Goal: Task Accomplishment & Management: Manage account settings

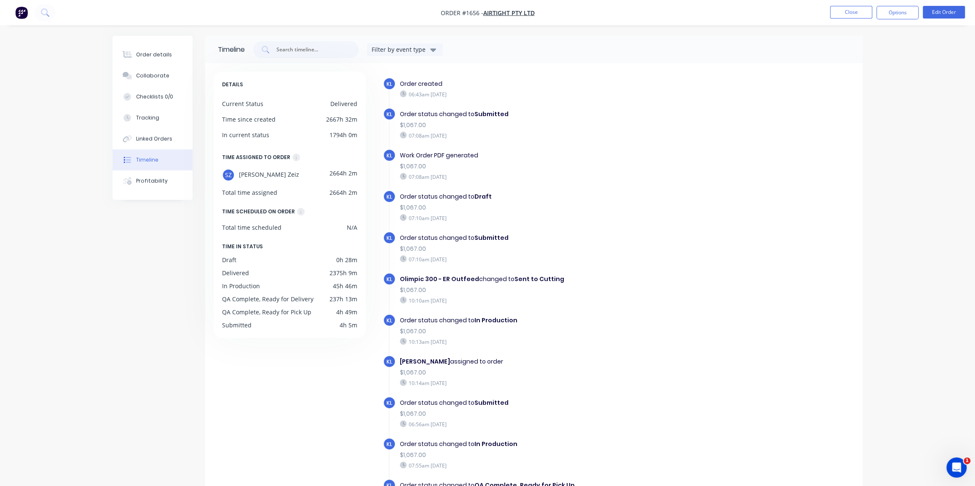
click at [22, 13] on img "button" at bounding box center [21, 12] width 13 height 13
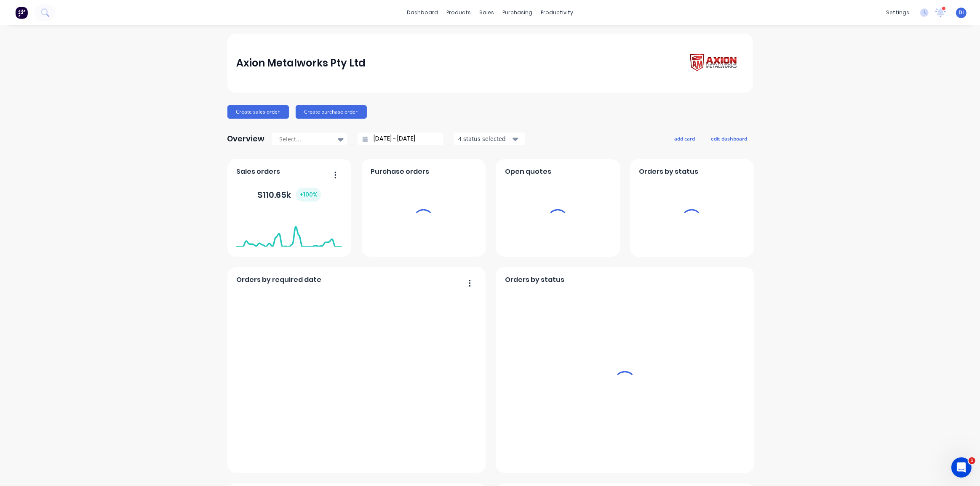
click at [504, 61] on div "Axion Metalworks Pty Ltd" at bounding box center [489, 63] width 507 height 24
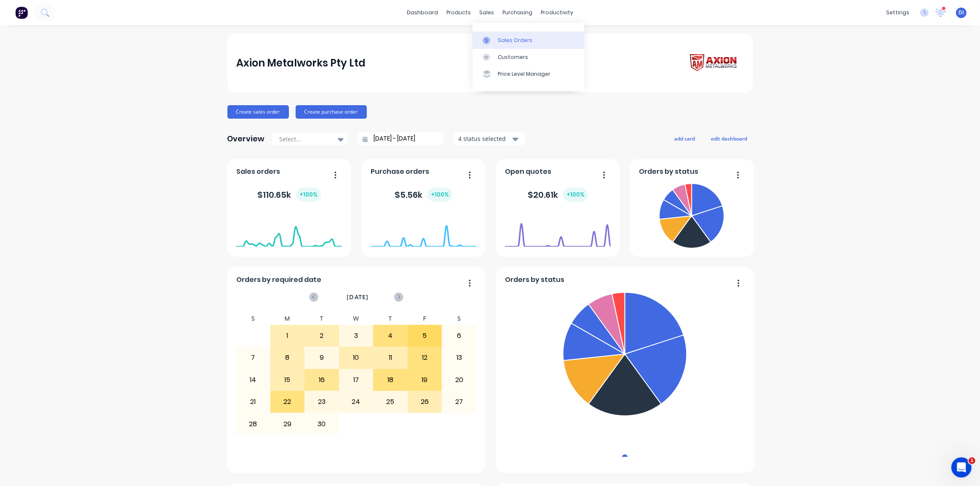
click at [489, 35] on link "Sales Orders" at bounding box center [529, 40] width 112 height 17
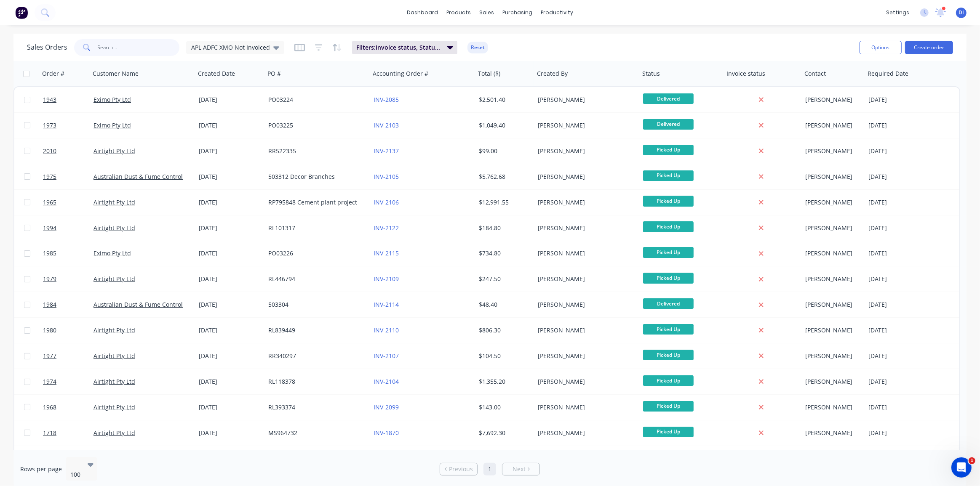
click at [152, 48] on input "text" at bounding box center [139, 47] width 82 height 17
type input "airtight"
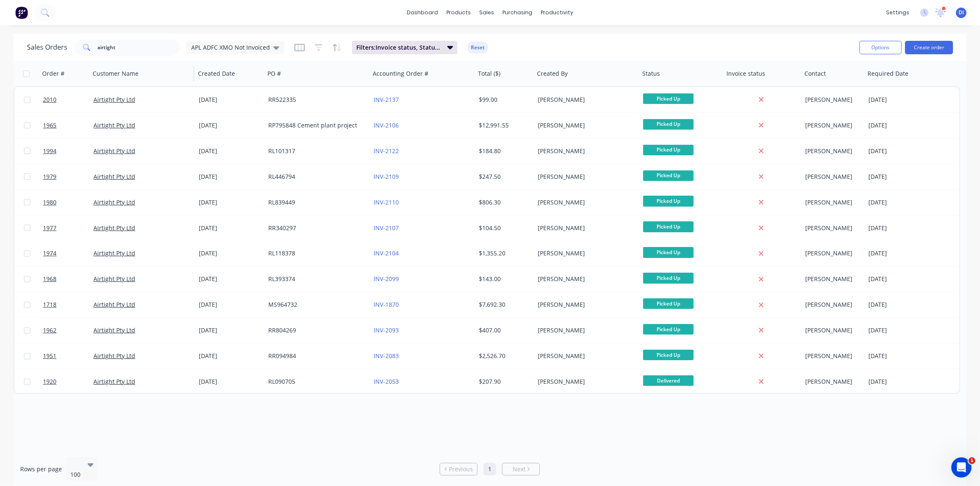
drag, startPoint x: 137, startPoint y: 13, endPoint x: 131, endPoint y: 61, distance: 47.6
click at [137, 15] on div "dashboard products sales purchasing productivity dashboard products Product Cat…" at bounding box center [490, 12] width 980 height 25
click at [133, 43] on input "airtight" at bounding box center [139, 47] width 82 height 17
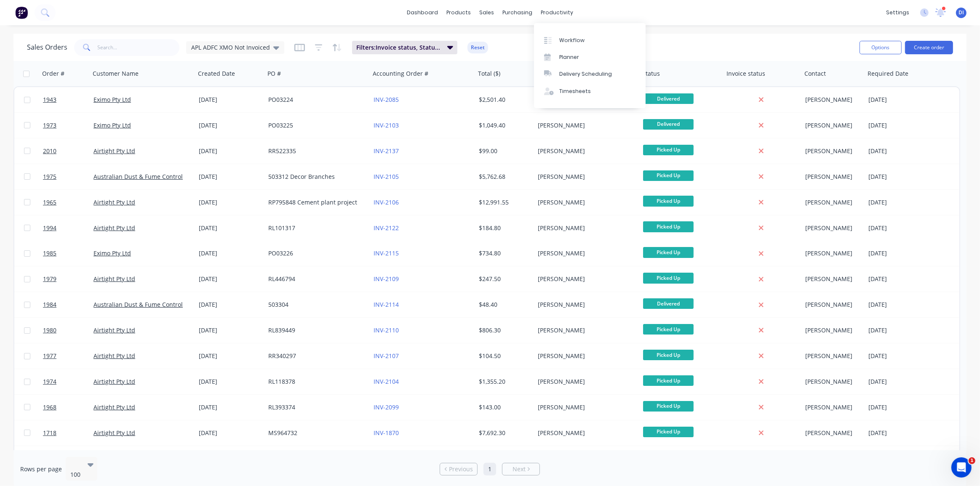
click at [658, 36] on div "Sales Orders APL ADFC XMO Not Invoiced Filters: Invoice status, Status, Custome…" at bounding box center [489, 47] width 953 height 27
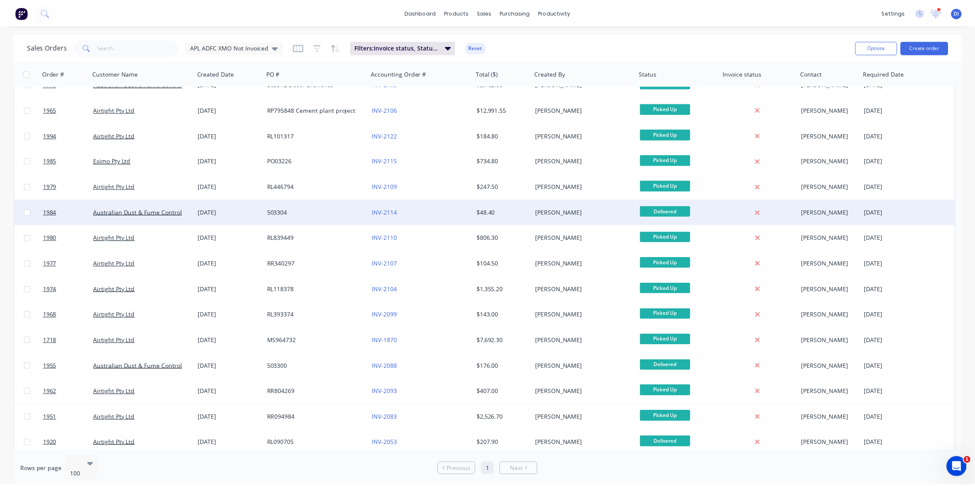
scroll to position [97, 0]
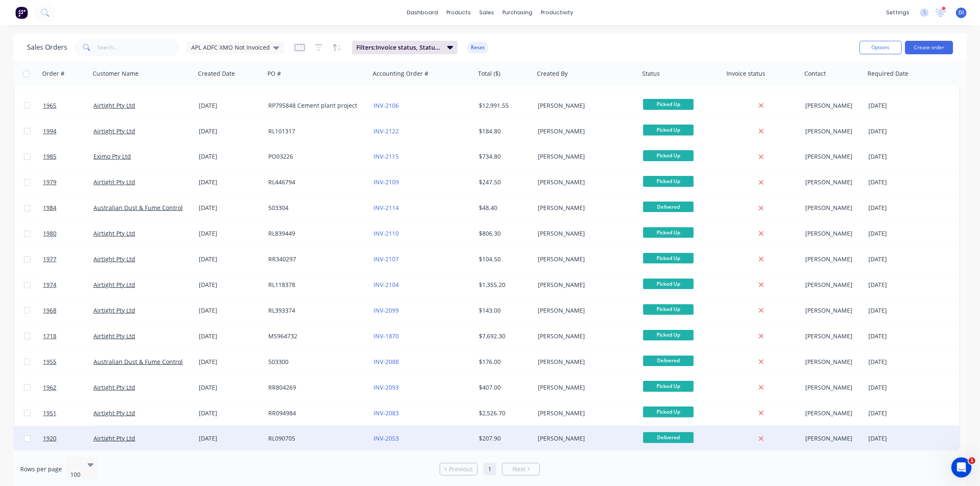
click at [574, 437] on div "[PERSON_NAME]" at bounding box center [584, 439] width 93 height 8
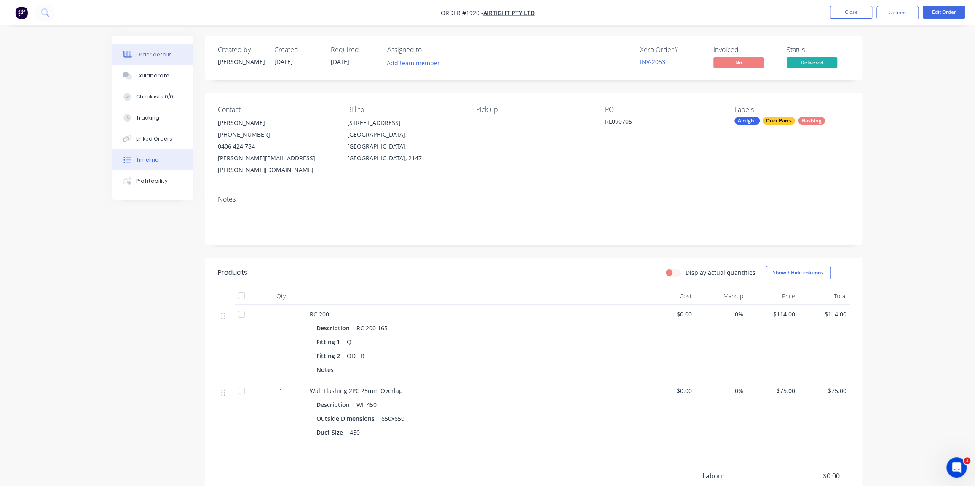
click at [147, 161] on div "Timeline" at bounding box center [147, 160] width 22 height 8
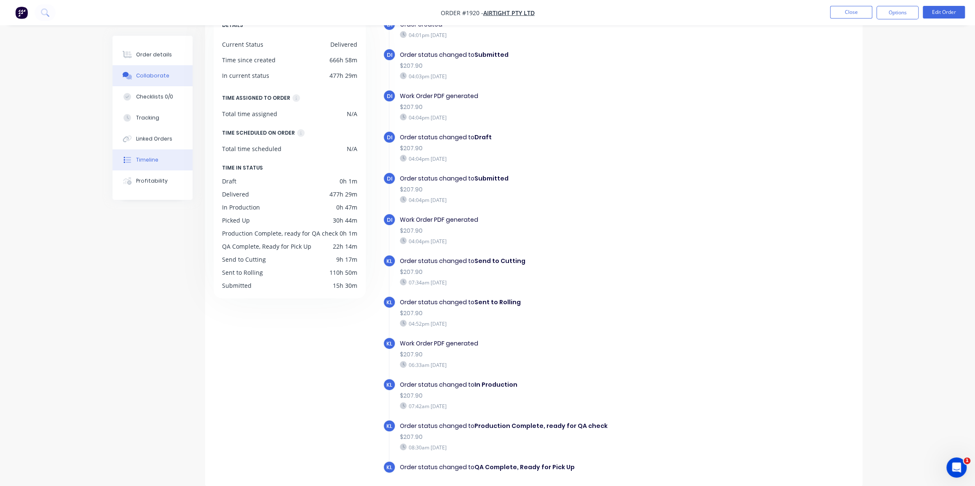
click at [139, 76] on div "Collaborate" at bounding box center [152, 76] width 33 height 8
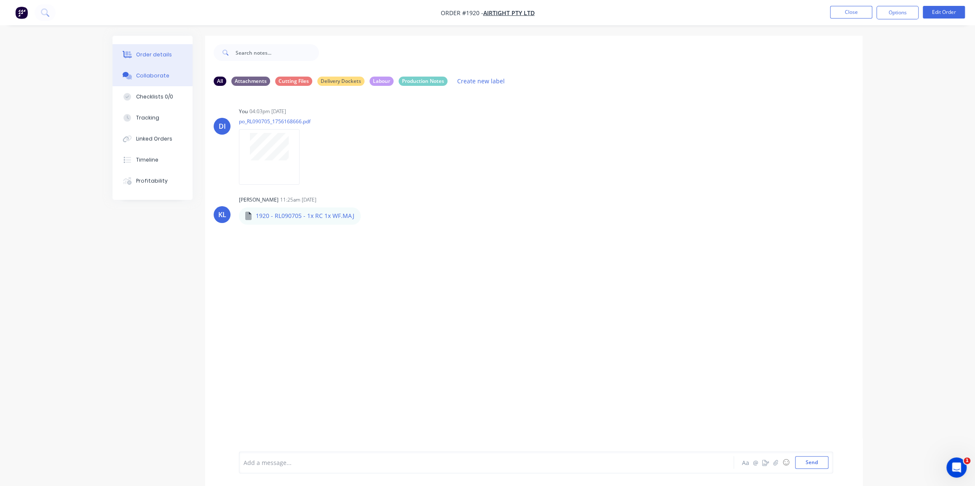
click at [162, 57] on div "Order details" at bounding box center [154, 55] width 36 height 8
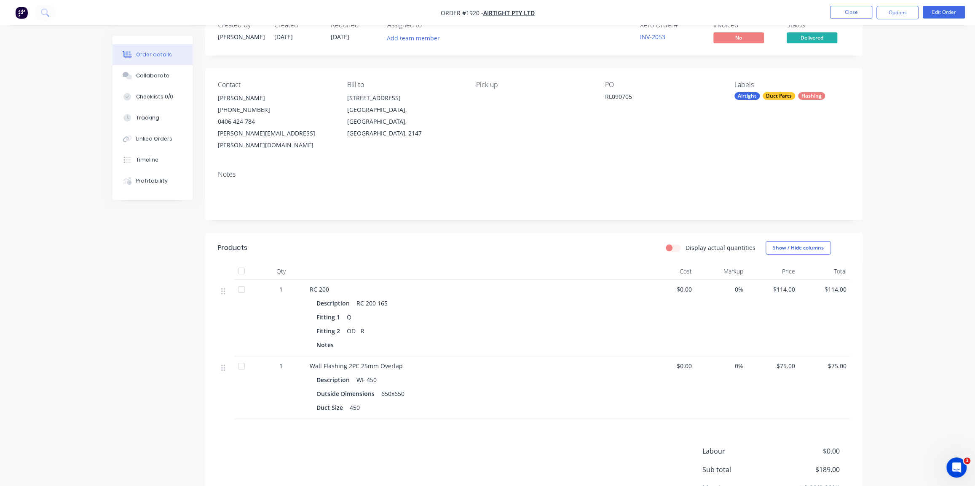
scroll to position [96, 0]
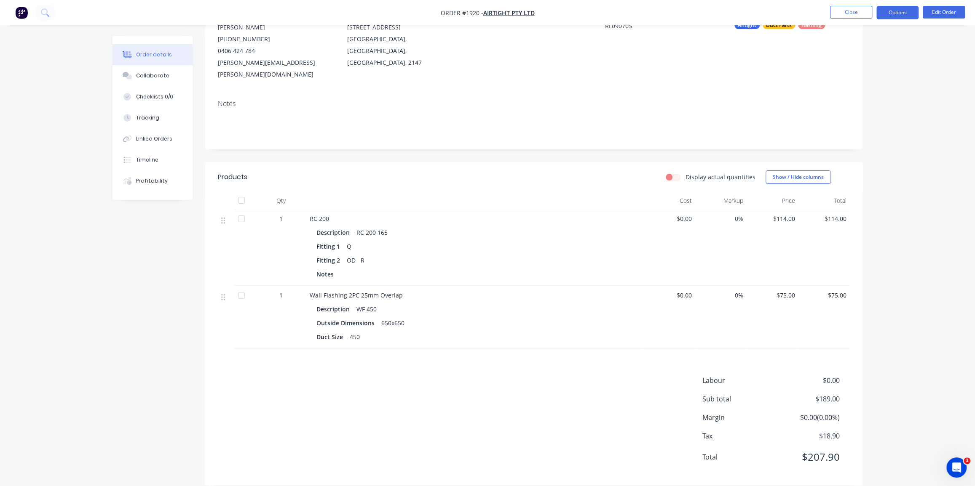
drag, startPoint x: 905, startPoint y: 7, endPoint x: 903, endPoint y: 16, distance: 10.1
click at [905, 9] on button "Options" at bounding box center [897, 12] width 42 height 13
click at [936, 84] on div "Order details Collaborate Checklists 0/0 Tracking Linked Orders Timeline Profit…" at bounding box center [487, 201] width 975 height 594
click at [939, 11] on button "Edit Order" at bounding box center [943, 12] width 42 height 13
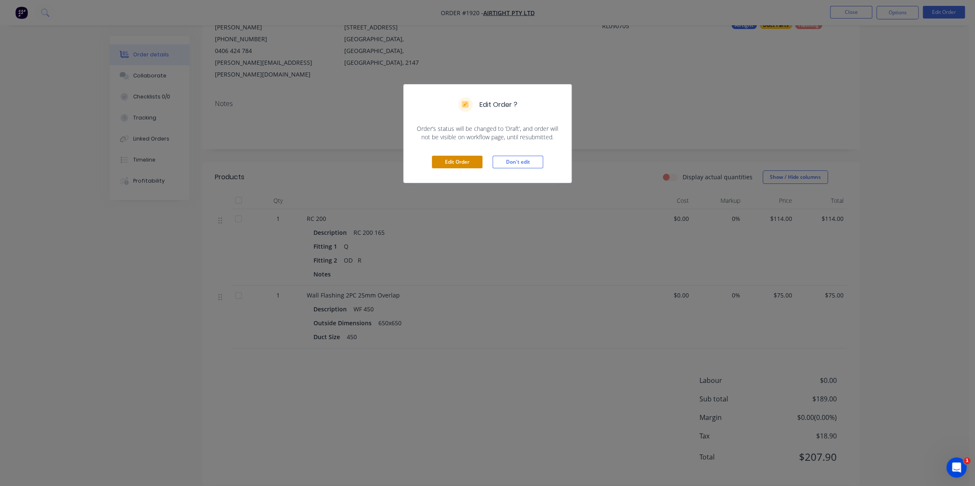
click at [458, 158] on button "Edit Order" at bounding box center [457, 162] width 51 height 13
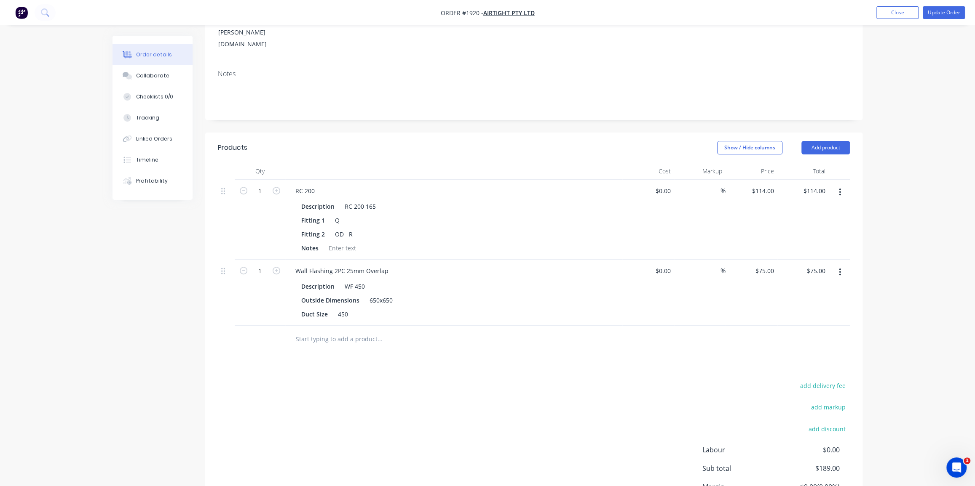
scroll to position [153, 0]
click at [753, 257] on div "75 75" at bounding box center [751, 290] width 52 height 66
type input "$200.00"
click at [899, 207] on div "Order details Collaborate Checklists 0/0 Tracking Linked Orders Timeline Profit…" at bounding box center [487, 206] width 975 height 718
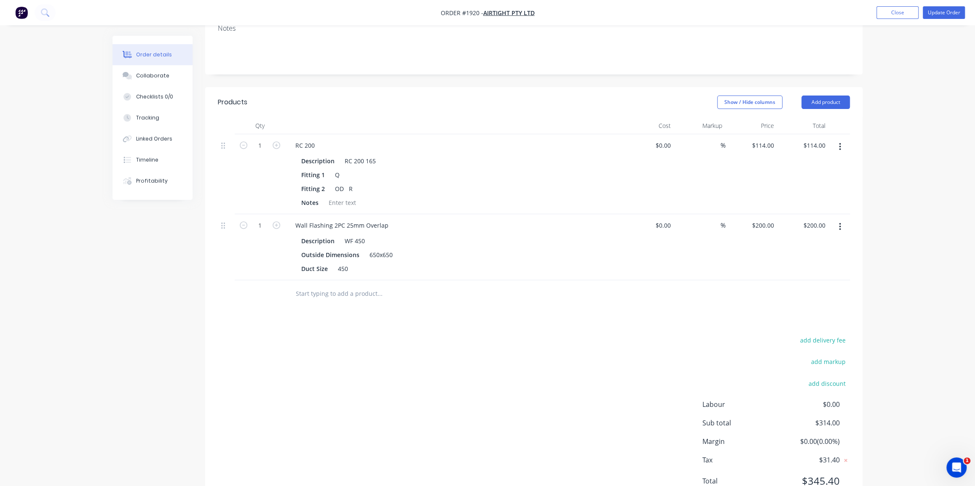
scroll to position [158, 0]
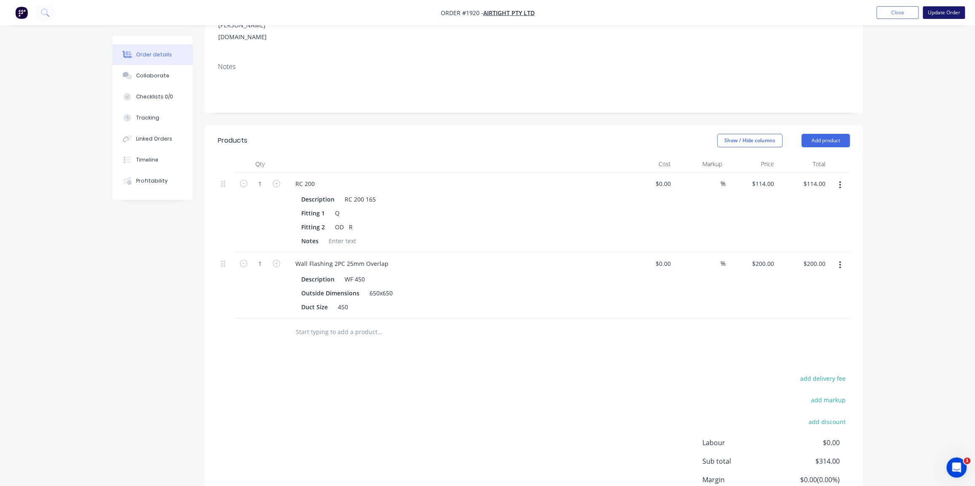
click at [942, 12] on button "Update Order" at bounding box center [943, 12] width 42 height 13
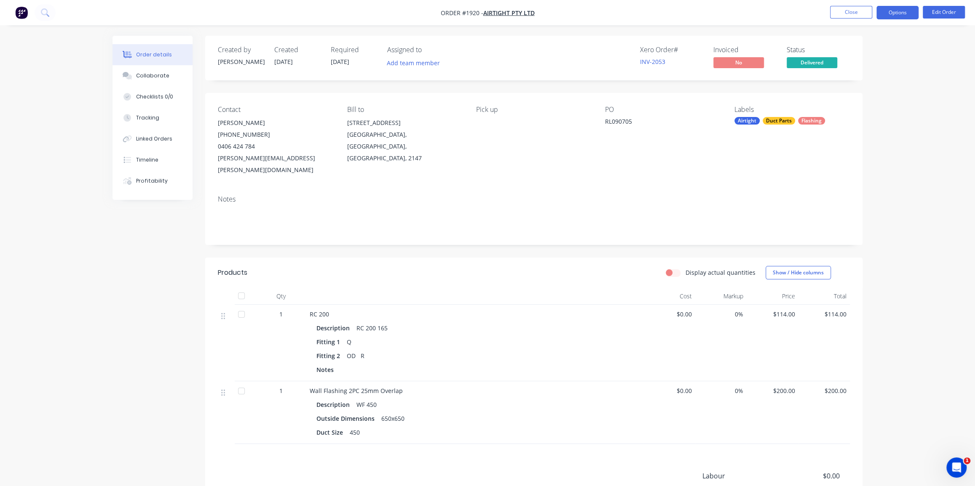
click at [892, 10] on button "Options" at bounding box center [897, 12] width 42 height 13
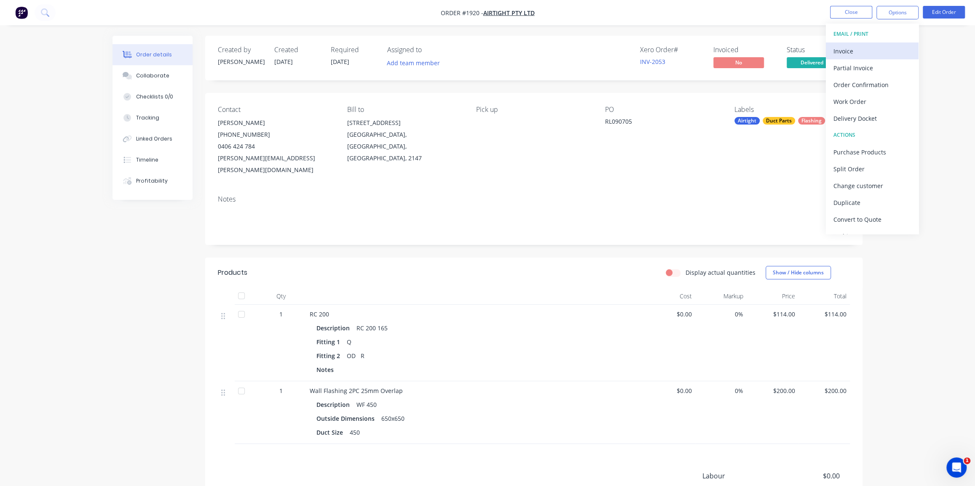
click at [858, 51] on div "Invoice" at bounding box center [871, 51] width 77 height 12
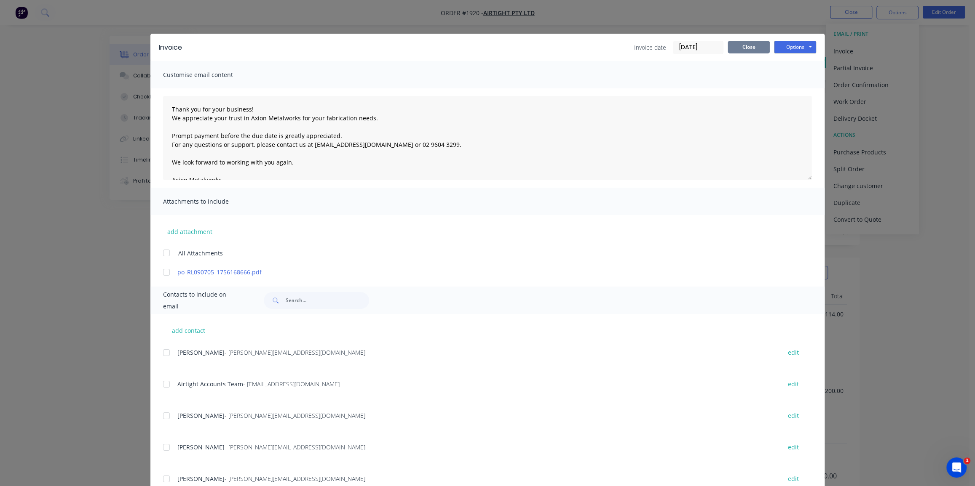
click at [745, 48] on button "Close" at bounding box center [748, 47] width 42 height 13
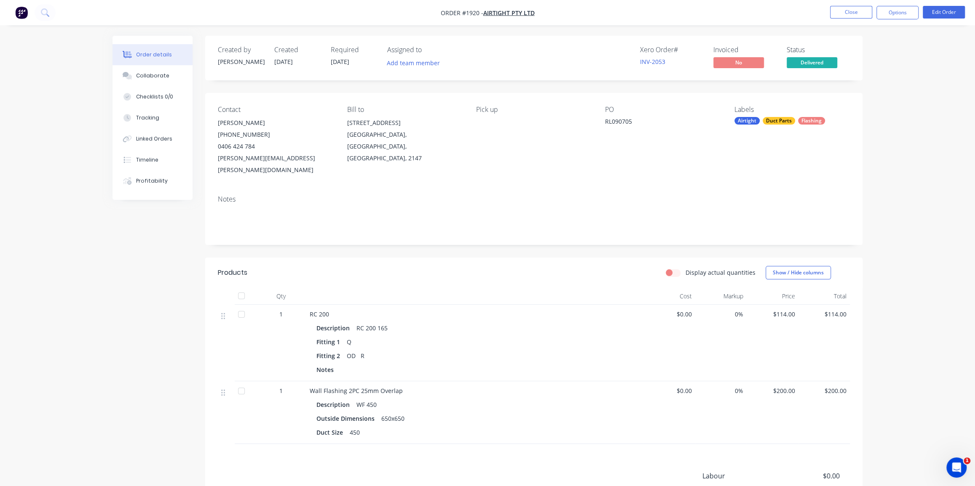
click at [85, 150] on div "Order details Collaborate Checklists 0/0 Tracking Linked Orders Timeline Profit…" at bounding box center [487, 297] width 975 height 594
click at [900, 14] on button "Options" at bounding box center [897, 12] width 42 height 13
click at [875, 53] on div "Invoice" at bounding box center [871, 51] width 77 height 12
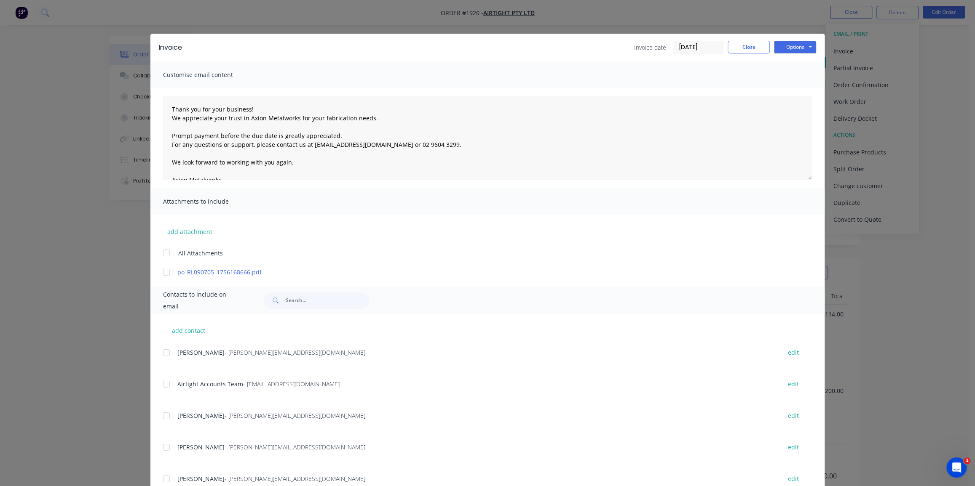
click at [691, 46] on input "[DATE]" at bounding box center [698, 47] width 50 height 13
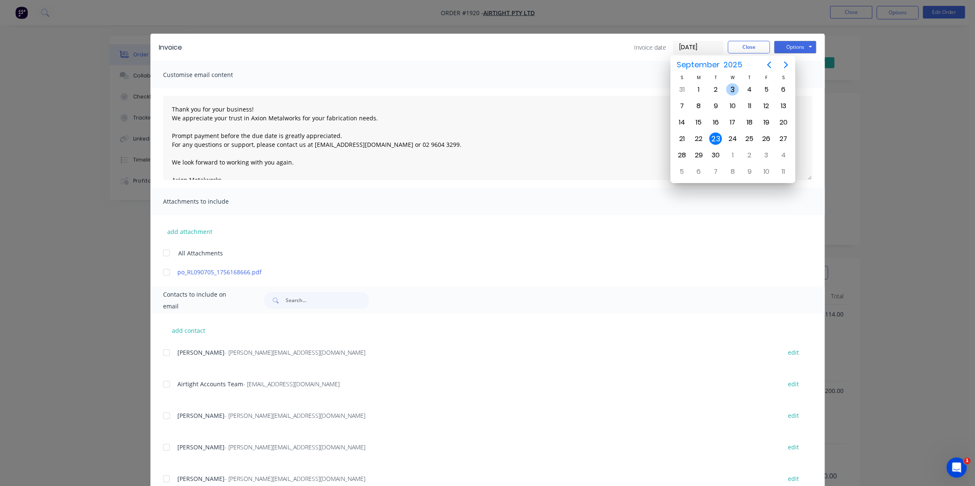
click at [729, 90] on div "3" at bounding box center [732, 89] width 13 height 13
type input "[DATE]"
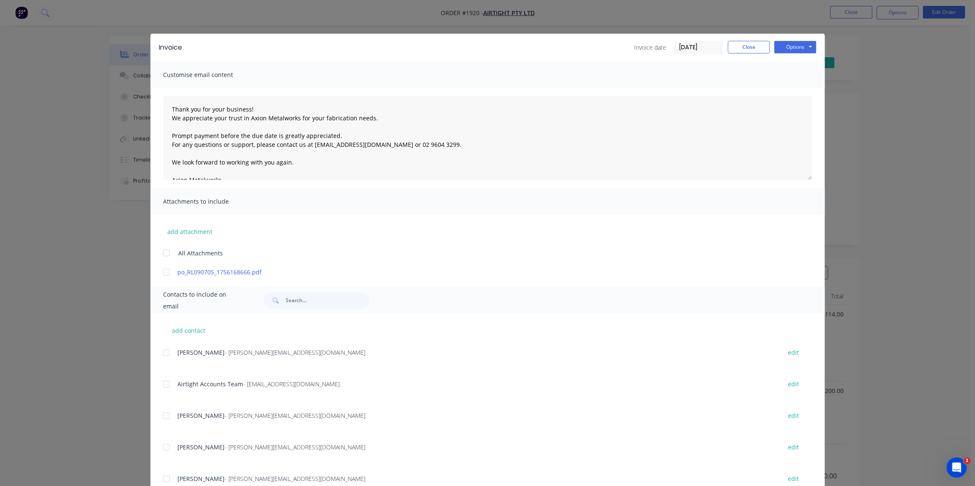
click at [161, 385] on div at bounding box center [166, 384] width 17 height 17
click at [165, 271] on div at bounding box center [166, 272] width 17 height 17
click at [791, 46] on button "Options" at bounding box center [795, 47] width 42 height 13
click at [789, 88] on button "Email" at bounding box center [801, 90] width 54 height 14
click at [876, 204] on div "Invoice Invoice date [DATE] Close Options Preview Print Email Customise email c…" at bounding box center [487, 243] width 975 height 486
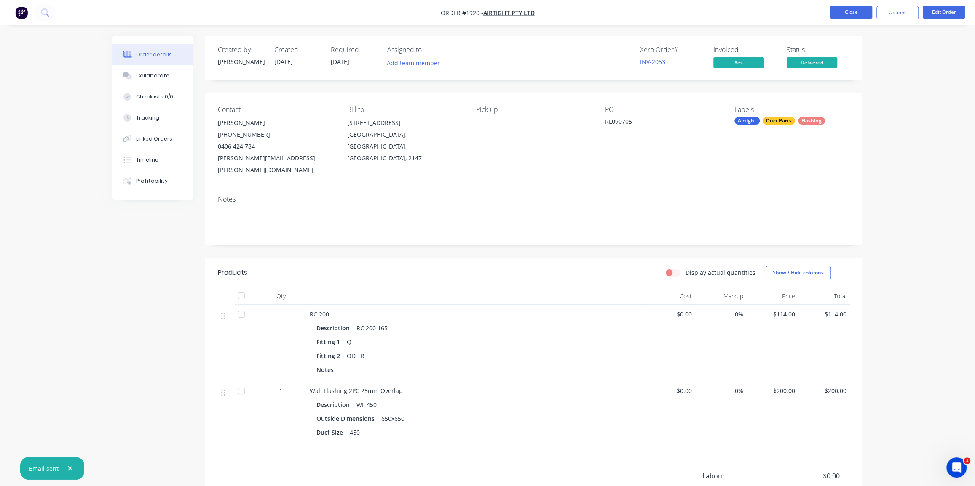
click at [845, 12] on button "Close" at bounding box center [851, 12] width 42 height 13
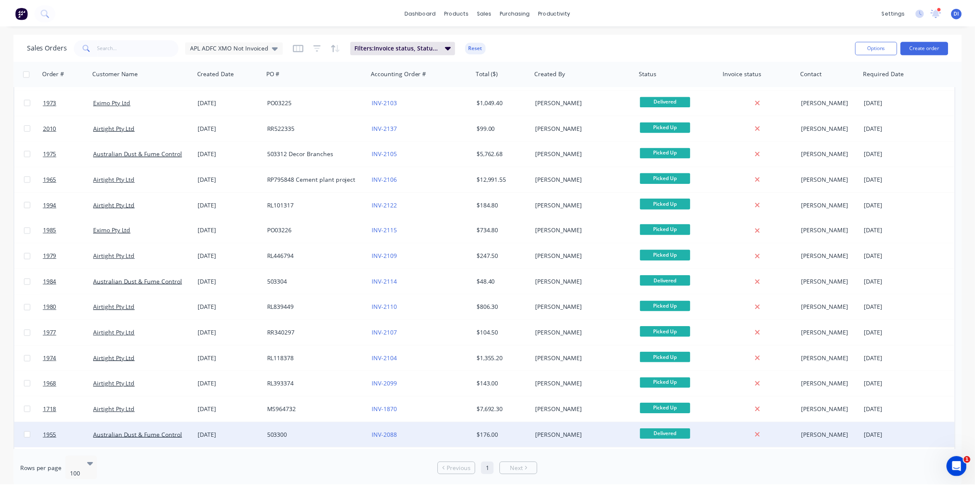
scroll to position [72, 0]
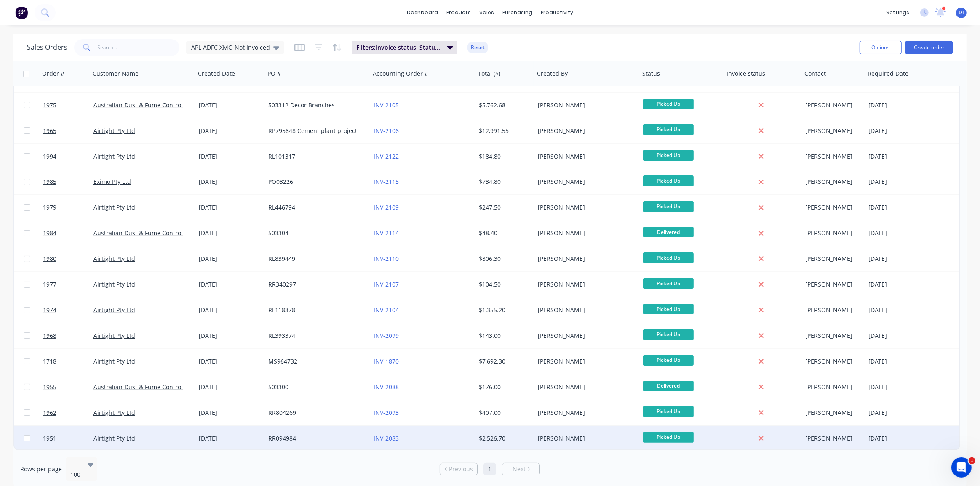
click at [589, 438] on div "[PERSON_NAME]" at bounding box center [584, 439] width 93 height 8
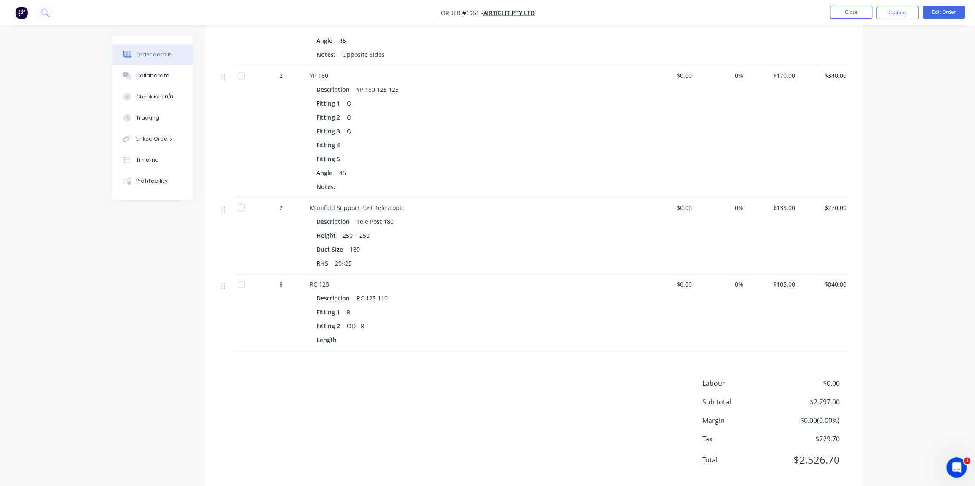
scroll to position [541, 0]
click at [152, 75] on div "Collaborate" at bounding box center [152, 76] width 33 height 8
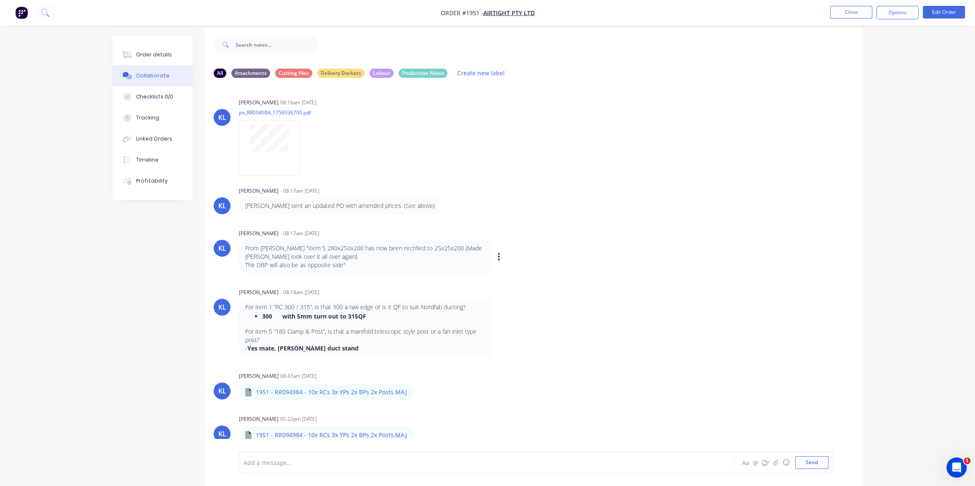
scroll to position [13, 0]
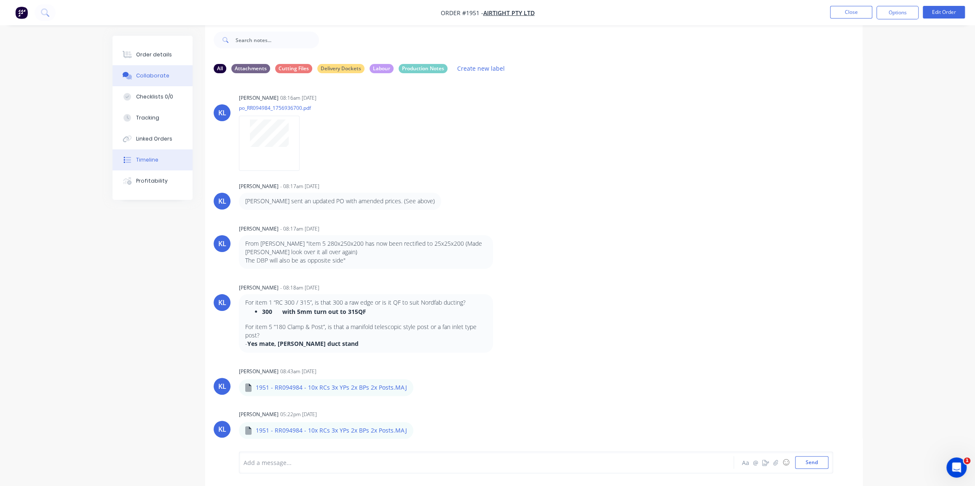
click at [152, 162] on div "Timeline" at bounding box center [147, 160] width 22 height 8
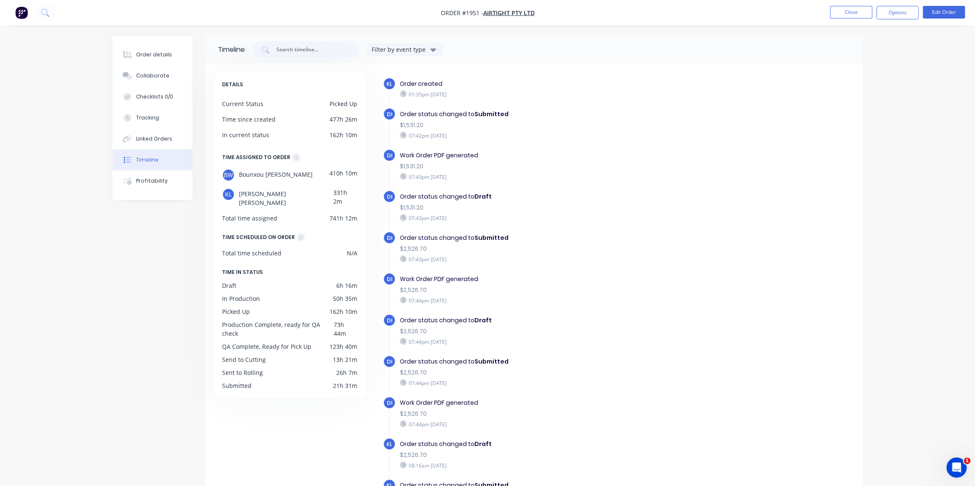
click at [40, 29] on div "Order details Collaborate Checklists 0/0 Tracking Linked Orders Timeline Profit…" at bounding box center [487, 273] width 975 height 546
click at [19, 13] on img "button" at bounding box center [21, 12] width 13 height 13
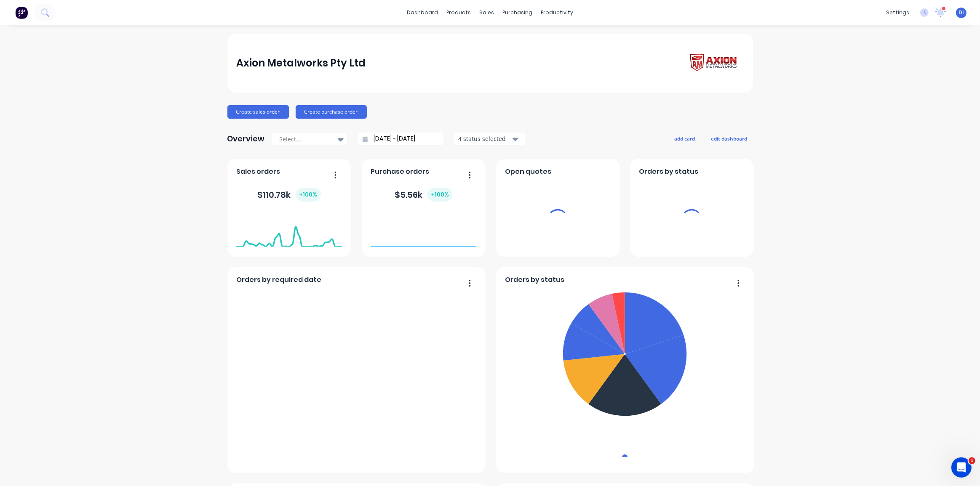
click at [843, 81] on div "Axion Metalworks Pty Ltd Create sales order Create purchase order Overview Sele…" at bounding box center [490, 470] width 980 height 873
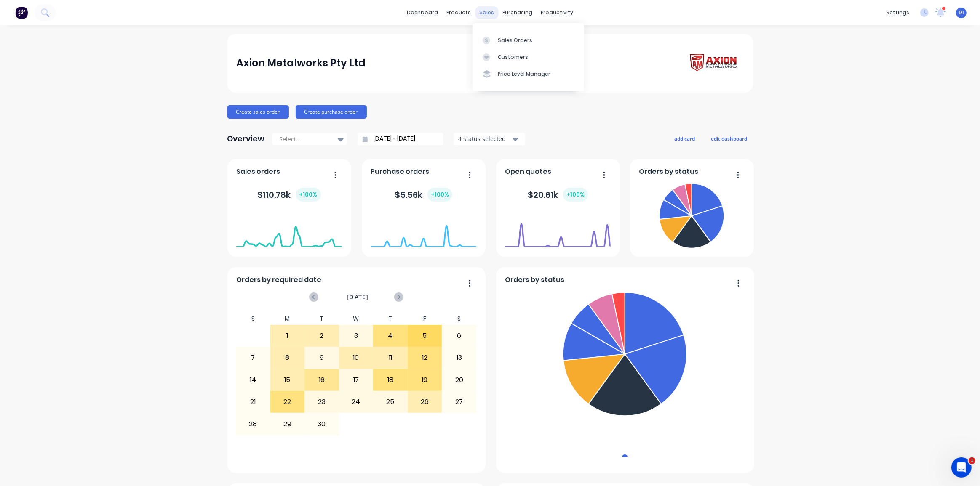
click at [487, 11] on div "sales" at bounding box center [486, 12] width 23 height 13
click at [489, 38] on icon at bounding box center [487, 41] width 8 height 8
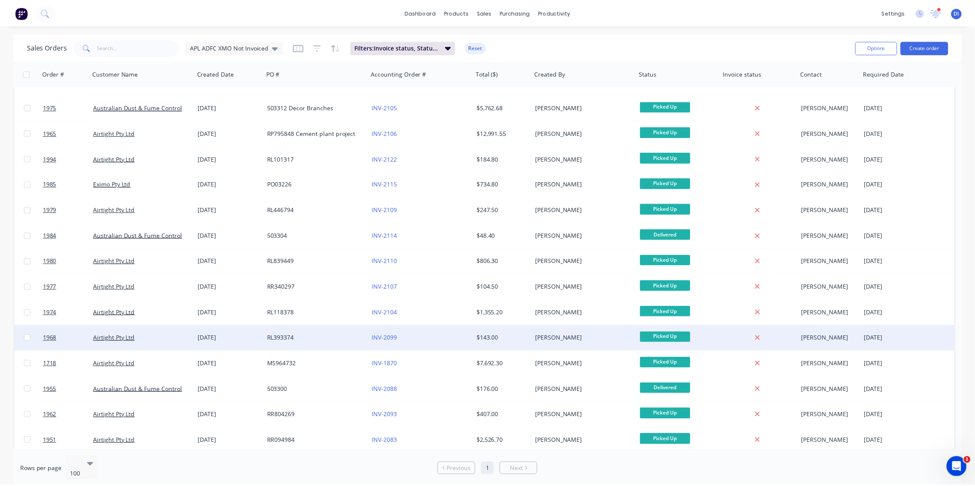
scroll to position [72, 0]
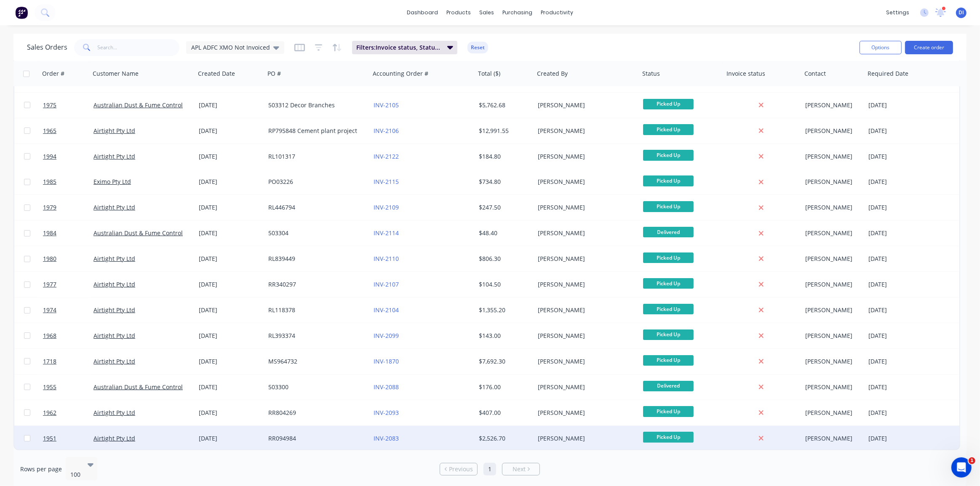
click at [561, 442] on div "[PERSON_NAME]" at bounding box center [584, 439] width 93 height 8
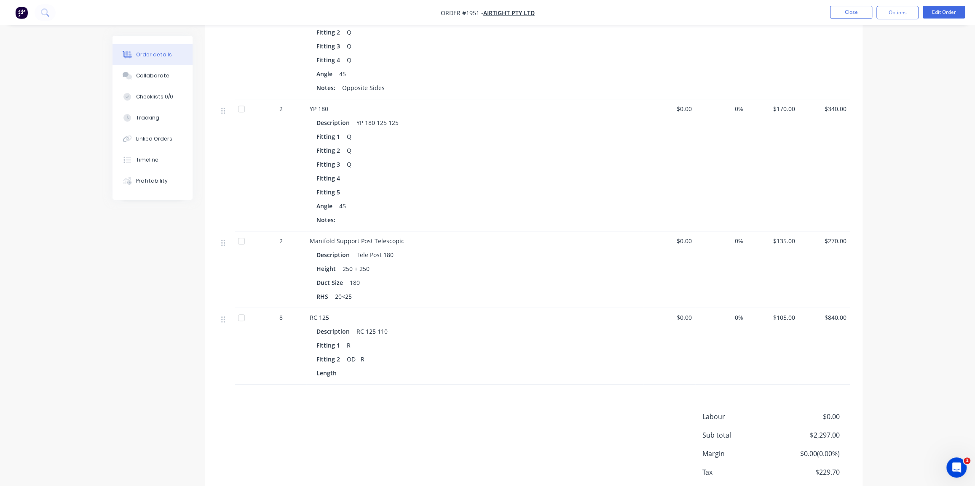
scroll to position [541, 0]
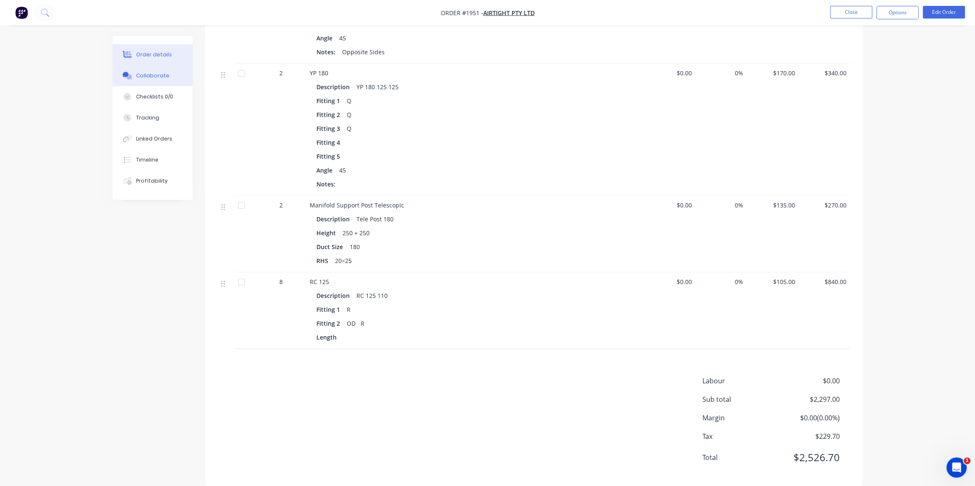
click at [147, 73] on div "Collaborate" at bounding box center [152, 76] width 33 height 8
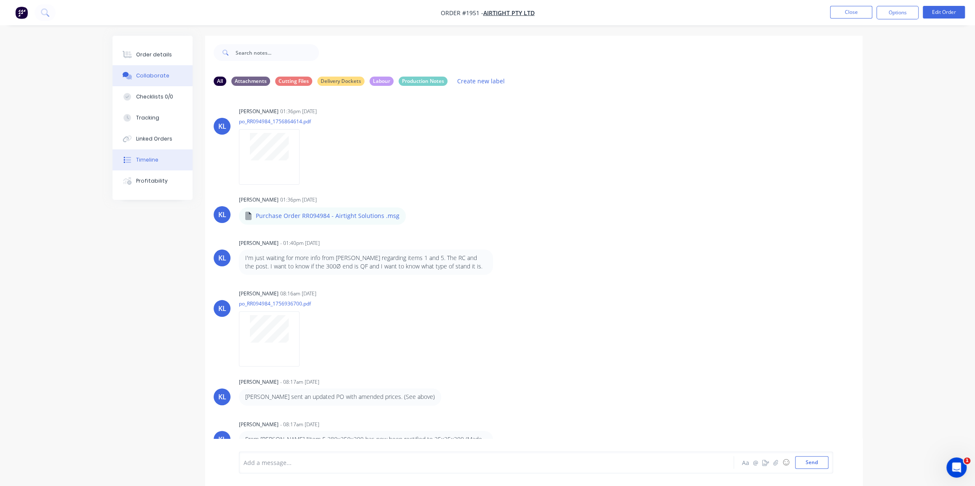
click at [147, 159] on div "Timeline" at bounding box center [147, 160] width 22 height 8
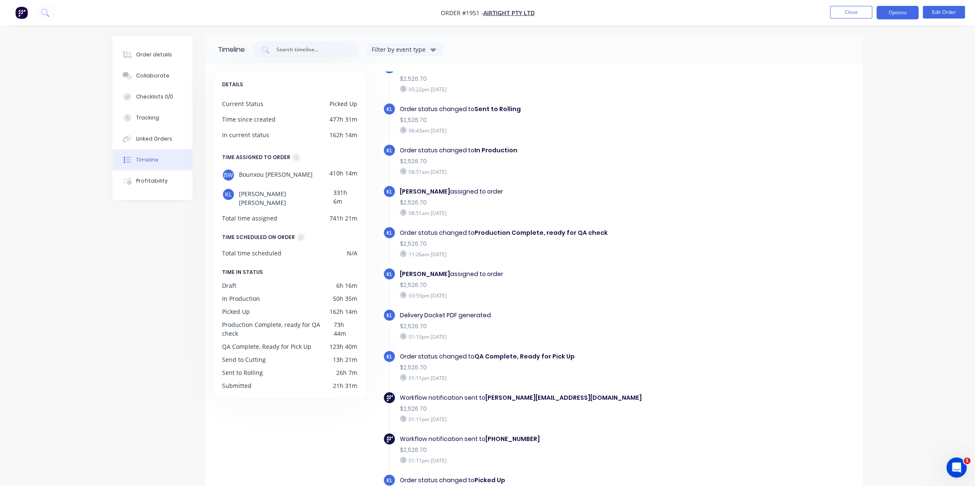
click at [902, 12] on button "Options" at bounding box center [897, 12] width 42 height 13
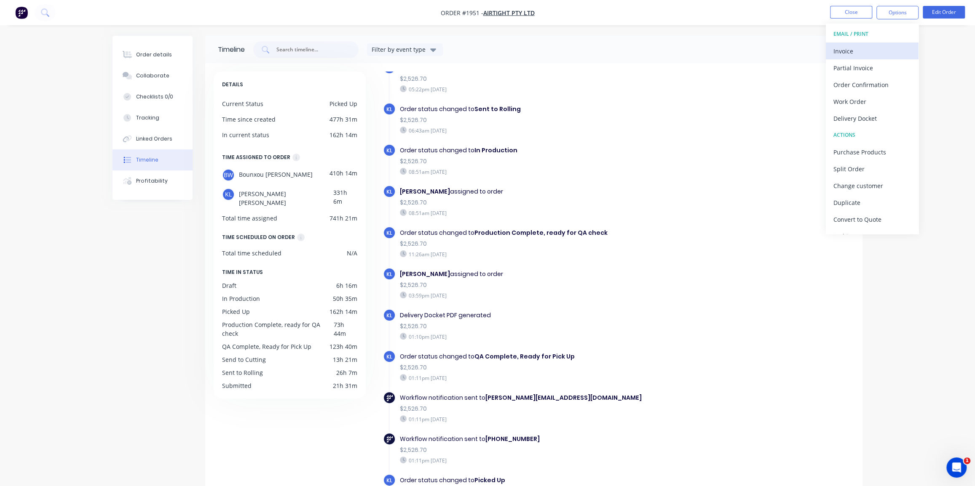
click at [864, 52] on div "Invoice" at bounding box center [871, 51] width 77 height 12
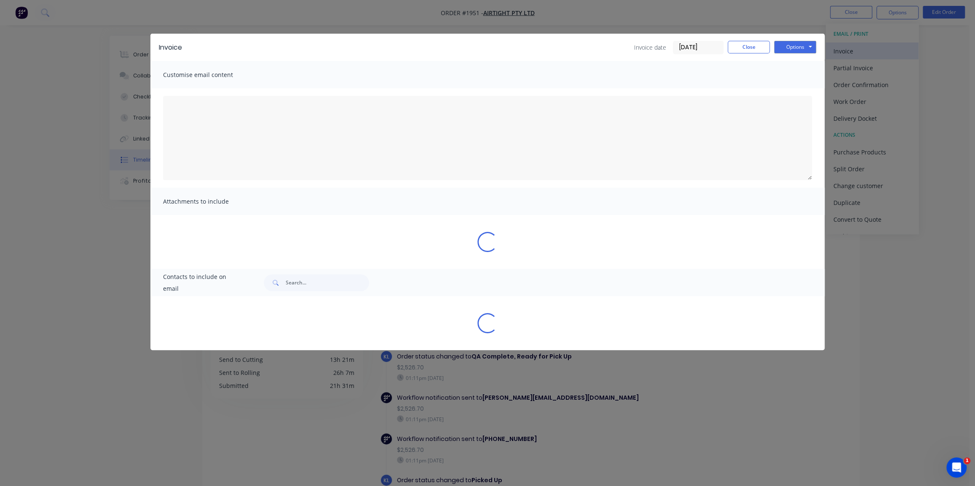
type textarea "Thank you for your business! We appreciate your trust in Axion Metalworks for y…"
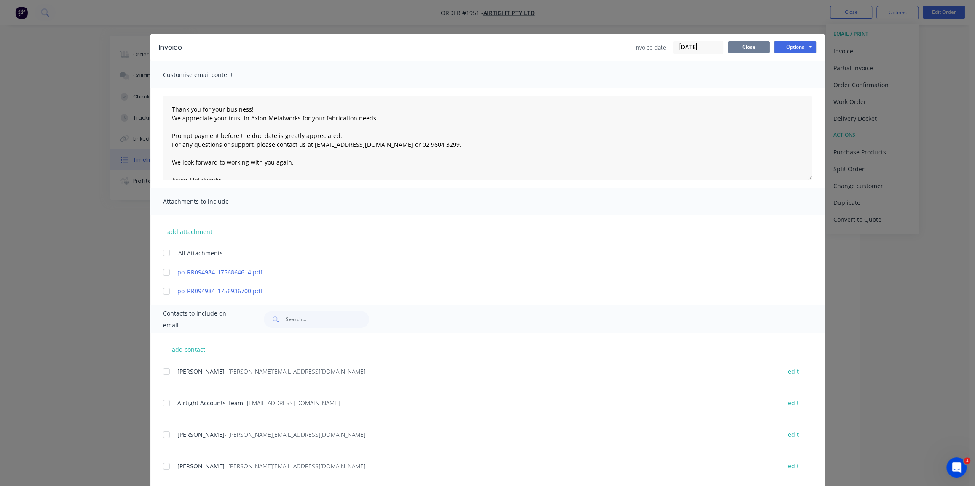
click at [750, 43] on button "Close" at bounding box center [748, 47] width 42 height 13
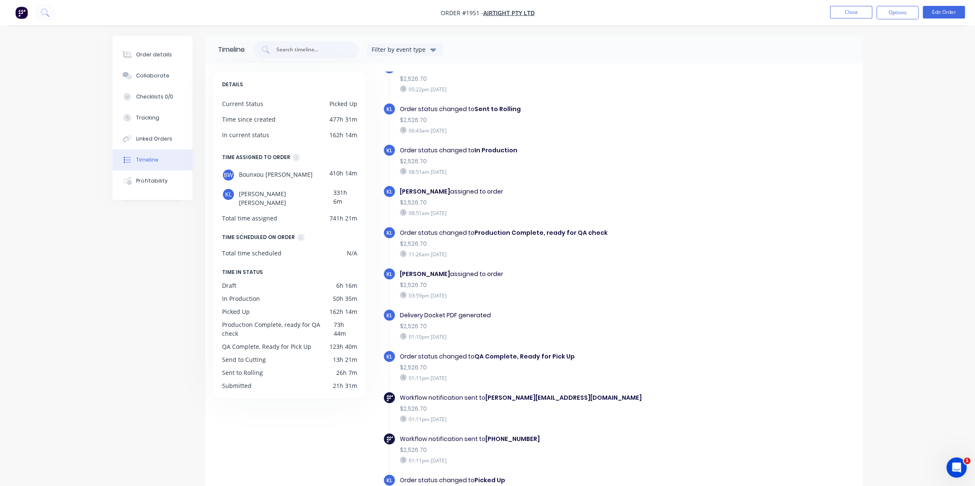
drag, startPoint x: 904, startPoint y: 13, endPoint x: 894, endPoint y: 21, distance: 13.2
click at [903, 13] on button "Options" at bounding box center [897, 12] width 42 height 13
click at [863, 47] on div "Invoice" at bounding box center [871, 51] width 77 height 12
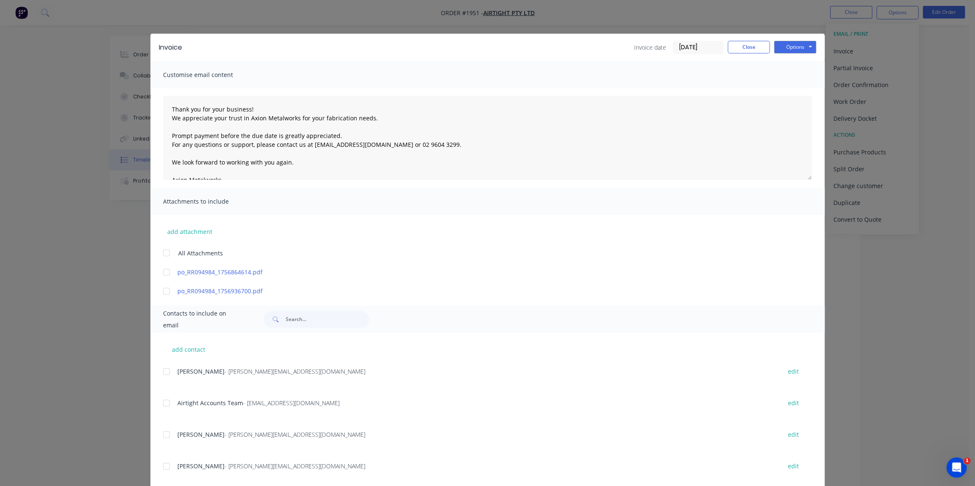
click at [693, 47] on input "[DATE]" at bounding box center [698, 47] width 50 height 13
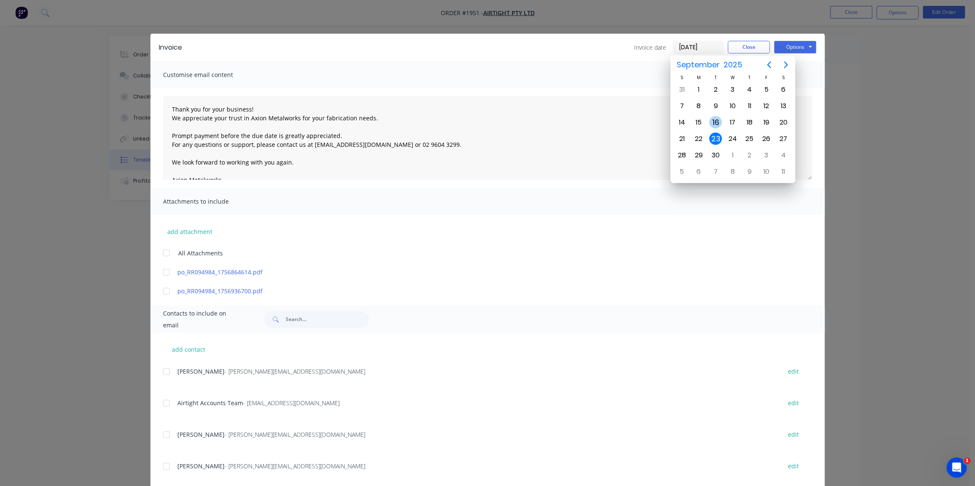
click at [716, 123] on div "16" at bounding box center [715, 122] width 13 height 13
type input "[DATE]"
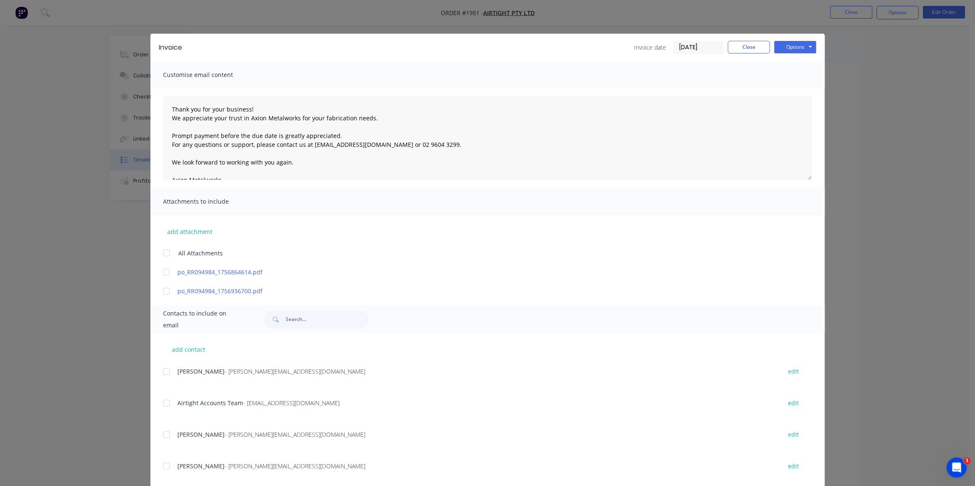
click at [759, 79] on div "Customise email content" at bounding box center [487, 74] width 674 height 27
click at [163, 403] on div at bounding box center [166, 403] width 17 height 17
click at [112, 265] on div "Invoice Invoice date [DATE] Close Options Preview Print Email Customise email c…" at bounding box center [487, 243] width 975 height 486
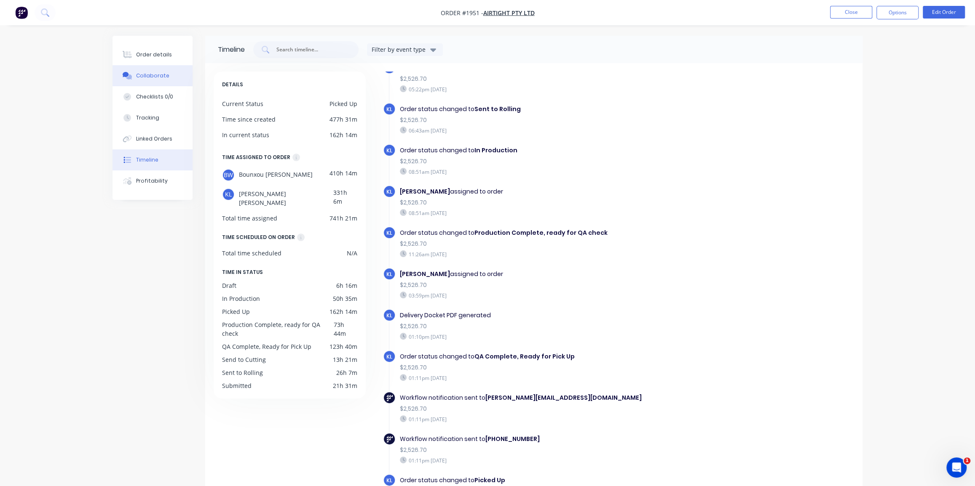
click at [151, 76] on div "Collaborate" at bounding box center [152, 76] width 33 height 8
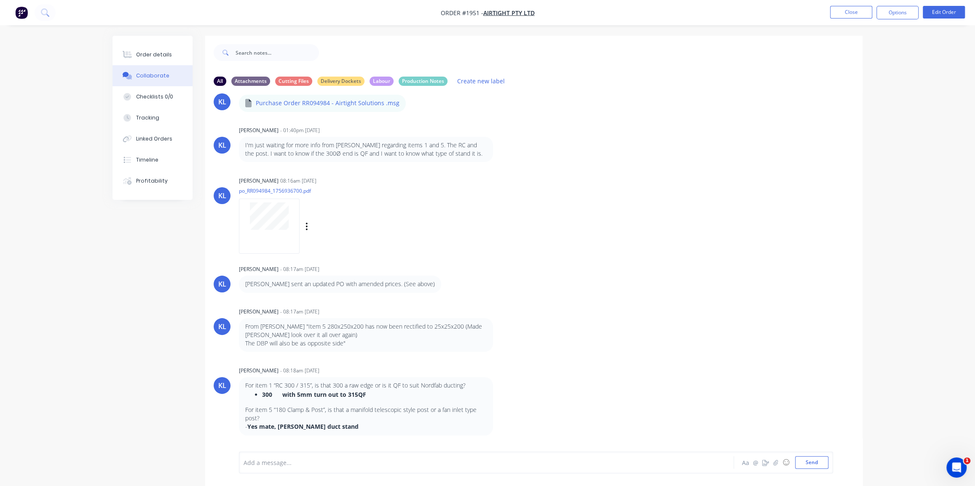
scroll to position [183, 0]
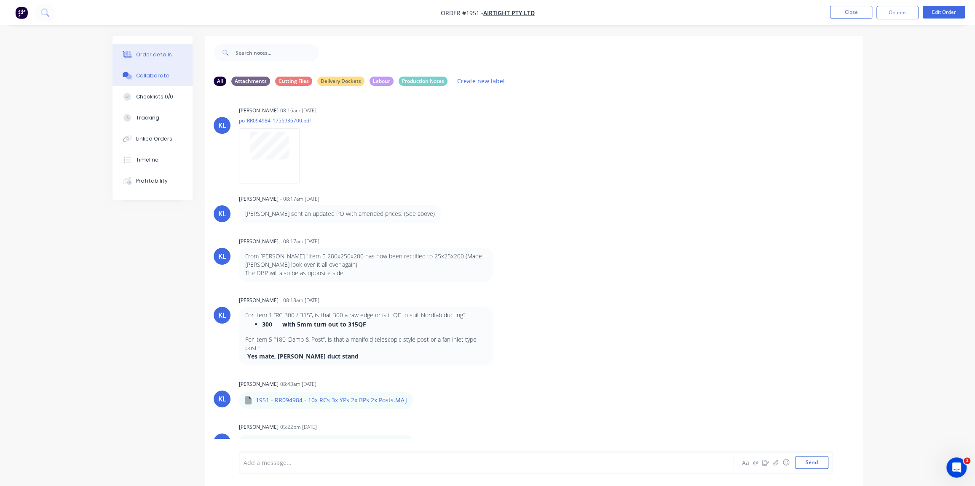
click at [162, 56] on div "Order details" at bounding box center [154, 55] width 36 height 8
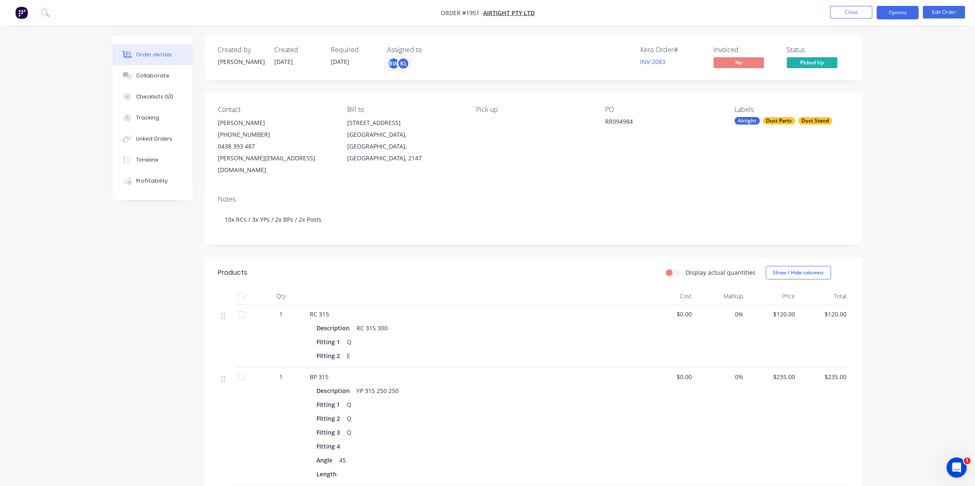
click at [905, 16] on button "Options" at bounding box center [897, 12] width 42 height 13
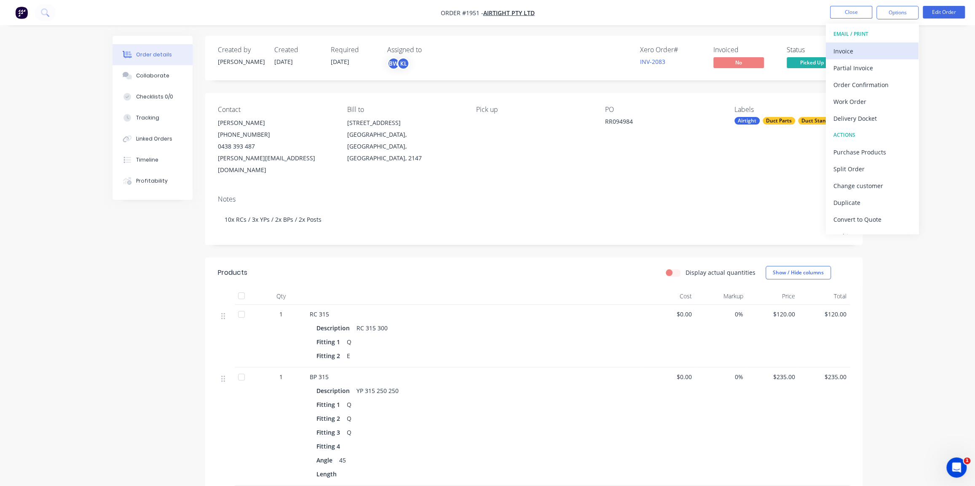
click at [870, 49] on div "Invoice" at bounding box center [871, 51] width 77 height 12
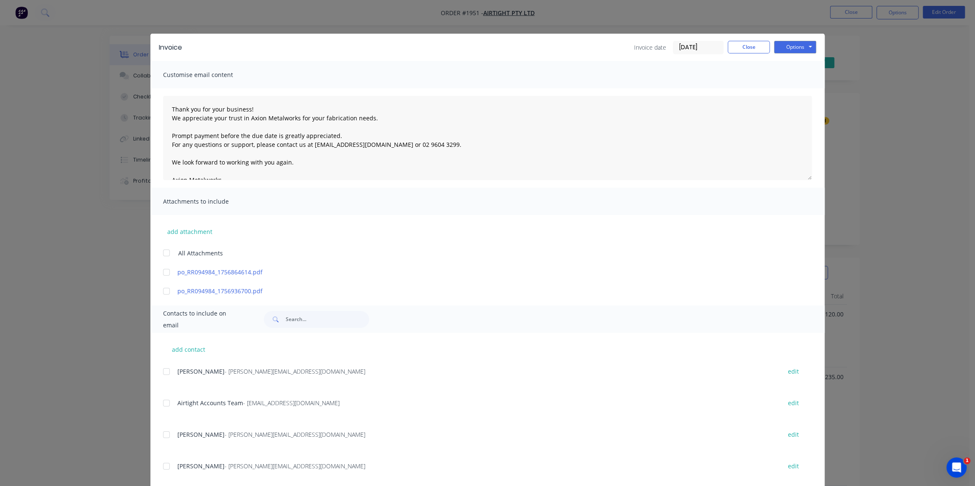
click at [694, 46] on input "[DATE]" at bounding box center [698, 47] width 50 height 13
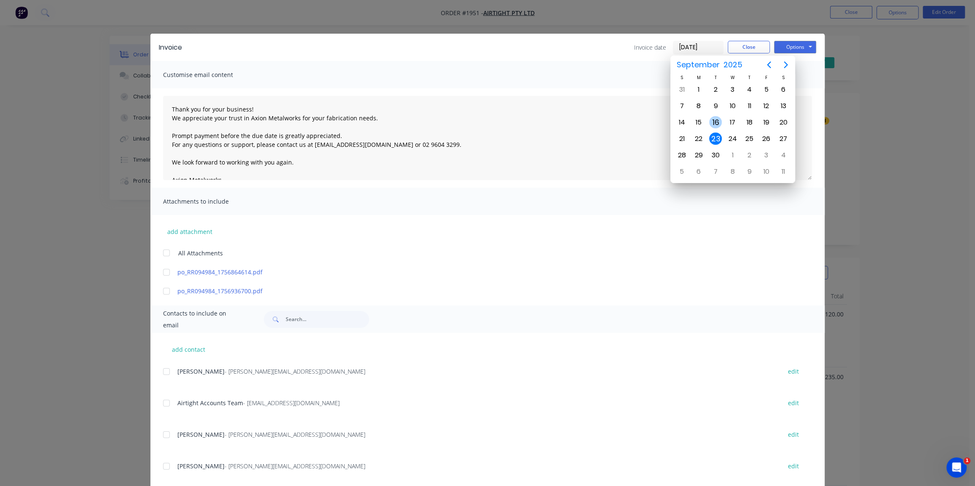
click at [712, 122] on div "16" at bounding box center [715, 122] width 13 height 13
type input "[DATE]"
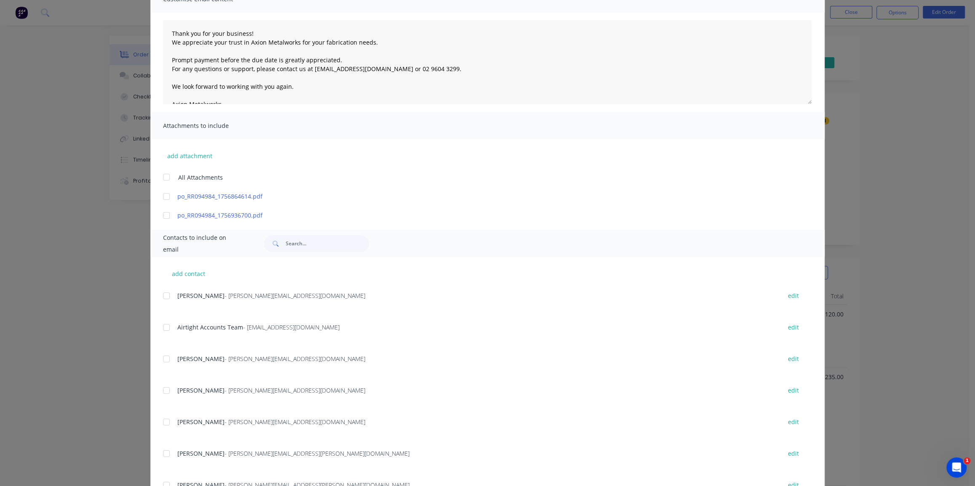
scroll to position [76, 0]
click at [126, 226] on div "Invoice Invoice date [DATE] Close Options Preview Print Email Customise email c…" at bounding box center [487, 243] width 975 height 486
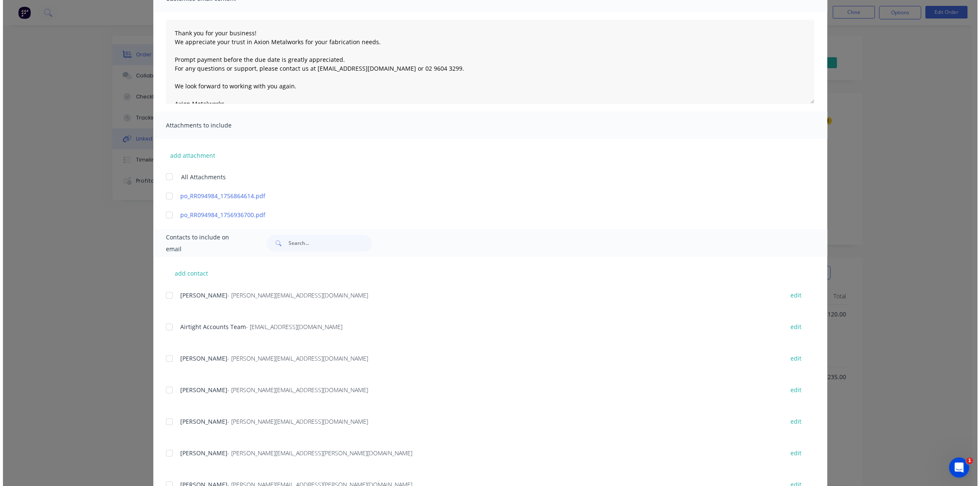
scroll to position [0, 0]
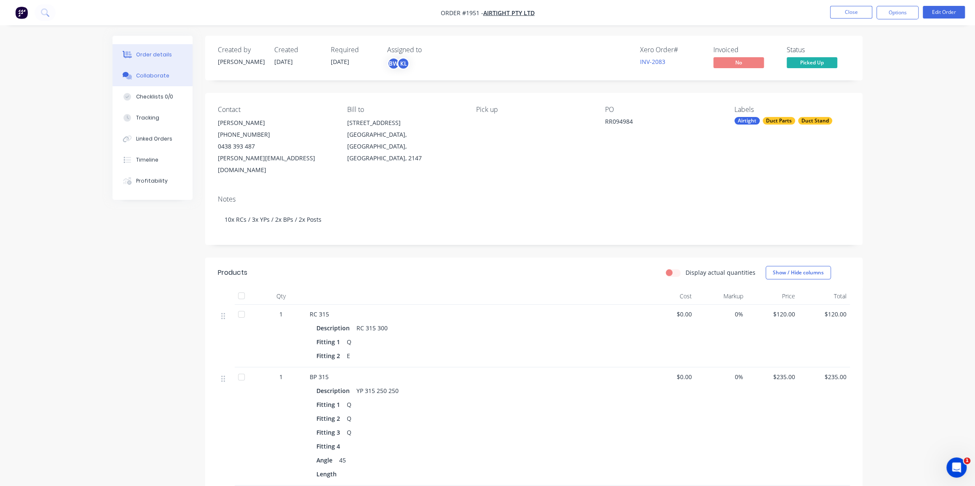
click at [152, 72] on button "Collaborate" at bounding box center [152, 75] width 80 height 21
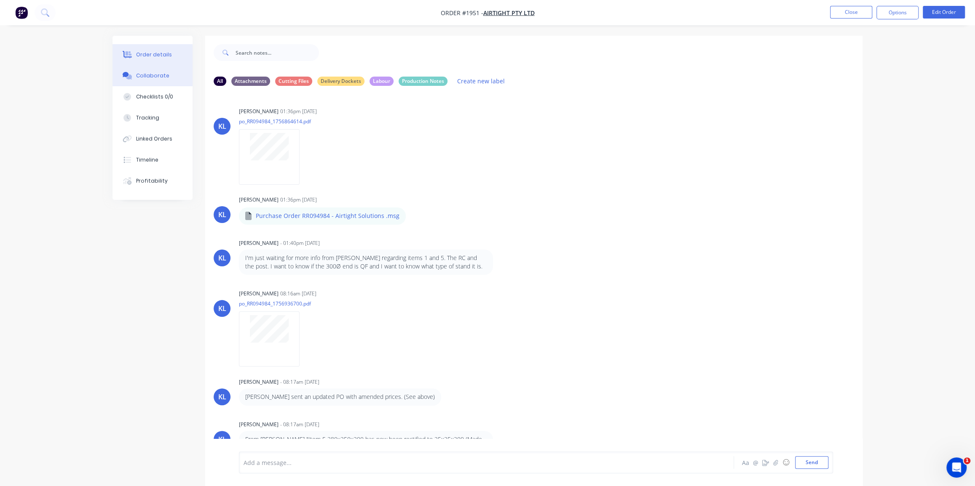
click at [150, 55] on div "Order details" at bounding box center [154, 55] width 36 height 8
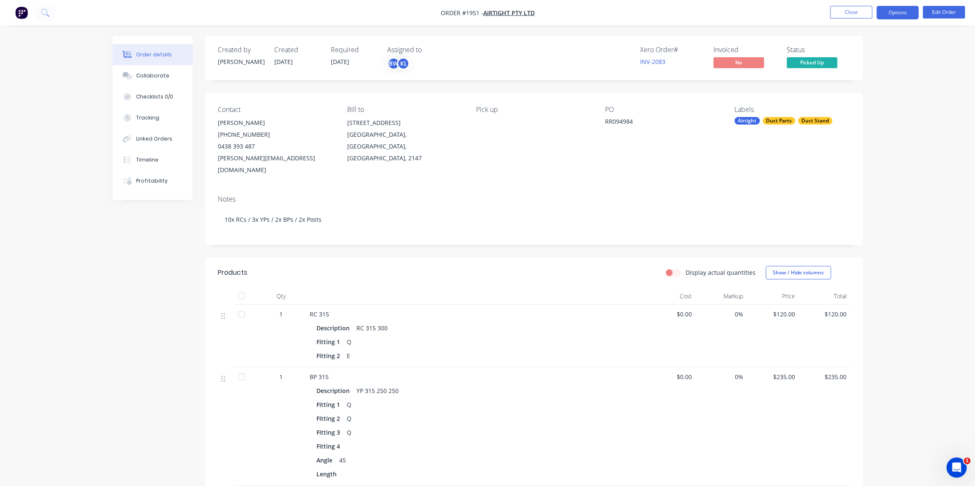
click at [897, 12] on button "Options" at bounding box center [897, 12] width 42 height 13
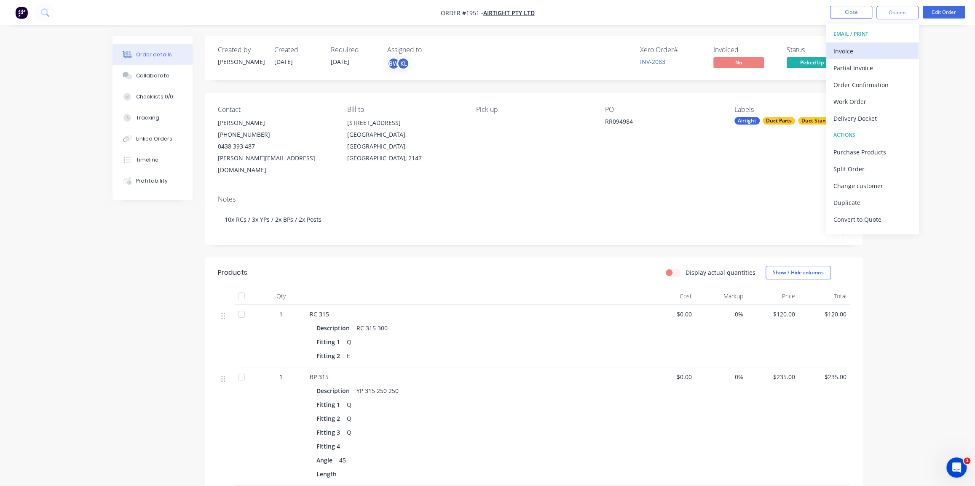
click at [867, 50] on div "Invoice" at bounding box center [871, 51] width 77 height 12
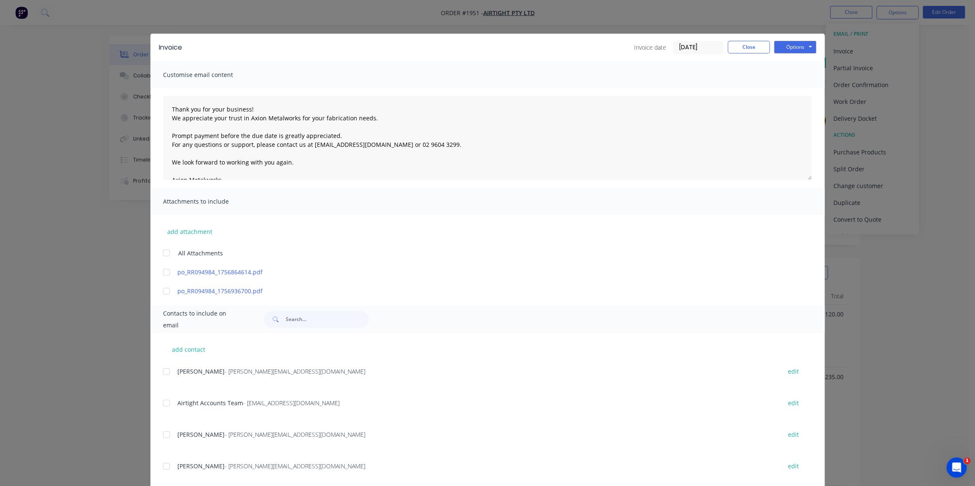
drag, startPoint x: 165, startPoint y: 292, endPoint x: 171, endPoint y: 367, distance: 75.6
click at [165, 295] on div at bounding box center [166, 291] width 17 height 17
click at [163, 406] on div at bounding box center [166, 403] width 17 height 17
click at [691, 49] on input "[DATE]" at bounding box center [698, 47] width 50 height 13
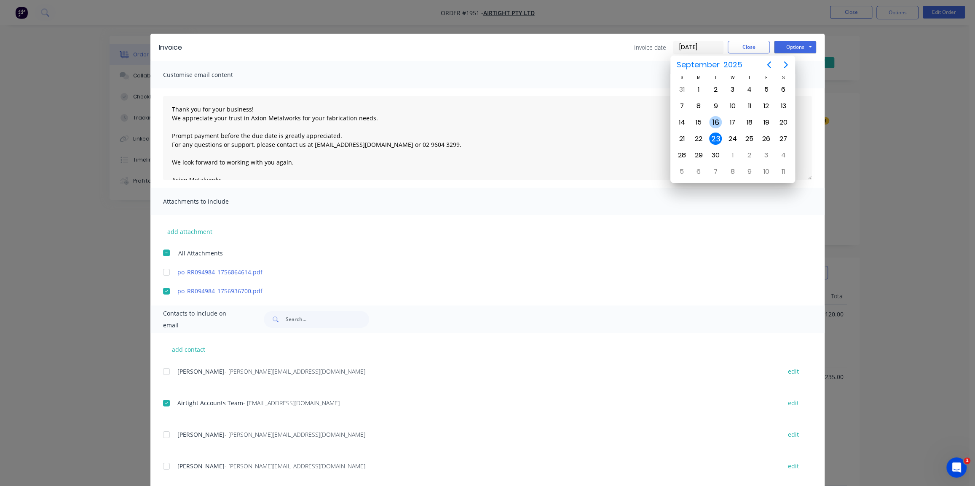
click at [716, 120] on div "16" at bounding box center [715, 122] width 13 height 13
type input "[DATE]"
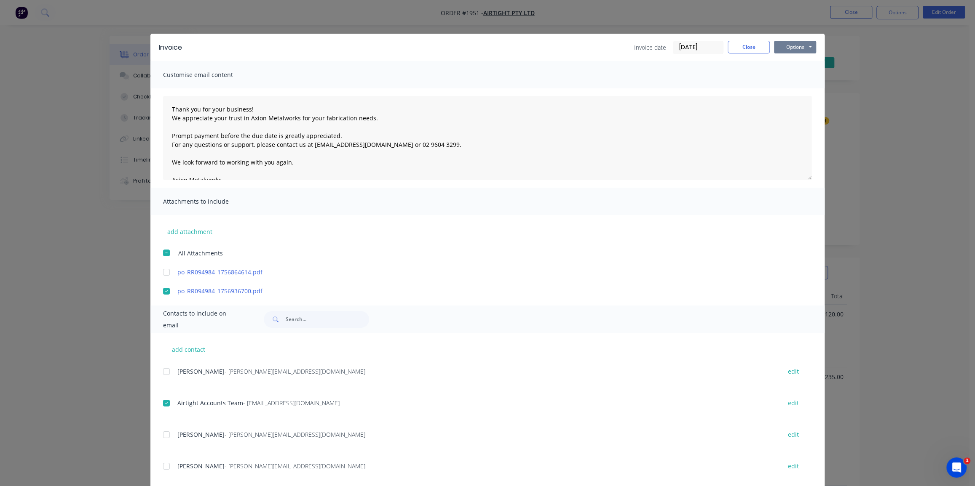
click at [793, 45] on button "Options" at bounding box center [795, 47] width 42 height 13
click at [783, 88] on button "Email" at bounding box center [801, 90] width 54 height 14
click at [737, 46] on button "Close" at bounding box center [748, 47] width 42 height 13
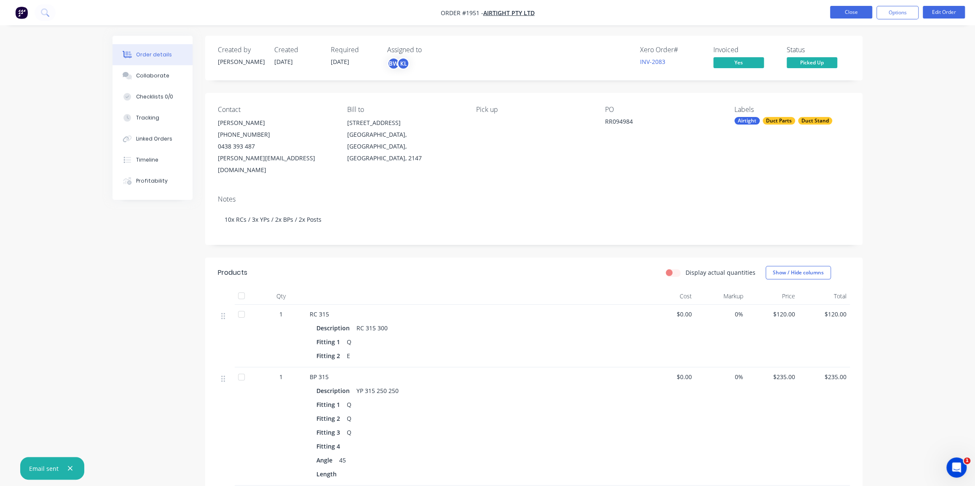
click at [836, 14] on button "Close" at bounding box center [851, 12] width 42 height 13
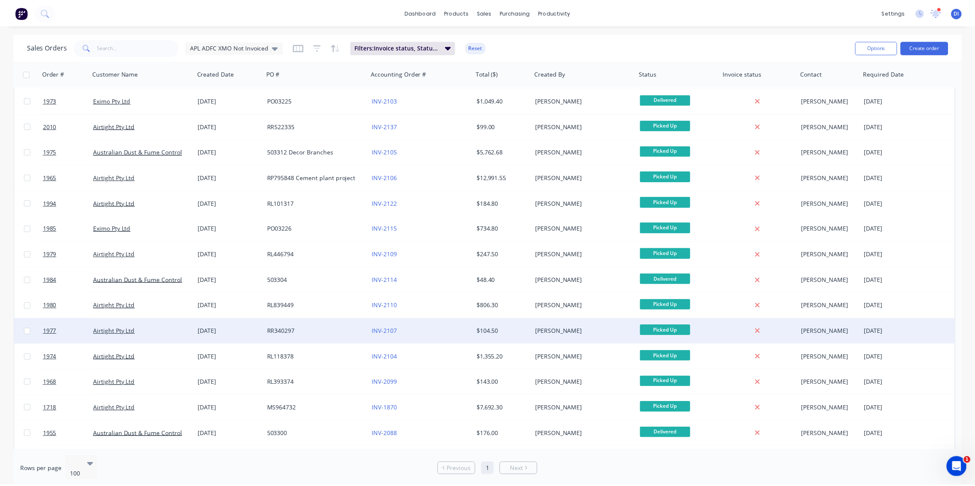
scroll to position [46, 0]
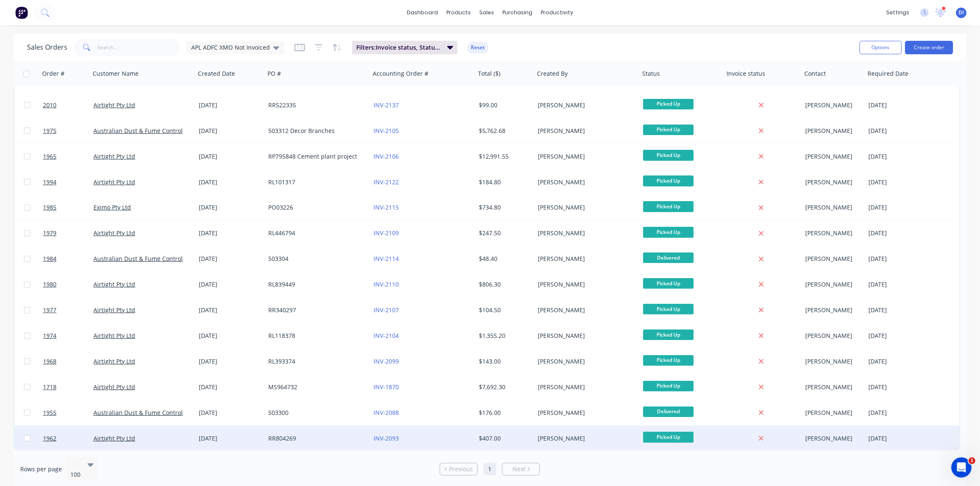
click at [581, 441] on div "[PERSON_NAME]" at bounding box center [584, 439] width 93 height 8
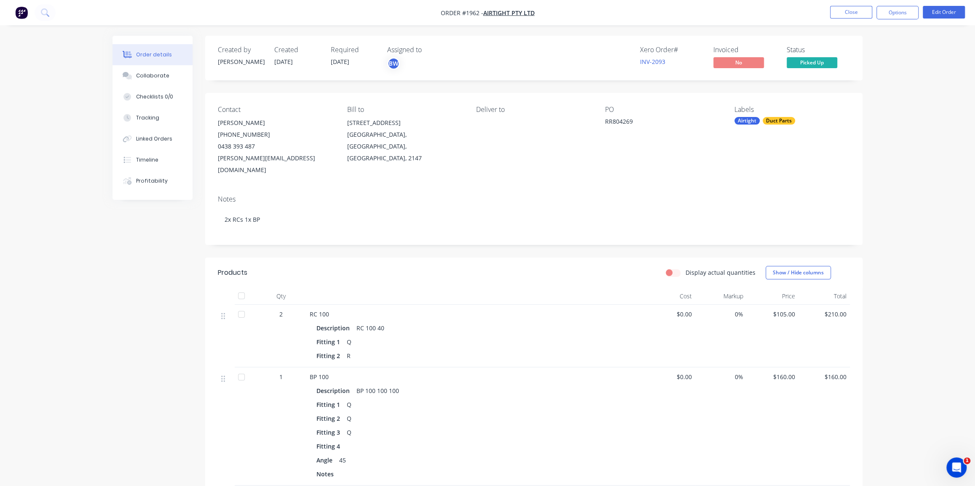
scroll to position [137, 0]
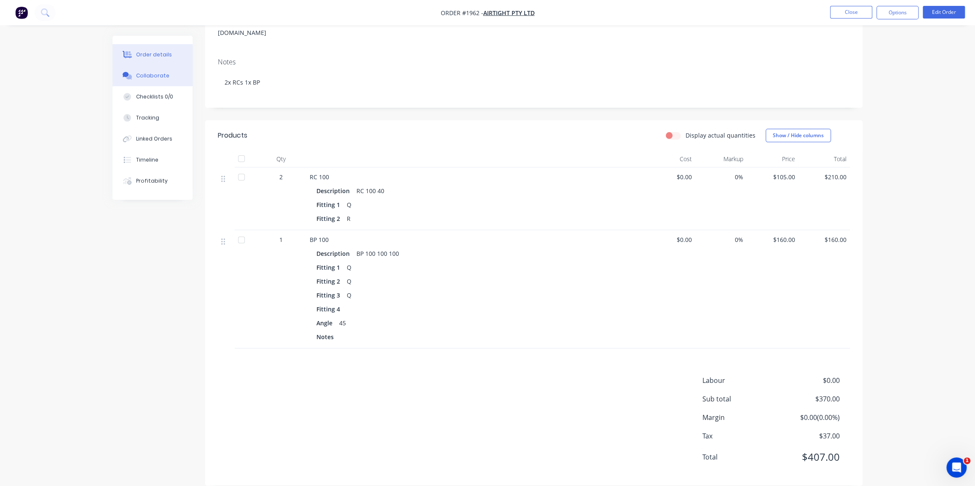
click at [156, 78] on div "Collaborate" at bounding box center [152, 76] width 33 height 8
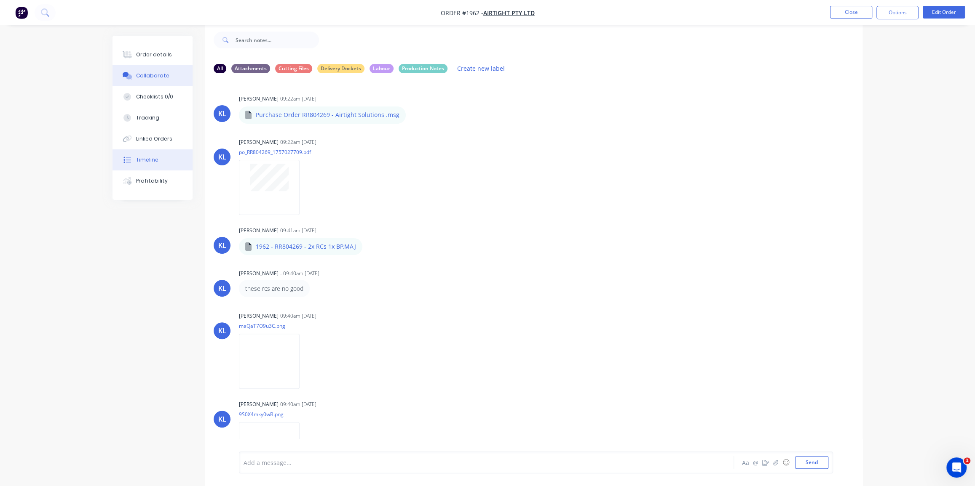
click at [152, 155] on button "Timeline" at bounding box center [152, 160] width 80 height 21
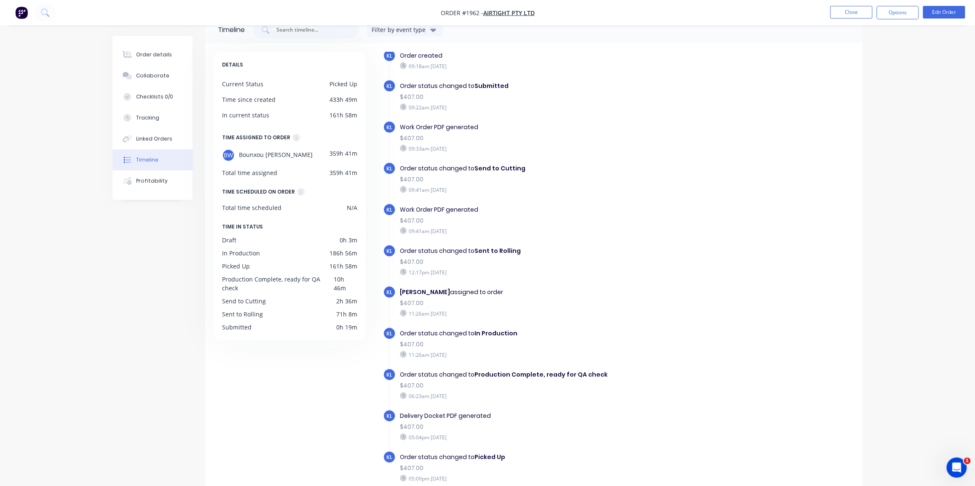
scroll to position [59, 0]
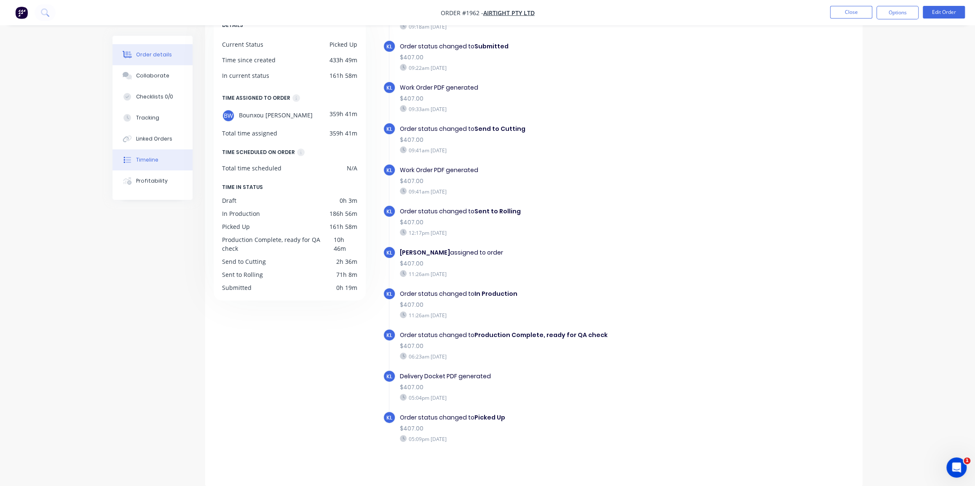
click at [155, 54] on div "Order details" at bounding box center [154, 55] width 36 height 8
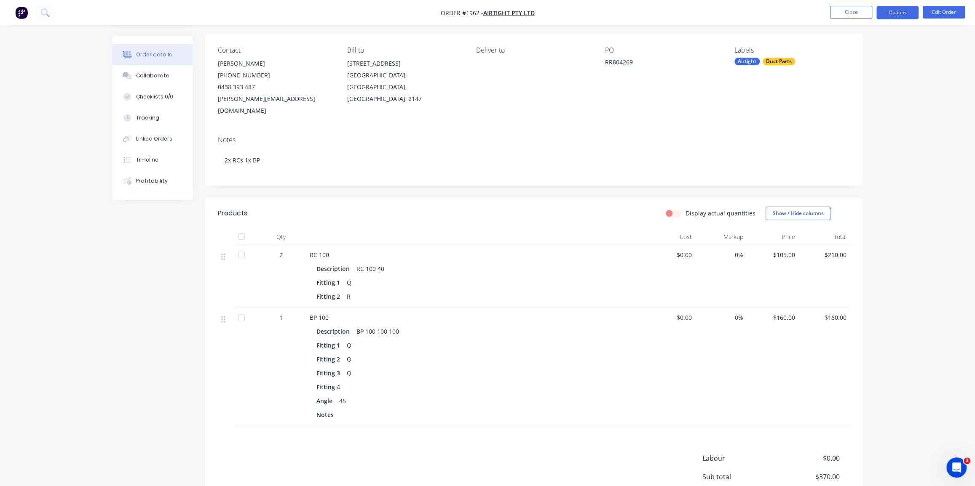
click at [896, 9] on button "Options" at bounding box center [897, 12] width 42 height 13
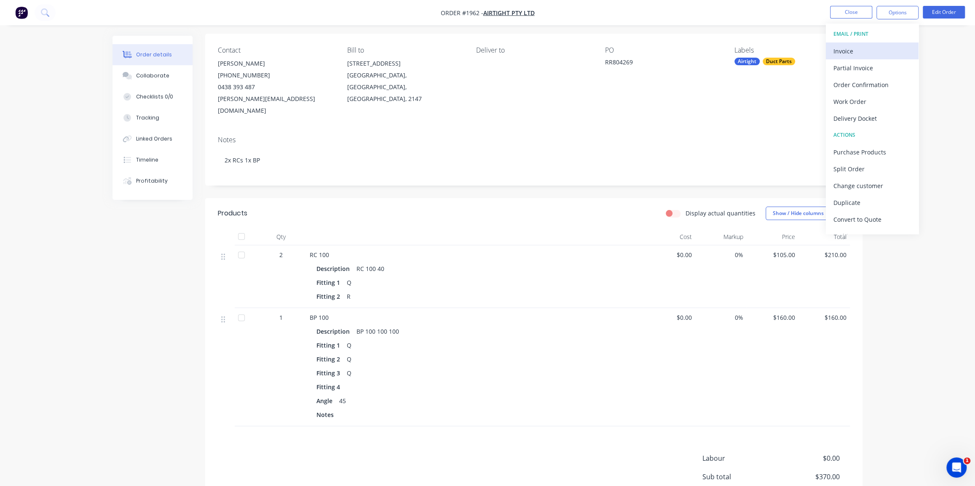
click at [854, 47] on div "Invoice" at bounding box center [871, 51] width 77 height 12
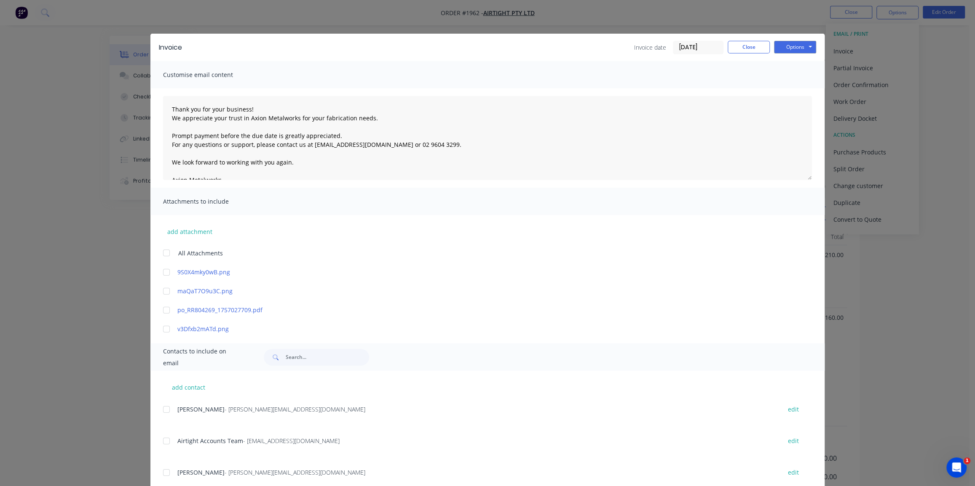
click at [161, 310] on div at bounding box center [166, 310] width 17 height 17
click at [165, 440] on div at bounding box center [166, 441] width 17 height 17
click at [691, 48] on input "[DATE]" at bounding box center [698, 47] width 50 height 13
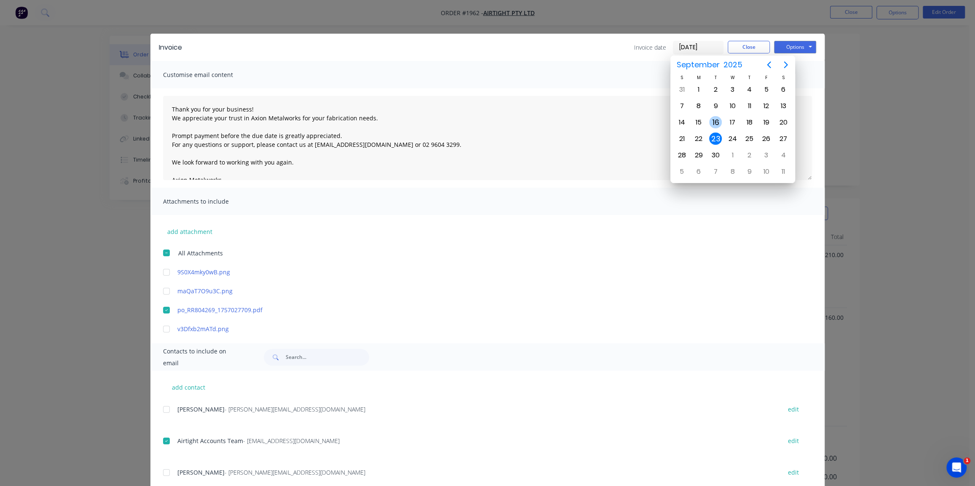
click at [714, 120] on div "16" at bounding box center [715, 122] width 13 height 13
type input "[DATE]"
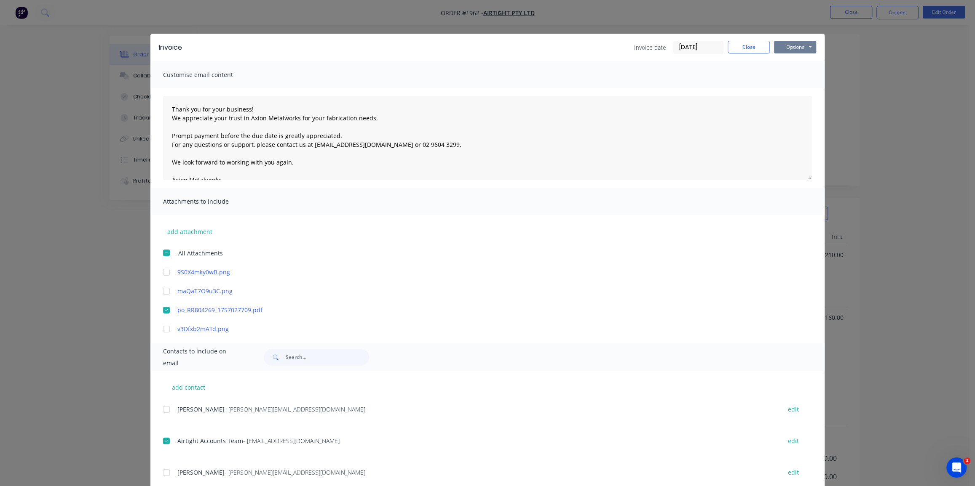
drag, startPoint x: 796, startPoint y: 42, endPoint x: 793, endPoint y: 47, distance: 5.3
click at [796, 43] on button "Options" at bounding box center [795, 47] width 42 height 13
click at [791, 88] on button "Email" at bounding box center [801, 90] width 54 height 14
click at [739, 51] on button "Close" at bounding box center [748, 47] width 42 height 13
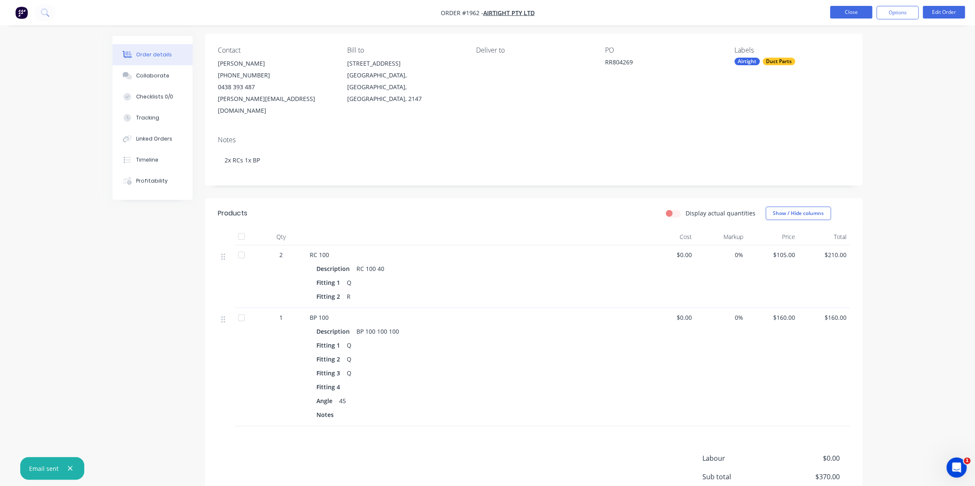
click at [846, 17] on button "Close" at bounding box center [851, 12] width 42 height 13
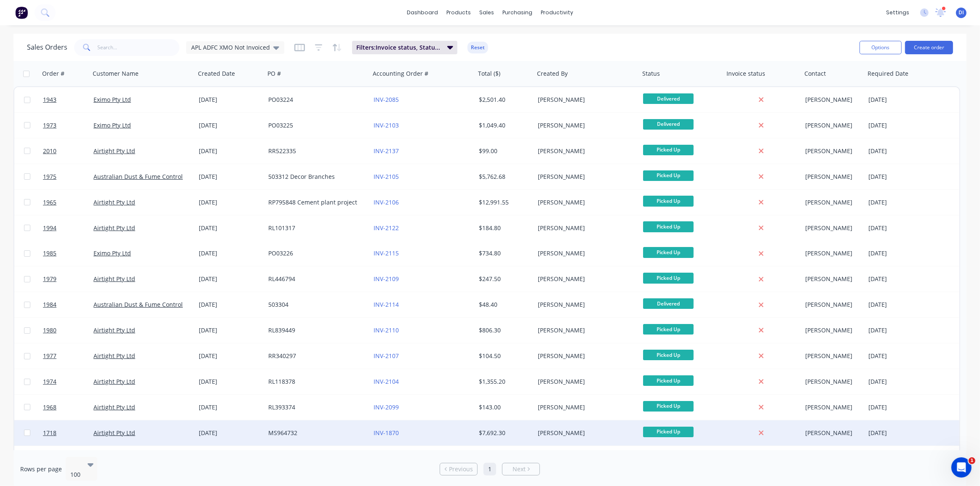
click at [533, 425] on div "$7,692.30" at bounding box center [504, 433] width 59 height 25
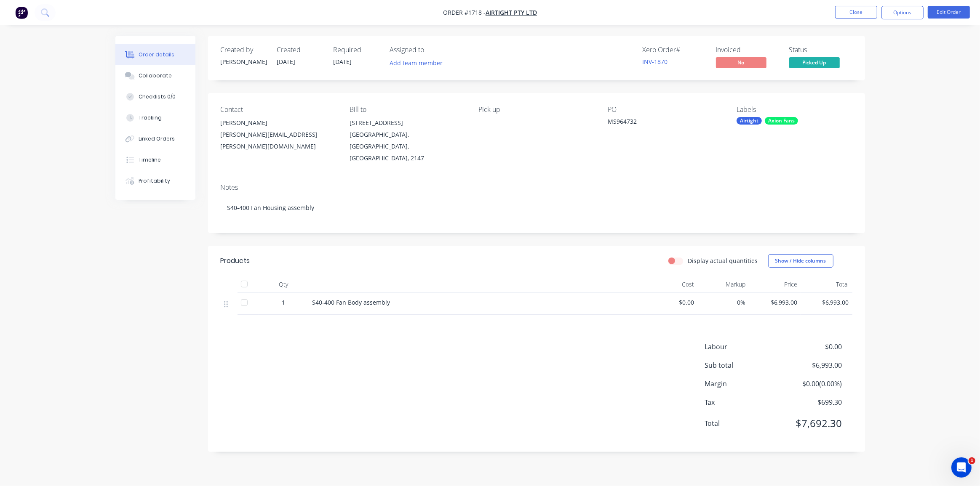
click at [887, 124] on div "Order details Collaborate Checklists 0/0 Tracking Linked Orders Timeline Profit…" at bounding box center [490, 243] width 980 height 486
click at [155, 159] on div "Timeline" at bounding box center [150, 160] width 22 height 8
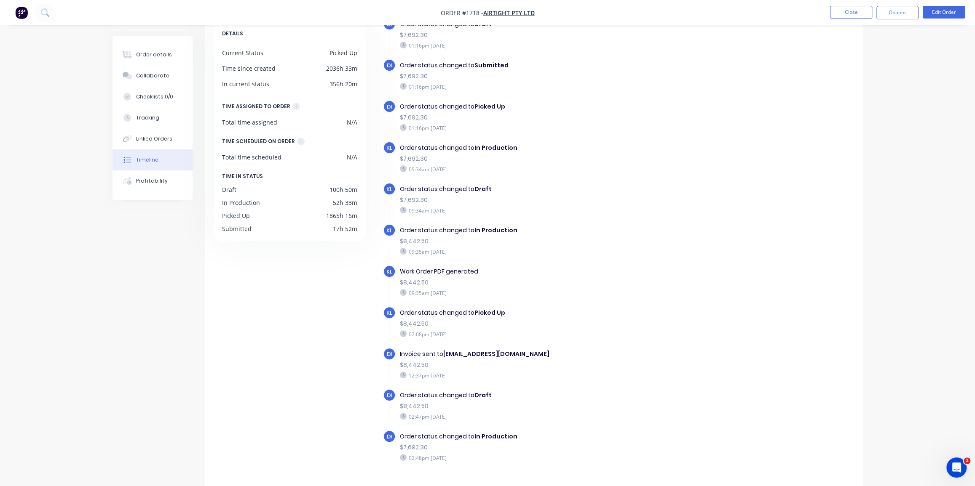
scroll to position [59, 0]
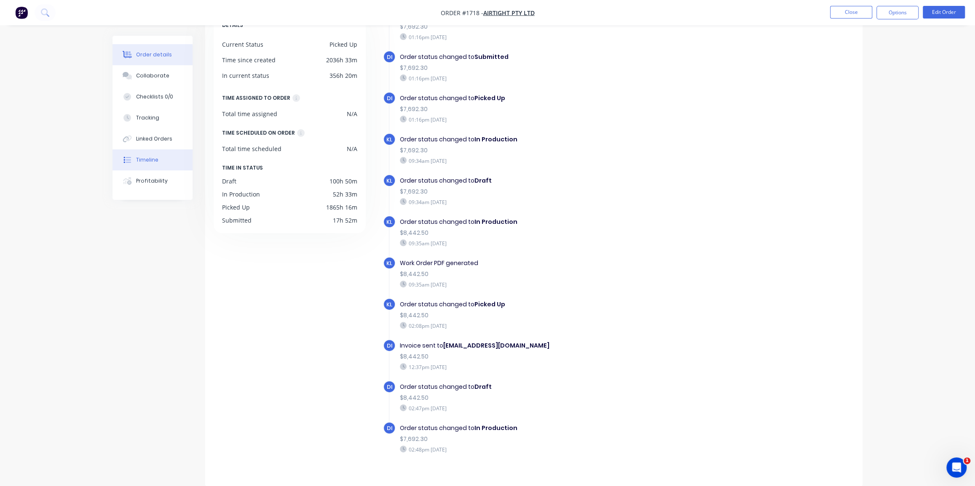
click at [155, 55] on div "Order details" at bounding box center [154, 55] width 36 height 8
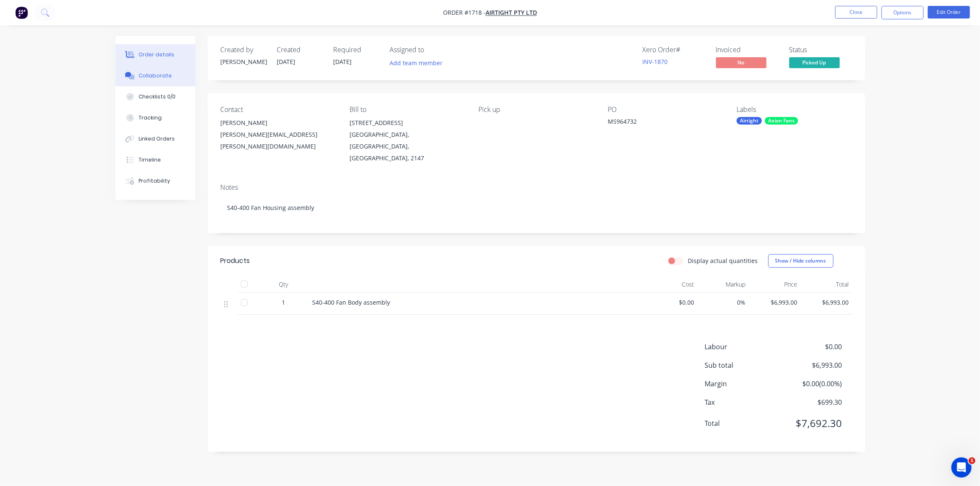
click at [160, 76] on div "Collaborate" at bounding box center [155, 76] width 33 height 8
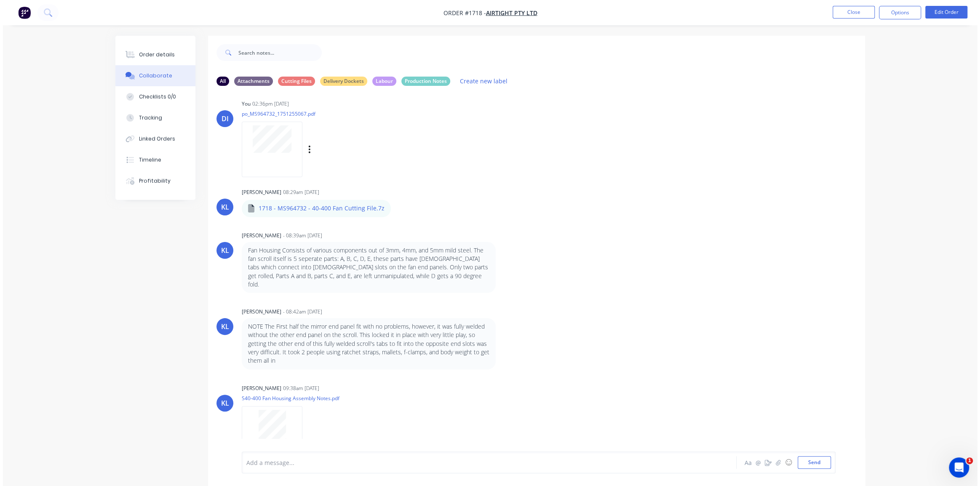
scroll to position [12, 0]
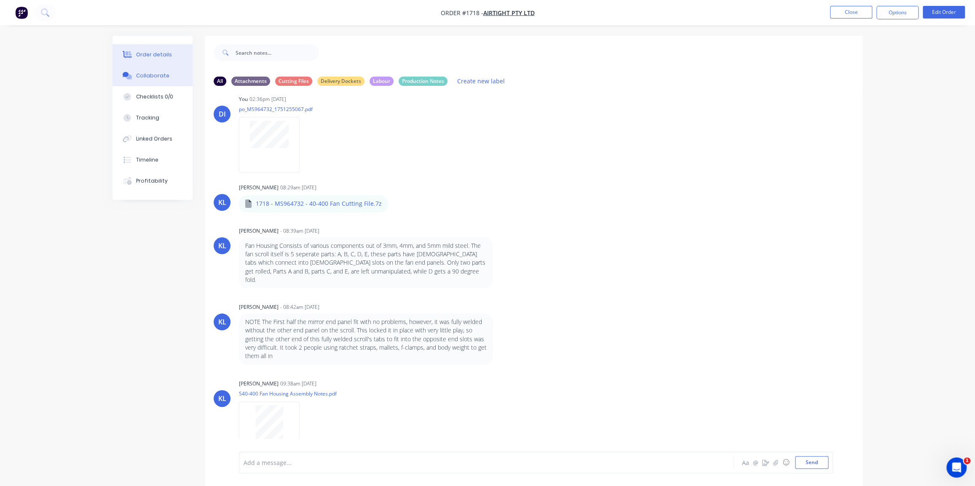
click at [144, 49] on button "Order details" at bounding box center [152, 54] width 80 height 21
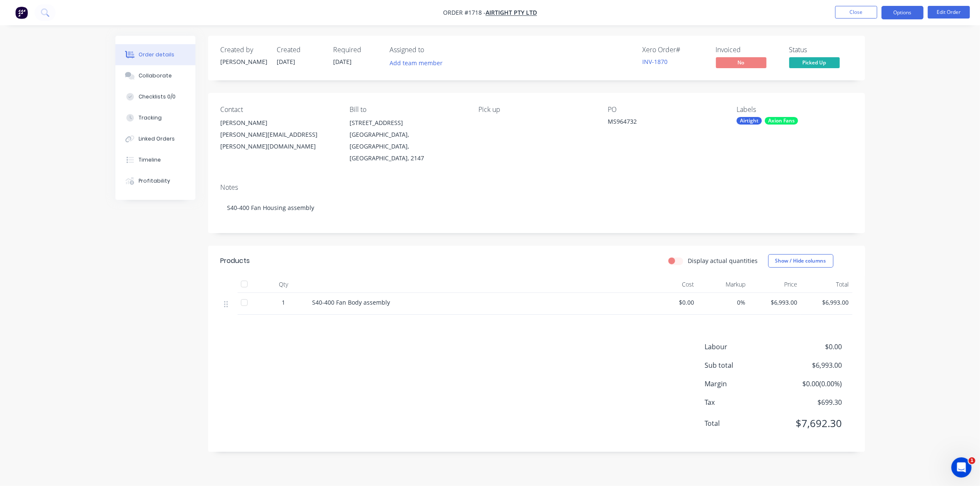
click at [903, 15] on button "Options" at bounding box center [902, 12] width 42 height 13
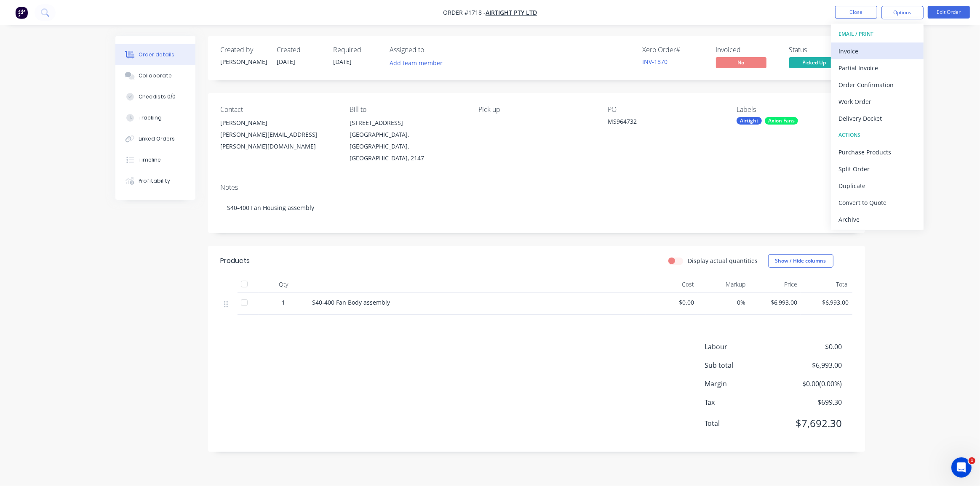
click at [849, 51] on div "Invoice" at bounding box center [876, 51] width 77 height 12
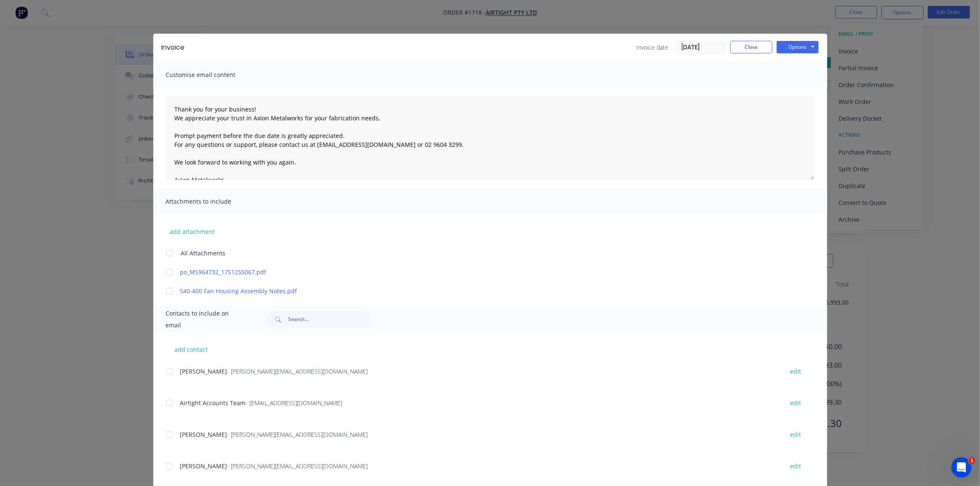
click at [692, 45] on input "[DATE]" at bounding box center [701, 47] width 50 height 13
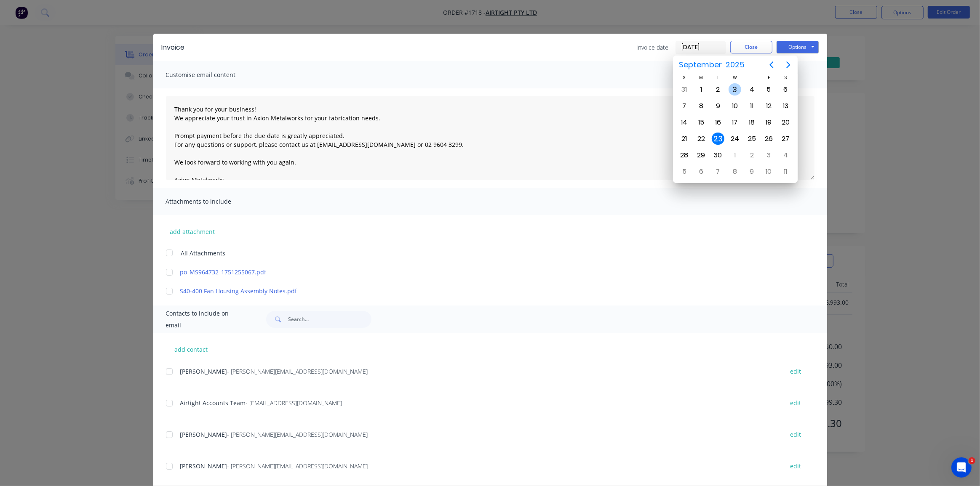
click at [735, 88] on div "3" at bounding box center [735, 89] width 13 height 13
type input "[DATE]"
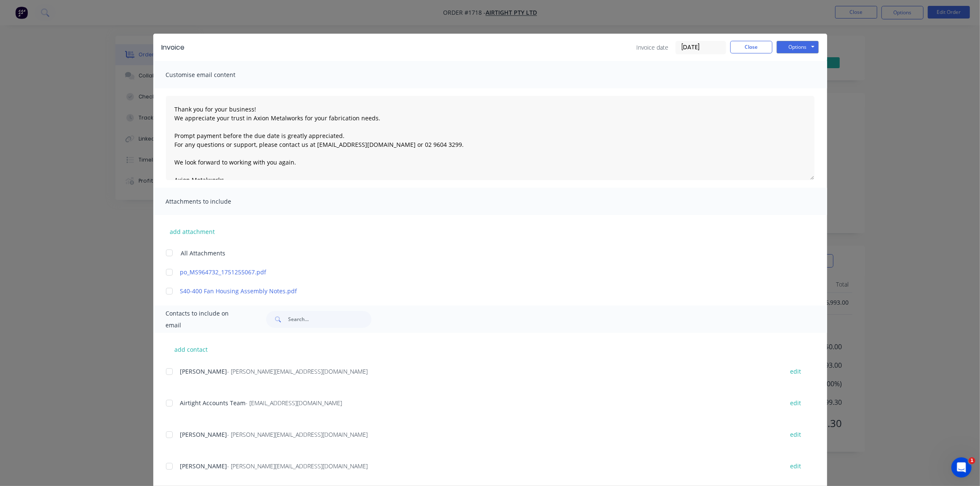
click at [168, 272] on div at bounding box center [169, 272] width 17 height 17
click at [168, 402] on div at bounding box center [169, 403] width 17 height 17
click at [795, 46] on button "Options" at bounding box center [798, 47] width 42 height 13
click at [784, 88] on button "Email" at bounding box center [804, 90] width 54 height 14
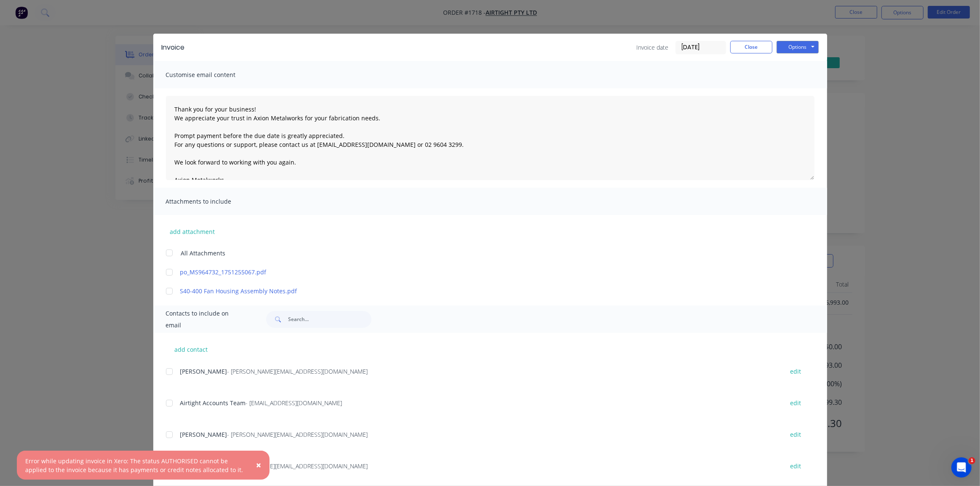
click at [907, 122] on div "Invoice Invoice date [DATE] Close Options Preview Print Email Customise email c…" at bounding box center [490, 243] width 980 height 486
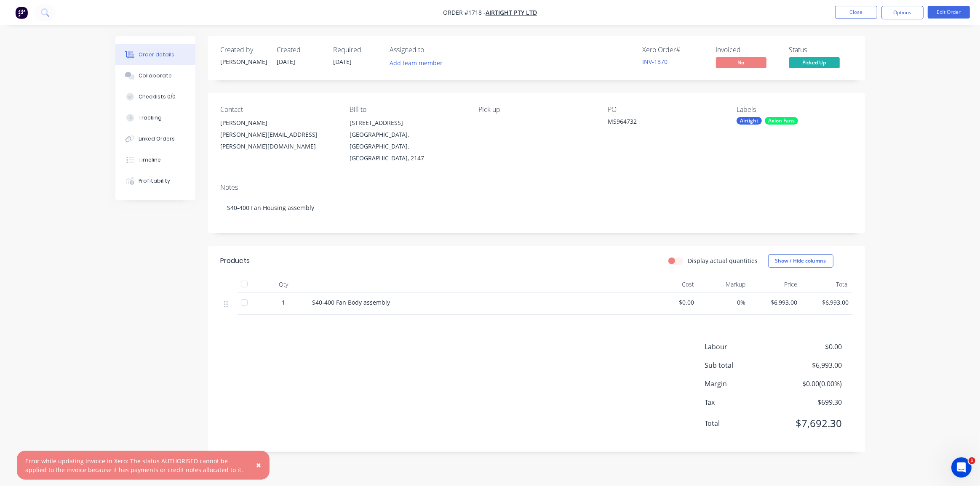
click at [884, 112] on div "Order details Collaborate Checklists 0/0 Tracking Linked Orders Timeline Profit…" at bounding box center [490, 243] width 980 height 486
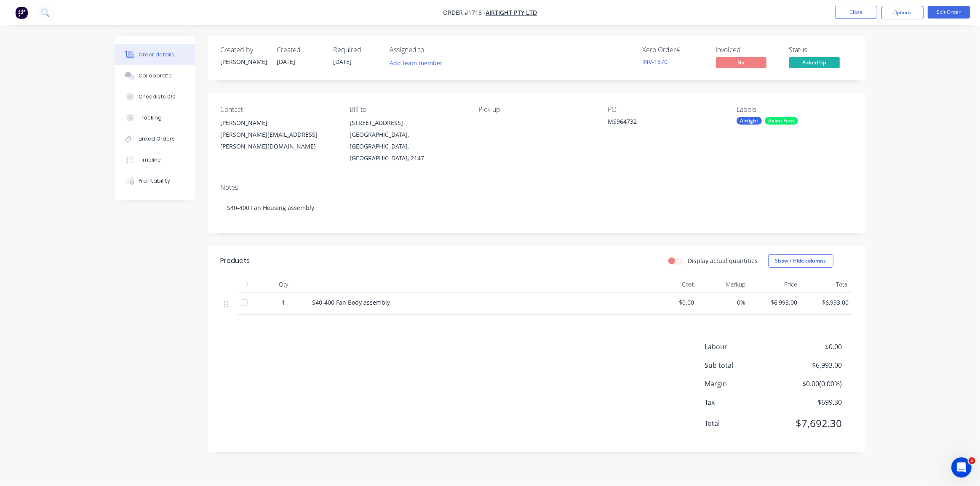
click at [897, 178] on div "Order details Collaborate Checklists 0/0 Tracking Linked Orders Timeline Profit…" at bounding box center [490, 243] width 980 height 486
drag, startPoint x: 739, startPoint y: 64, endPoint x: 904, endPoint y: 61, distance: 165.5
click at [900, 62] on div "Order details Collaborate Checklists 0/0 Tracking Linked Orders Timeline Profit…" at bounding box center [490, 243] width 980 height 486
click at [889, 12] on button "Options" at bounding box center [902, 12] width 42 height 13
click at [935, 55] on div "Order details Collaborate Checklists 0/0 Tracking Linked Orders Timeline Profit…" at bounding box center [490, 243] width 980 height 486
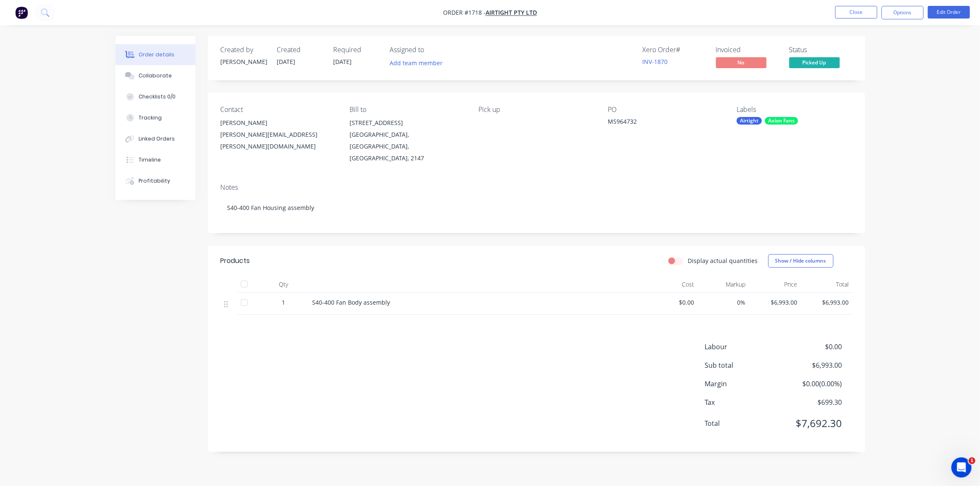
click at [910, 115] on div "Order details Collaborate Checklists 0/0 Tracking Linked Orders Timeline Profit…" at bounding box center [490, 243] width 980 height 486
click at [865, 12] on button "Close" at bounding box center [856, 12] width 42 height 13
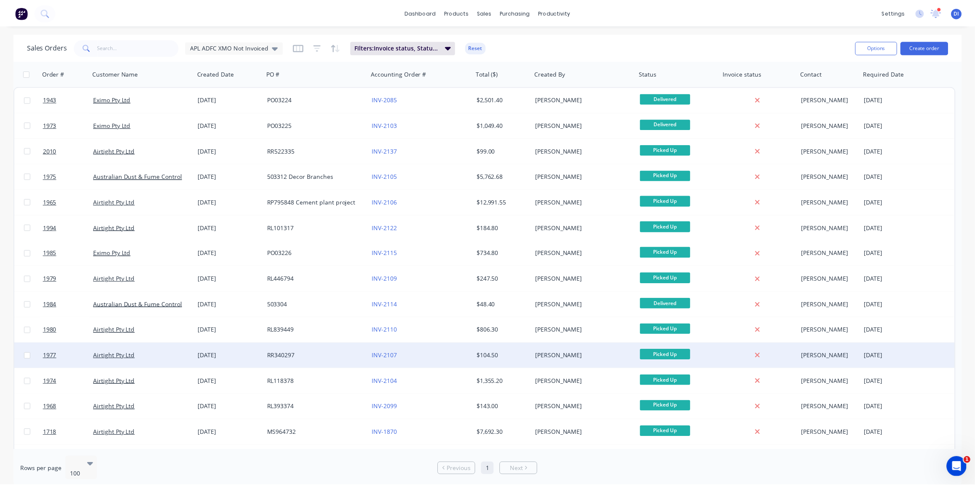
scroll to position [20, 0]
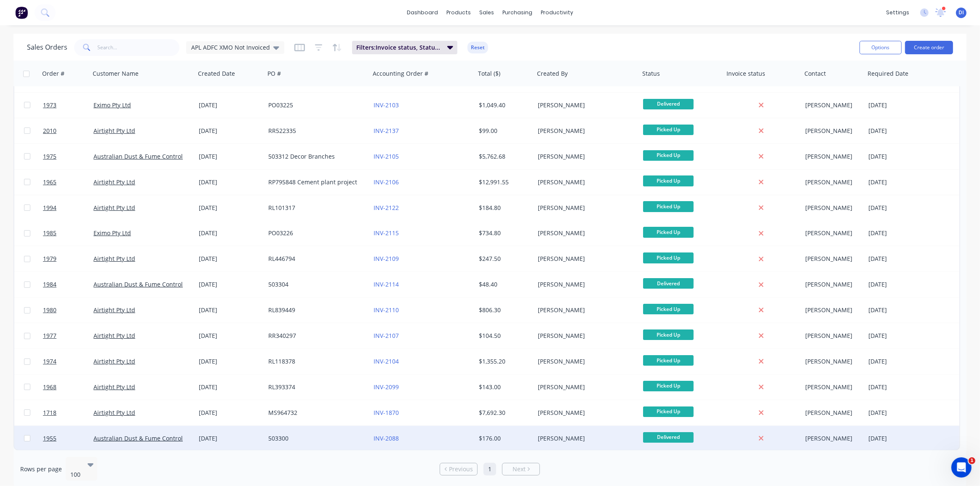
click at [572, 435] on div "[PERSON_NAME]" at bounding box center [584, 439] width 93 height 8
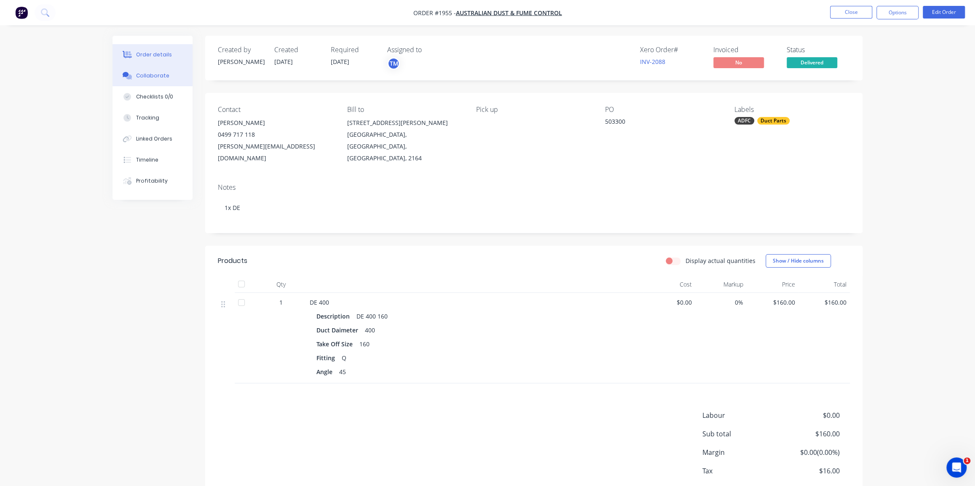
click at [150, 75] on div "Collaborate" at bounding box center [152, 76] width 33 height 8
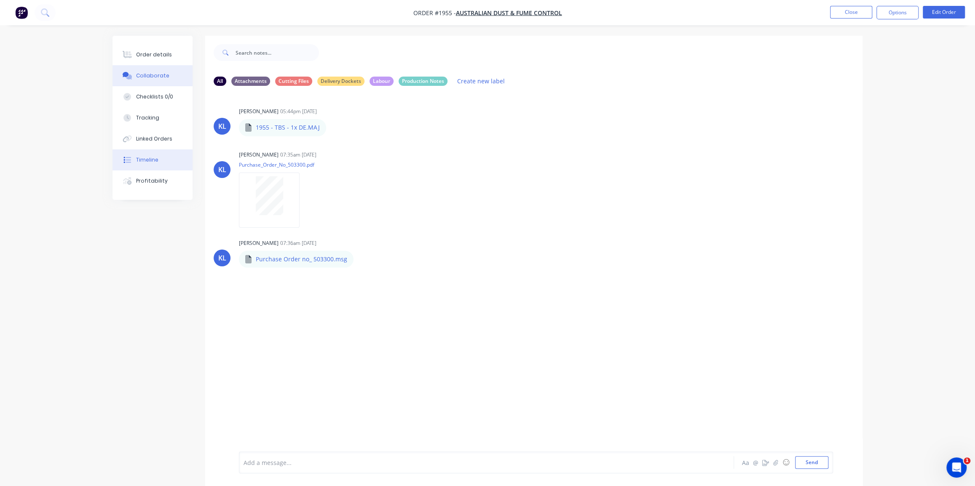
click at [144, 161] on div "Timeline" at bounding box center [147, 160] width 22 height 8
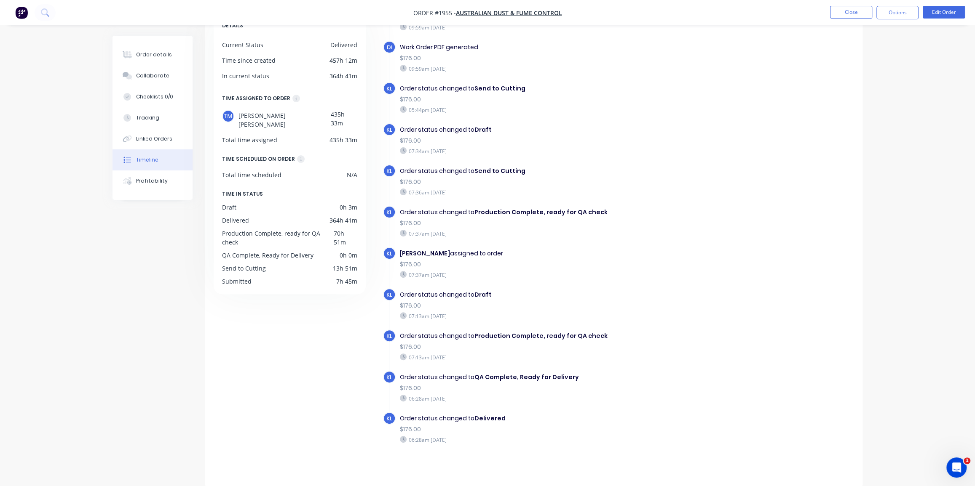
scroll to position [59, 0]
click at [141, 52] on div "Order details" at bounding box center [154, 55] width 36 height 8
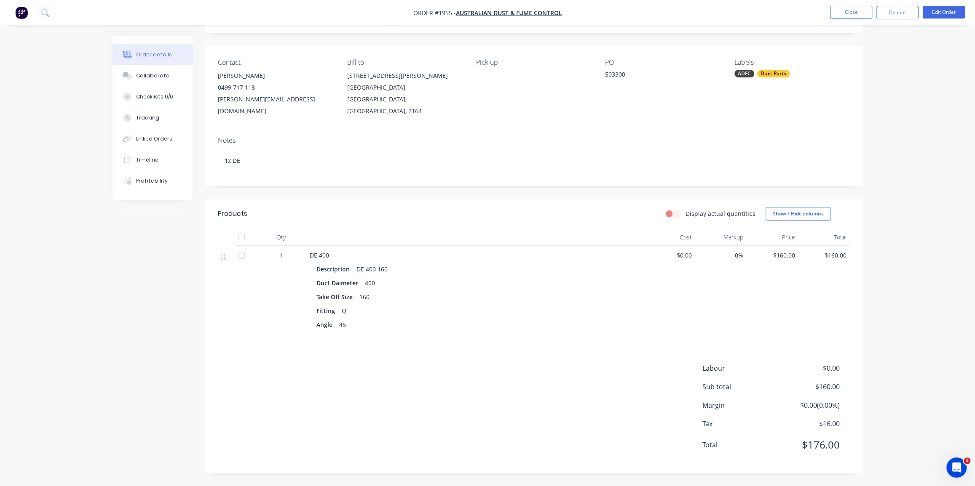
scroll to position [35, 0]
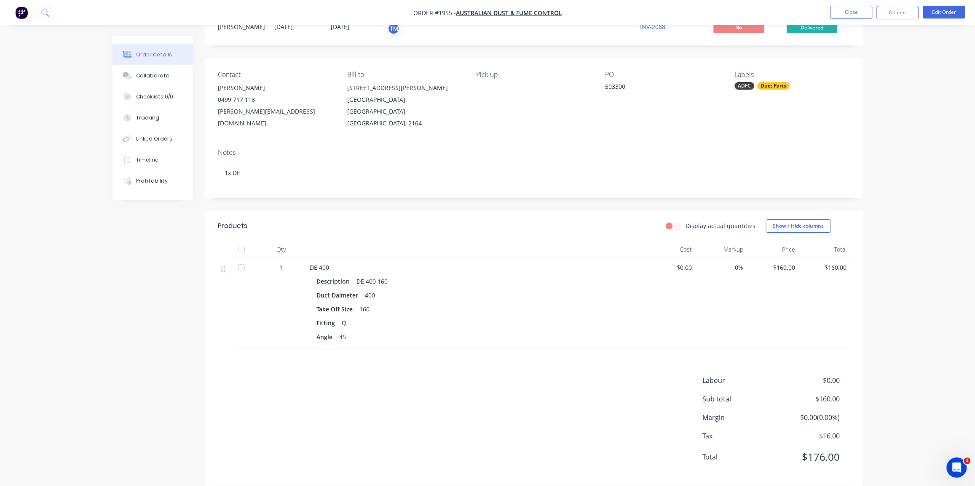
click at [587, 378] on div "Labour $0.00 Sub total $160.00 Margin $0.00 ( 0.00 %) Tax $16.00 Total $176.00" at bounding box center [534, 425] width 632 height 98
click at [147, 77] on div "Collaborate" at bounding box center [152, 76] width 33 height 8
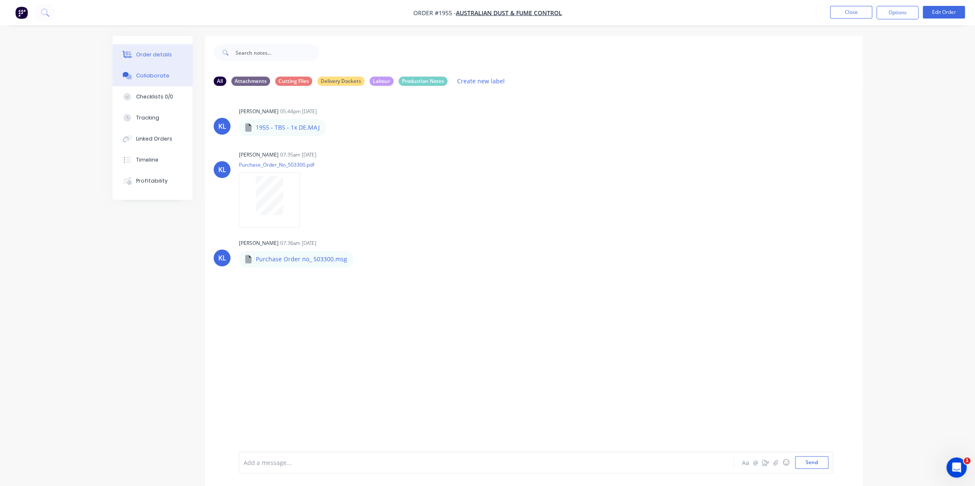
click at [150, 54] on div "Order details" at bounding box center [154, 55] width 36 height 8
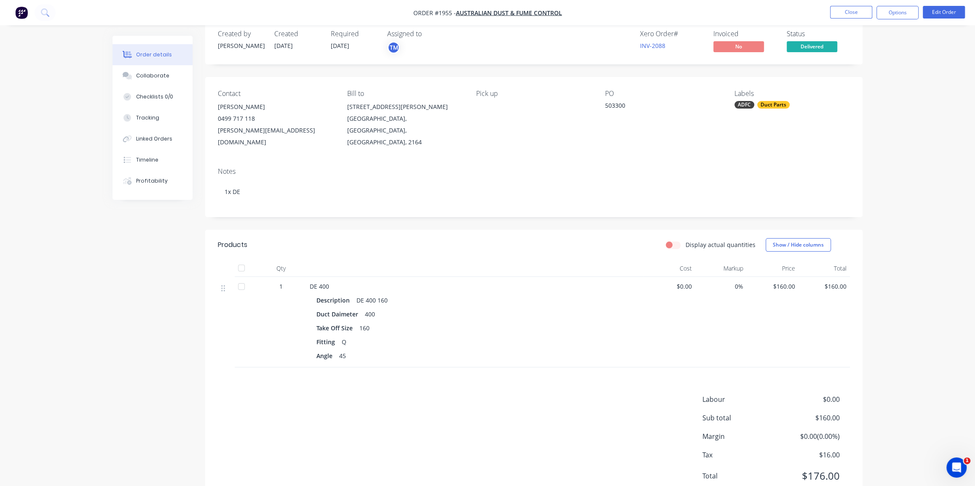
scroll to position [35, 0]
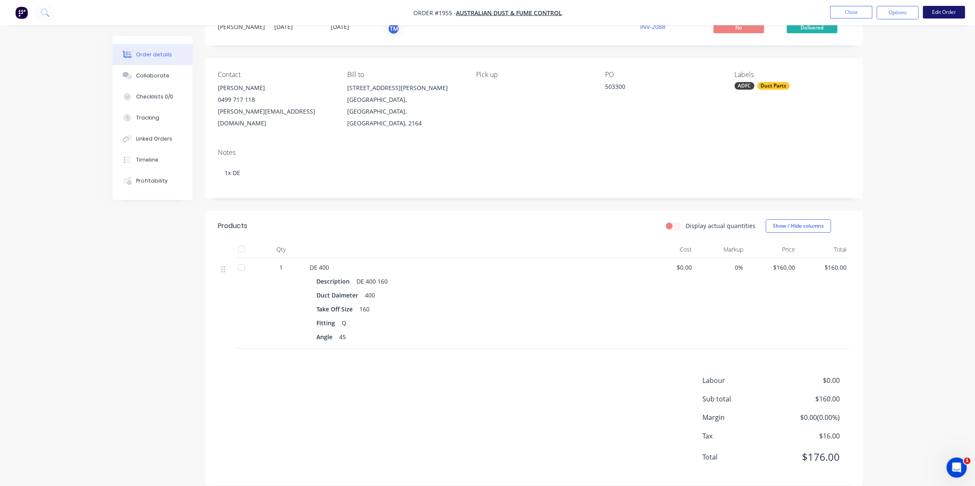
click at [941, 15] on button "Edit Order" at bounding box center [943, 12] width 42 height 13
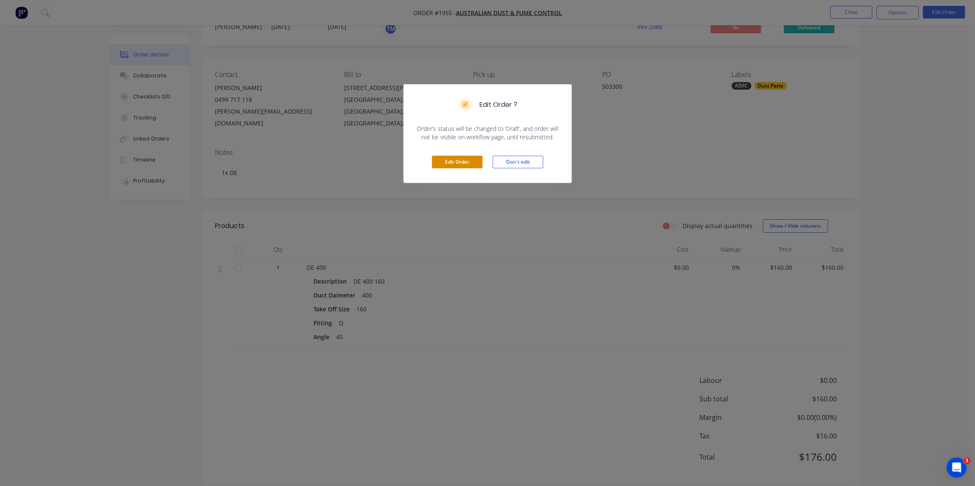
click at [437, 163] on button "Edit Order" at bounding box center [457, 162] width 51 height 13
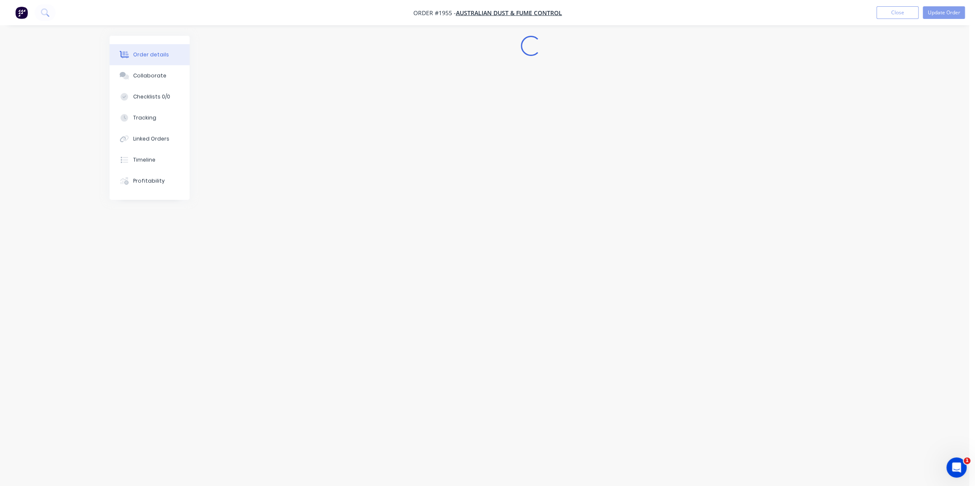
scroll to position [0, 0]
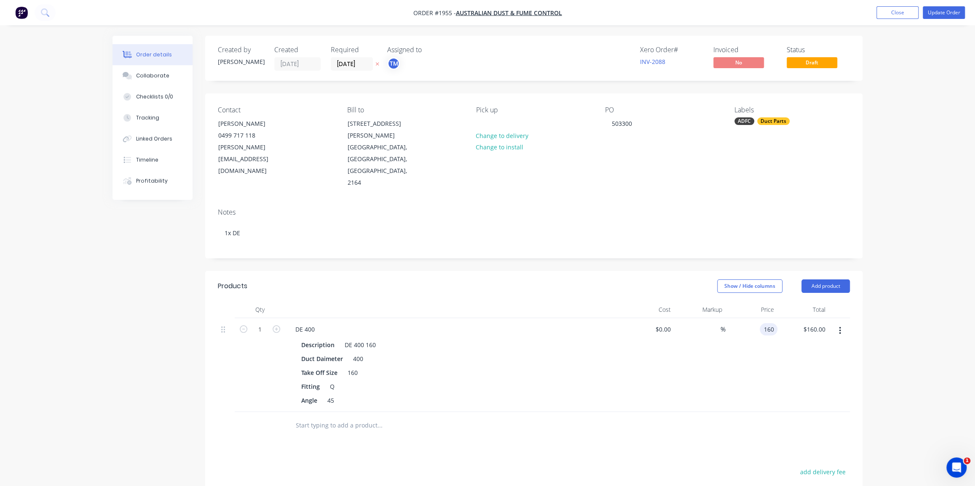
click at [767, 323] on input "160" at bounding box center [770, 329] width 14 height 12
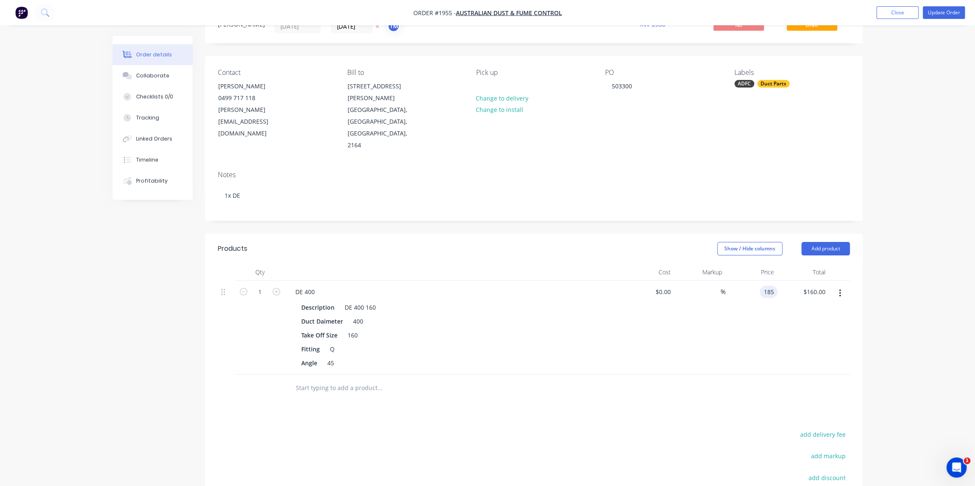
scroll to position [38, 0]
type input "$185.00"
click at [881, 274] on div "Order details Collaborate Checklists 0/0 Tracking Linked Orders Timeline Profit…" at bounding box center [487, 289] width 975 height 654
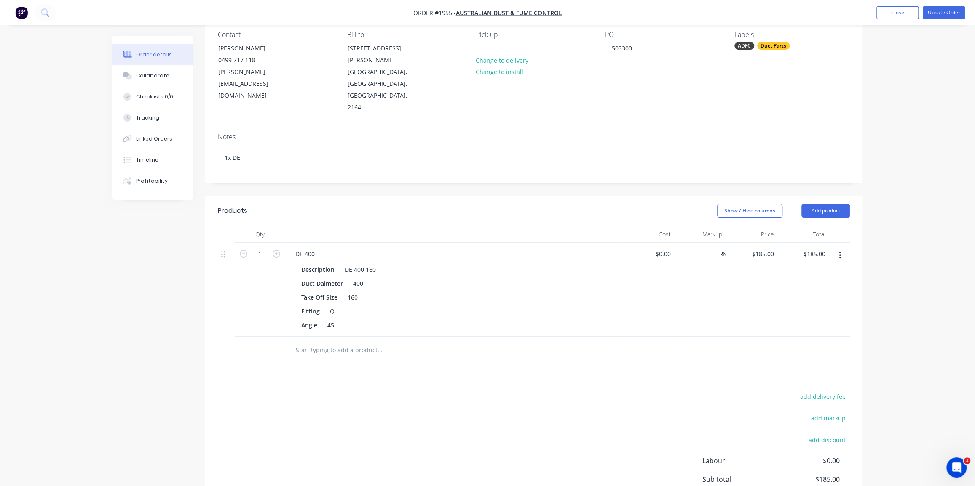
scroll to position [76, 0]
click at [940, 9] on button "Update Order" at bounding box center [943, 12] width 42 height 13
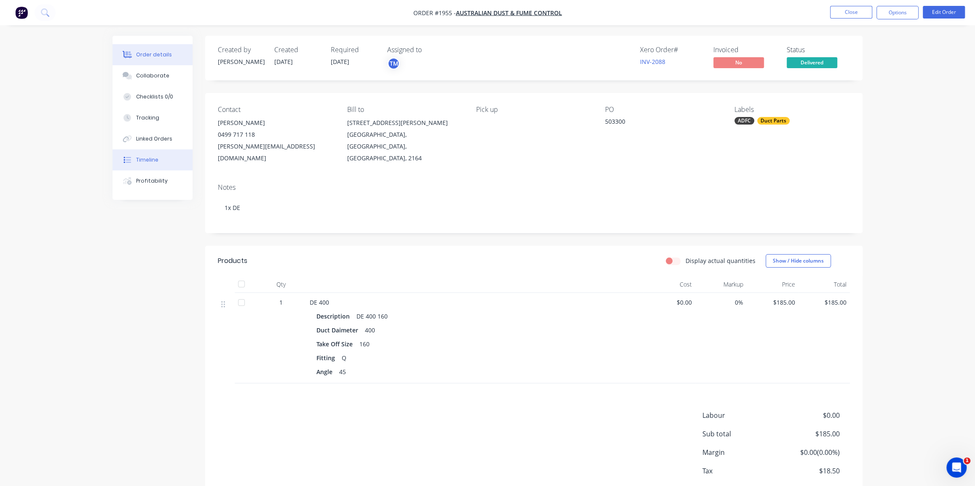
click at [150, 161] on div "Timeline" at bounding box center [147, 160] width 22 height 8
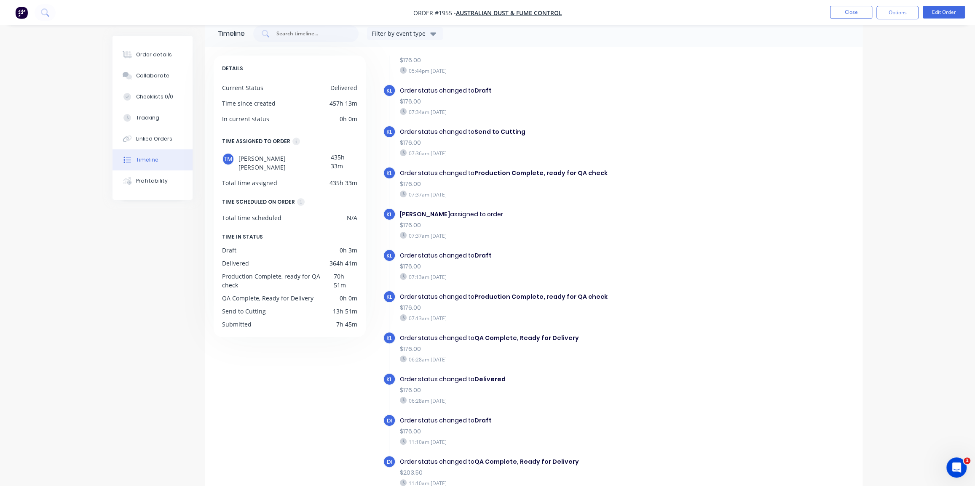
scroll to position [59, 0]
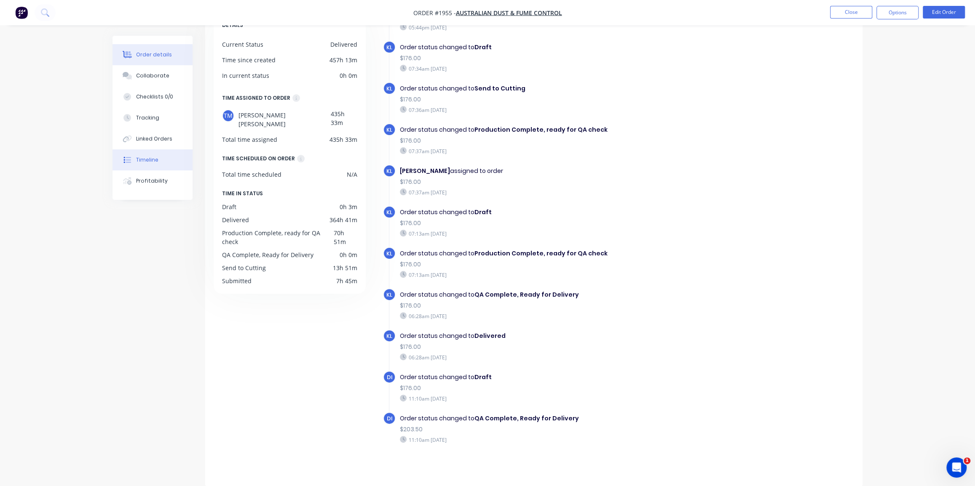
click at [151, 53] on div "Order details" at bounding box center [154, 55] width 36 height 8
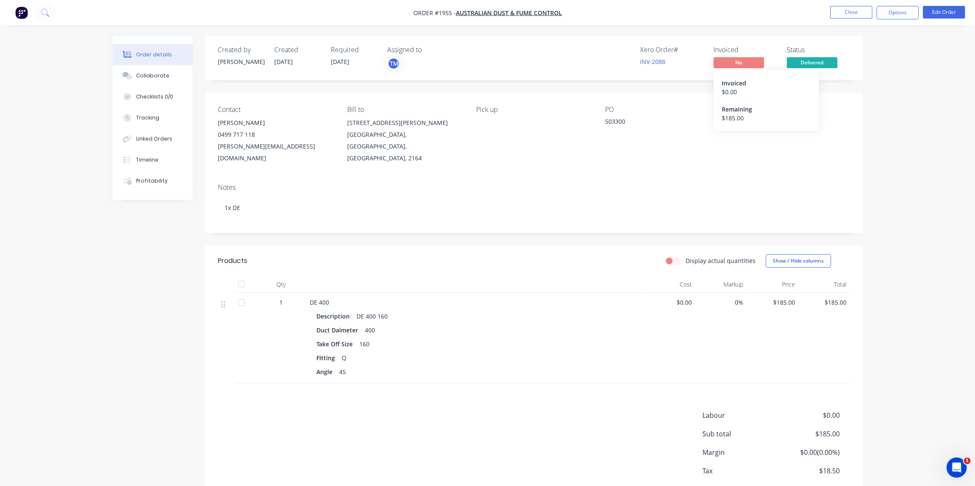
click at [732, 60] on span "No" at bounding box center [738, 62] width 51 height 11
click at [895, 11] on button "Options" at bounding box center [897, 12] width 42 height 13
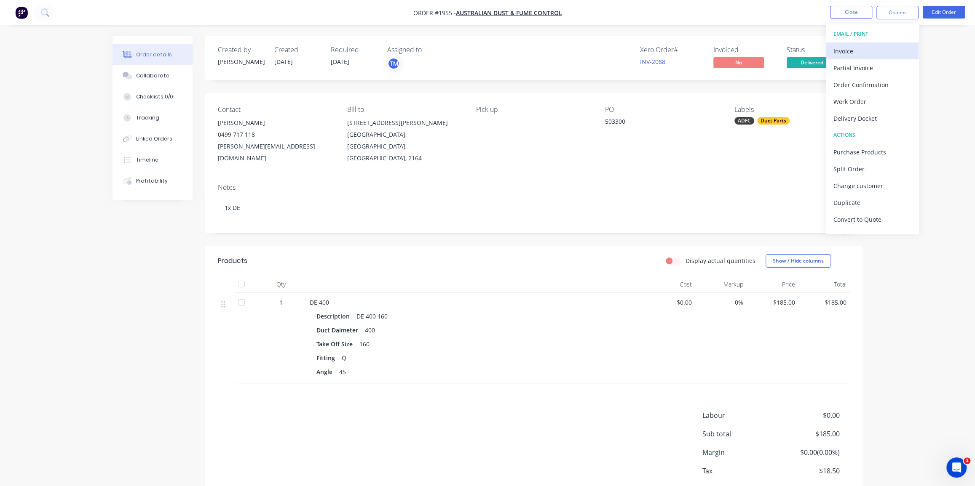
click at [867, 47] on div "Invoice" at bounding box center [871, 51] width 77 height 12
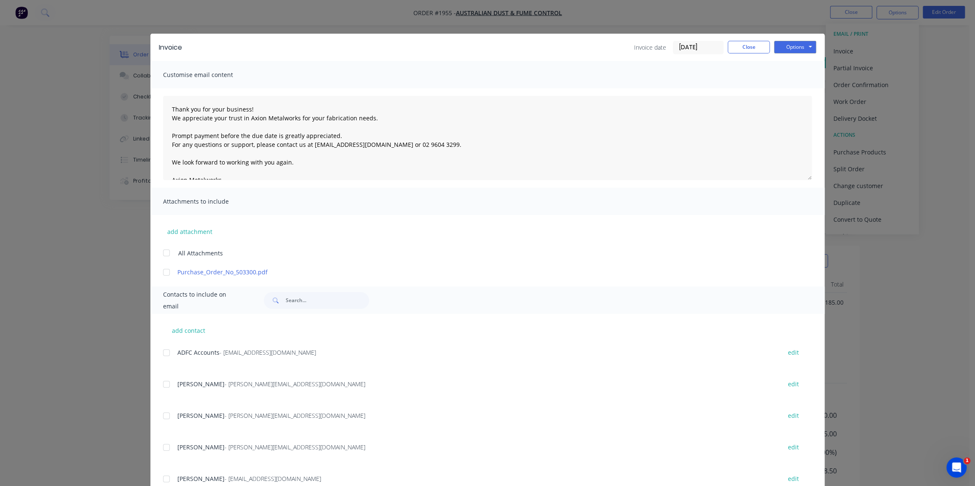
click at [692, 45] on input "[DATE]" at bounding box center [698, 47] width 50 height 13
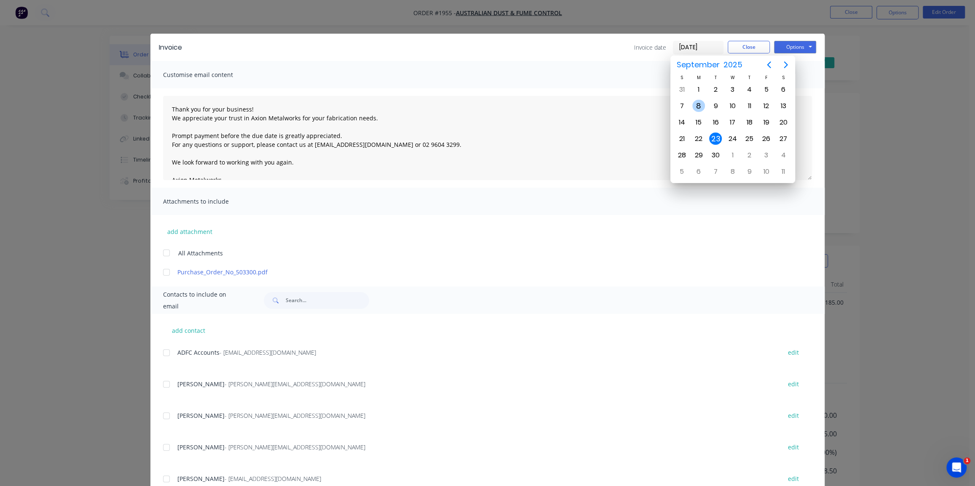
click at [700, 107] on div "8" at bounding box center [698, 106] width 13 height 13
type input "[DATE]"
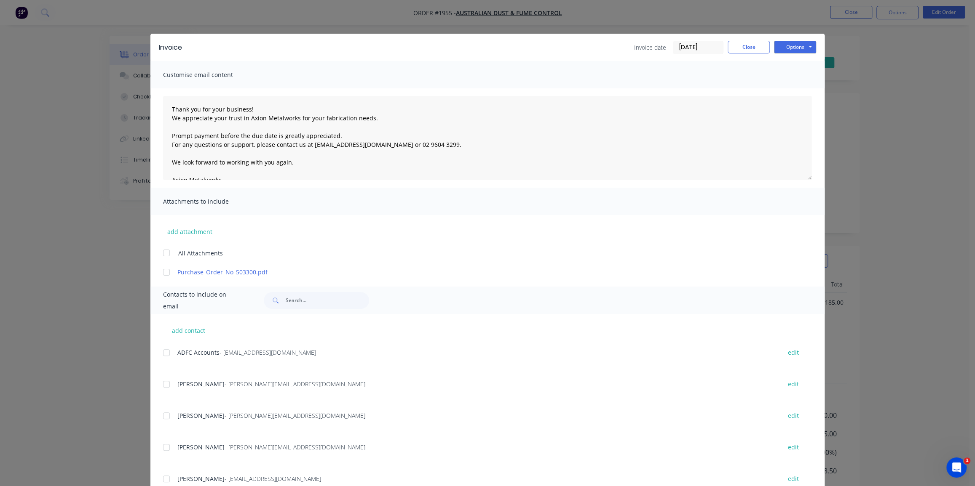
drag, startPoint x: 160, startPoint y: 270, endPoint x: 151, endPoint y: 350, distance: 80.9
click at [159, 272] on div at bounding box center [166, 272] width 17 height 17
click at [166, 351] on div at bounding box center [166, 352] width 17 height 17
drag, startPoint x: 798, startPoint y: 46, endPoint x: 795, endPoint y: 53, distance: 8.1
click at [798, 48] on button "Options" at bounding box center [795, 47] width 42 height 13
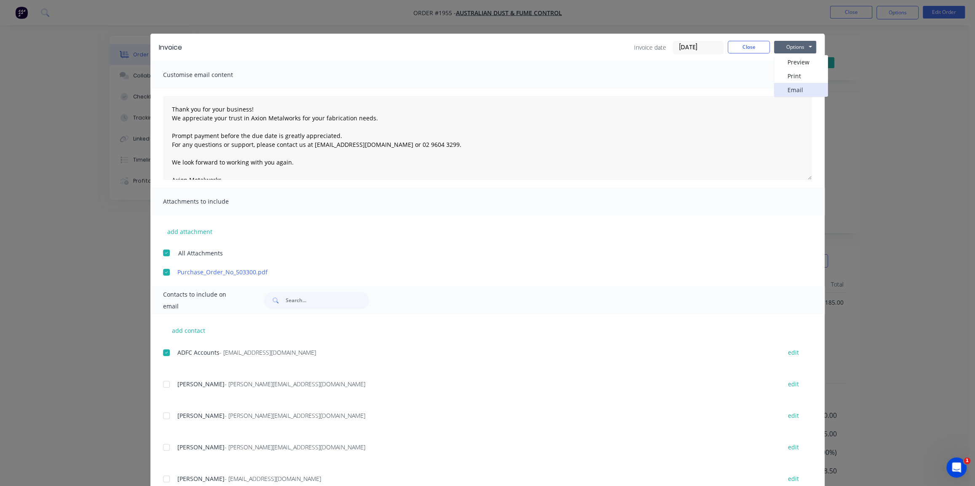
click at [788, 89] on button "Email" at bounding box center [801, 90] width 54 height 14
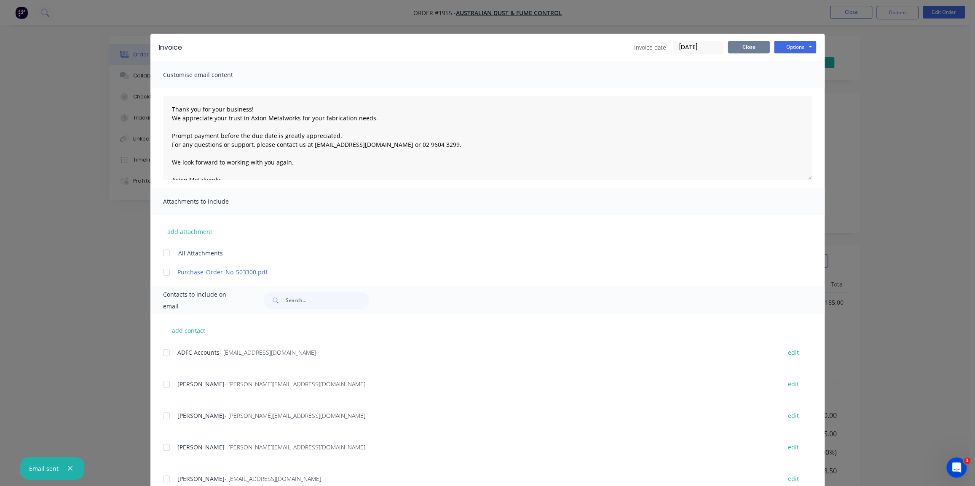
click at [744, 50] on button "Close" at bounding box center [748, 47] width 42 height 13
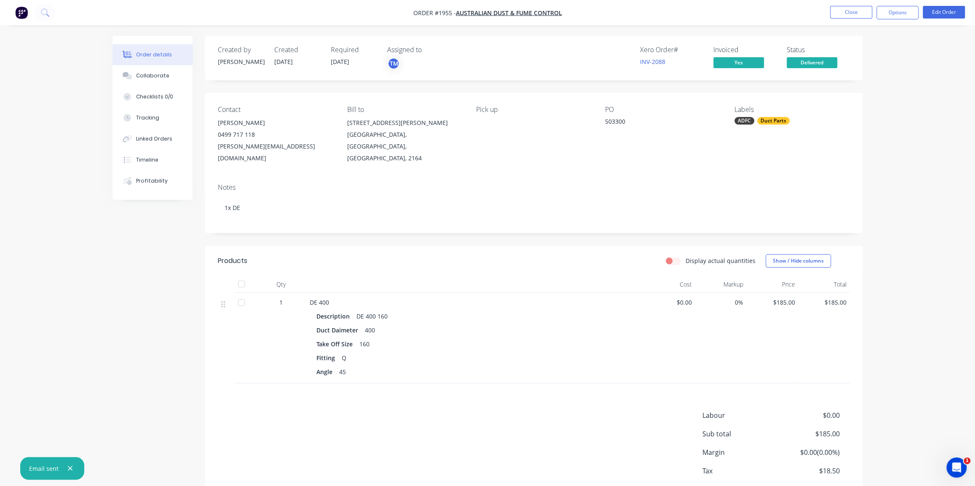
click at [874, 117] on div "Order details Collaborate Checklists 0/0 Tracking Linked Orders Timeline Profit…" at bounding box center [487, 267] width 975 height 534
click at [845, 12] on button "Close" at bounding box center [851, 12] width 42 height 13
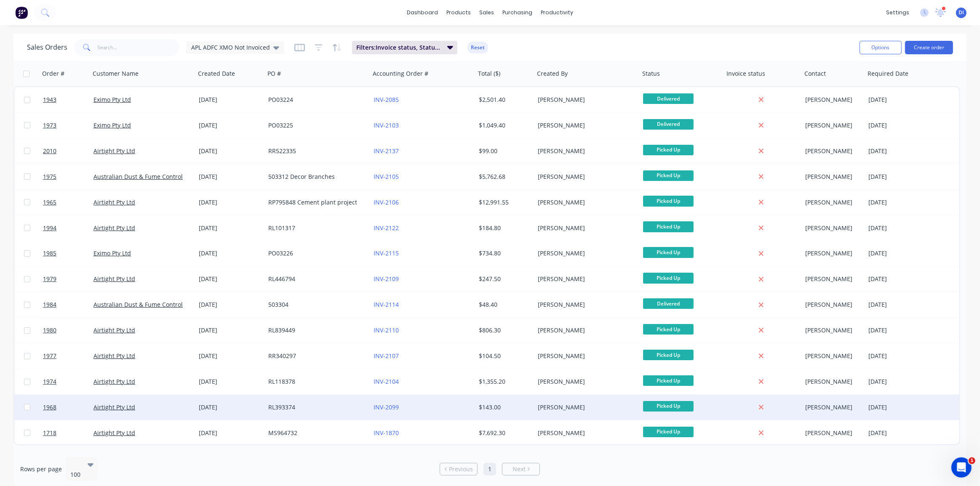
click at [439, 408] on div "INV-2099" at bounding box center [420, 407] width 93 height 8
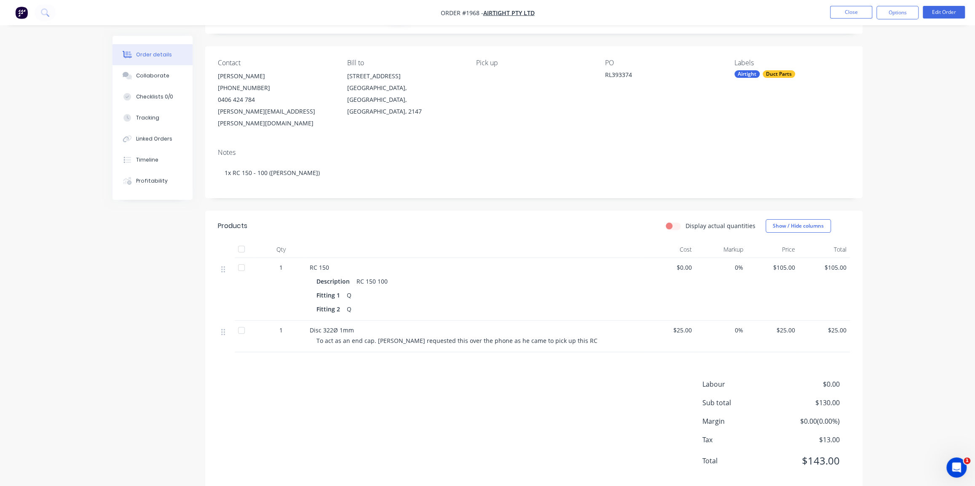
scroll to position [51, 0]
click at [148, 77] on div "Collaborate" at bounding box center [152, 76] width 33 height 8
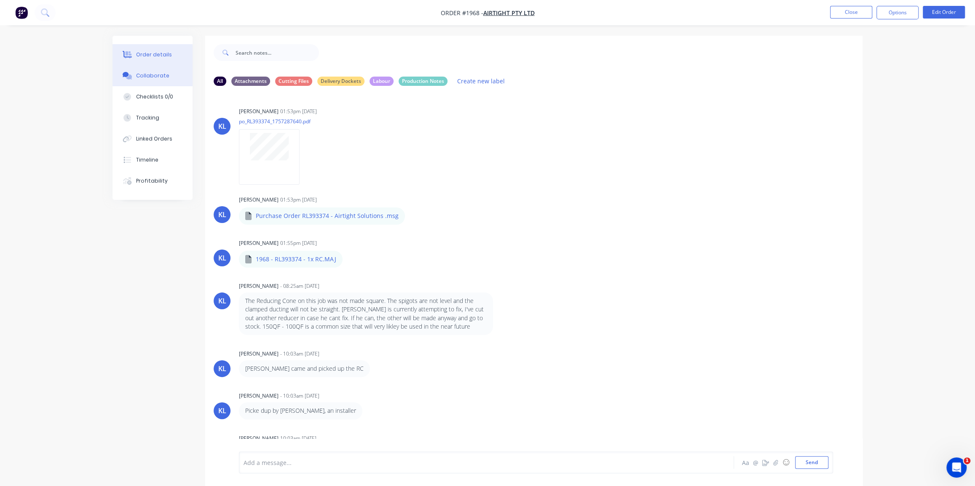
click at [141, 56] on div "Order details" at bounding box center [154, 55] width 36 height 8
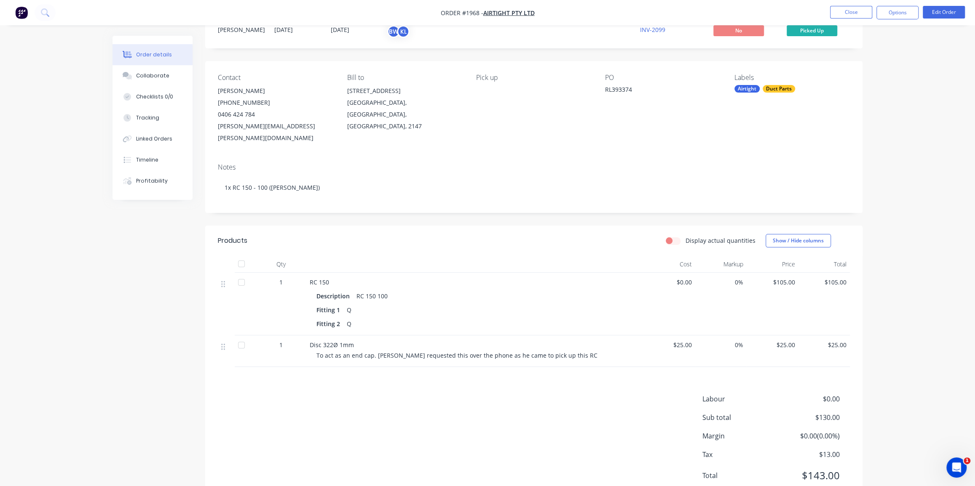
scroll to position [51, 0]
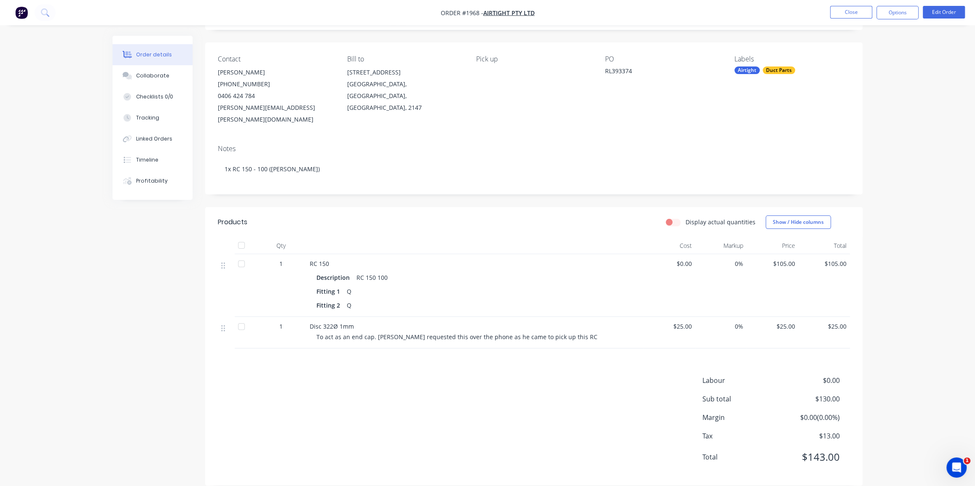
click at [908, 219] on div "Order details Collaborate Checklists 0/0 Tracking Linked Orders Timeline Profit…" at bounding box center [487, 223] width 975 height 549
drag, startPoint x: 840, startPoint y: 83, endPoint x: 863, endPoint y: 35, distance: 53.1
click at [840, 82] on div "Labels Airtight Duct Parts" at bounding box center [791, 90] width 115 height 70
click at [897, 13] on button "Options" at bounding box center [897, 12] width 42 height 13
click at [859, 99] on div "Work Order" at bounding box center [871, 102] width 77 height 12
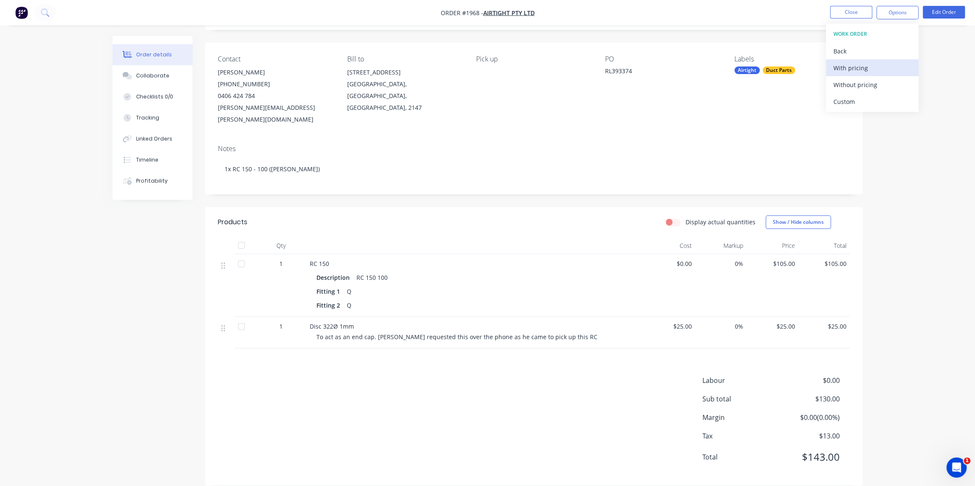
click at [854, 64] on div "With pricing" at bounding box center [871, 68] width 77 height 12
click at [625, 70] on div "RL393374" at bounding box center [657, 73] width 105 height 12
copy div "RL393374"
click at [151, 228] on div "Created by [PERSON_NAME] Created [DATE] Required [DATE] Assigned to BW KL Xero …" at bounding box center [487, 241] width 750 height 513
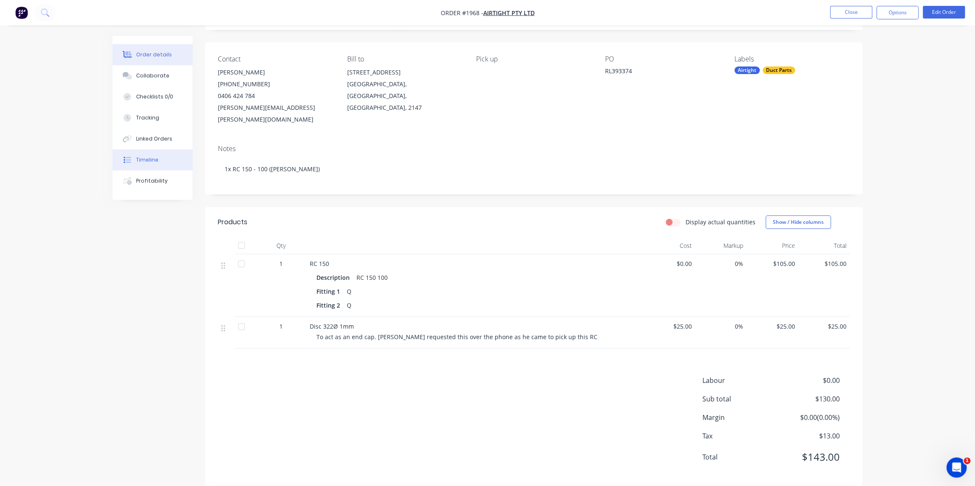
click at [154, 160] on div "Timeline" at bounding box center [147, 160] width 22 height 8
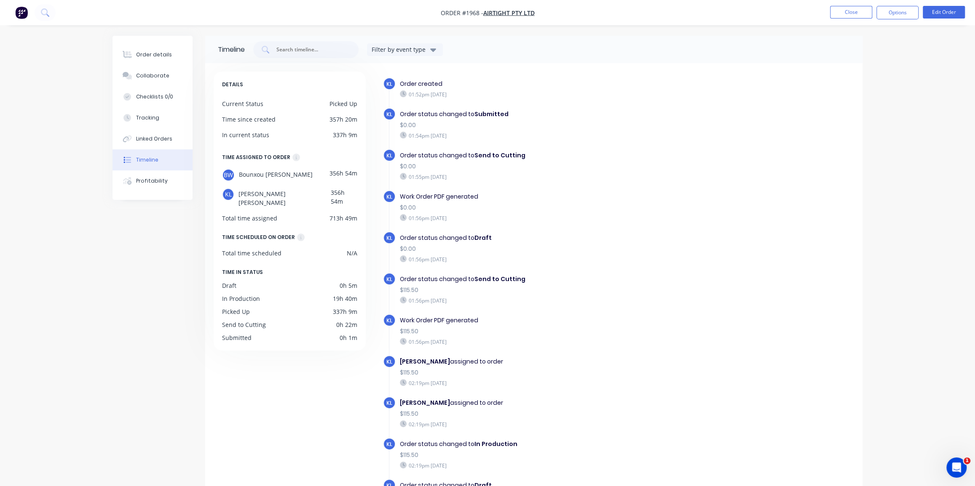
click at [92, 60] on div "Order details Collaborate Checklists 0/0 Tracking Linked Orders Timeline Profit…" at bounding box center [487, 273] width 975 height 546
drag, startPoint x: 136, startPoint y: 54, endPoint x: 173, endPoint y: 67, distance: 39.3
click at [136, 54] on div "Order details" at bounding box center [154, 55] width 36 height 8
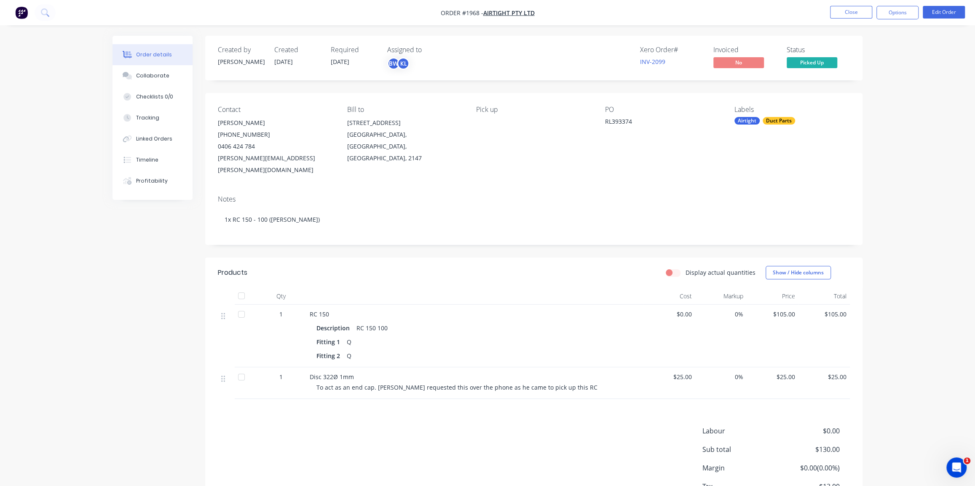
click at [885, 72] on div "Order details Collaborate Checklists 0/0 Tracking Linked Orders Timeline Profit…" at bounding box center [487, 274] width 975 height 549
click at [895, 15] on button "Options" at bounding box center [897, 12] width 42 height 13
click at [897, 47] on div "Invoice" at bounding box center [871, 51] width 77 height 12
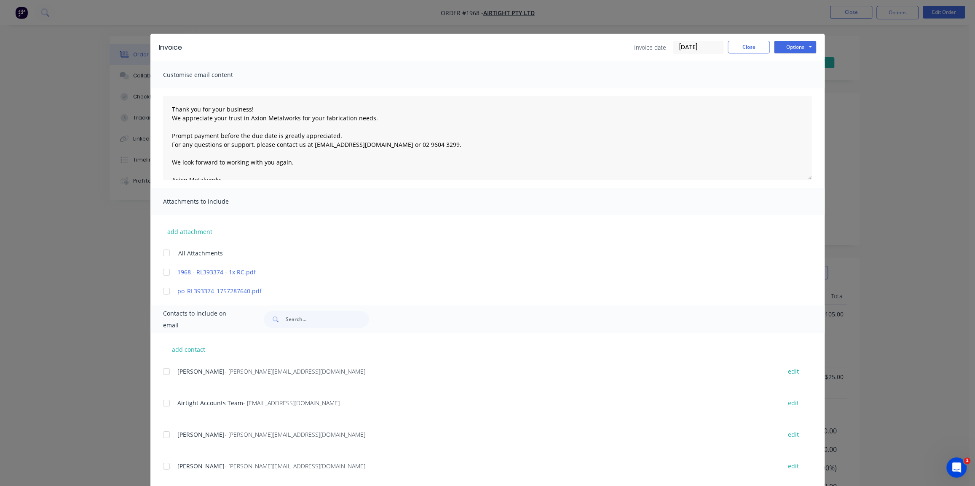
click at [673, 46] on input "[DATE]" at bounding box center [698, 47] width 50 height 13
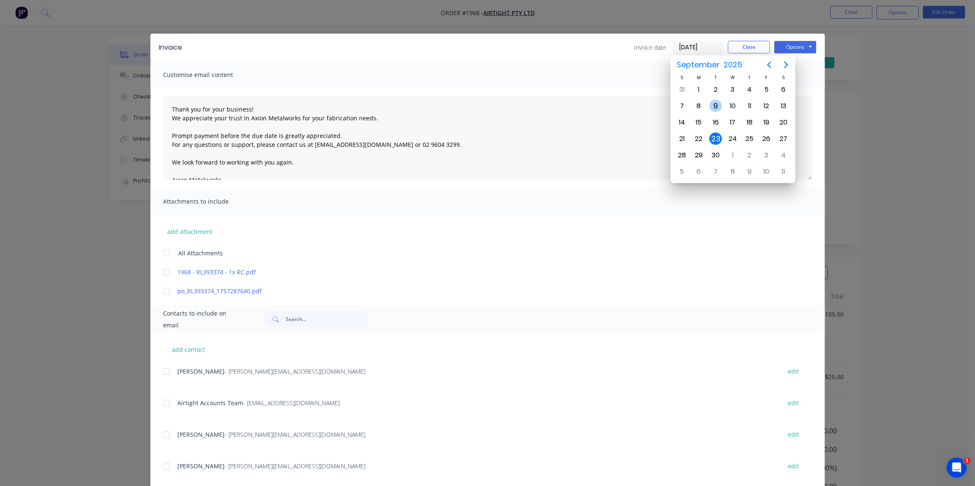
click at [713, 105] on div "9" at bounding box center [715, 106] width 13 height 13
type input "[DATE]"
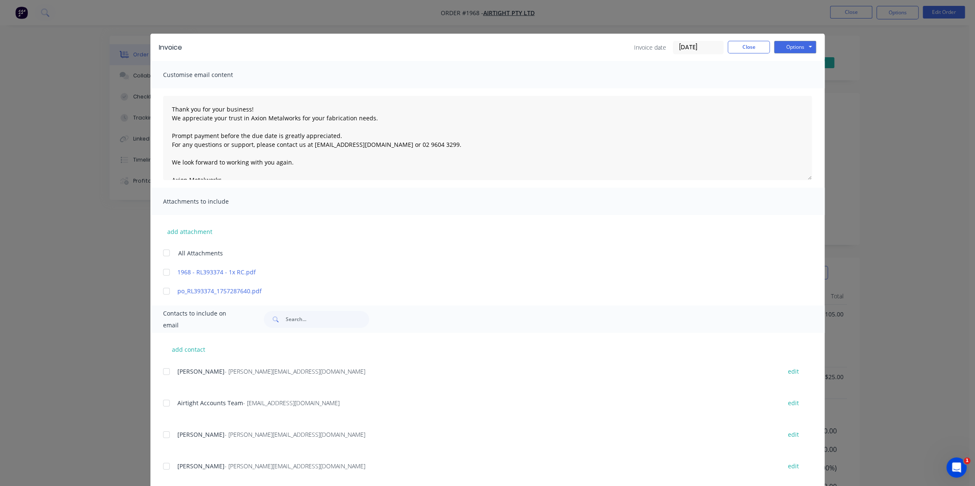
drag, startPoint x: 393, startPoint y: 40, endPoint x: 480, endPoint y: 45, distance: 87.8
click at [480, 45] on div "Invoice Invoice date [DATE] Close Options Preview Print Email" at bounding box center [487, 47] width 674 height 27
click at [733, 46] on button "Close" at bounding box center [748, 47] width 42 height 13
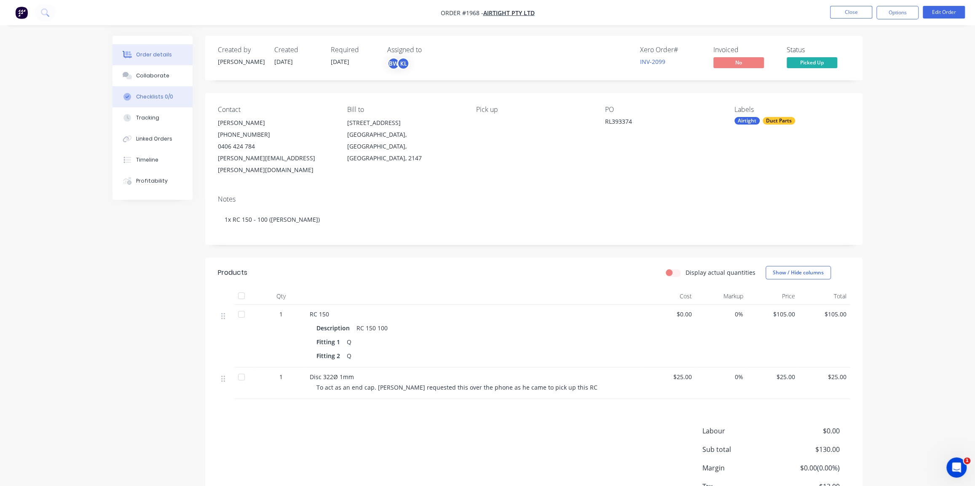
click at [155, 96] on div "Checklists 0/0" at bounding box center [154, 97] width 37 height 8
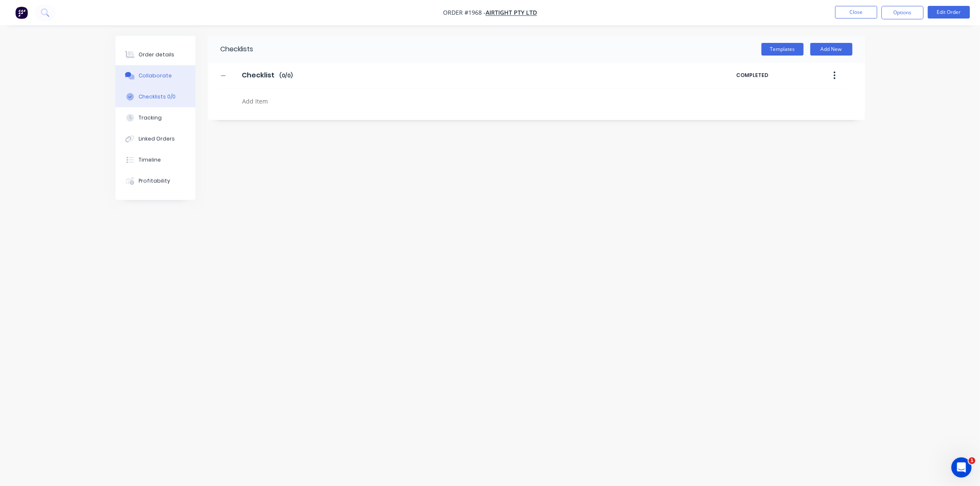
click at [155, 79] on div "Collaborate" at bounding box center [155, 76] width 33 height 8
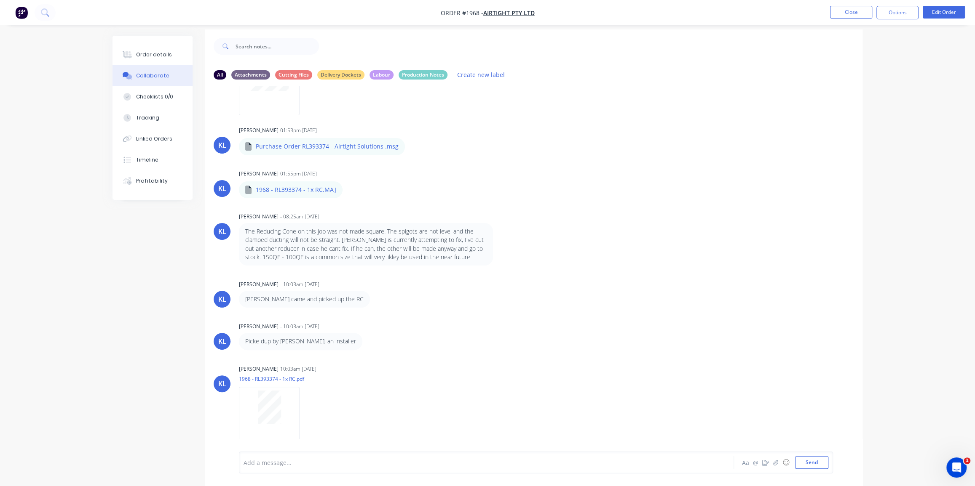
scroll to position [13, 0]
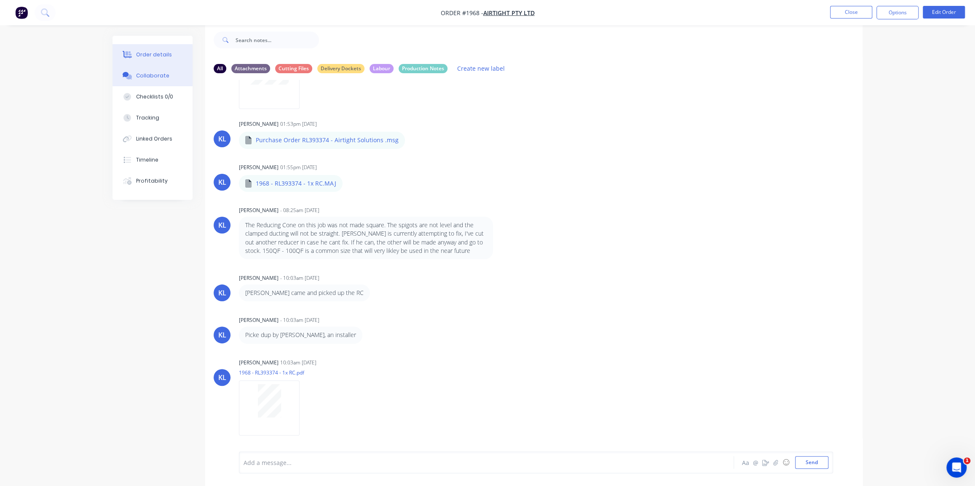
click at [159, 53] on div "Order details" at bounding box center [154, 55] width 36 height 8
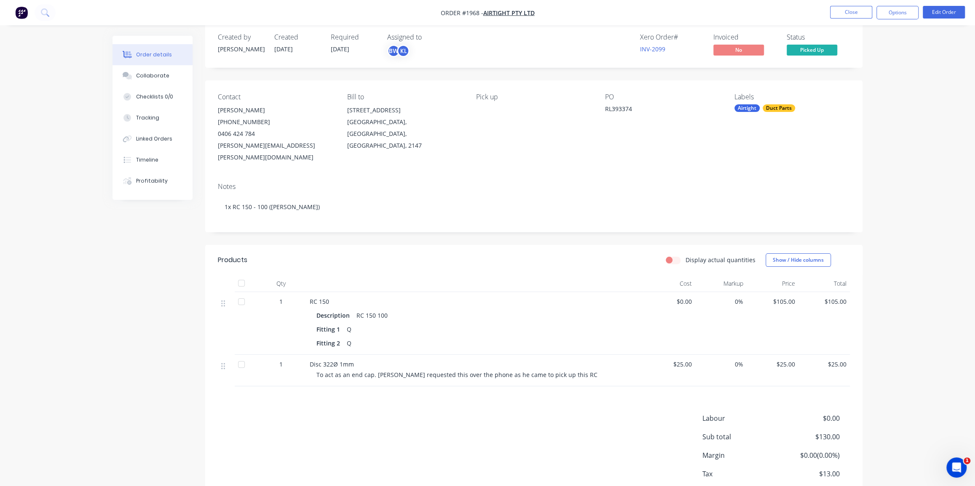
click at [859, 81] on div "Contact [PERSON_NAME] [PHONE_NUMBER] [PERSON_NAME][EMAIL_ADDRESS][PERSON_NAME][…" at bounding box center [533, 128] width 657 height 96
click at [890, 11] on button "Options" at bounding box center [897, 12] width 42 height 13
click at [939, 54] on div "Order details Collaborate Checklists 0/0 Tracking Linked Orders Timeline Profit…" at bounding box center [487, 261] width 975 height 549
click at [847, 9] on button "Close" at bounding box center [851, 12] width 42 height 13
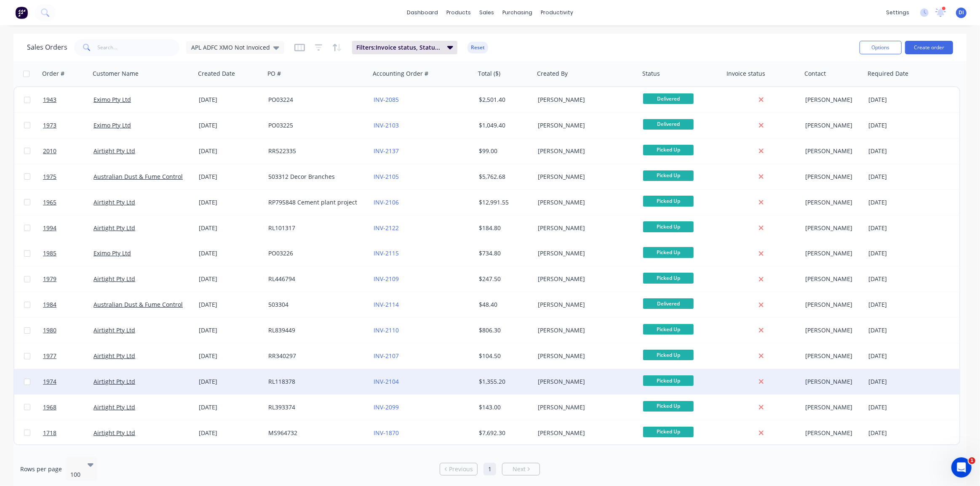
click at [431, 380] on div "INV-2104" at bounding box center [420, 382] width 93 height 8
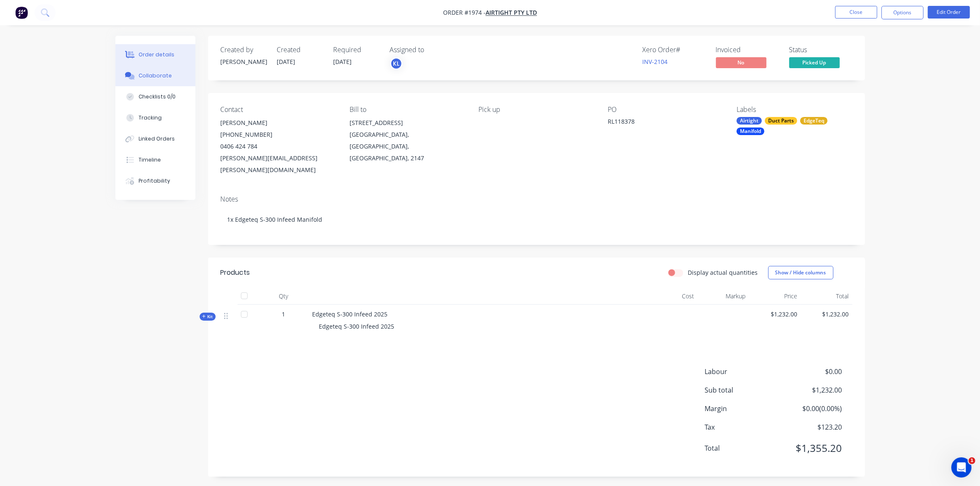
click at [153, 73] on div "Collaborate" at bounding box center [155, 76] width 33 height 8
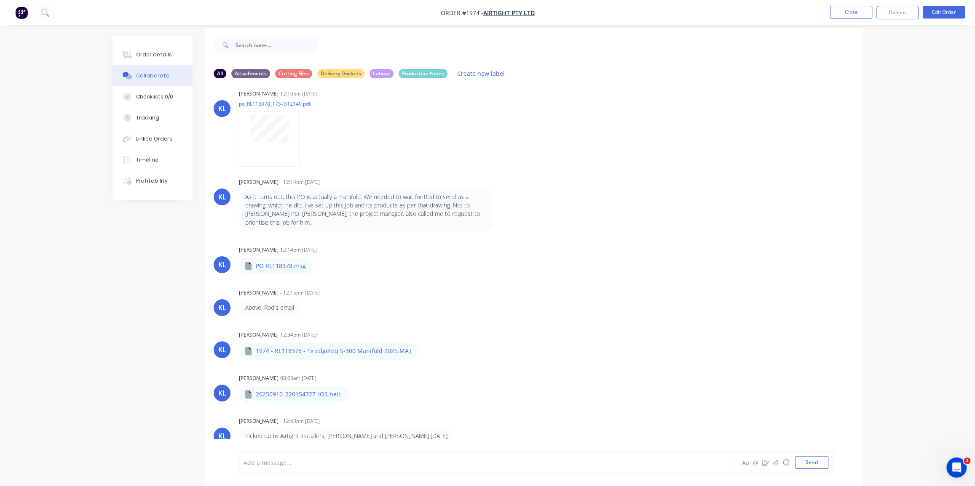
scroll to position [13, 0]
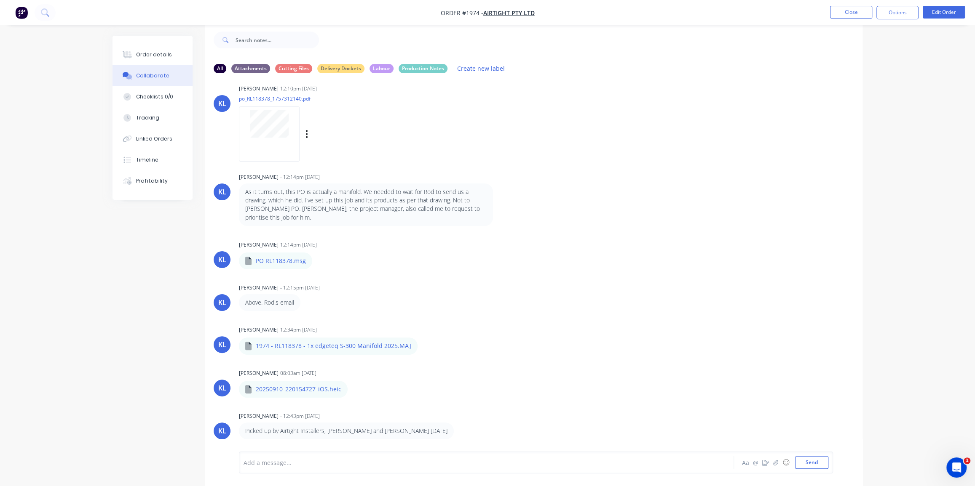
click at [639, 118] on div "[PERSON_NAME] 12:10pm [DATE] po_RL118378_1757312140.pdf Labels Download Delete" at bounding box center [533, 121] width 657 height 76
click at [138, 56] on div "Order details" at bounding box center [154, 55] width 36 height 8
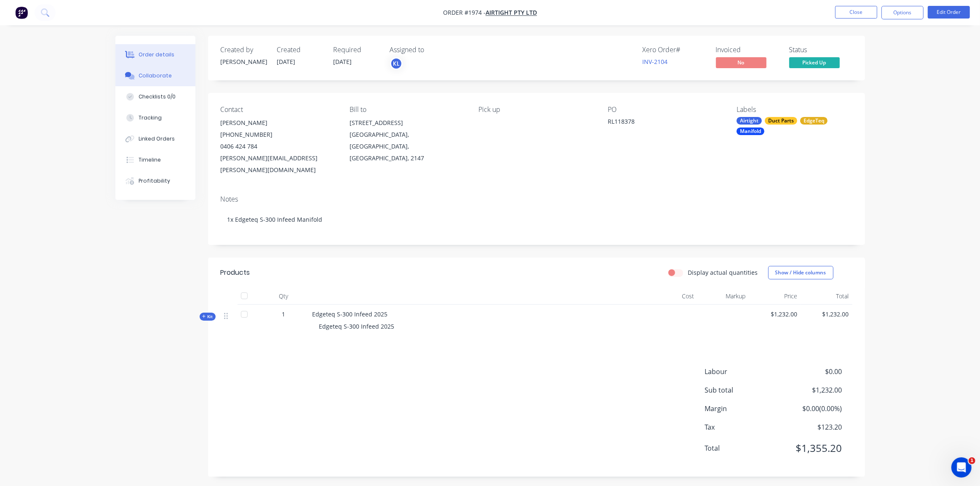
click at [149, 76] on div "Collaborate" at bounding box center [155, 76] width 33 height 8
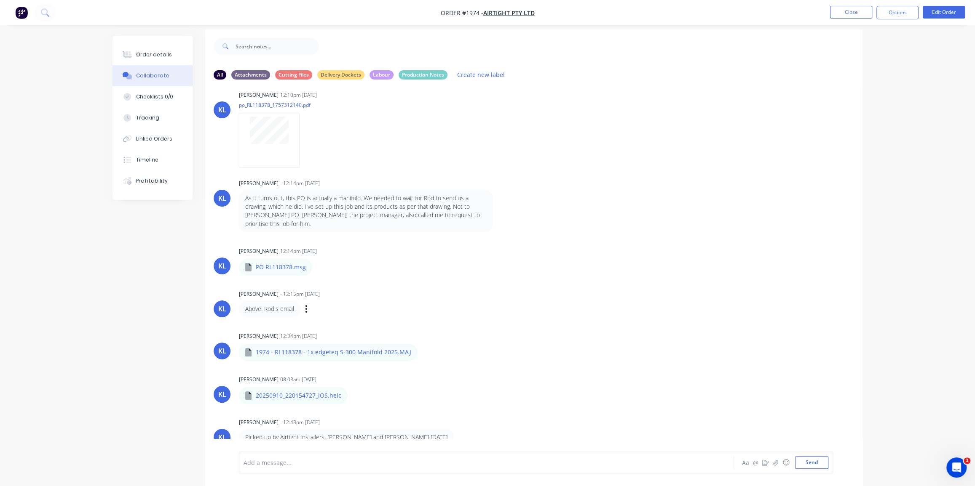
scroll to position [13, 0]
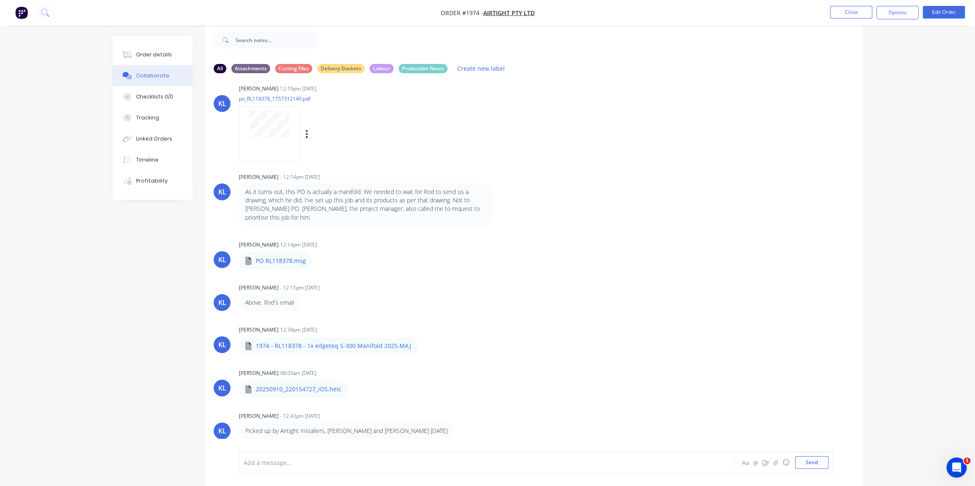
click at [260, 139] on div at bounding box center [269, 134] width 61 height 55
click at [142, 55] on div "Order details" at bounding box center [154, 55] width 36 height 8
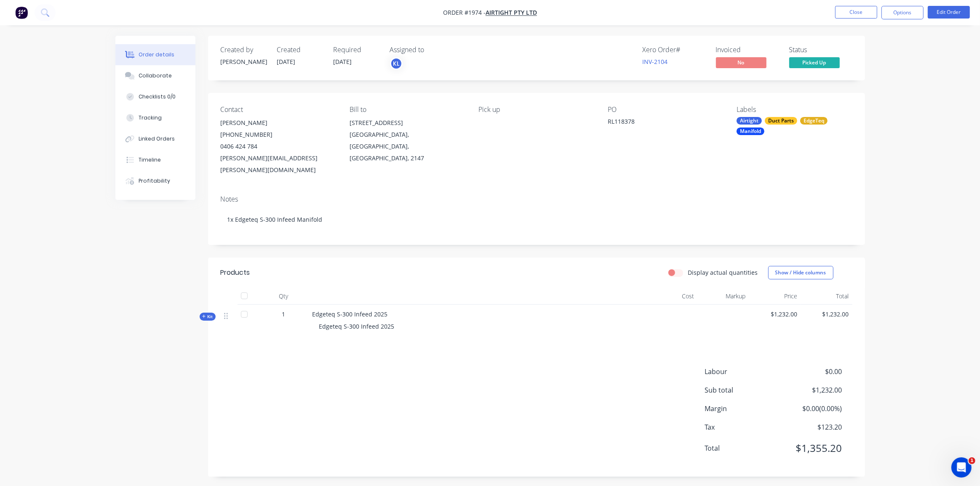
click at [207, 314] on span "Kit" at bounding box center [207, 317] width 11 height 6
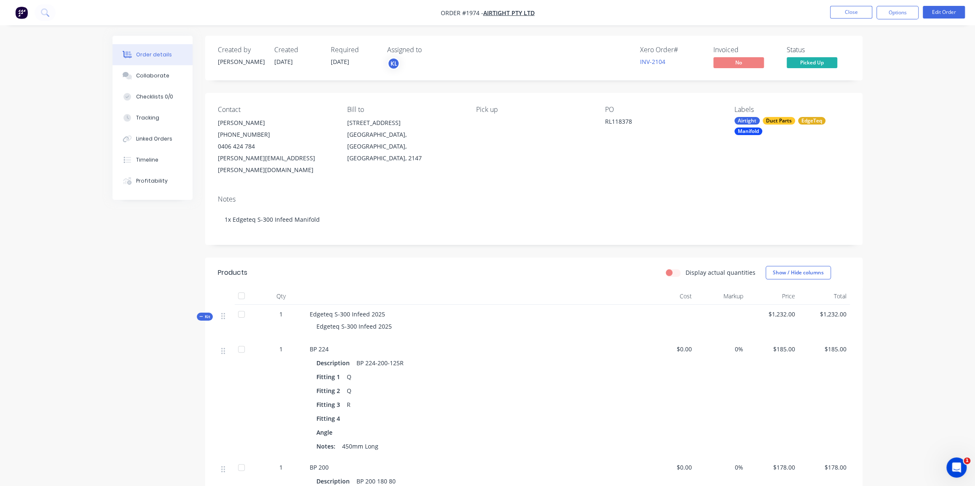
drag, startPoint x: 897, startPoint y: 2, endPoint x: 897, endPoint y: 8, distance: 6.3
click at [897, 3] on nav "Order #1974 - Airtight Pty Ltd Close Options Edit Order" at bounding box center [487, 12] width 975 height 25
click at [897, 11] on button "Options" at bounding box center [897, 12] width 42 height 13
click at [870, 100] on div "Work Order" at bounding box center [871, 102] width 77 height 12
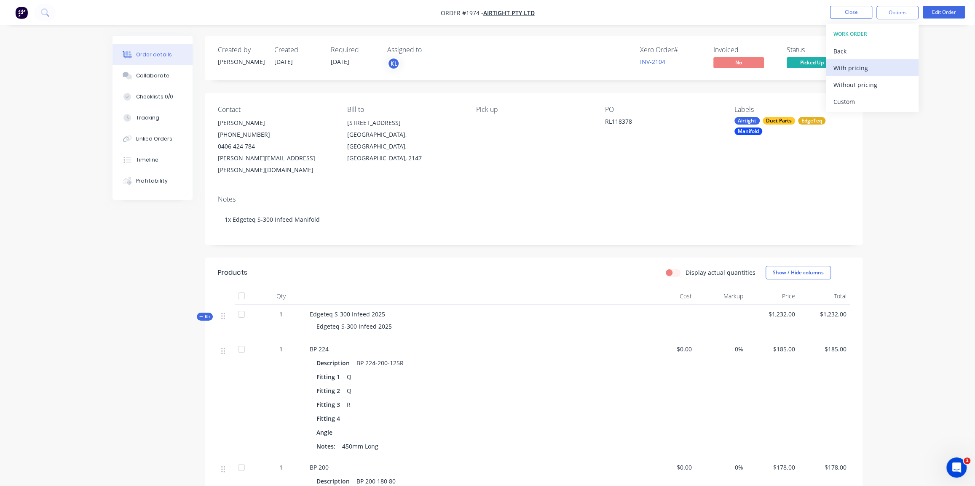
click at [866, 70] on div "With pricing" at bounding box center [871, 68] width 77 height 12
click at [623, 118] on div "RL118378" at bounding box center [657, 123] width 105 height 12
click at [617, 120] on div "RL118378" at bounding box center [657, 123] width 105 height 12
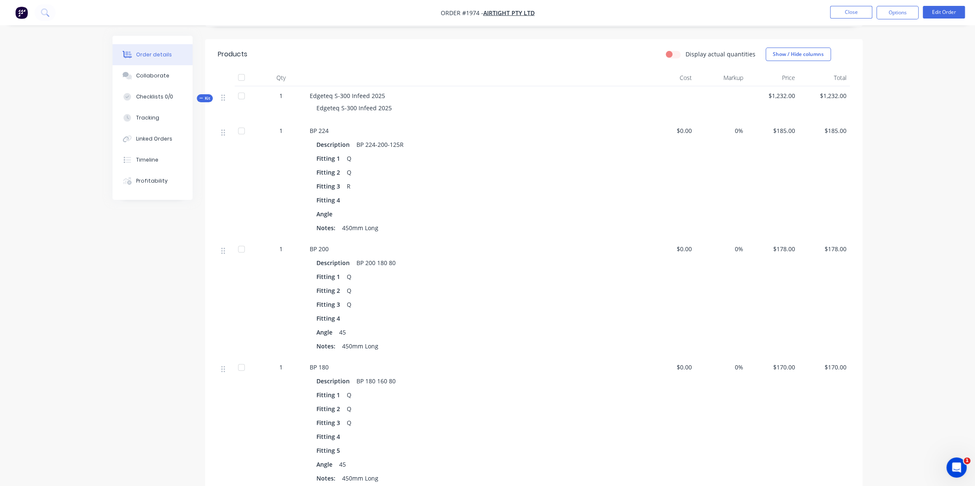
scroll to position [230, 0]
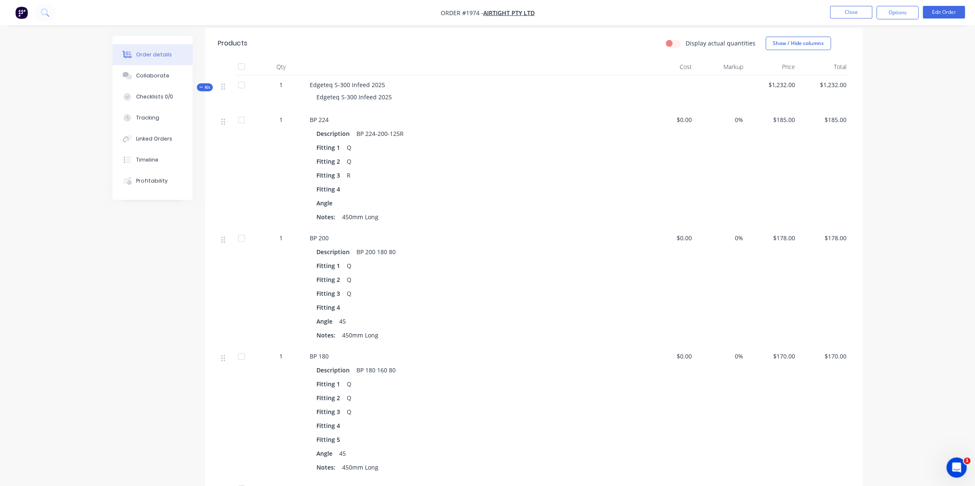
click at [894, 241] on div "Order details Collaborate Checklists 0/0 Tracking Linked Orders Timeline Profit…" at bounding box center [487, 335] width 975 height 1130
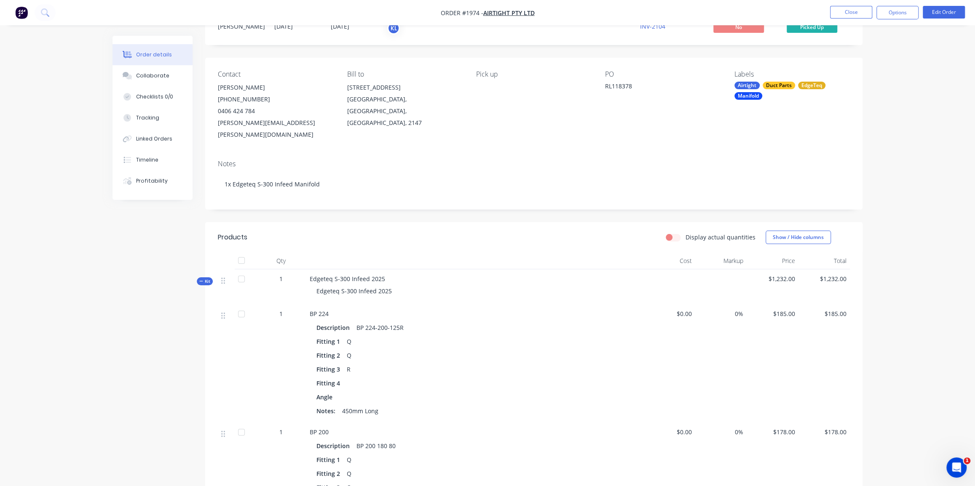
scroll to position [0, 0]
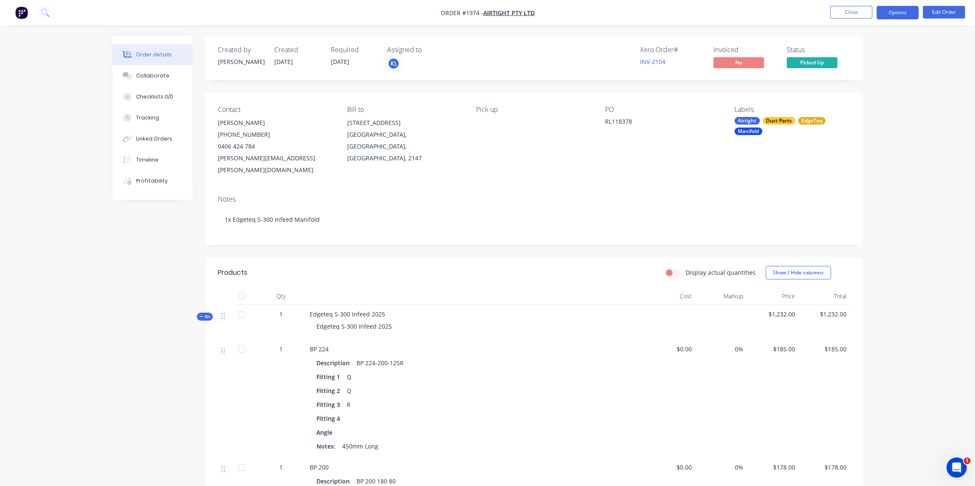
click at [891, 13] on button "Options" at bounding box center [897, 12] width 42 height 13
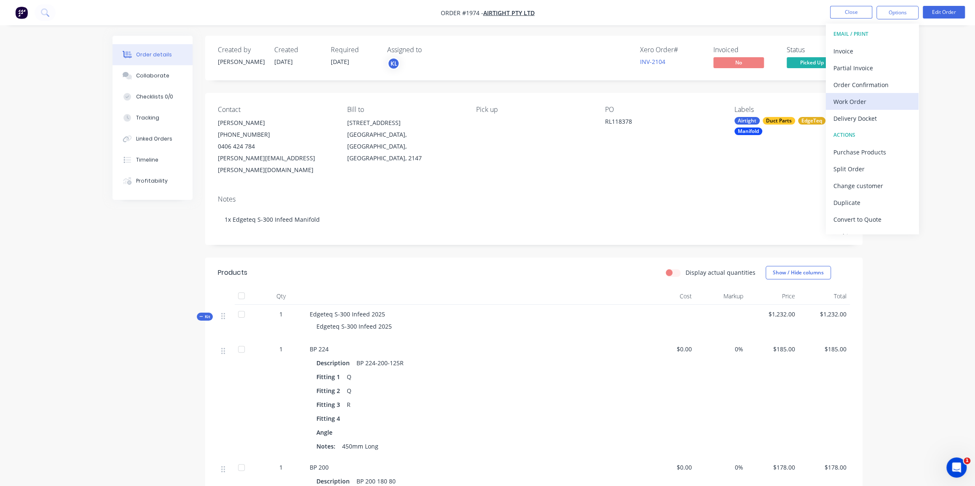
click at [869, 99] on div "Work Order" at bounding box center [871, 102] width 77 height 12
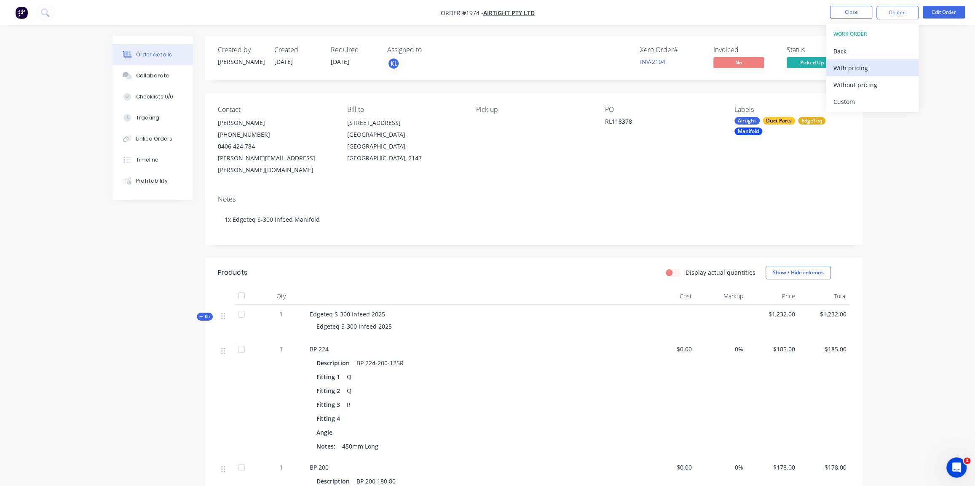
click at [865, 66] on div "With pricing" at bounding box center [871, 68] width 77 height 12
click at [849, 14] on button "Close" at bounding box center [851, 12] width 42 height 13
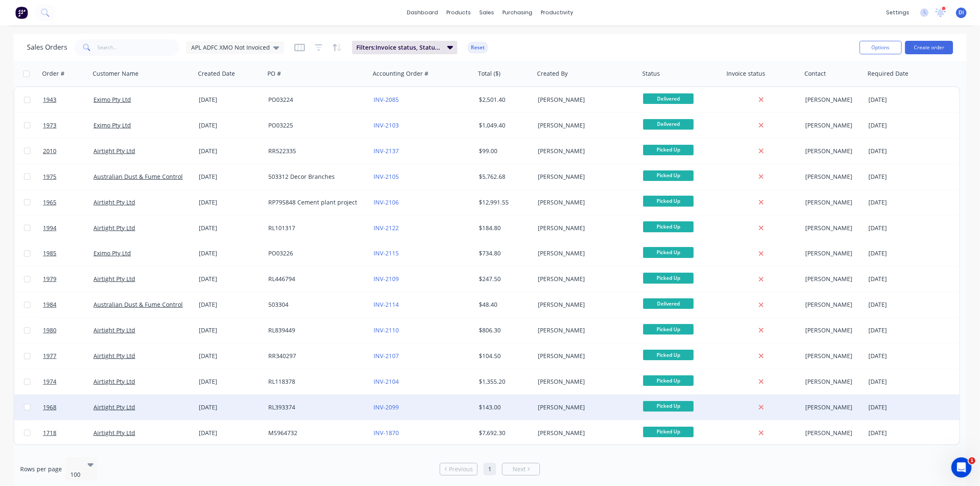
click at [494, 405] on div "$143.00" at bounding box center [504, 407] width 50 height 8
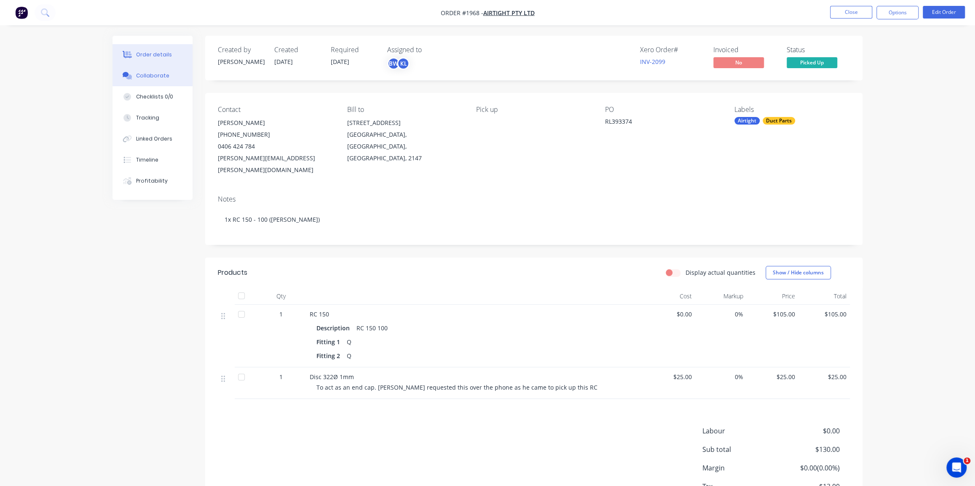
click at [136, 71] on button "Collaborate" at bounding box center [152, 75] width 80 height 21
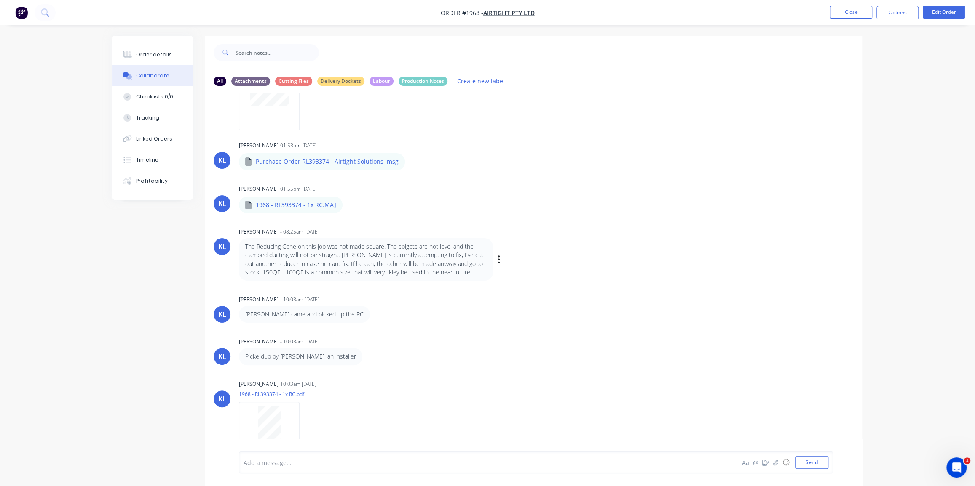
scroll to position [13, 0]
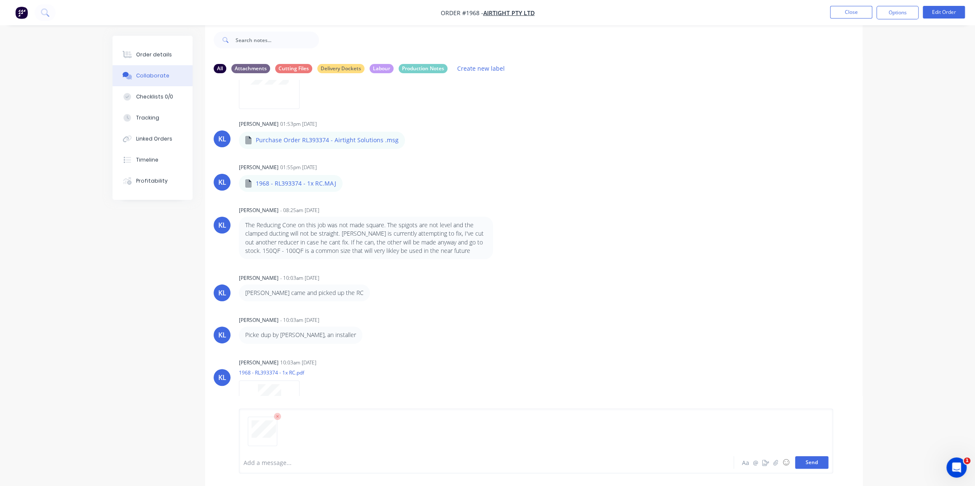
click at [808, 463] on button "Send" at bounding box center [811, 463] width 33 height 13
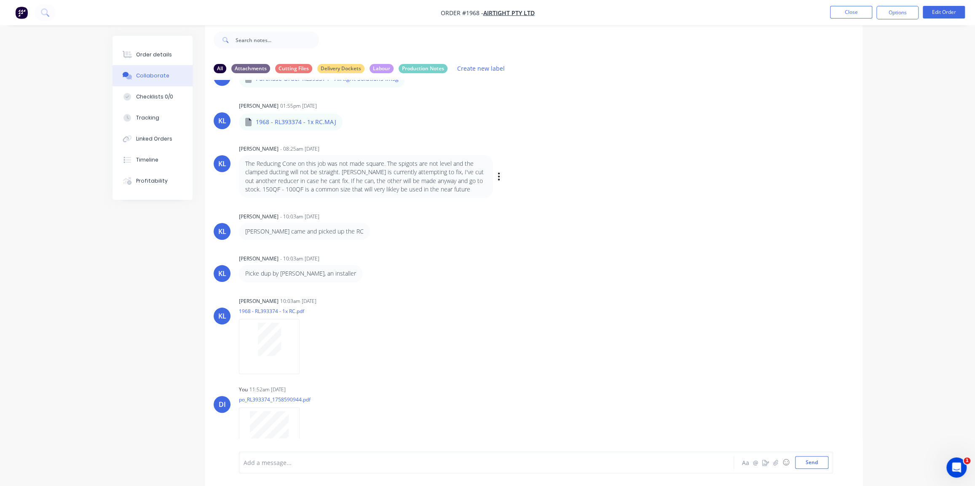
scroll to position [152, 0]
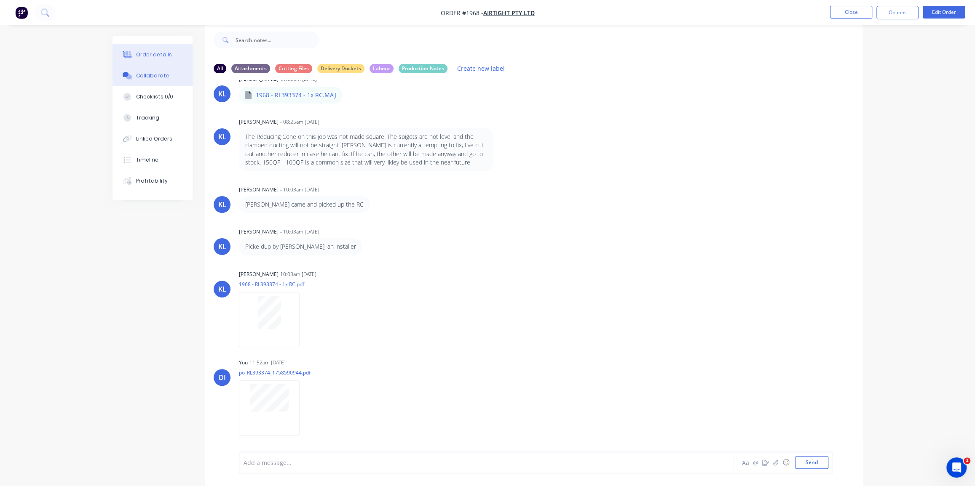
click at [160, 52] on div "Order details" at bounding box center [154, 55] width 36 height 8
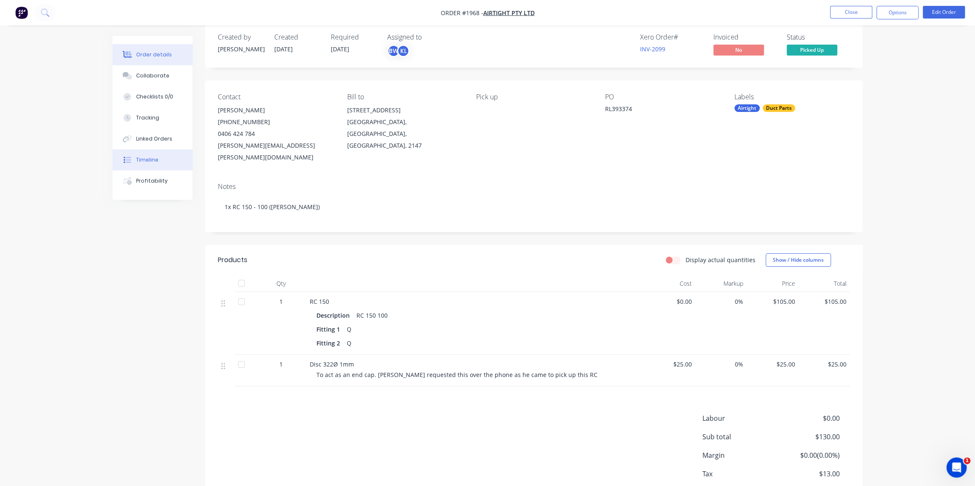
click at [147, 158] on div "Timeline" at bounding box center [147, 160] width 22 height 8
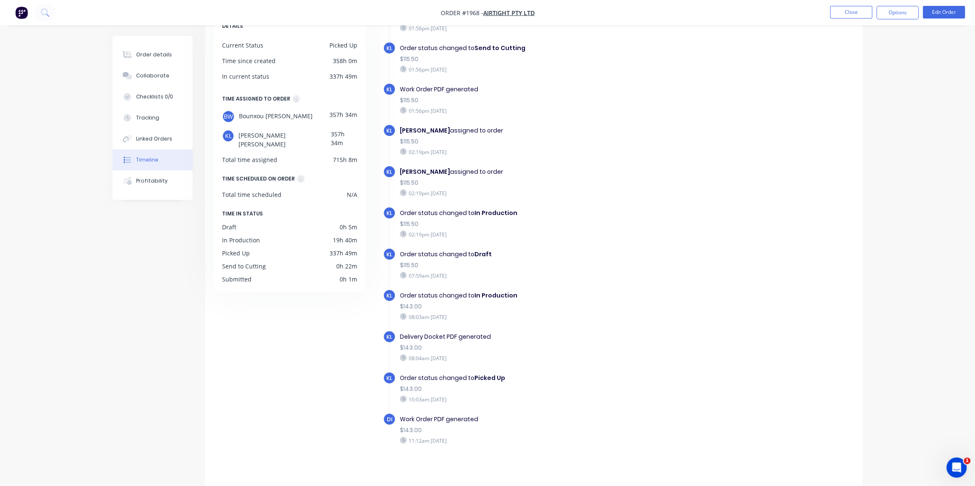
scroll to position [59, 0]
click at [883, 12] on button "Options" at bounding box center [897, 12] width 42 height 13
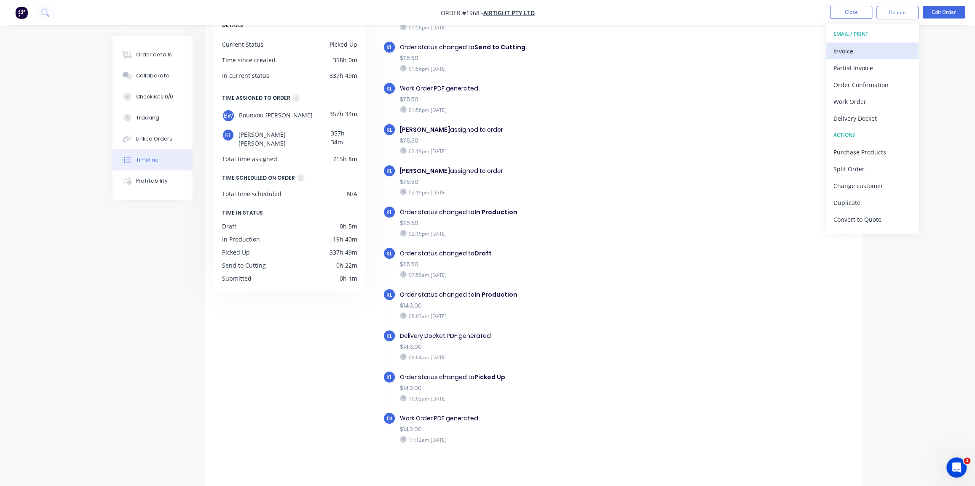
click at [860, 49] on div "Invoice" at bounding box center [871, 51] width 77 height 12
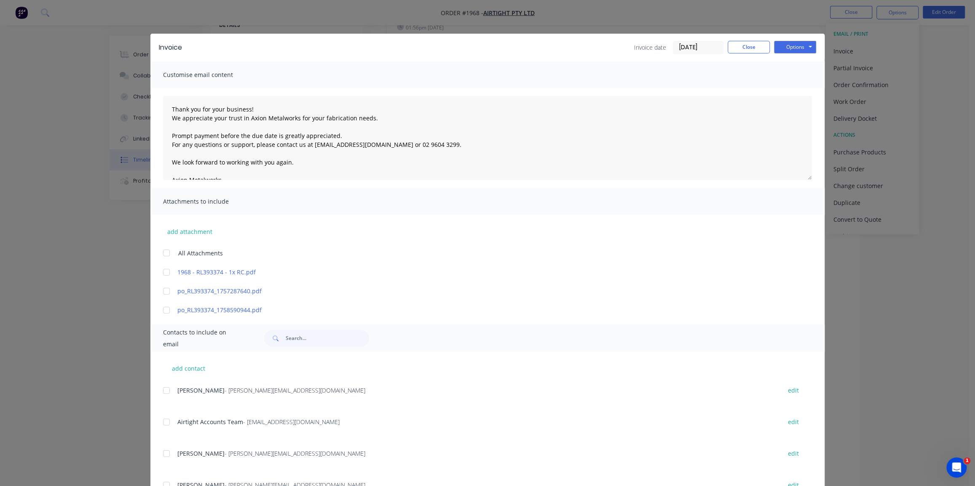
click at [687, 48] on input "[DATE]" at bounding box center [698, 47] width 50 height 13
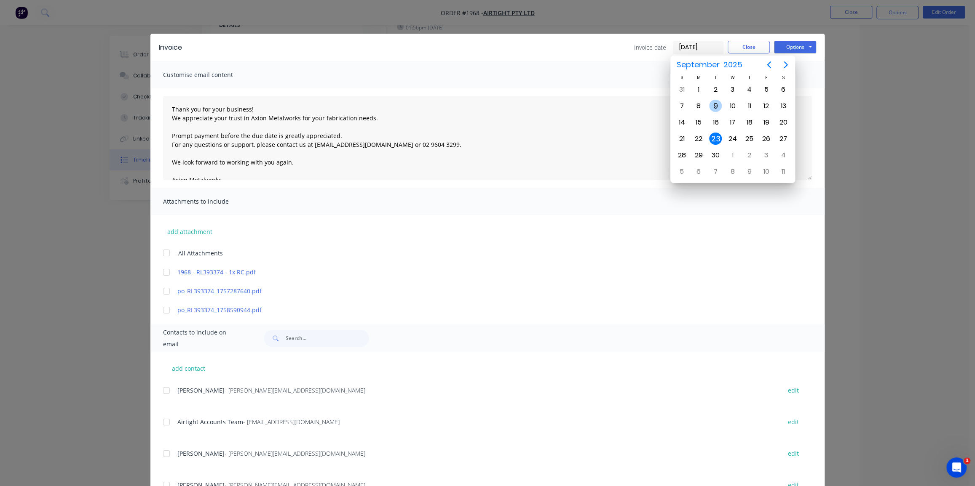
click at [718, 105] on div "9" at bounding box center [715, 106] width 13 height 13
type input "[DATE]"
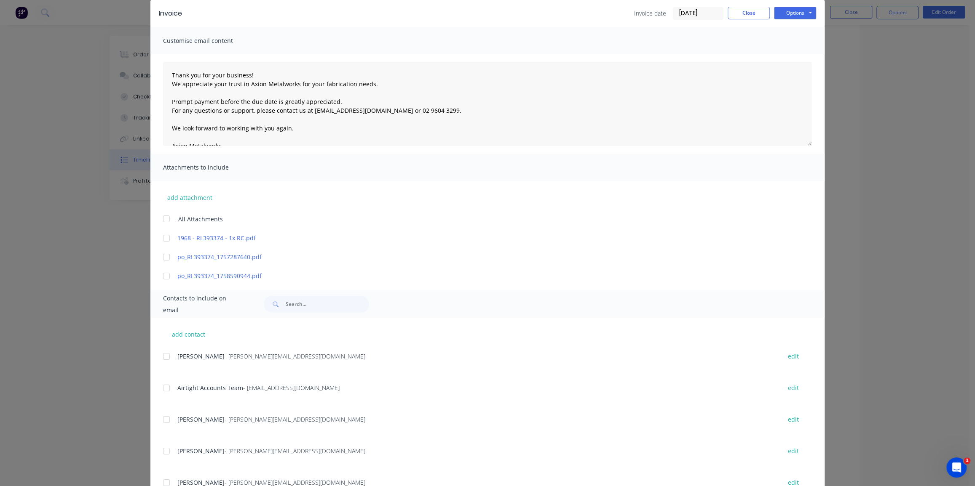
scroll to position [38, 0]
click at [163, 273] on div at bounding box center [166, 272] width 17 height 17
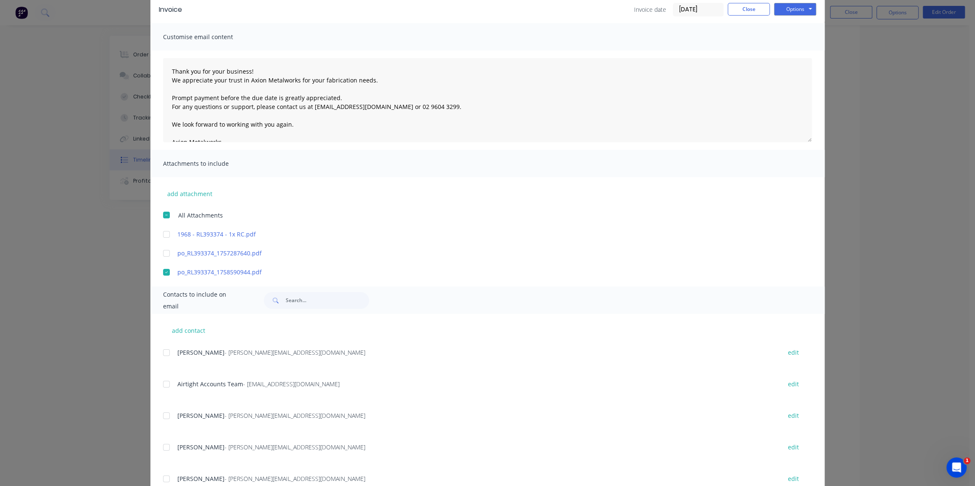
click at [161, 388] on div at bounding box center [166, 384] width 17 height 17
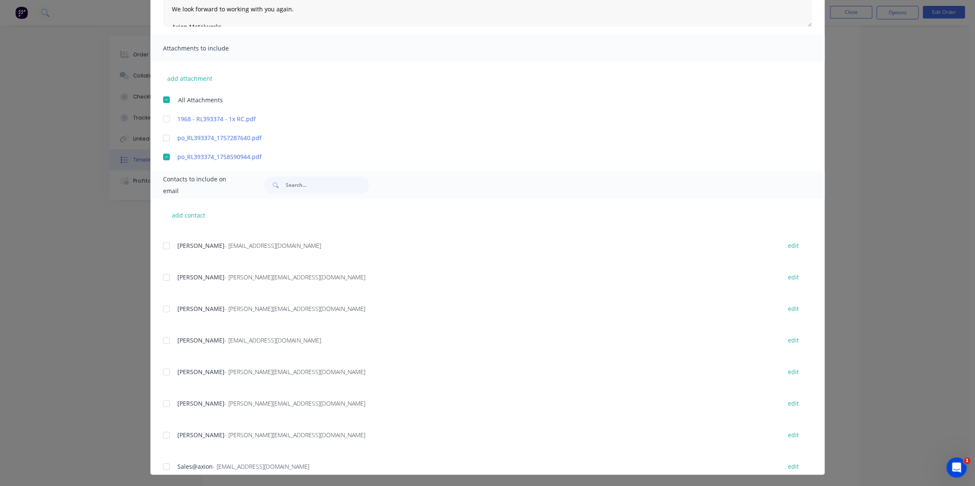
scroll to position [451, 0]
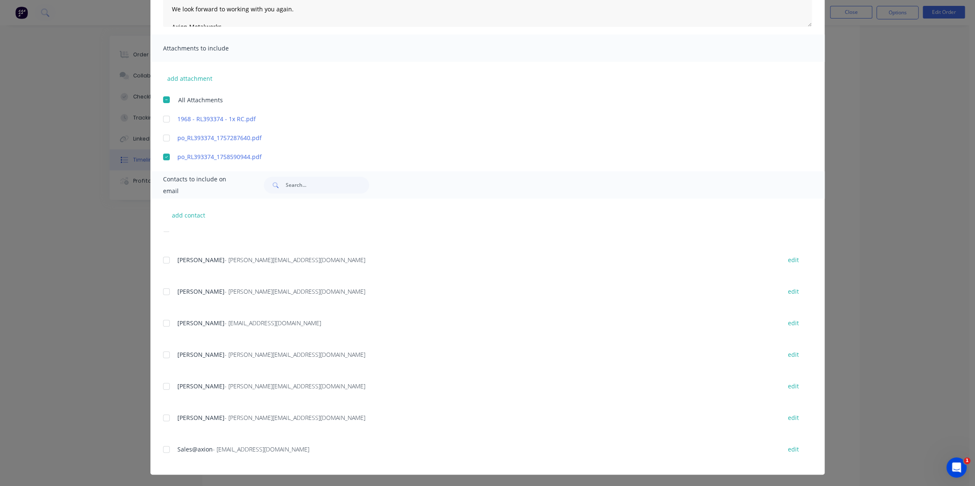
click at [160, 450] on div at bounding box center [166, 449] width 17 height 17
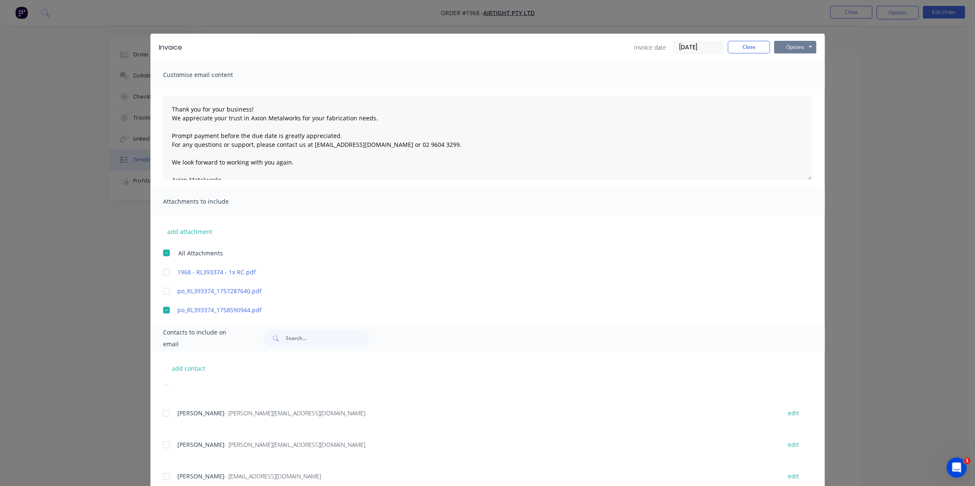
scroll to position [0, 0]
click at [777, 46] on button "Options" at bounding box center [795, 47] width 42 height 13
click at [788, 85] on button "Email" at bounding box center [801, 90] width 54 height 14
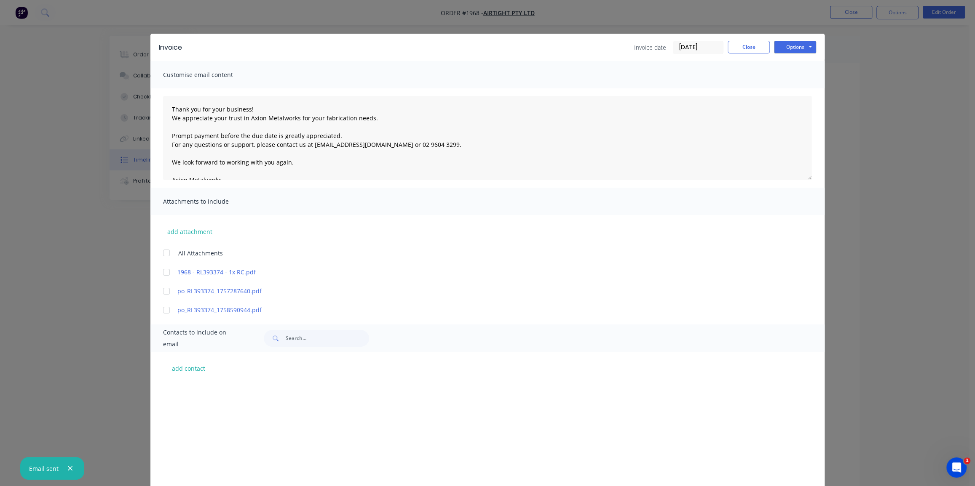
scroll to position [451, 0]
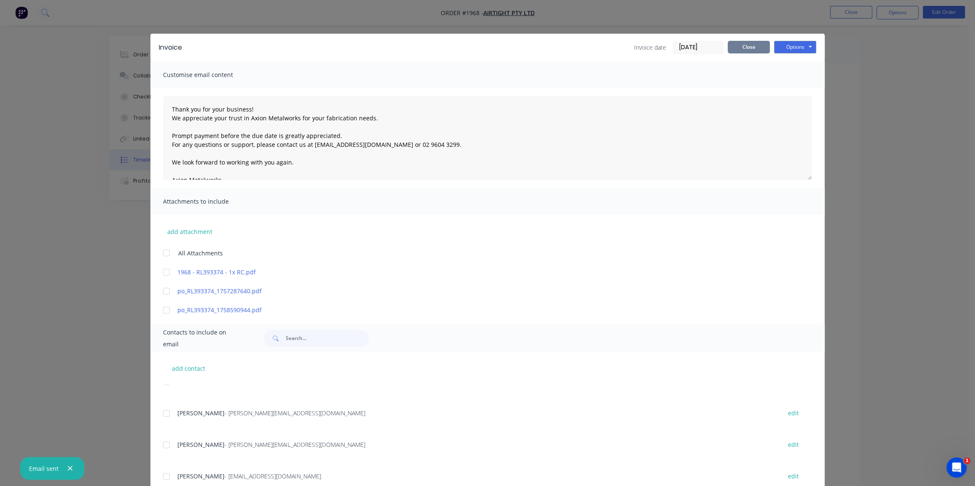
click at [737, 44] on button "Close" at bounding box center [748, 47] width 42 height 13
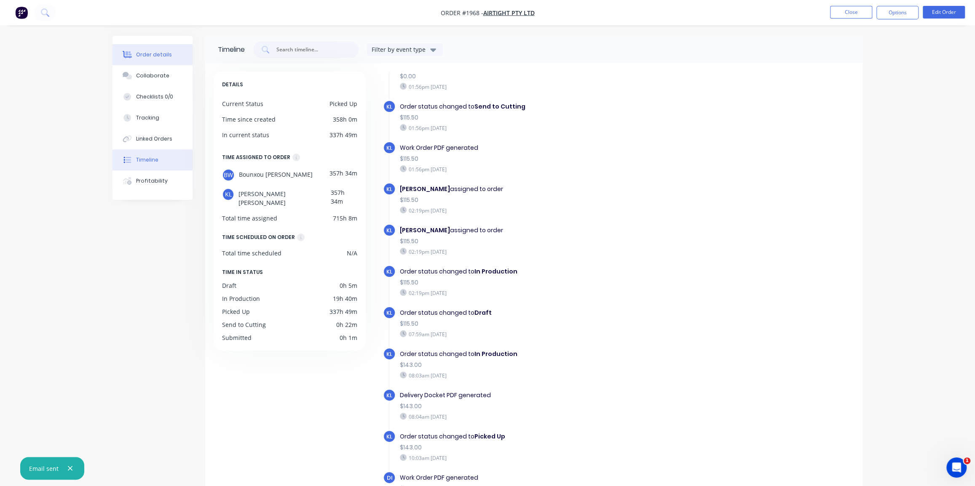
drag, startPoint x: 139, startPoint y: 55, endPoint x: 156, endPoint y: 60, distance: 18.5
click at [139, 55] on div "Order details" at bounding box center [154, 55] width 36 height 8
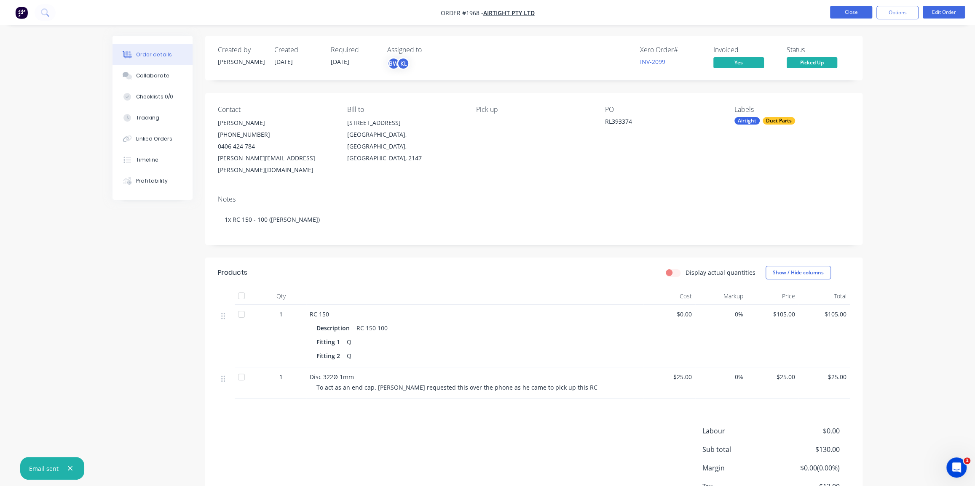
click at [842, 15] on button "Close" at bounding box center [851, 12] width 42 height 13
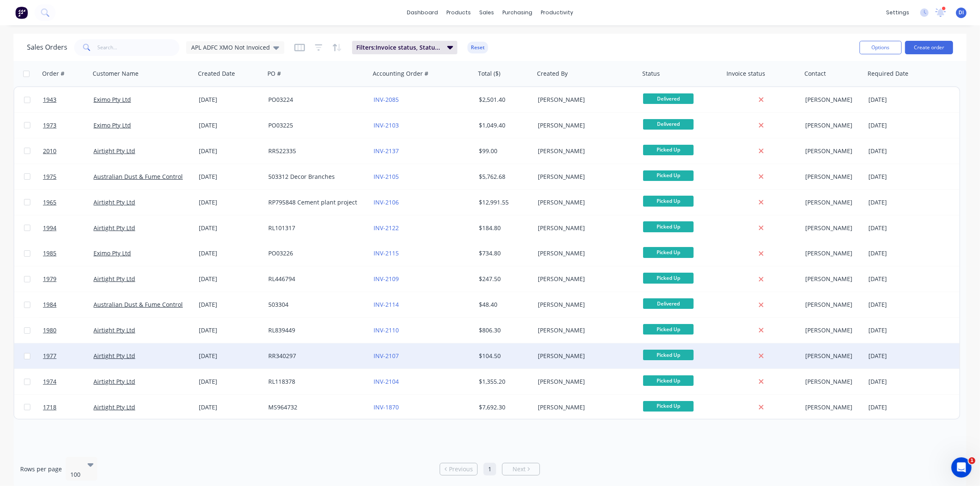
click at [450, 354] on div "INV-2107" at bounding box center [420, 356] width 93 height 8
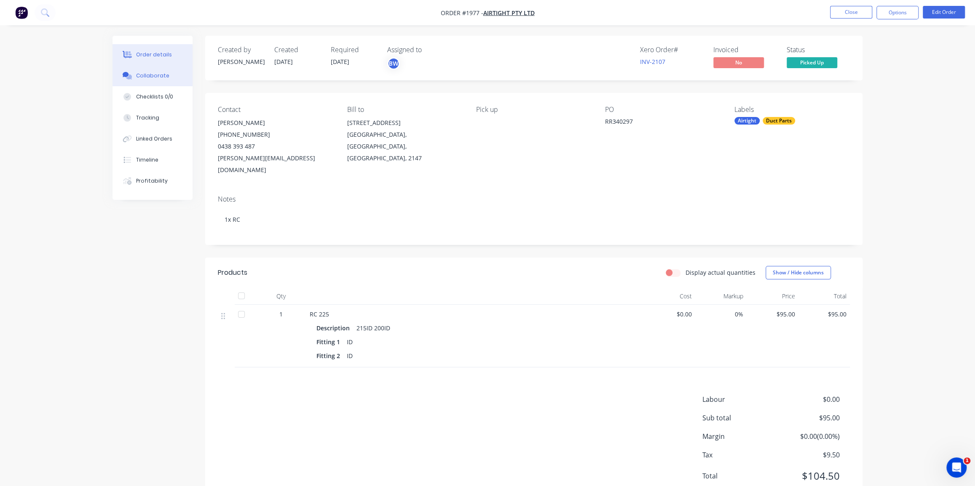
click at [152, 72] on div "Collaborate" at bounding box center [152, 76] width 33 height 8
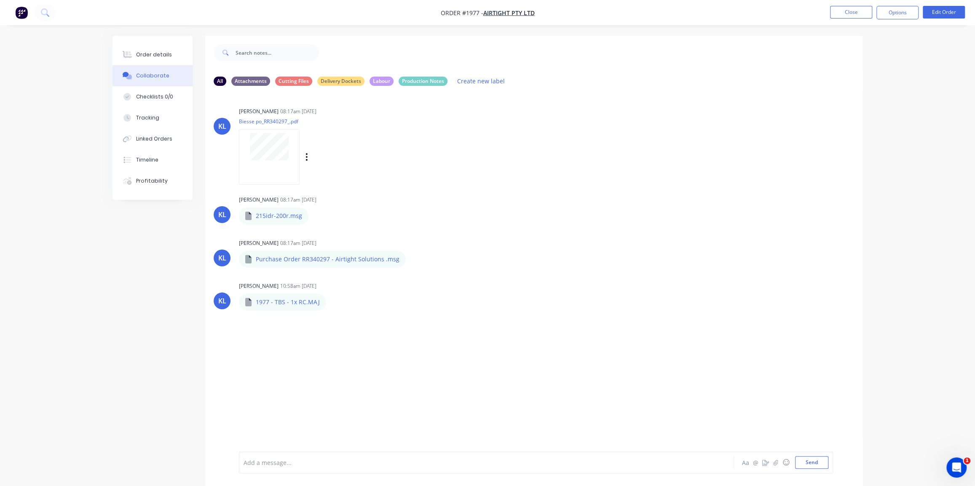
click at [260, 162] on div at bounding box center [269, 156] width 61 height 55
click at [150, 56] on div "Order details" at bounding box center [154, 55] width 36 height 8
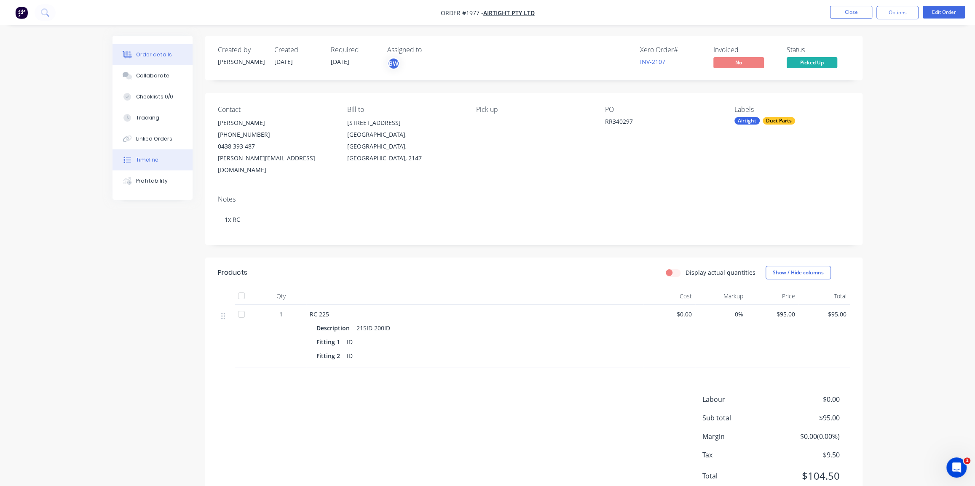
click at [148, 156] on div "Timeline" at bounding box center [147, 160] width 22 height 8
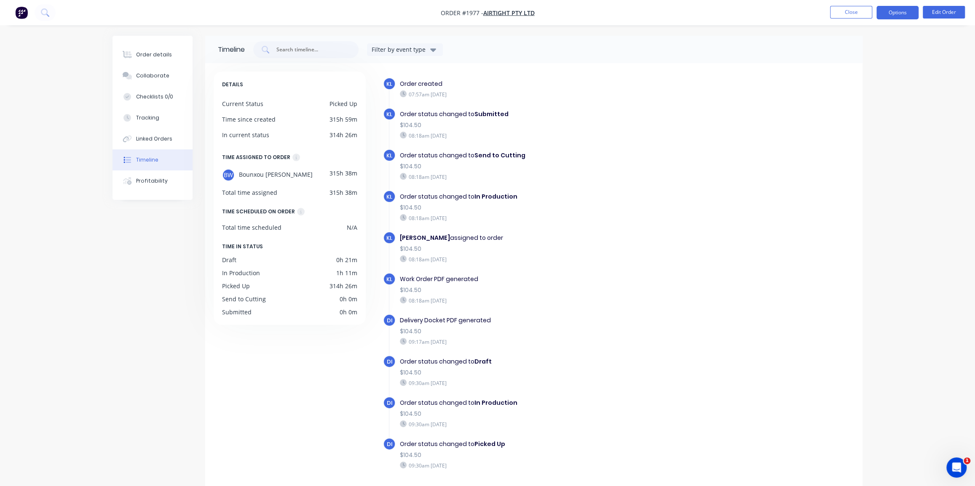
click at [895, 15] on button "Options" at bounding box center [897, 12] width 42 height 13
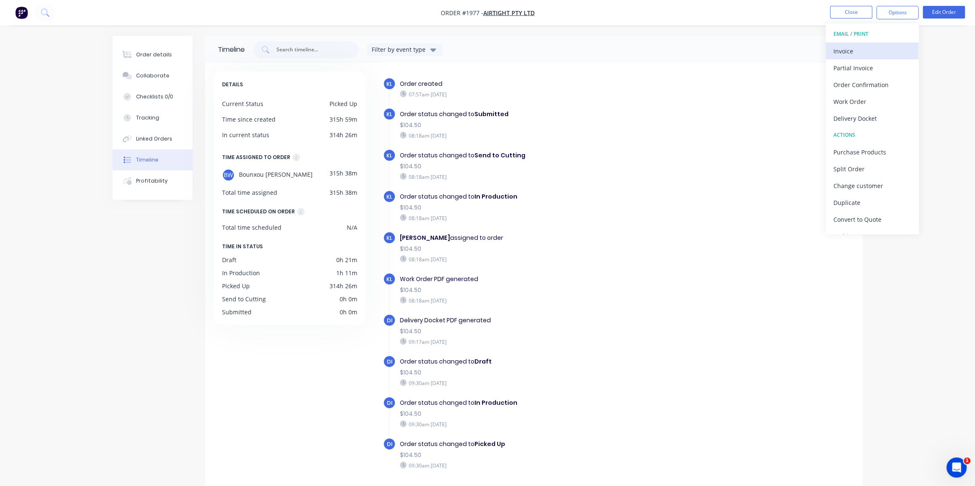
click at [856, 46] on div "Invoice" at bounding box center [871, 51] width 77 height 12
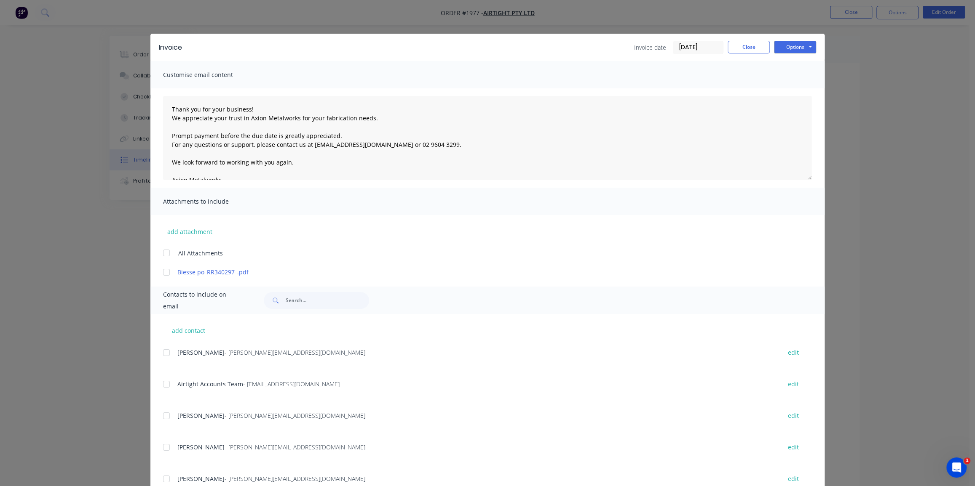
click at [162, 274] on div at bounding box center [166, 272] width 17 height 17
drag, startPoint x: 163, startPoint y: 385, endPoint x: 321, endPoint y: 300, distance: 179.2
click at [167, 382] on div at bounding box center [166, 384] width 17 height 17
drag, startPoint x: 696, startPoint y: 43, endPoint x: 684, endPoint y: 56, distance: 17.6
click at [696, 44] on input "[DATE]" at bounding box center [698, 47] width 50 height 13
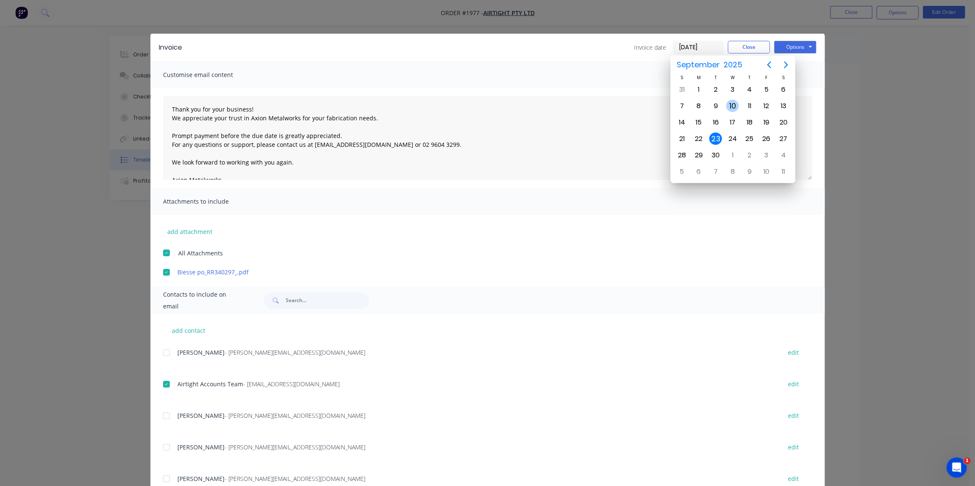
drag, startPoint x: 731, startPoint y: 105, endPoint x: 773, endPoint y: 64, distance: 59.0
click at [731, 104] on div "10" at bounding box center [732, 106] width 13 height 13
type input "[DATE]"
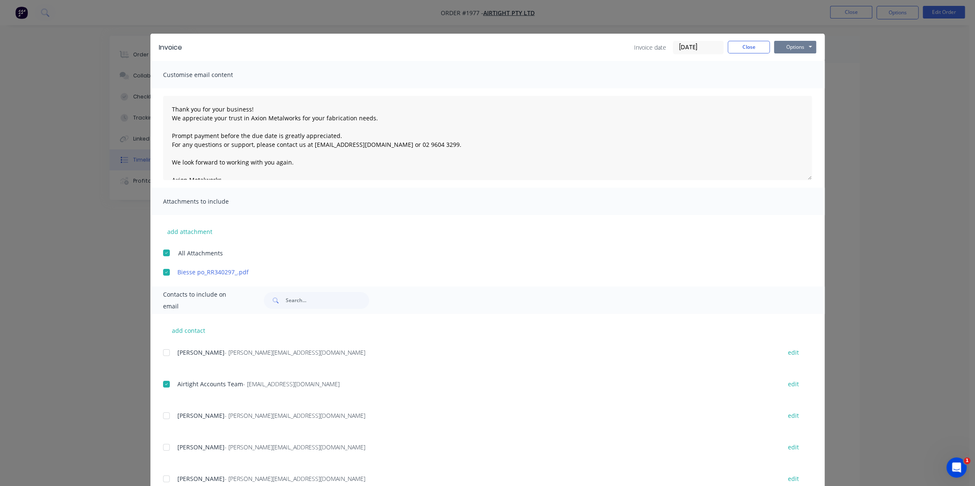
click at [787, 45] on button "Options" at bounding box center [795, 47] width 42 height 13
click at [793, 86] on button "Email" at bounding box center [801, 90] width 54 height 14
drag, startPoint x: 753, startPoint y: 46, endPoint x: 817, endPoint y: 35, distance: 64.5
click at [754, 46] on button "Close" at bounding box center [748, 47] width 42 height 13
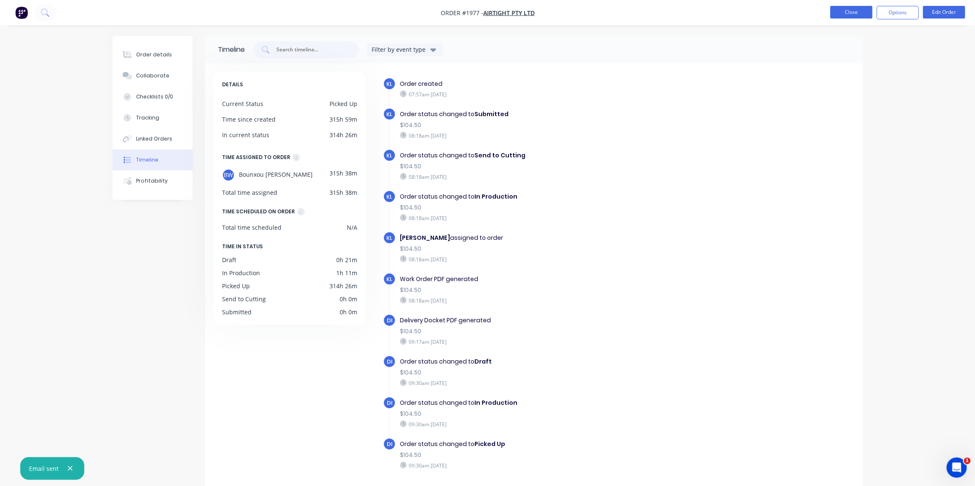
click at [841, 16] on button "Close" at bounding box center [851, 12] width 42 height 13
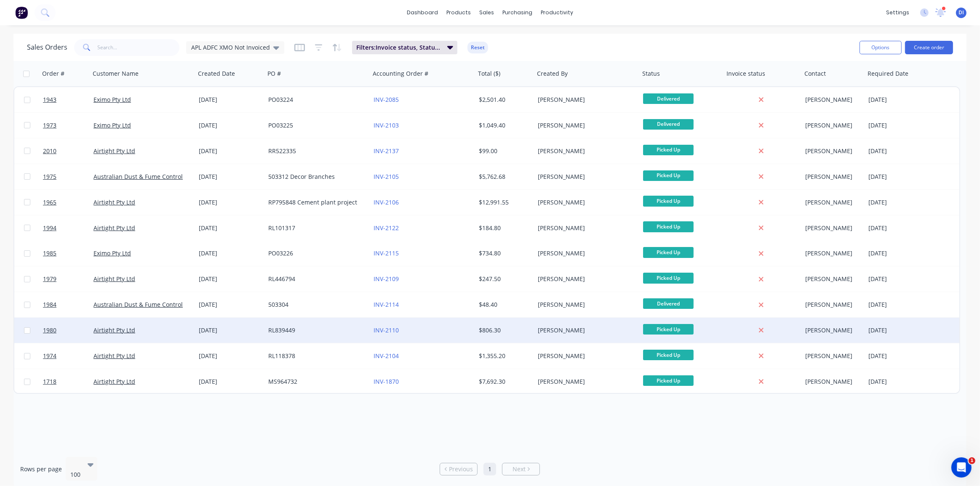
click at [448, 324] on div "INV-2110" at bounding box center [422, 330] width 105 height 25
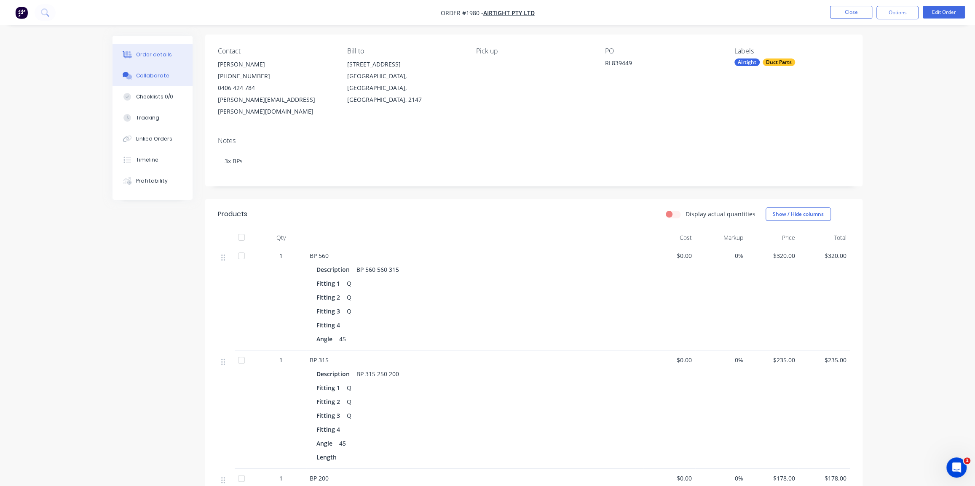
scroll to position [29, 0]
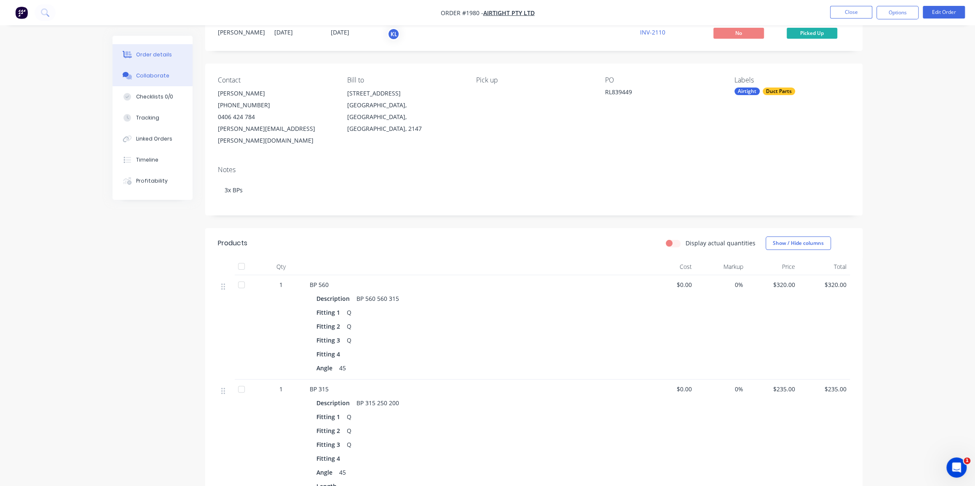
click at [146, 78] on div "Collaborate" at bounding box center [152, 76] width 33 height 8
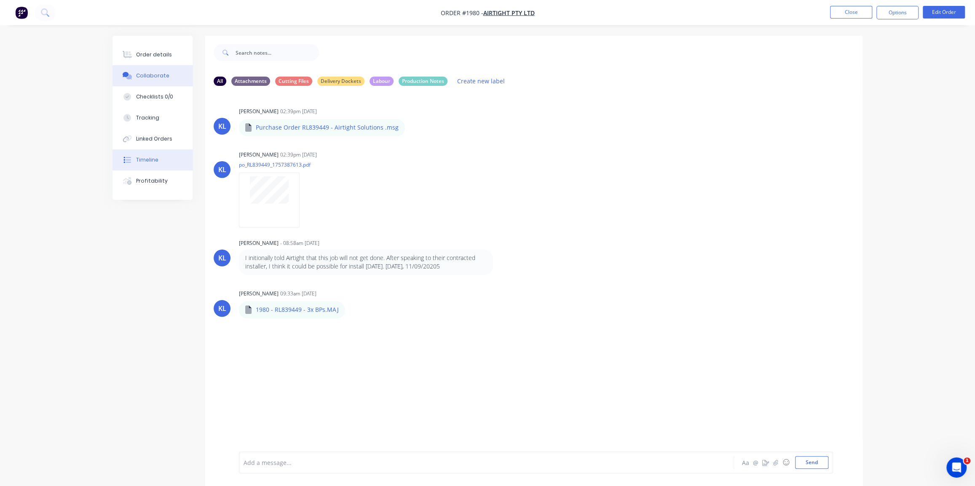
click at [148, 159] on div "Timeline" at bounding box center [147, 160] width 22 height 8
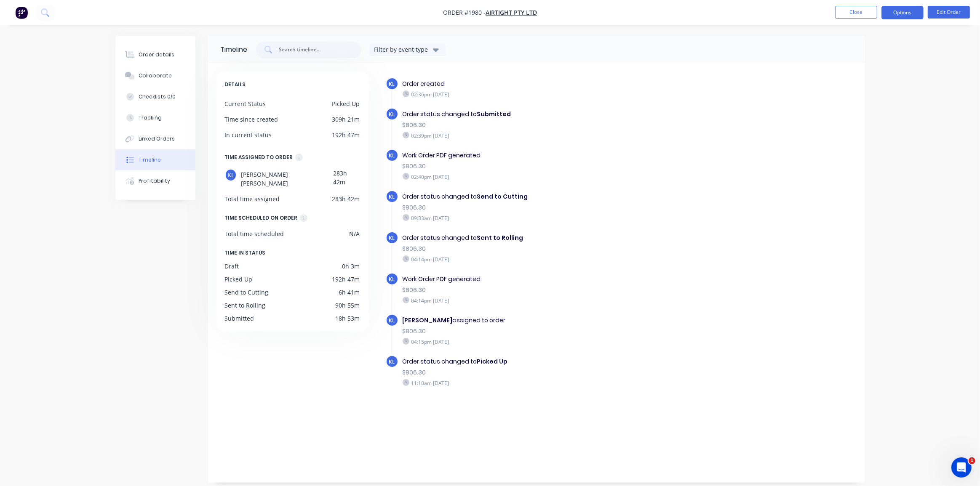
click at [896, 11] on button "Options" at bounding box center [902, 12] width 42 height 13
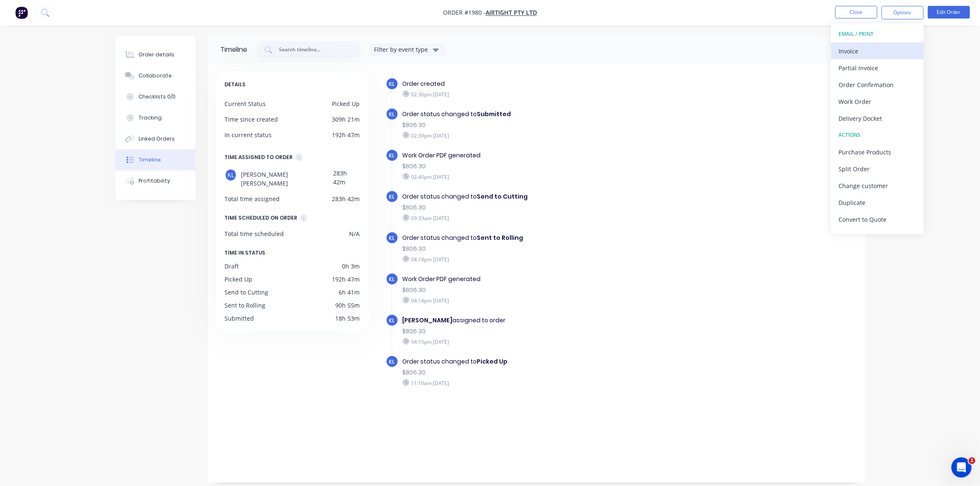
click at [867, 46] on div "Invoice" at bounding box center [876, 51] width 77 height 12
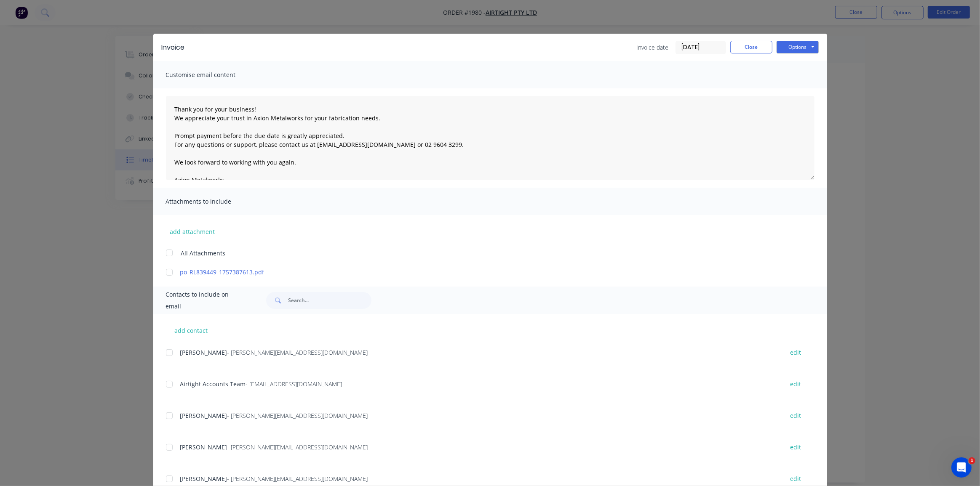
click at [700, 45] on input "[DATE]" at bounding box center [701, 47] width 50 height 13
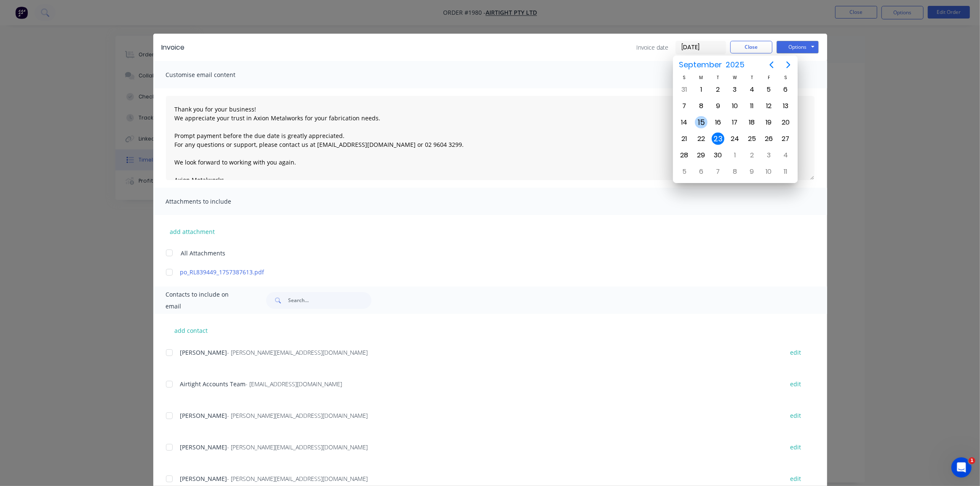
click at [700, 120] on div "15" at bounding box center [701, 122] width 13 height 13
type input "[DATE]"
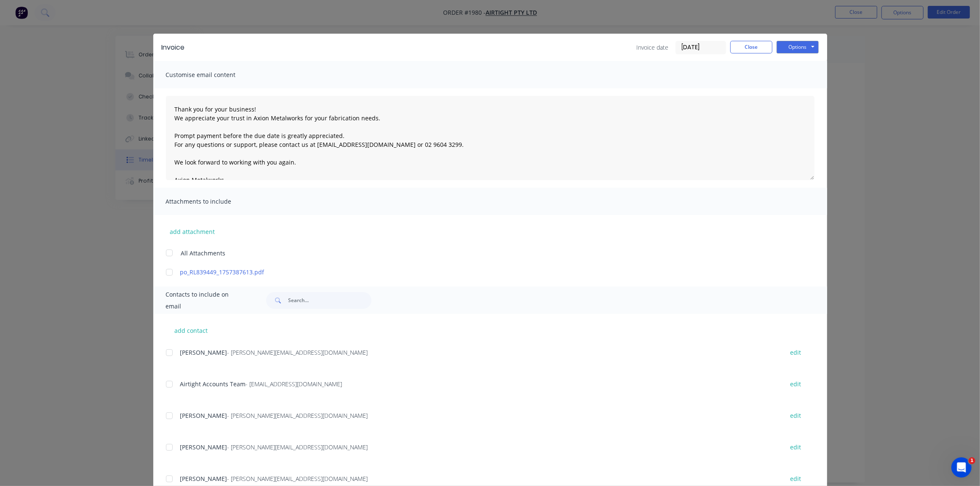
drag, startPoint x: 168, startPoint y: 270, endPoint x: 159, endPoint y: 319, distance: 49.7
click at [167, 272] on div at bounding box center [169, 272] width 17 height 17
drag, startPoint x: 168, startPoint y: 385, endPoint x: 273, endPoint y: 352, distance: 109.9
click at [174, 383] on div at bounding box center [169, 384] width 17 height 17
click at [804, 42] on div "Invoice Invoice date [DATE] Close Options Preview Print Email" at bounding box center [490, 47] width 674 height 27
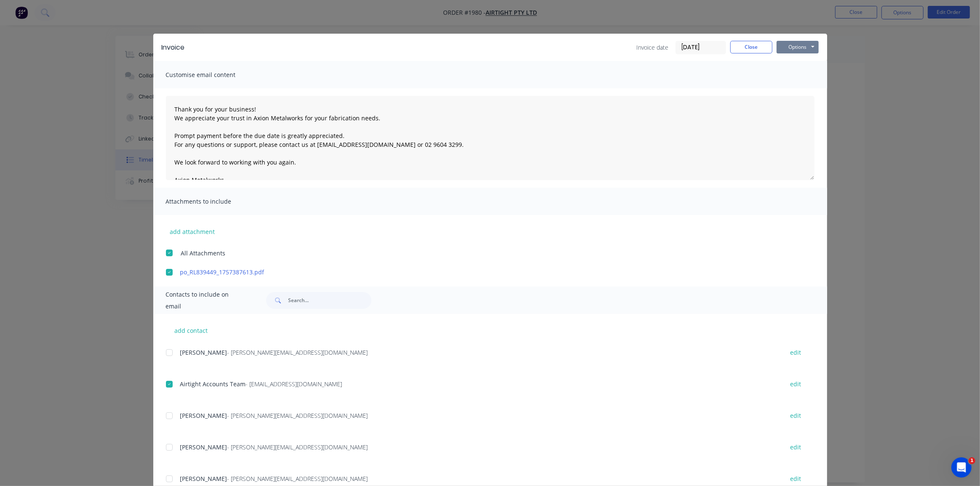
click at [790, 48] on button "Options" at bounding box center [798, 47] width 42 height 13
click at [788, 88] on button "Email" at bounding box center [804, 90] width 54 height 14
click at [869, 71] on div "Invoice Invoice date [DATE] Close Options Preview Print Email Customise email c…" at bounding box center [490, 243] width 980 height 486
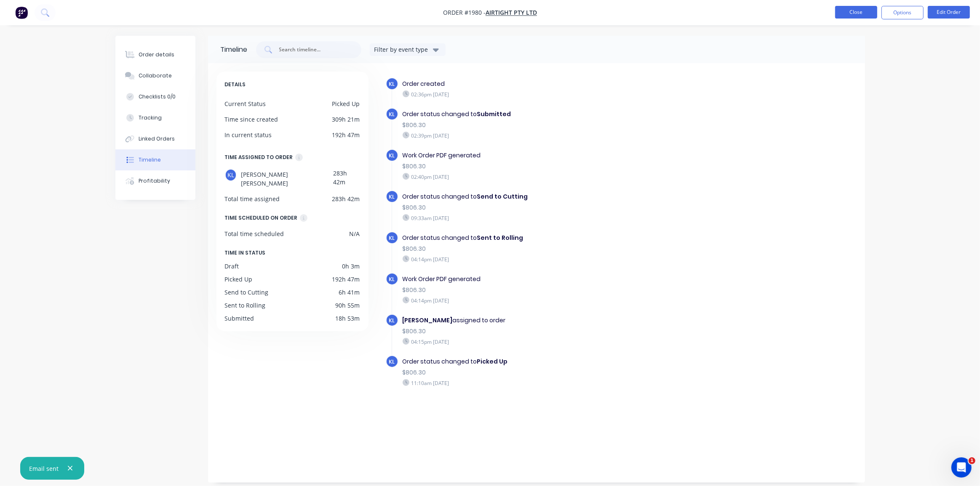
click at [863, 15] on button "Close" at bounding box center [856, 12] width 42 height 13
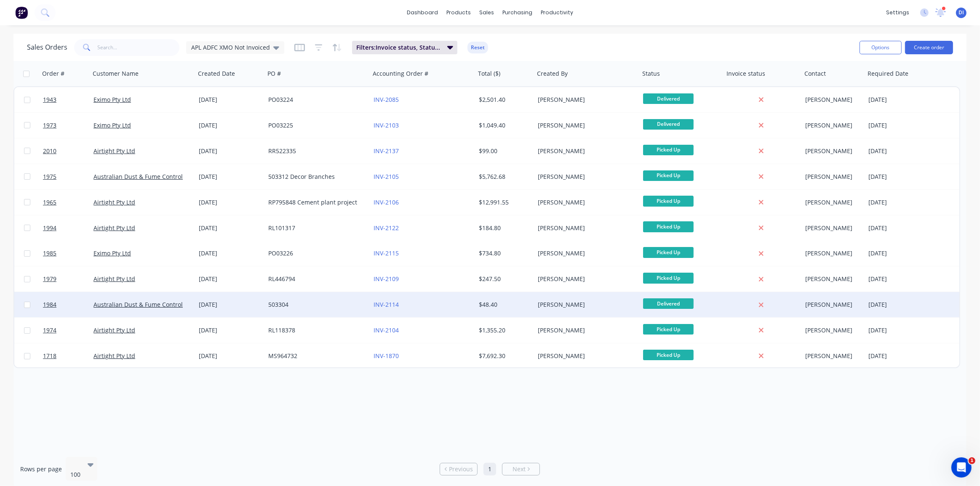
click at [463, 303] on div "INV-2114" at bounding box center [420, 305] width 93 height 8
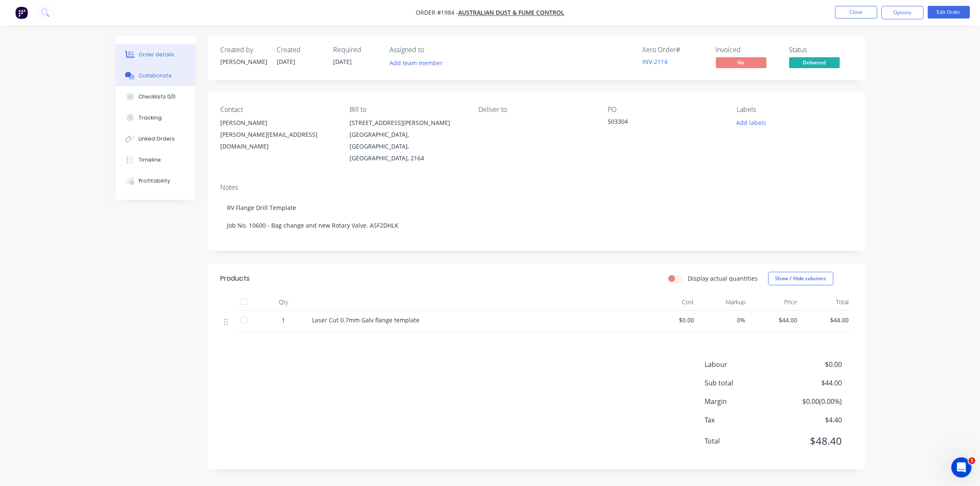
click at [155, 76] on div "Collaborate" at bounding box center [155, 76] width 33 height 8
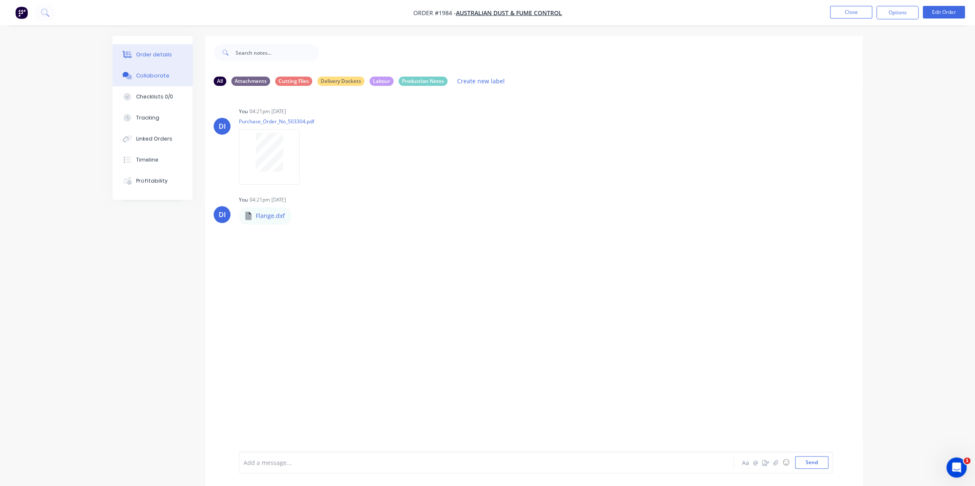
click at [152, 54] on div "Order details" at bounding box center [154, 55] width 36 height 8
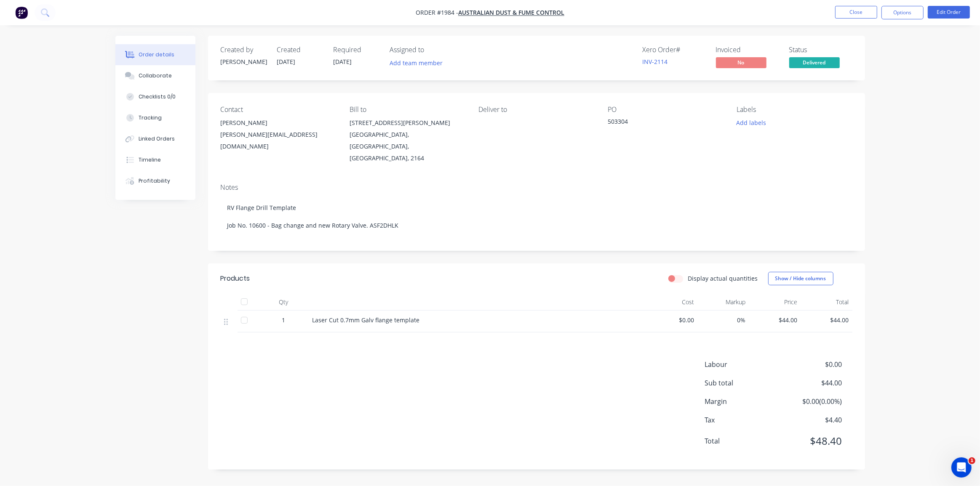
click at [921, 288] on div "Order details Collaborate Checklists 0/0 Tracking Linked Orders Timeline Profit…" at bounding box center [490, 243] width 980 height 486
click at [160, 160] on button "Timeline" at bounding box center [155, 160] width 80 height 21
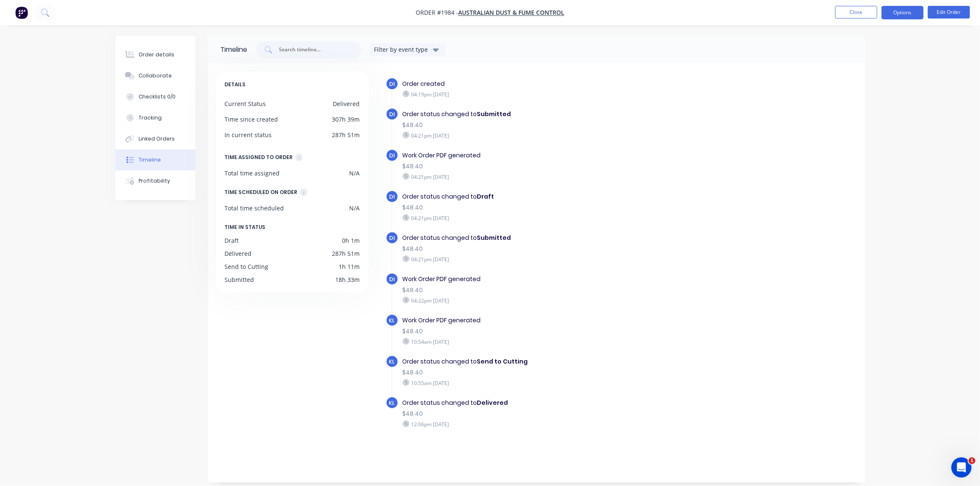
click at [893, 11] on button "Options" at bounding box center [902, 12] width 42 height 13
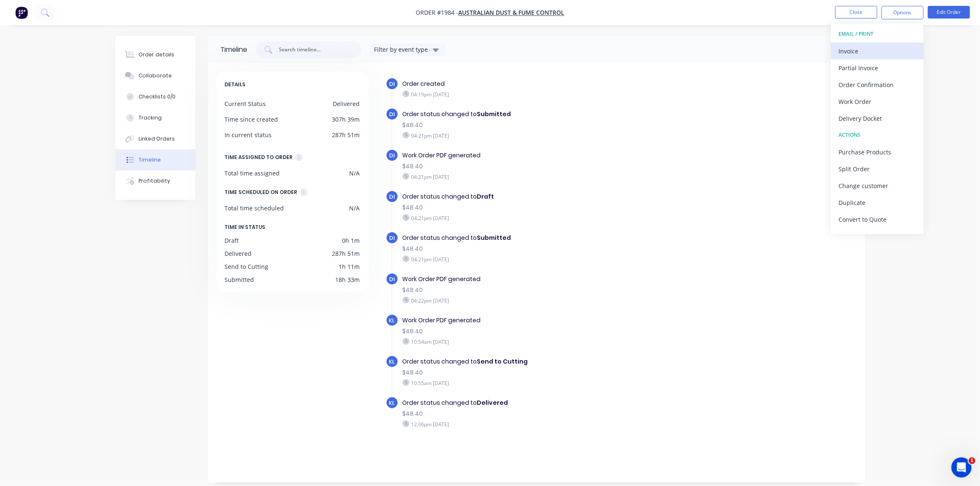
click at [865, 52] on div "Invoice" at bounding box center [876, 51] width 77 height 12
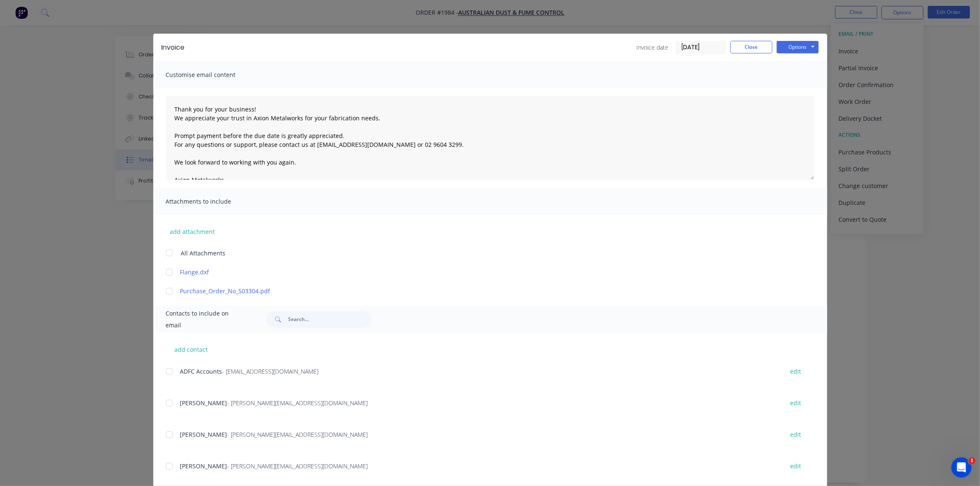
drag, startPoint x: 697, startPoint y: 48, endPoint x: 692, endPoint y: 58, distance: 11.5
click at [697, 48] on input "[DATE]" at bounding box center [701, 47] width 50 height 13
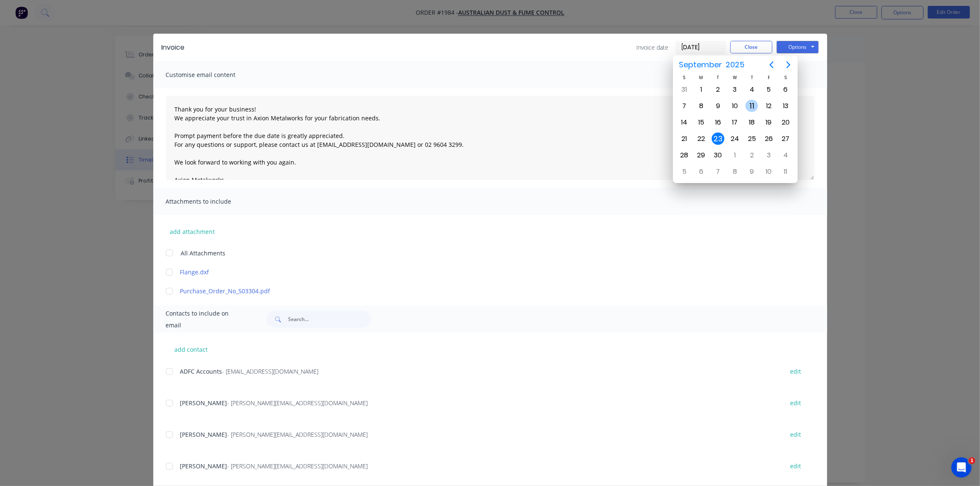
click at [751, 105] on div "11" at bounding box center [751, 106] width 13 height 13
type input "[DATE]"
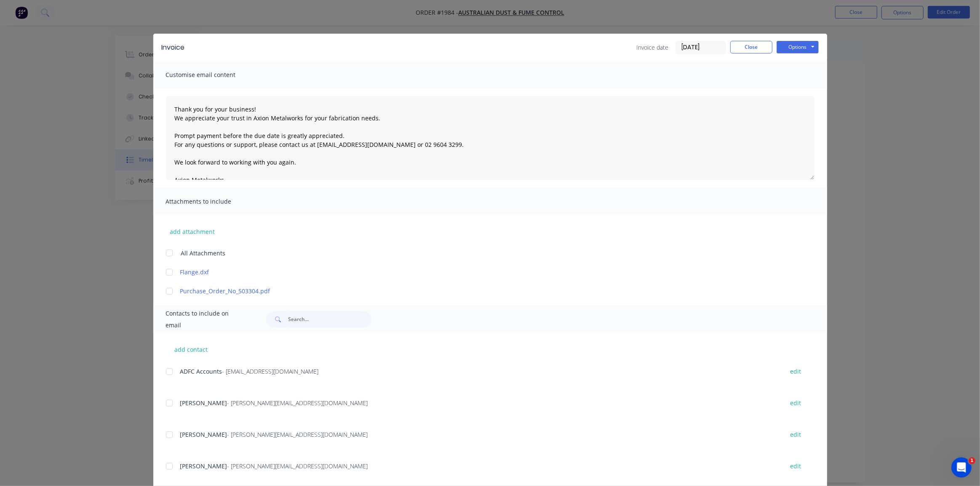
click at [166, 290] on div at bounding box center [169, 291] width 17 height 17
drag, startPoint x: 162, startPoint y: 374, endPoint x: 246, endPoint y: 350, distance: 87.3
click at [163, 374] on div "add contact ADFC Accounts - [EMAIL_ADDRESS][DOMAIN_NAME] edit [PERSON_NAME] - […" at bounding box center [490, 428] width 674 height 191
click at [166, 373] on div at bounding box center [169, 371] width 17 height 17
drag, startPoint x: 796, startPoint y: 42, endPoint x: 797, endPoint y: 53, distance: 10.5
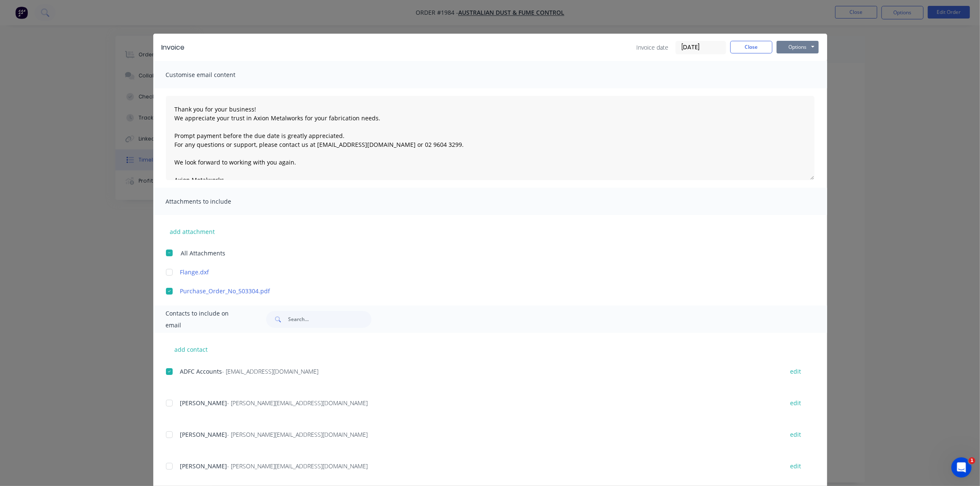
click at [796, 43] on button "Options" at bounding box center [798, 47] width 42 height 13
click at [794, 88] on button "Email" at bounding box center [804, 90] width 54 height 14
click at [753, 46] on button "Close" at bounding box center [751, 47] width 42 height 13
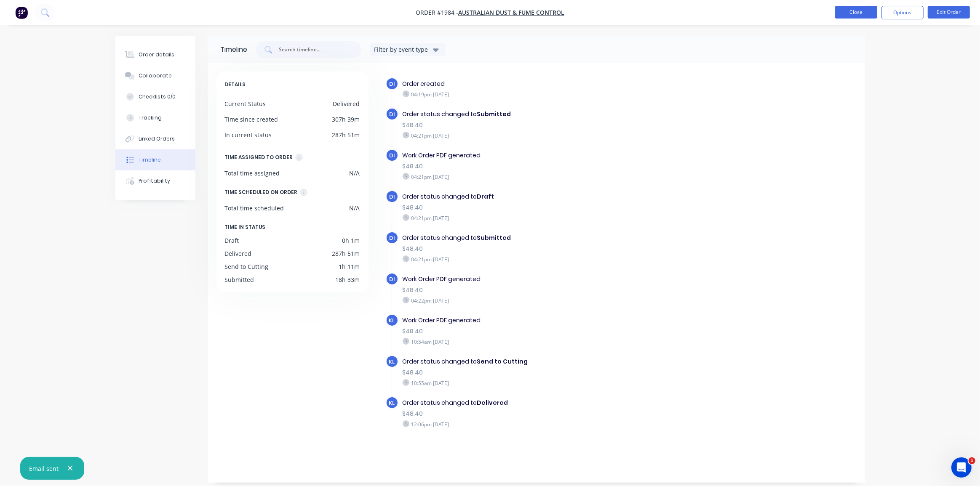
click at [844, 10] on button "Close" at bounding box center [856, 12] width 42 height 13
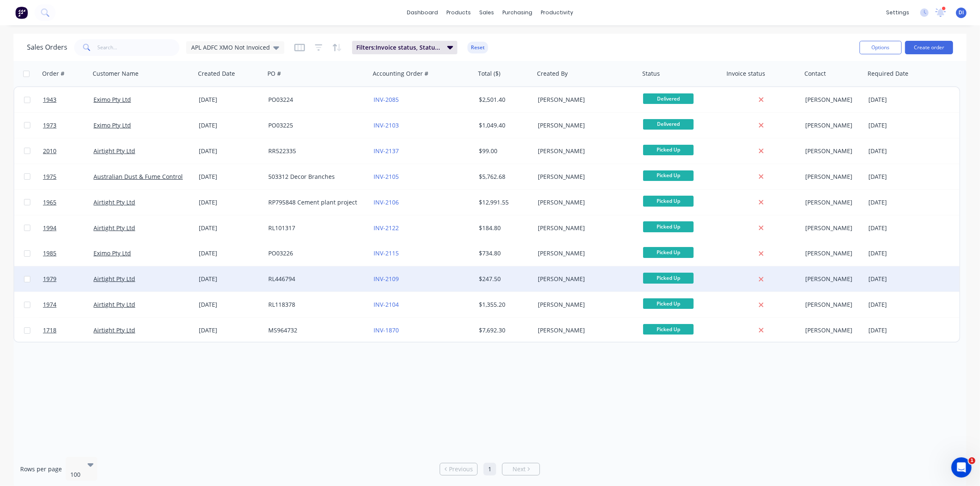
click at [448, 274] on div "INV-2109" at bounding box center [422, 279] width 105 height 25
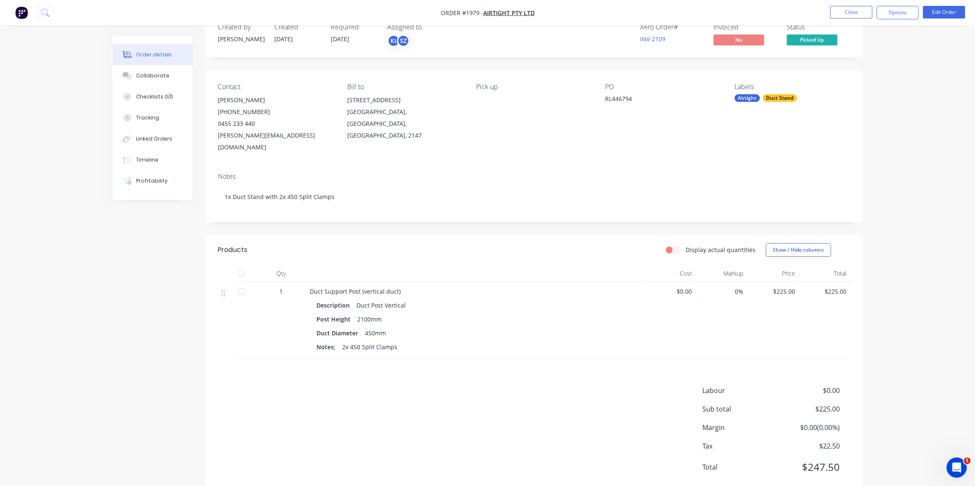
scroll to position [33, 0]
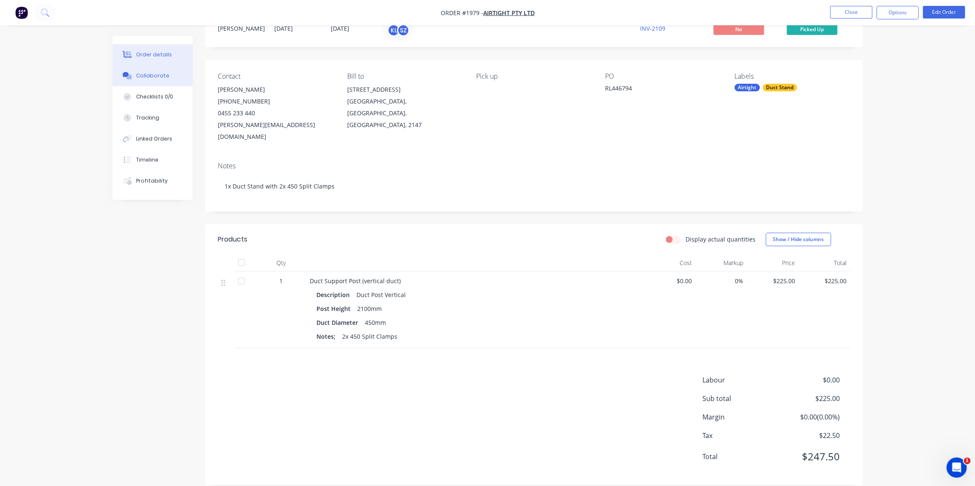
click at [150, 77] on div "Collaborate" at bounding box center [152, 76] width 33 height 8
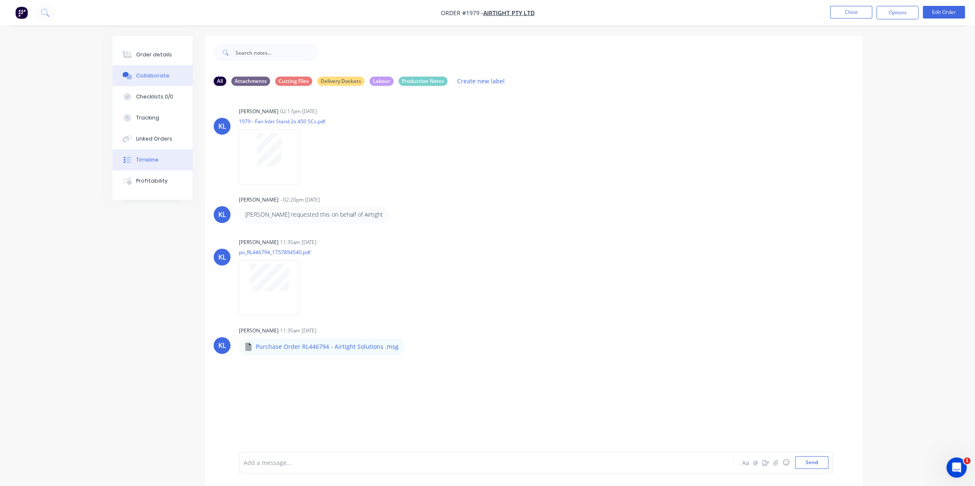
click at [146, 157] on div "Timeline" at bounding box center [147, 160] width 22 height 8
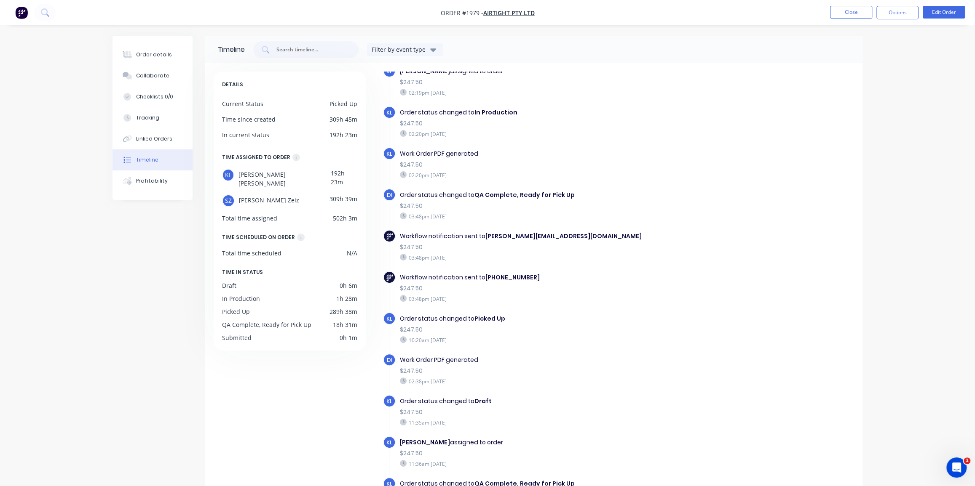
scroll to position [90, 0]
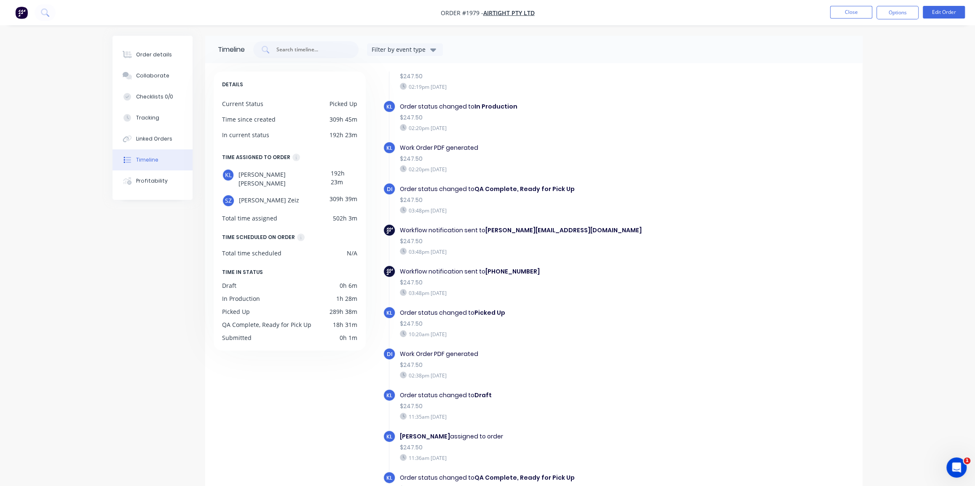
drag, startPoint x: 878, startPoint y: 10, endPoint x: 872, endPoint y: 18, distance: 10.5
click at [879, 10] on button "Options" at bounding box center [897, 12] width 42 height 13
click at [833, 51] on div "Invoice" at bounding box center [871, 51] width 77 height 12
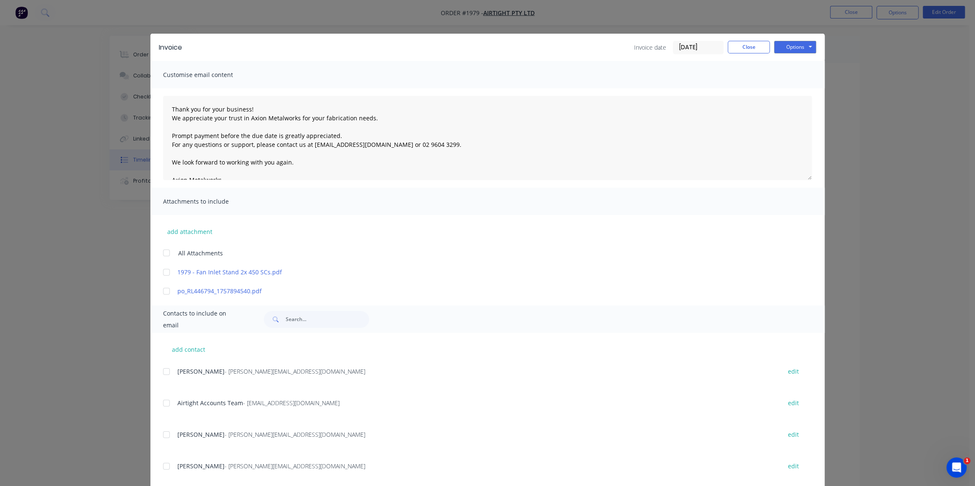
click at [163, 290] on div at bounding box center [166, 291] width 17 height 17
drag, startPoint x: 161, startPoint y: 402, endPoint x: 362, endPoint y: 352, distance: 207.1
click at [161, 402] on div at bounding box center [166, 403] width 17 height 17
click at [686, 49] on input "[DATE]" at bounding box center [698, 47] width 50 height 13
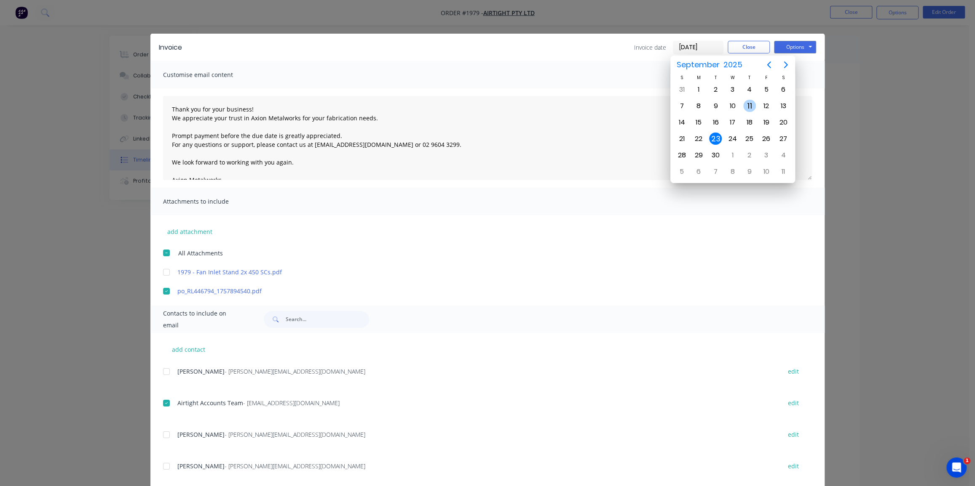
drag, startPoint x: 751, startPoint y: 104, endPoint x: 785, endPoint y: 69, distance: 48.5
click at [752, 104] on div "11" at bounding box center [749, 106] width 13 height 13
type input "[DATE]"
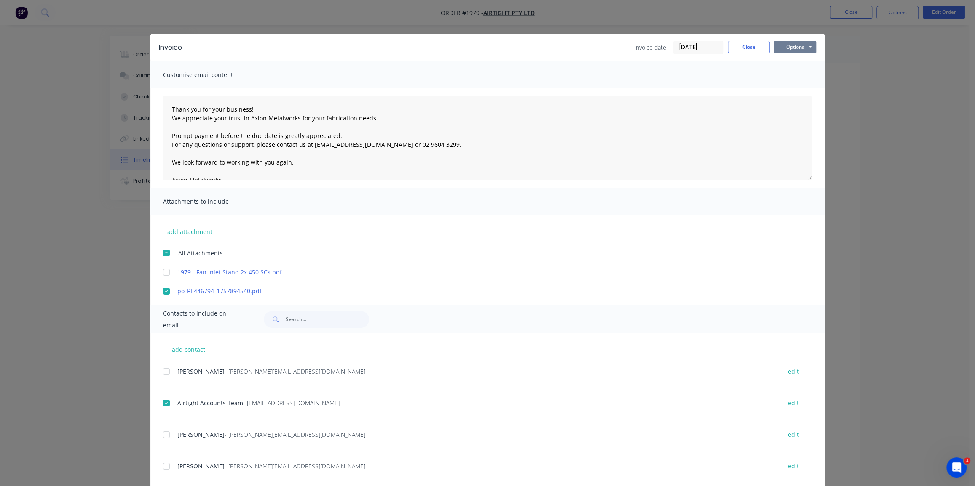
click at [795, 43] on button "Options" at bounding box center [795, 47] width 42 height 13
click at [792, 89] on button "Email" at bounding box center [801, 90] width 54 height 14
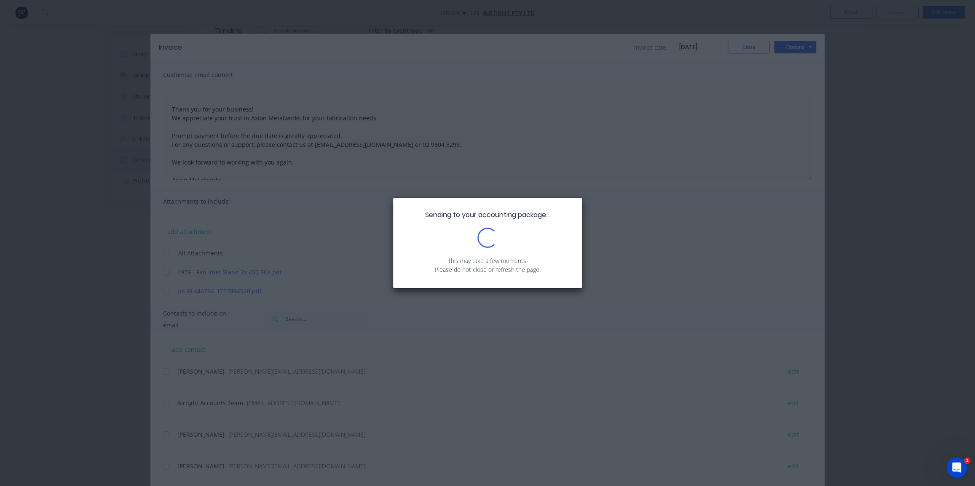
scroll to position [38, 0]
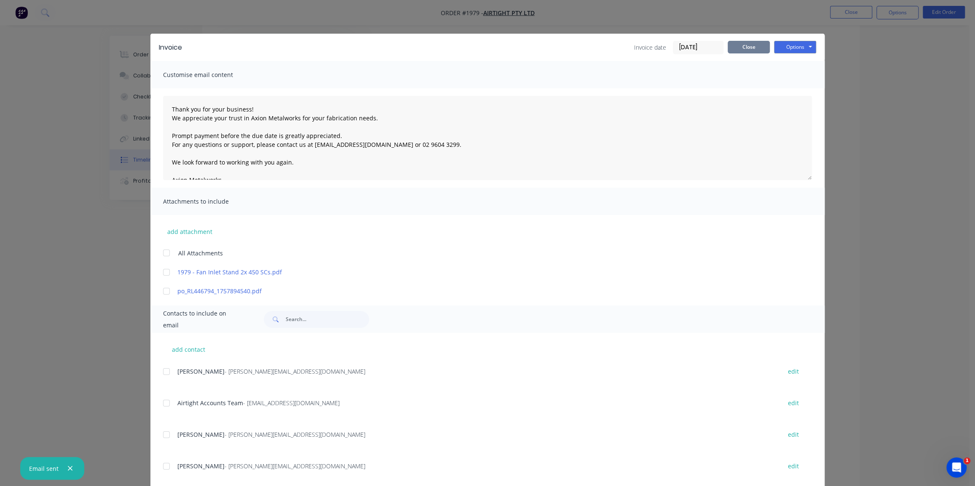
click at [748, 43] on button "Close" at bounding box center [748, 47] width 42 height 13
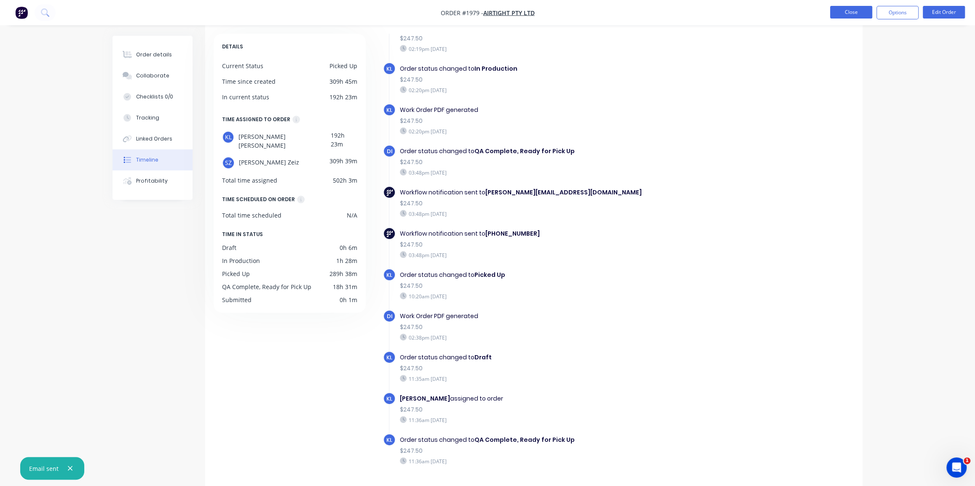
click at [850, 16] on button "Close" at bounding box center [851, 12] width 42 height 13
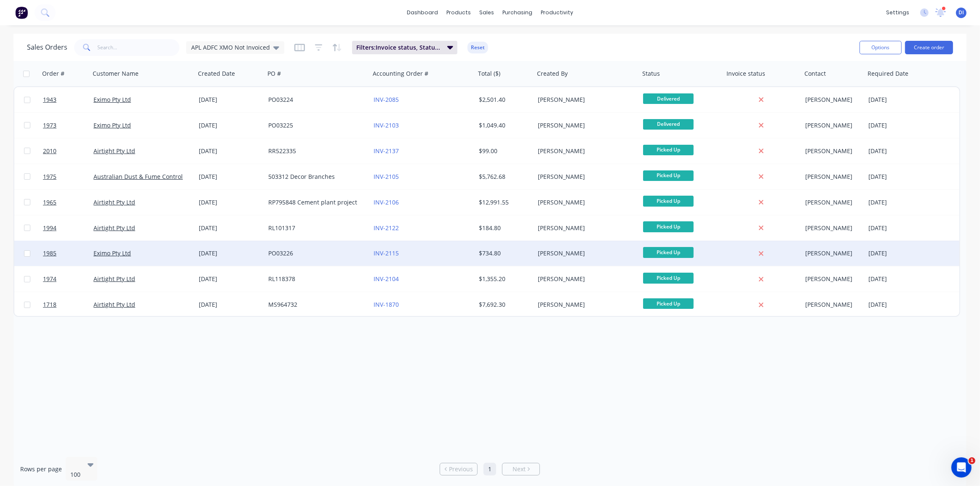
click at [433, 250] on div "INV-2115" at bounding box center [420, 253] width 93 height 8
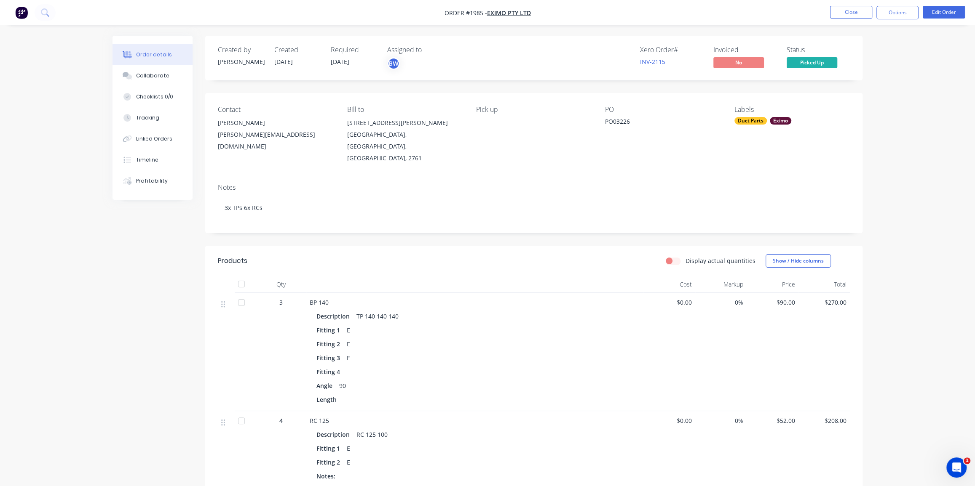
click at [906, 142] on div "Order details Collaborate Checklists 0/0 Tracking Linked Orders Timeline Profit…" at bounding box center [487, 357] width 975 height 715
click at [876, 204] on div "Order details Collaborate Checklists 0/0 Tracking Linked Orders Timeline Profit…" at bounding box center [487, 357] width 975 height 715
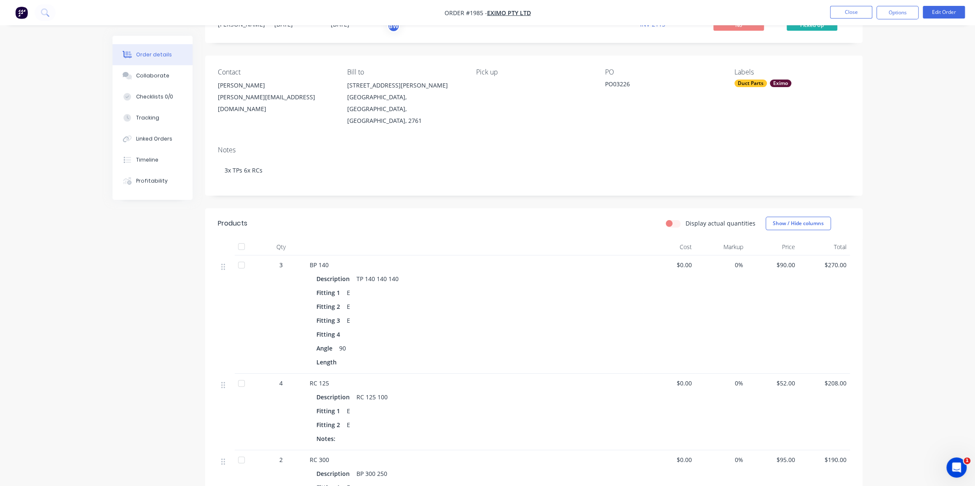
scroll to position [38, 0]
drag, startPoint x: 889, startPoint y: 184, endPoint x: 902, endPoint y: 170, distance: 18.8
click at [889, 184] on div "Order details Collaborate Checklists 0/0 Tracking Linked Orders Timeline Profit…" at bounding box center [487, 319] width 975 height 715
click at [148, 243] on div "Created by [PERSON_NAME] Created [DATE] Required [DATE] Assigned to BW Xero Ord…" at bounding box center [487, 337] width 750 height 679
click at [135, 157] on button "Timeline" at bounding box center [152, 160] width 80 height 21
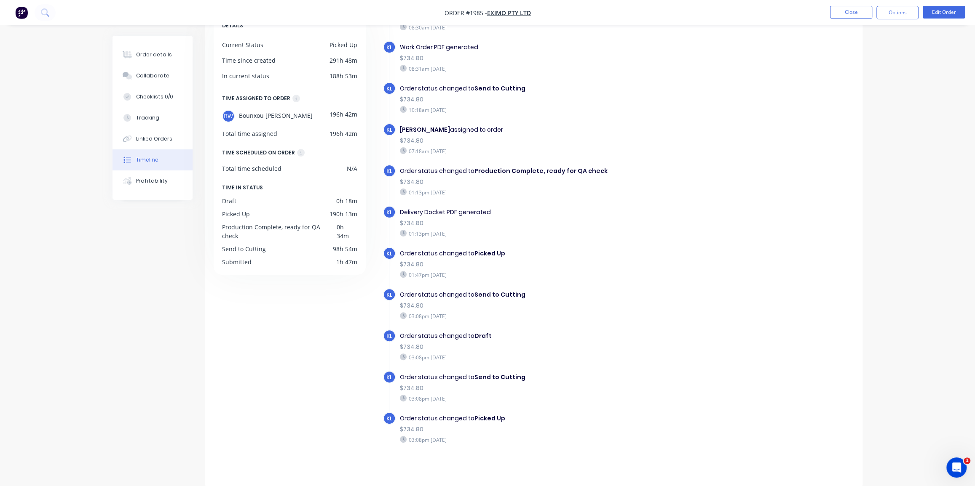
scroll to position [59, 0]
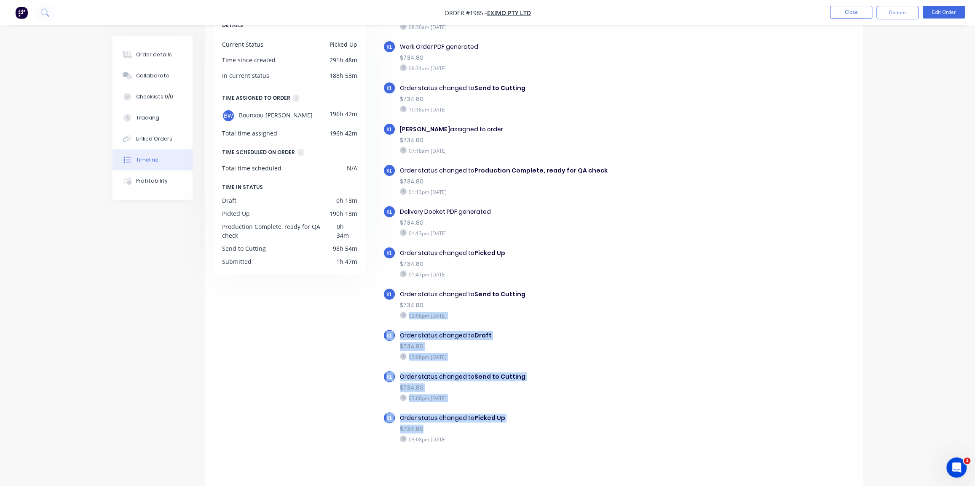
drag, startPoint x: 513, startPoint y: 423, endPoint x: 440, endPoint y: 303, distance: 140.6
click at [440, 303] on div "KL Order created 08:12am [DATE] KL Order status changed to Submitted $734.80 08…" at bounding box center [618, 221] width 471 height 505
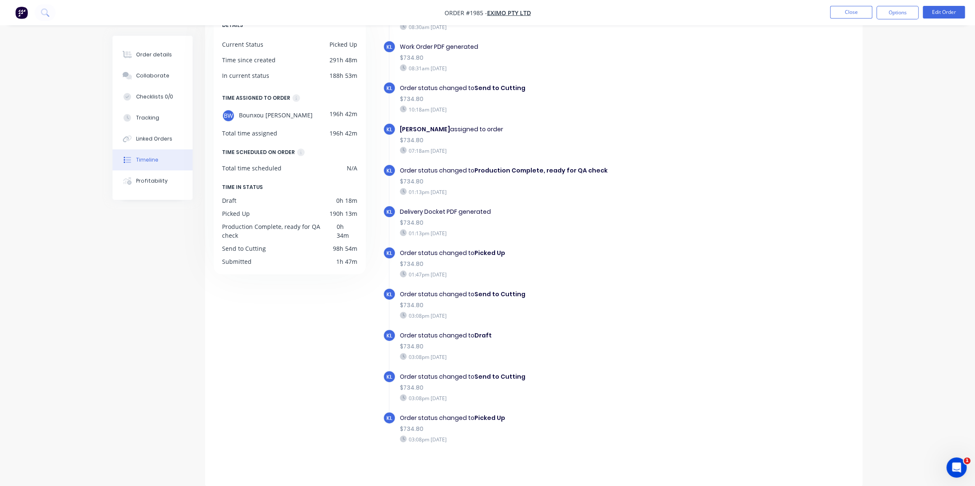
click at [589, 295] on div "Order status changed to Send to Cutting" at bounding box center [545, 294] width 291 height 9
click at [647, 323] on div "KL Order status changed to Send to Cutting $734.80 03:08pm [DATE]" at bounding box center [549, 308] width 333 height 41
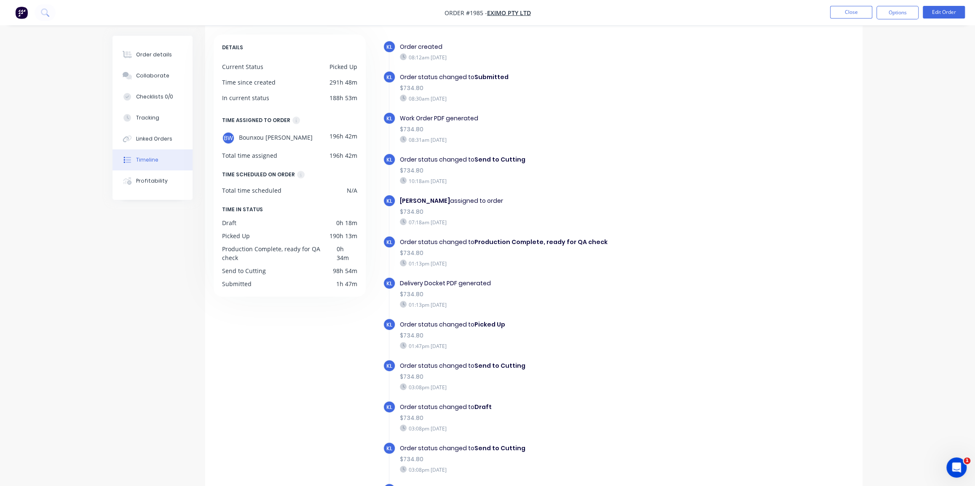
scroll to position [0, 0]
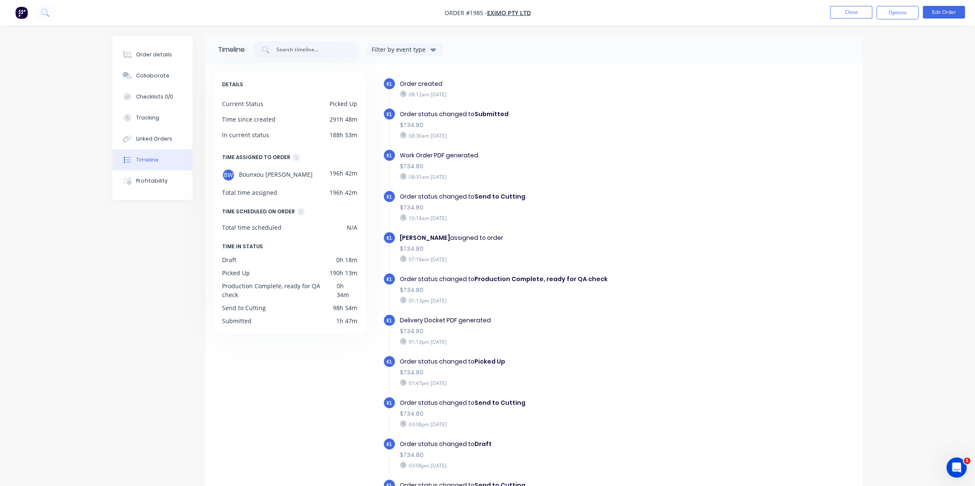
click at [155, 157] on div "Timeline" at bounding box center [147, 160] width 22 height 8
click at [151, 55] on div "Order details" at bounding box center [154, 55] width 36 height 8
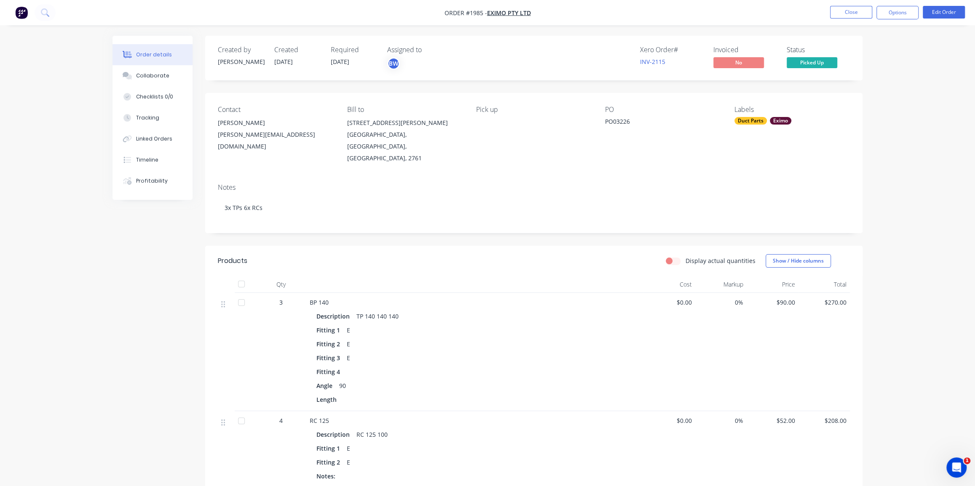
click at [147, 264] on div "Created by [PERSON_NAME] Created [DATE] Required [DATE] Assigned to BW Xero Ord…" at bounding box center [487, 375] width 750 height 679
click at [124, 282] on div "Created by [PERSON_NAME] Created [DATE] Required [DATE] Assigned to BW Xero Ord…" at bounding box center [487, 375] width 750 height 679
drag, startPoint x: 919, startPoint y: 81, endPoint x: 913, endPoint y: 83, distance: 6.8
click at [918, 81] on div "Order details Collaborate Checklists 0/0 Tracking Linked Orders Timeline Profit…" at bounding box center [487, 357] width 975 height 715
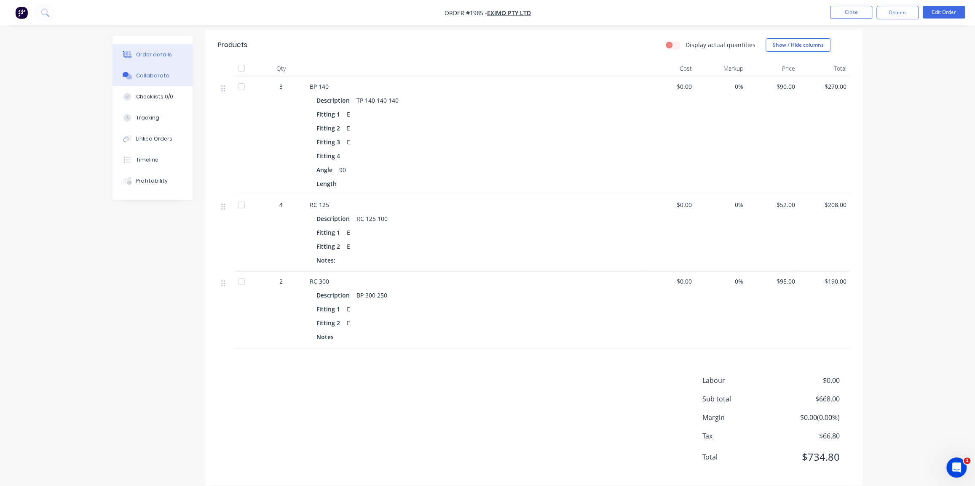
click at [157, 77] on div "Collaborate" at bounding box center [152, 76] width 33 height 8
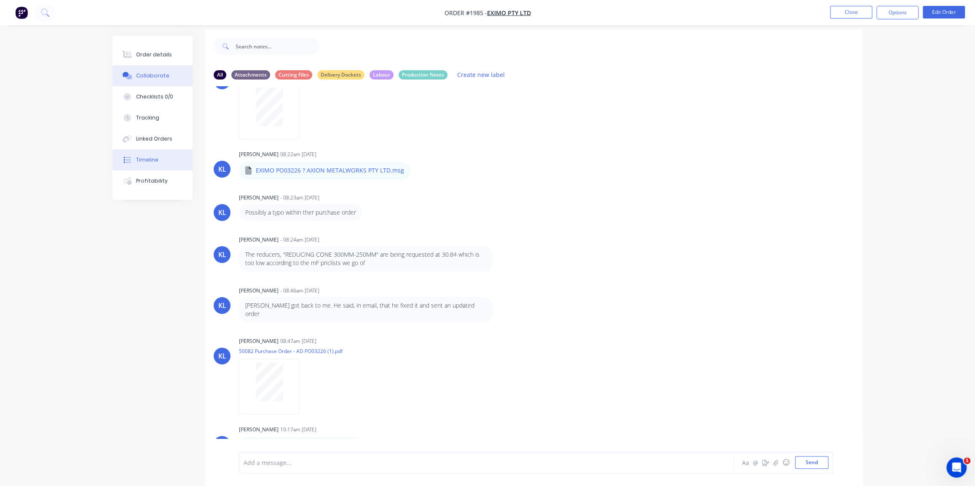
scroll to position [13, 0]
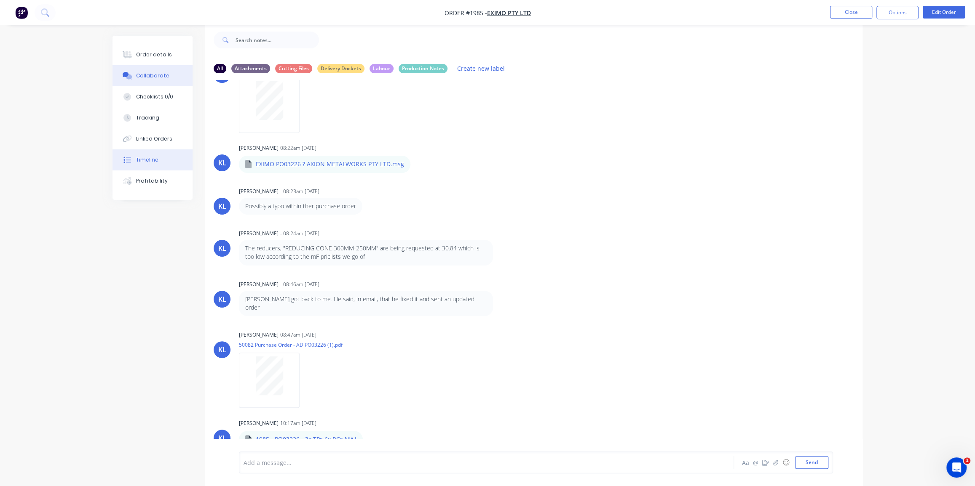
click at [156, 160] on div "Timeline" at bounding box center [147, 160] width 22 height 8
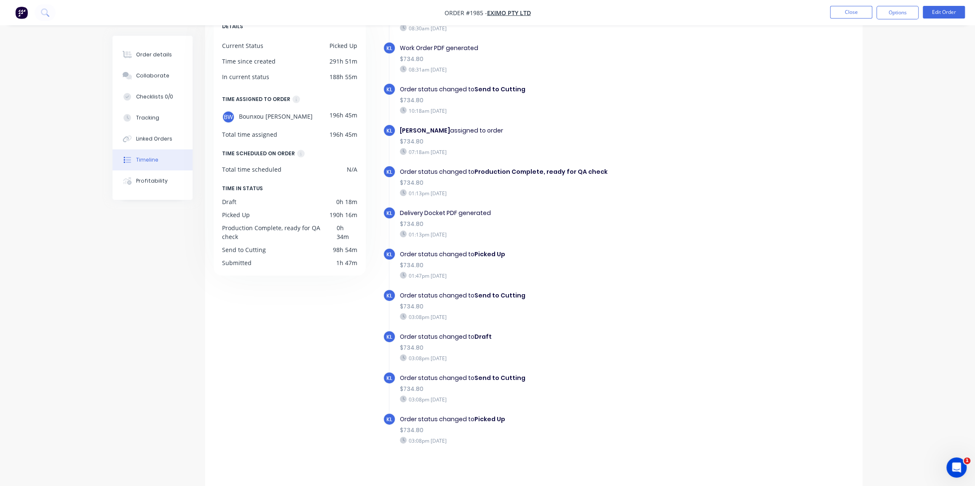
scroll to position [59, 0]
click at [155, 59] on button "Order details" at bounding box center [152, 54] width 80 height 21
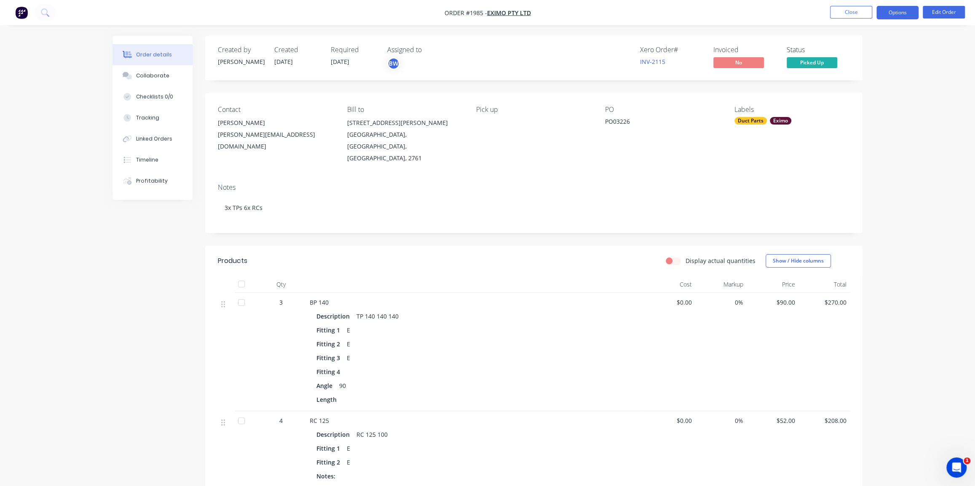
click at [897, 13] on button "Options" at bounding box center [897, 12] width 42 height 13
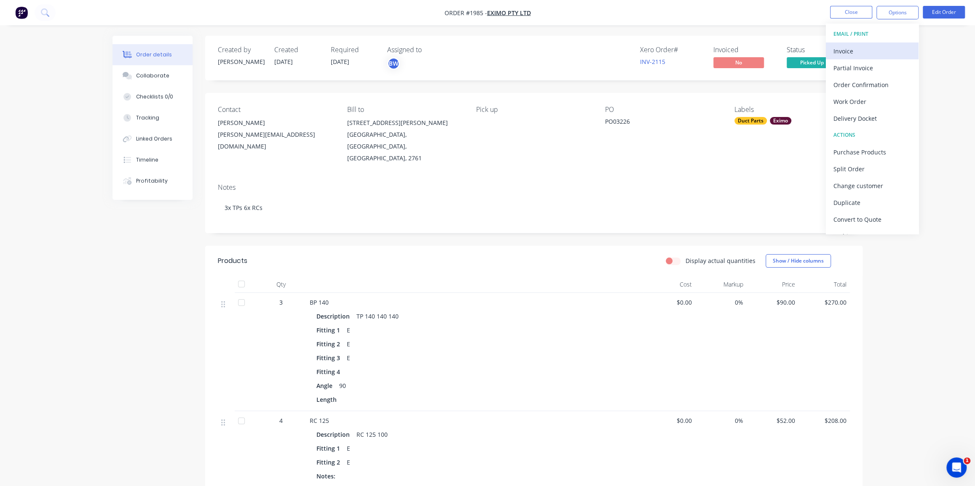
click at [860, 52] on div "Invoice" at bounding box center [871, 51] width 77 height 12
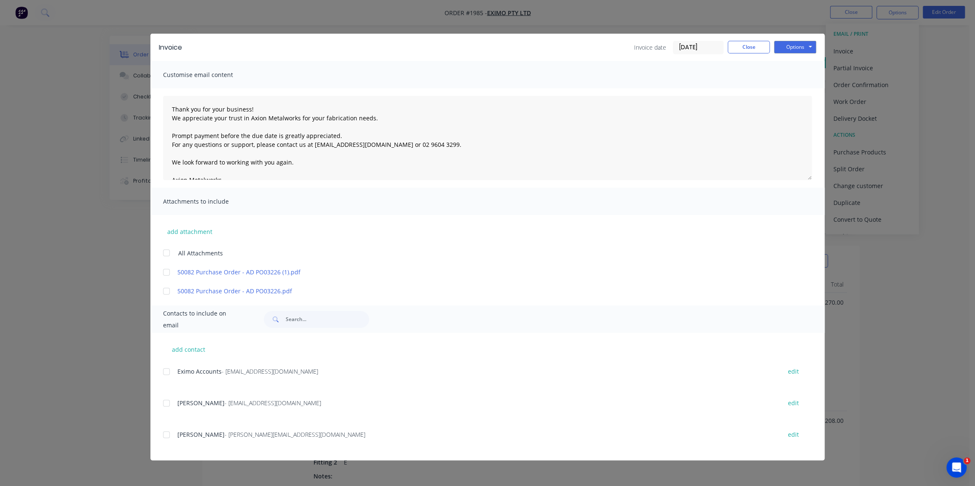
click at [675, 45] on input "[DATE]" at bounding box center [698, 47] width 50 height 13
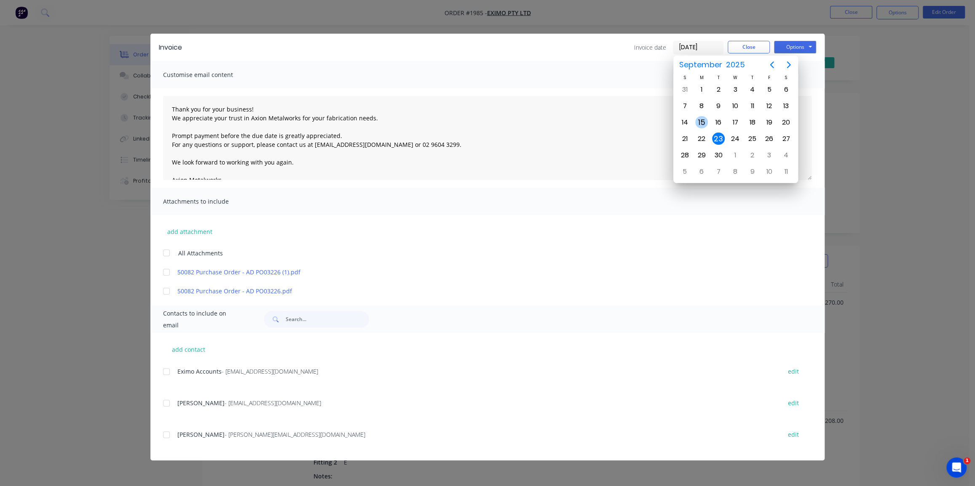
click at [698, 123] on div "15" at bounding box center [701, 122] width 13 height 13
type input "[DATE]"
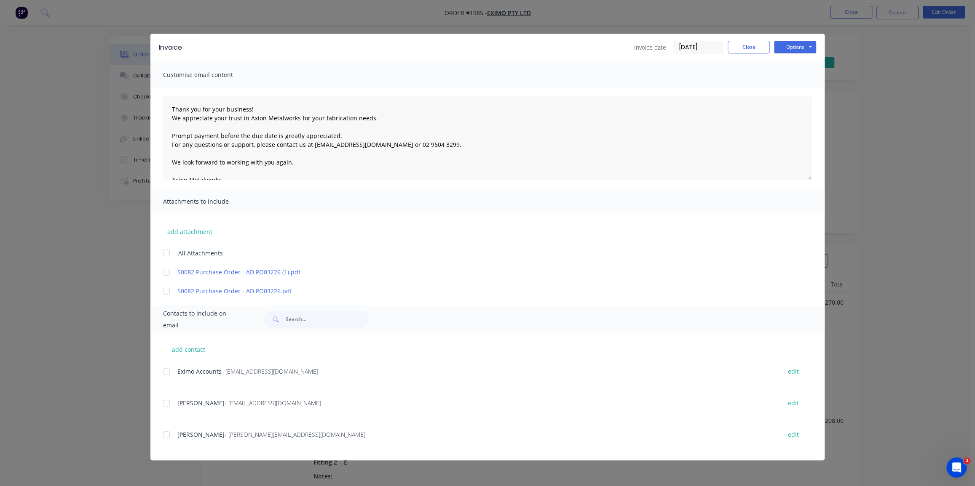
click at [166, 292] on div at bounding box center [166, 291] width 17 height 17
click at [166, 272] on div at bounding box center [166, 272] width 17 height 17
click at [165, 294] on div at bounding box center [166, 291] width 17 height 17
click at [165, 372] on div at bounding box center [166, 371] width 17 height 17
click at [788, 47] on button "Options" at bounding box center [795, 47] width 42 height 13
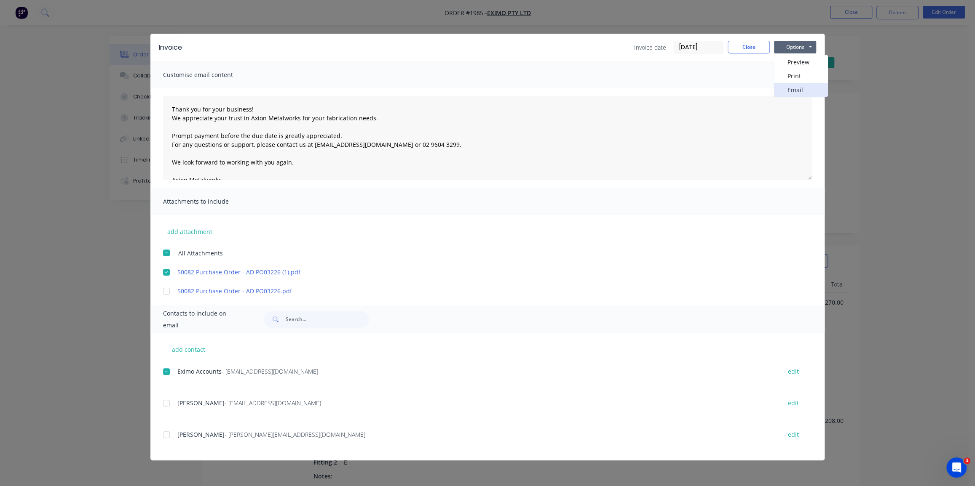
click at [798, 85] on button "Email" at bounding box center [801, 90] width 54 height 14
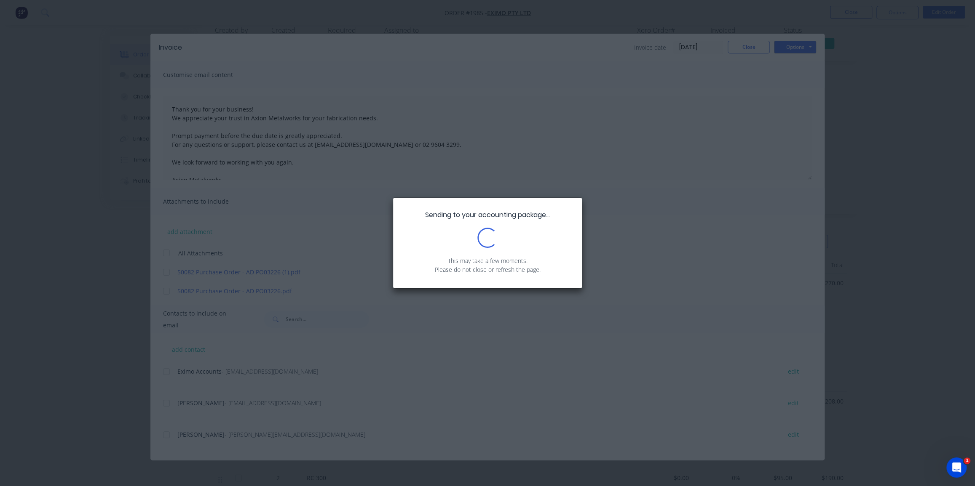
scroll to position [38, 0]
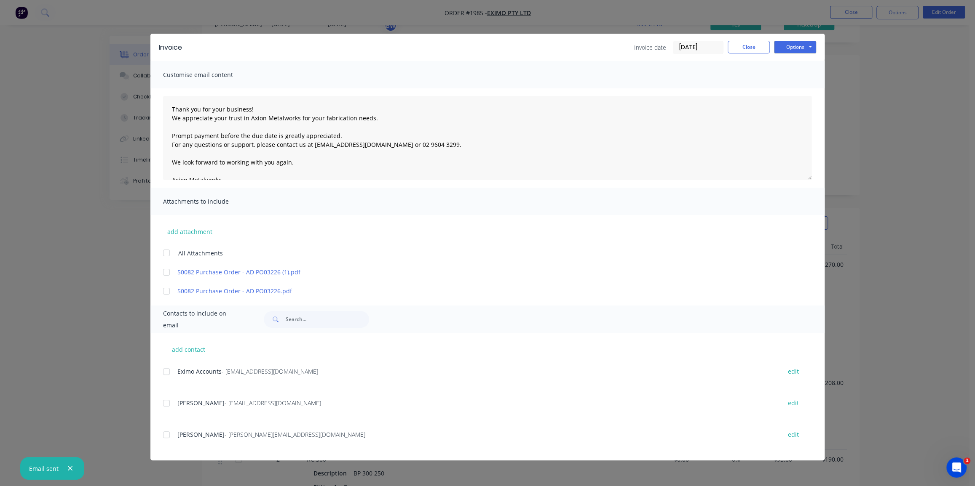
click at [83, 193] on div "Invoice Invoice date [DATE] Close Options Preview Print Email Customise email c…" at bounding box center [487, 243] width 975 height 486
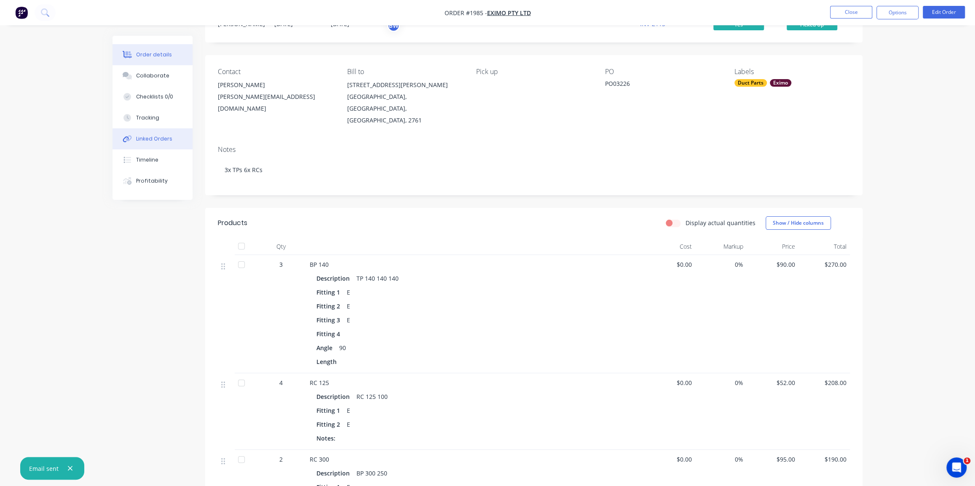
scroll to position [0, 0]
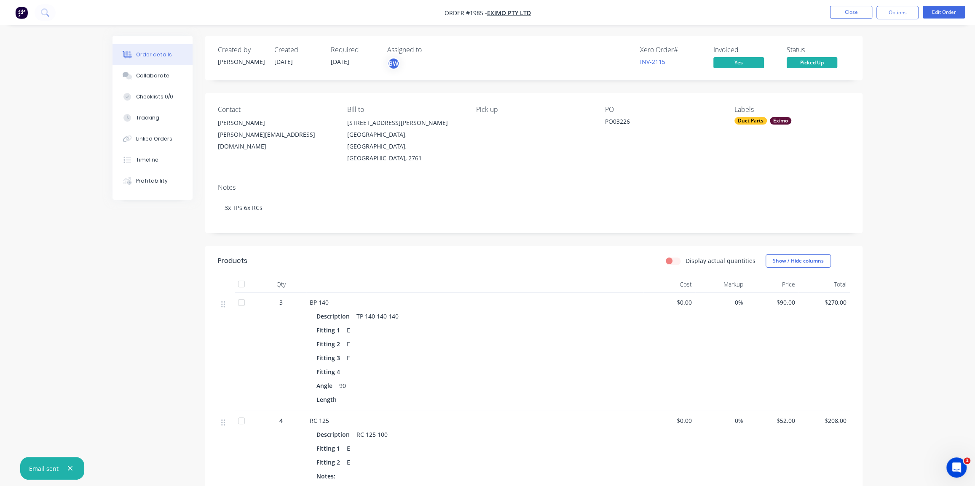
click at [70, 154] on div "Order details Collaborate Checklists 0/0 Tracking Linked Orders Timeline Profit…" at bounding box center [487, 357] width 975 height 715
click at [32, 52] on div "Order details Collaborate Checklists 0/0 Tracking Linked Orders Timeline Profit…" at bounding box center [487, 357] width 975 height 715
click at [853, 17] on button "Close" at bounding box center [851, 12] width 42 height 13
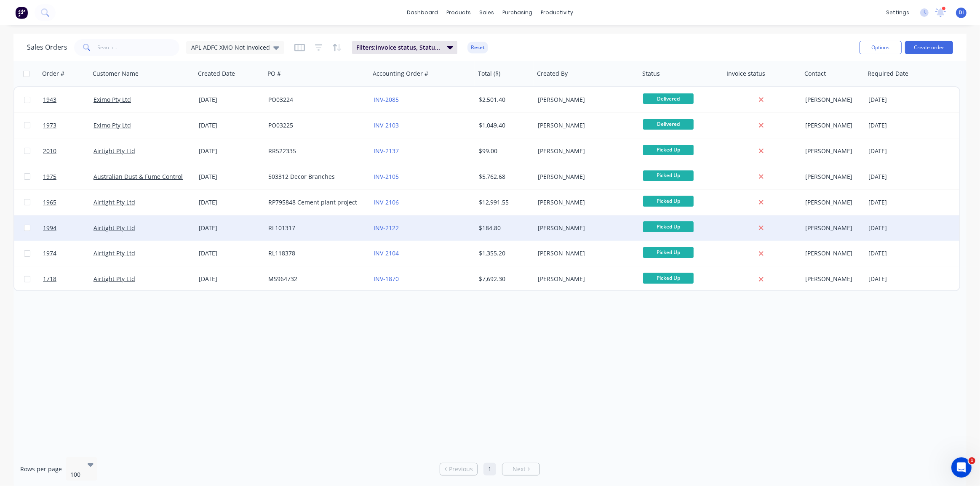
click at [455, 223] on div "INV-2122" at bounding box center [422, 228] width 105 height 25
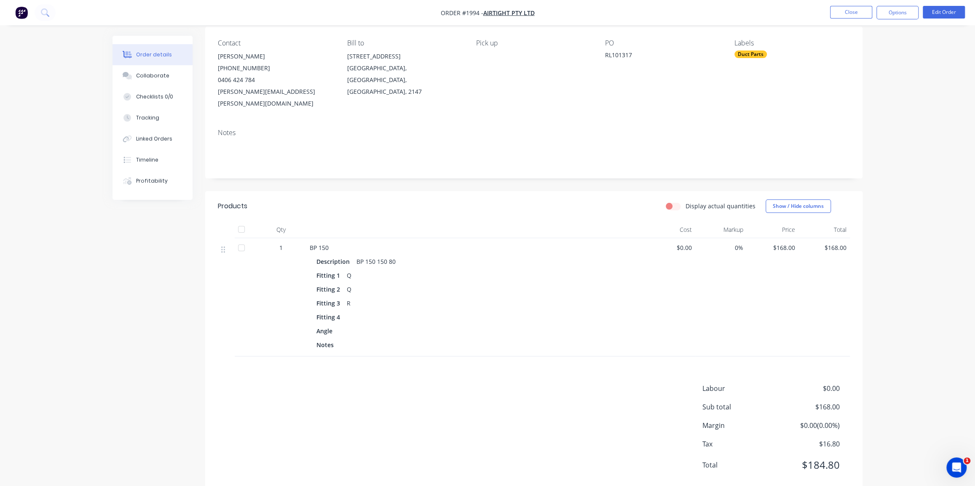
scroll to position [75, 0]
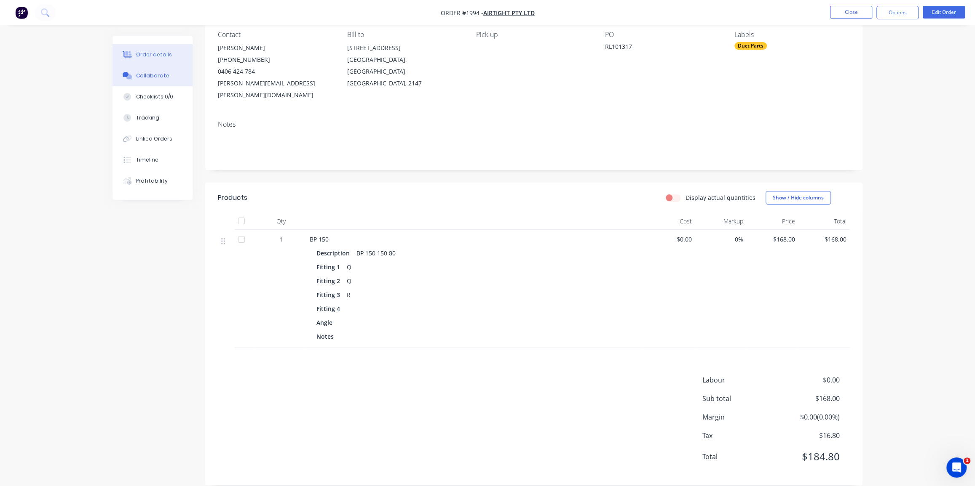
click at [143, 75] on div "Collaborate" at bounding box center [152, 76] width 33 height 8
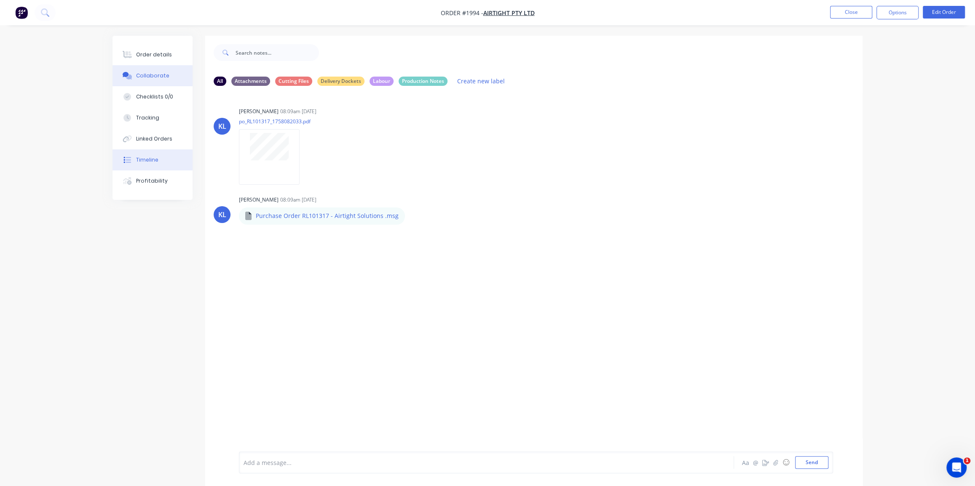
click at [153, 163] on div "Timeline" at bounding box center [147, 160] width 22 height 8
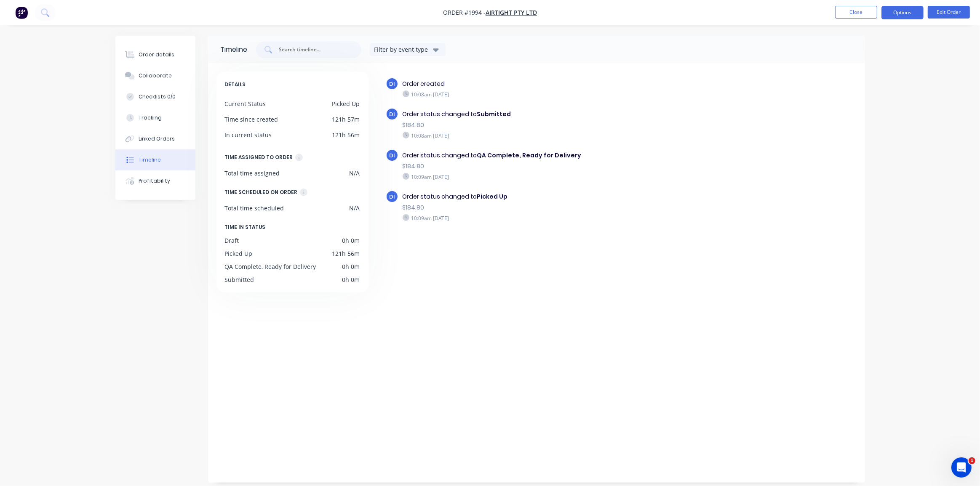
click at [909, 8] on button "Options" at bounding box center [902, 12] width 42 height 13
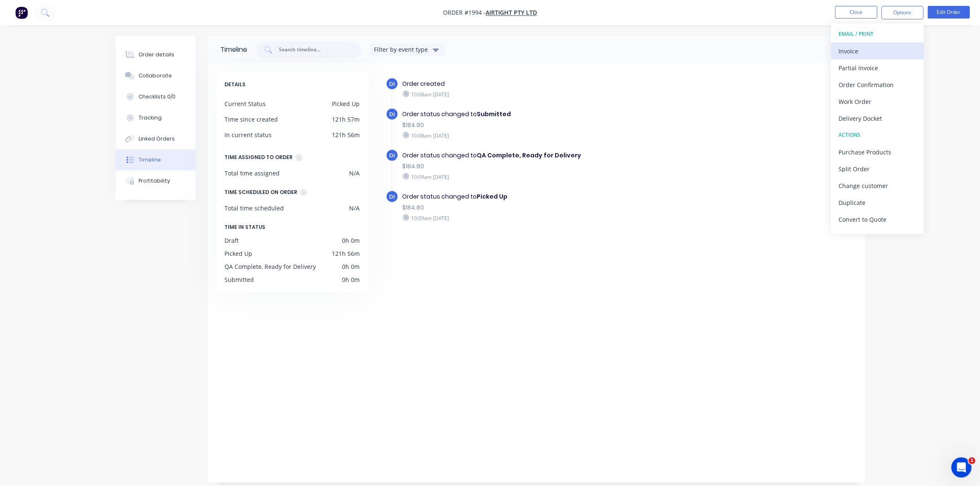
click at [864, 50] on div "Invoice" at bounding box center [876, 51] width 77 height 12
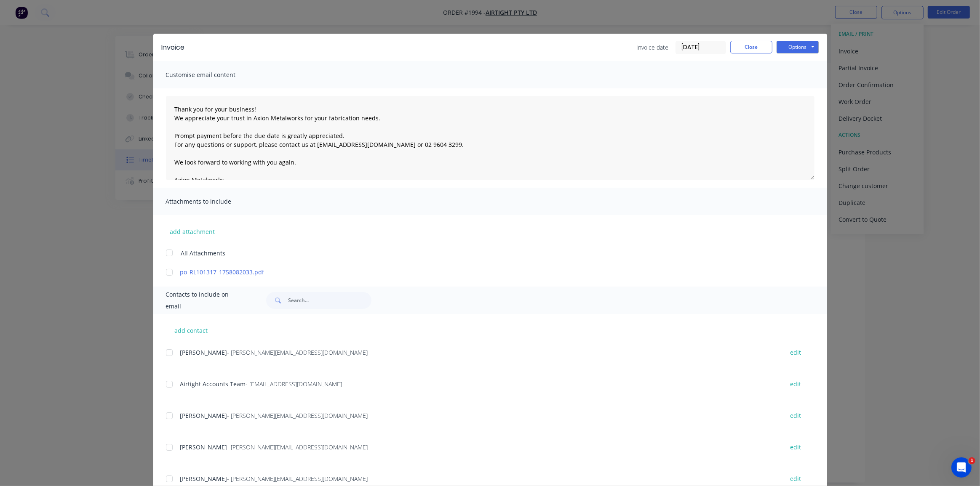
drag, startPoint x: 692, startPoint y: 48, endPoint x: 692, endPoint y: 62, distance: 14.3
click at [692, 48] on input "[DATE]" at bounding box center [701, 47] width 50 height 13
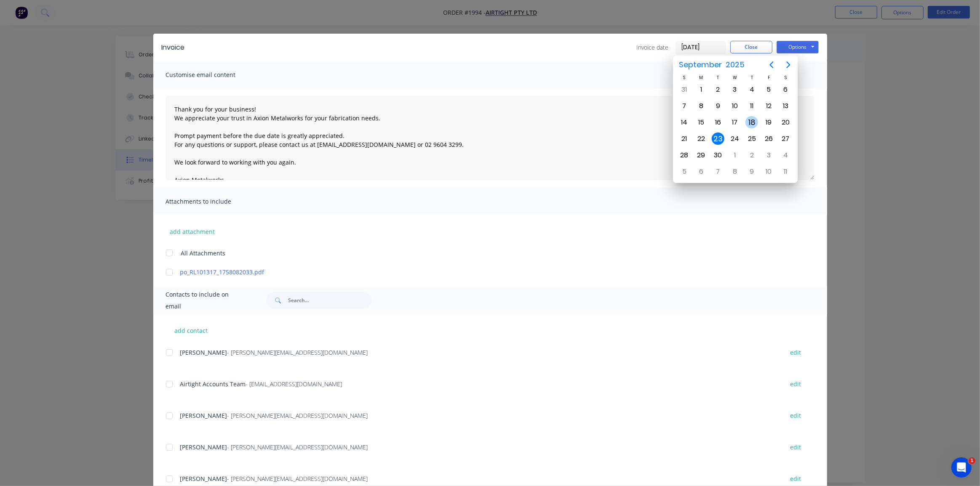
click at [752, 122] on div "18" at bounding box center [751, 122] width 13 height 13
type input "[DATE]"
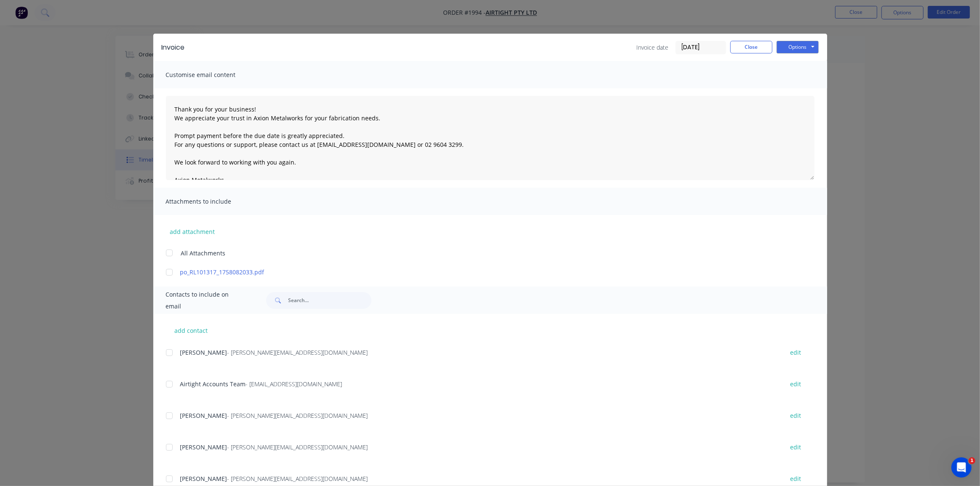
drag, startPoint x: 165, startPoint y: 273, endPoint x: 160, endPoint y: 310, distance: 36.5
click at [163, 283] on div "Invoice Invoice date [DATE] Close Options Preview Print Email Customise email c…" at bounding box center [490, 312] width 674 height 557
click at [165, 385] on div at bounding box center [169, 384] width 17 height 17
click at [168, 274] on div at bounding box center [169, 272] width 17 height 17
click at [791, 42] on button "Options" at bounding box center [798, 47] width 42 height 13
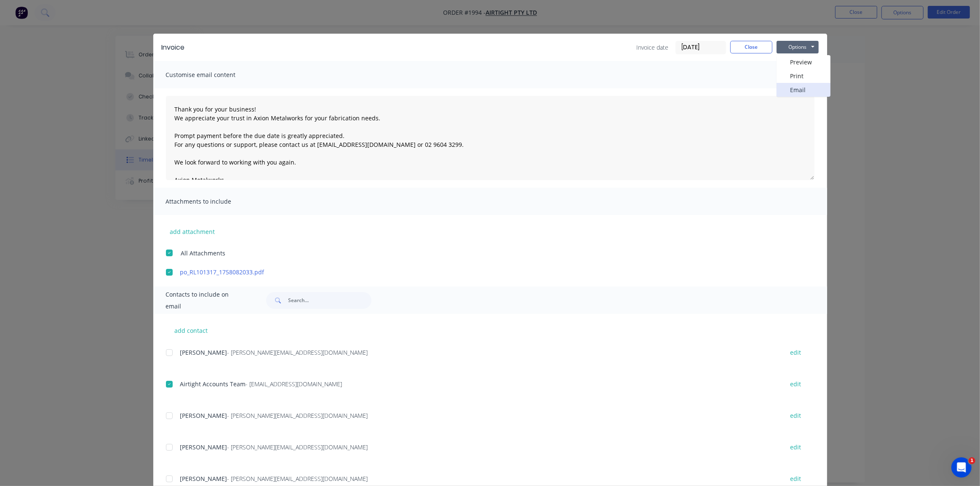
click at [790, 84] on button "Email" at bounding box center [804, 90] width 54 height 14
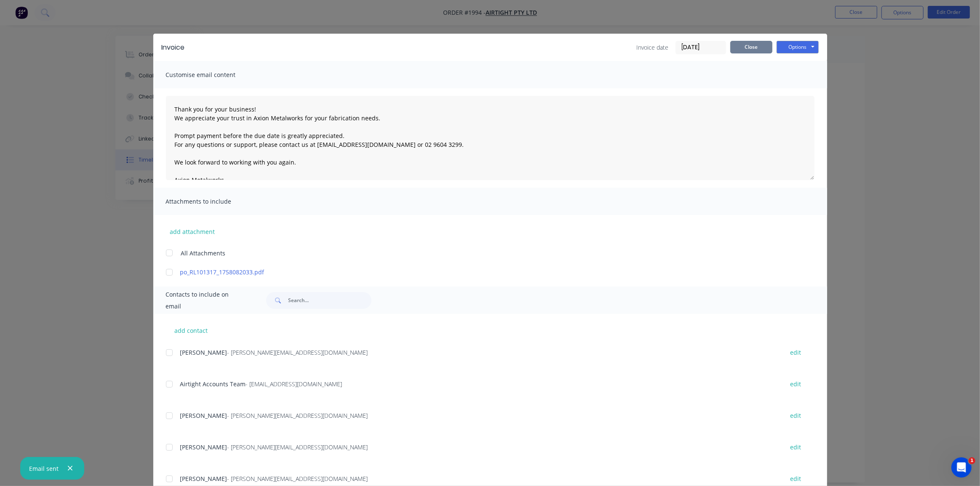
click at [753, 45] on button "Close" at bounding box center [751, 47] width 42 height 13
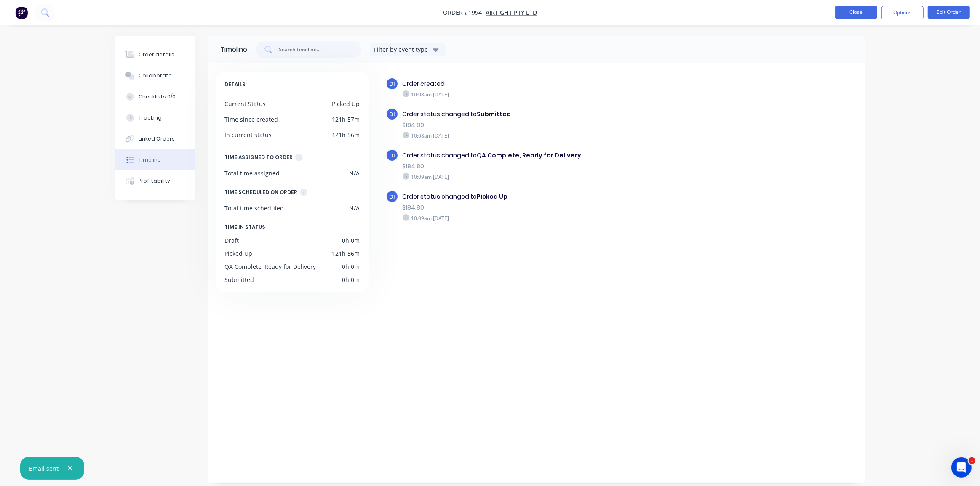
click at [849, 17] on button "Close" at bounding box center [856, 12] width 42 height 13
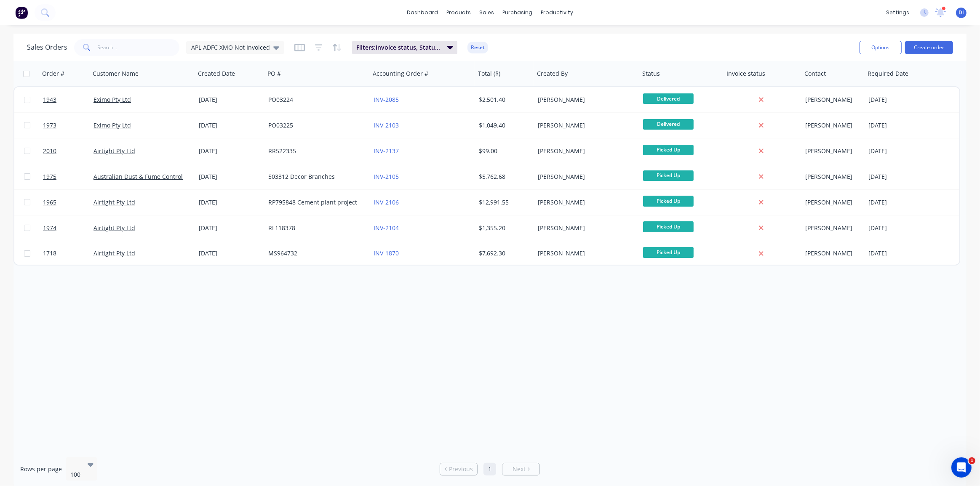
click at [550, 299] on div "Order # Customer Name Created Date PO # Accounting Order # Total ($) Created By…" at bounding box center [489, 256] width 953 height 390
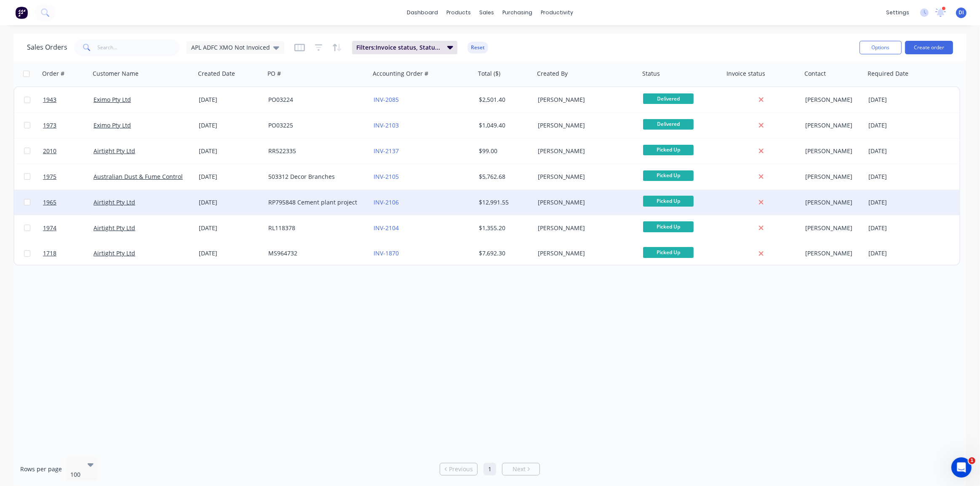
click at [444, 200] on div "INV-2106" at bounding box center [420, 202] width 93 height 8
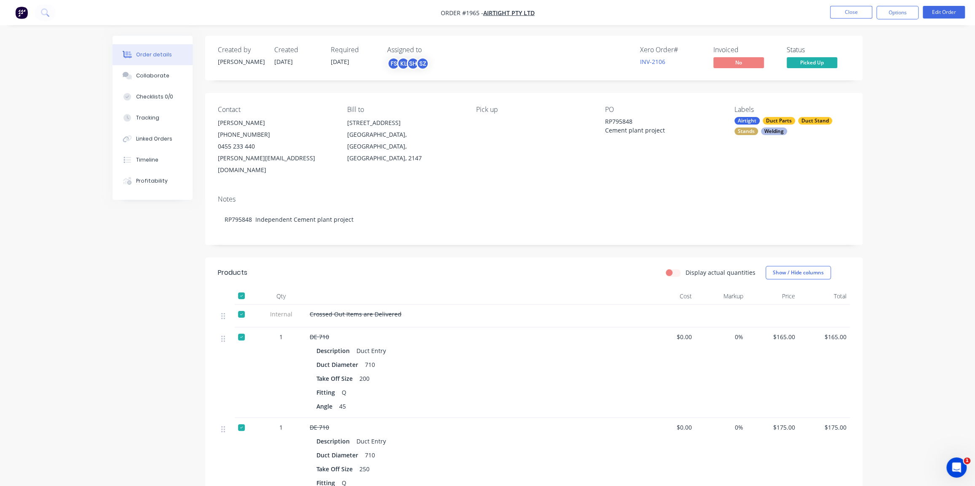
click at [243, 288] on div at bounding box center [241, 296] width 17 height 17
click at [151, 77] on div "Collaborate" at bounding box center [152, 76] width 33 height 8
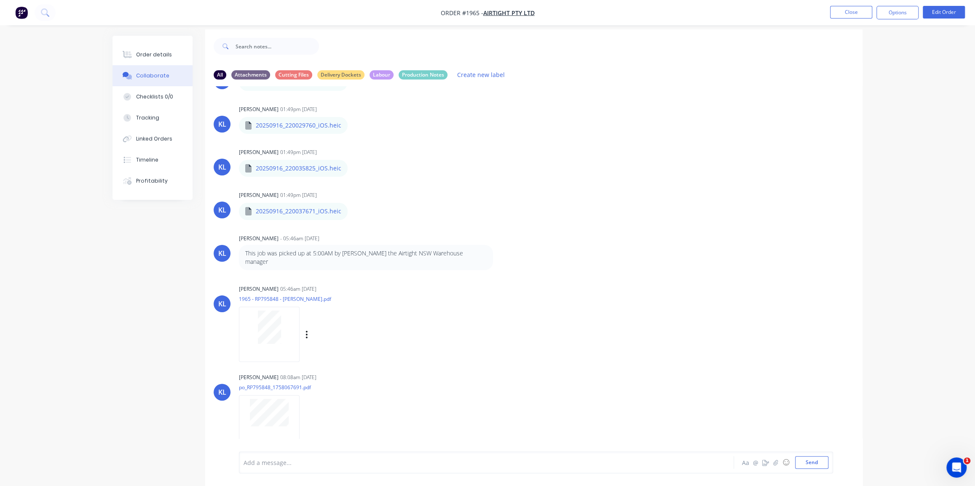
scroll to position [13, 0]
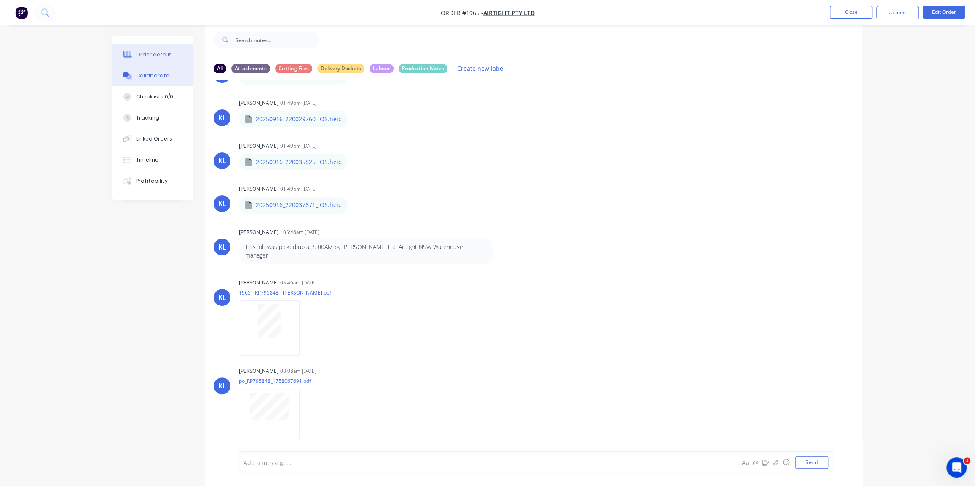
click at [136, 54] on div "Order details" at bounding box center [154, 55] width 36 height 8
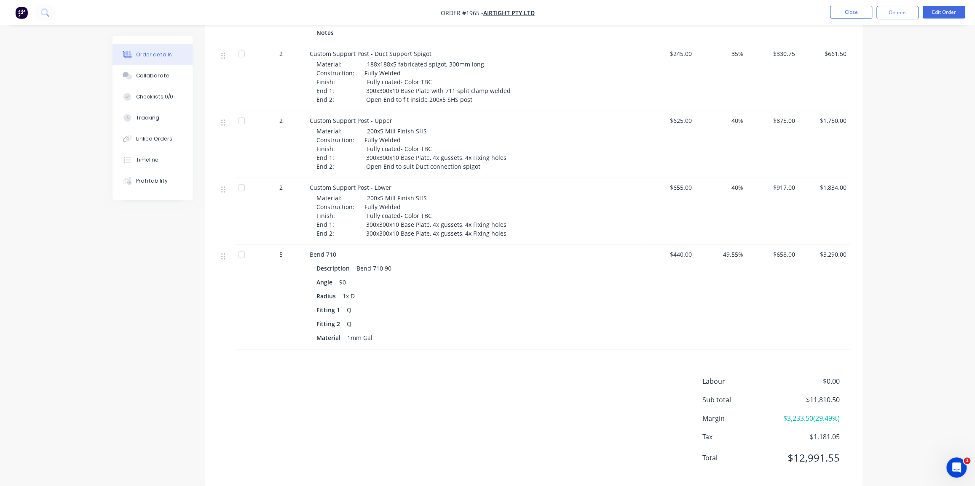
scroll to position [780, 0]
click at [145, 157] on div "Timeline" at bounding box center [147, 160] width 22 height 8
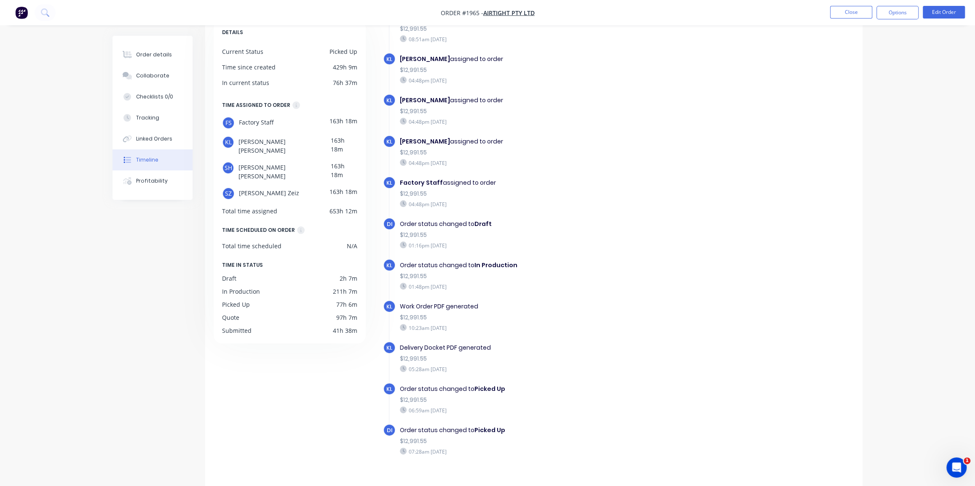
scroll to position [59, 0]
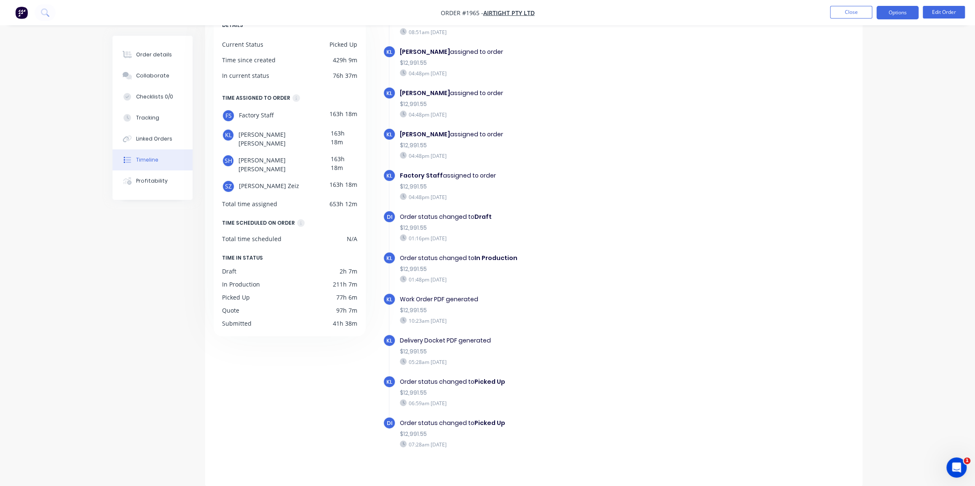
click at [902, 14] on button "Options" at bounding box center [897, 12] width 42 height 13
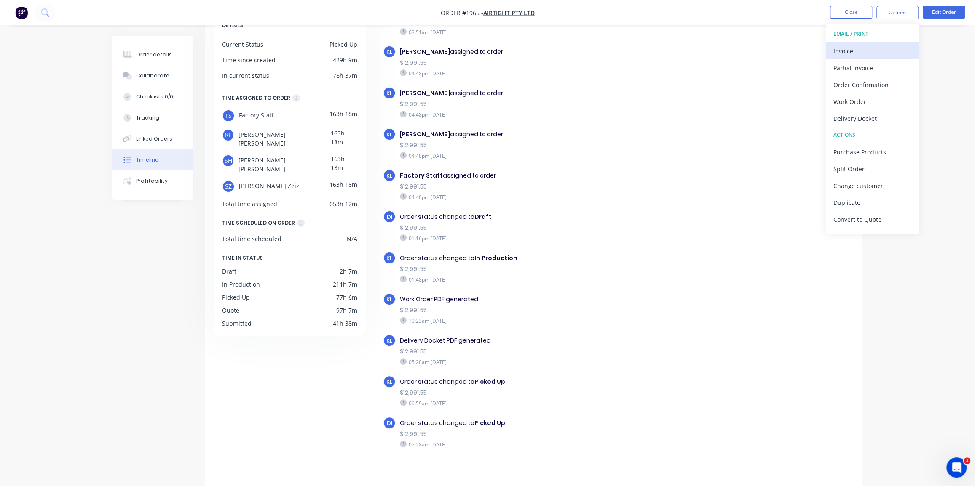
click at [857, 45] on div "Invoice" at bounding box center [871, 51] width 77 height 12
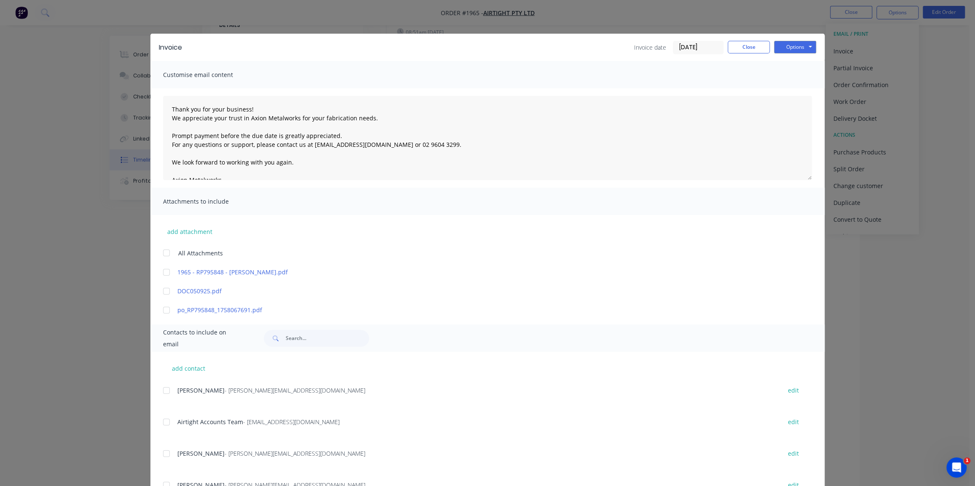
click at [160, 310] on div at bounding box center [166, 310] width 17 height 17
drag, startPoint x: 162, startPoint y: 419, endPoint x: 178, endPoint y: 420, distance: 16.1
click at [162, 419] on div at bounding box center [166, 422] width 17 height 17
click at [686, 45] on input "[DATE]" at bounding box center [698, 47] width 50 height 13
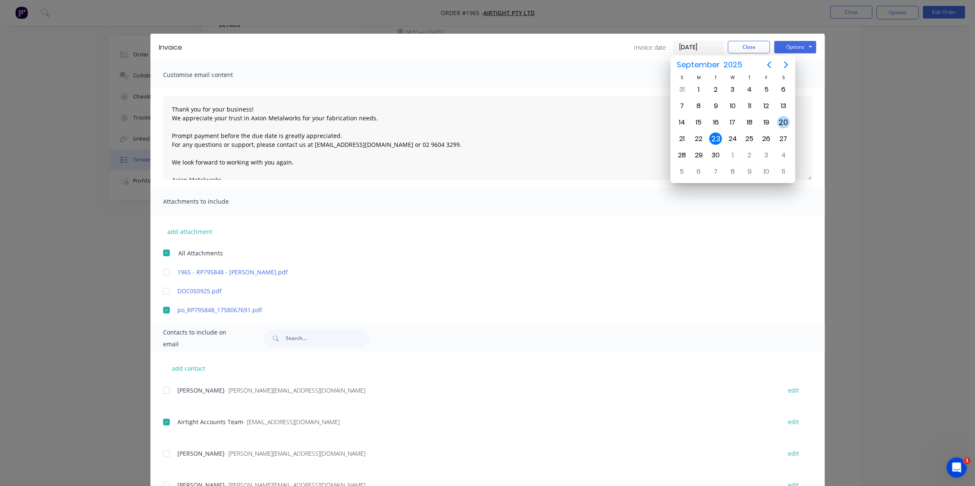
click at [780, 121] on div "20" at bounding box center [783, 122] width 13 height 13
type input "[DATE]"
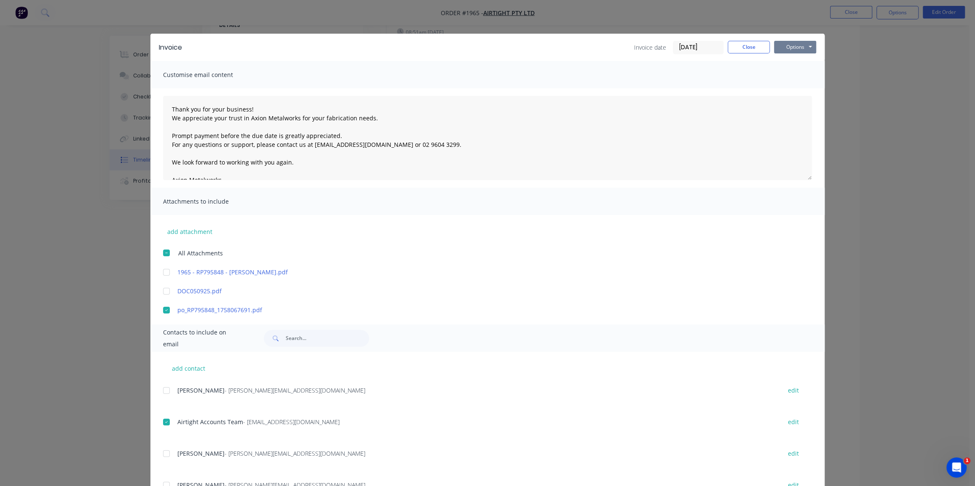
click at [790, 47] on button "Options" at bounding box center [795, 47] width 42 height 13
click at [790, 92] on button "Email" at bounding box center [801, 90] width 54 height 14
click at [740, 51] on button "Close" at bounding box center [748, 47] width 42 height 13
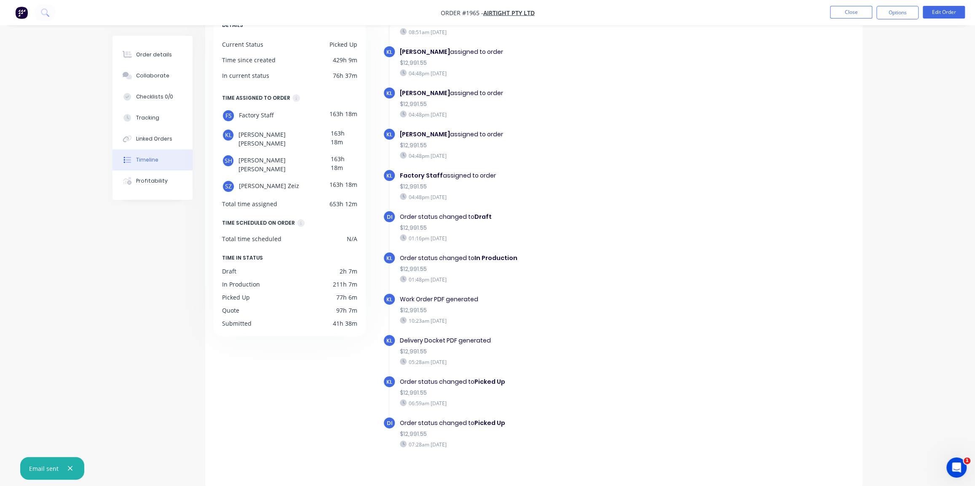
click at [152, 53] on div "Order details" at bounding box center [154, 55] width 36 height 8
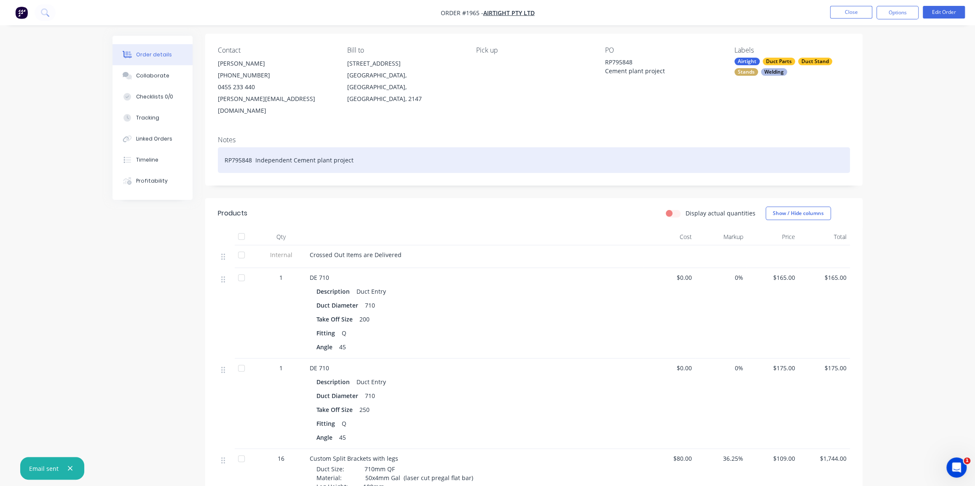
click at [810, 150] on div "RP795848 Independent Cement plant project" at bounding box center [534, 160] width 632 height 26
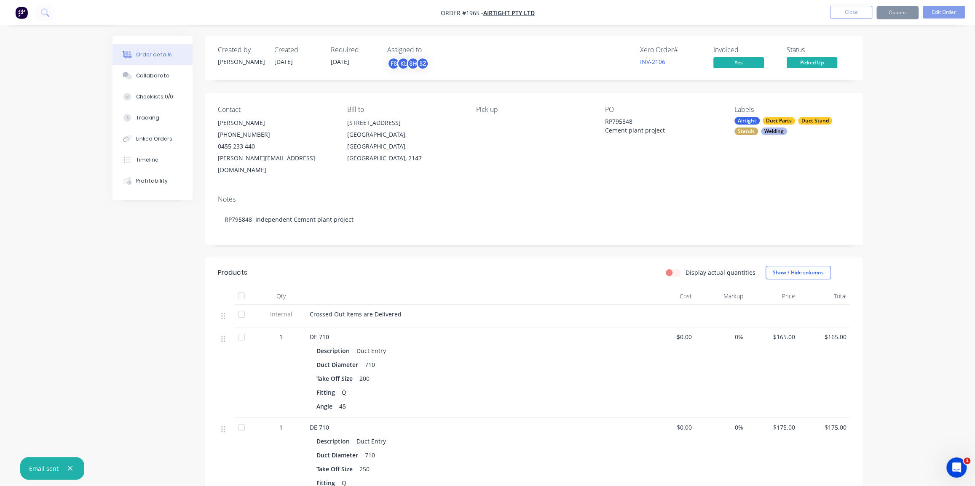
click at [851, 12] on button "Close" at bounding box center [851, 12] width 42 height 13
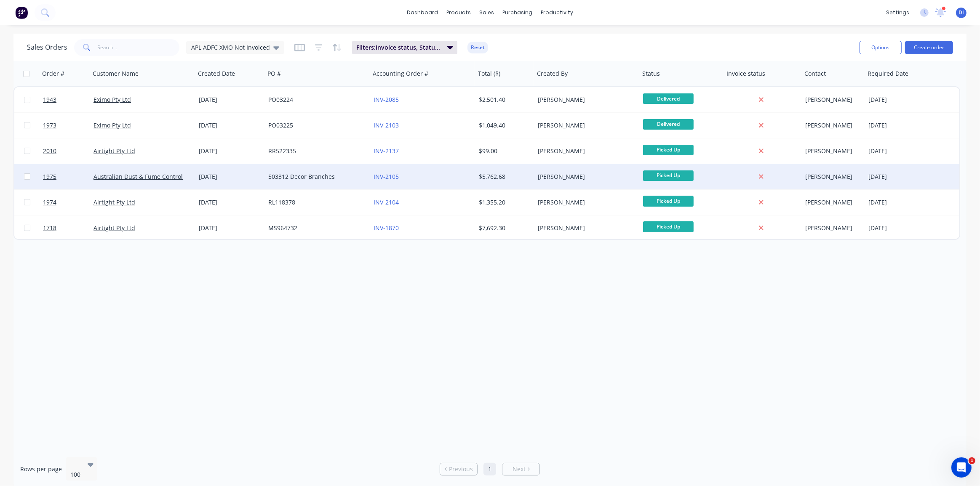
click at [439, 174] on div "INV-2105" at bounding box center [420, 177] width 93 height 8
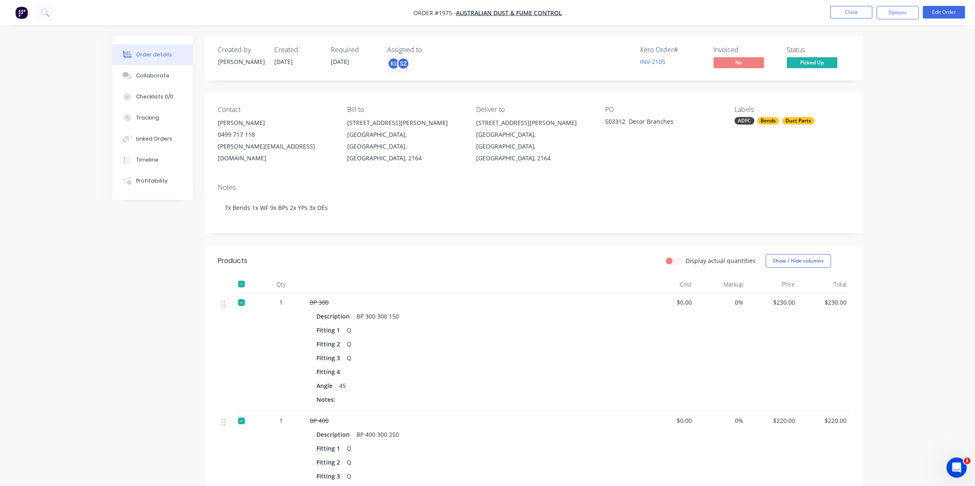
click at [240, 276] on div at bounding box center [241, 284] width 17 height 17
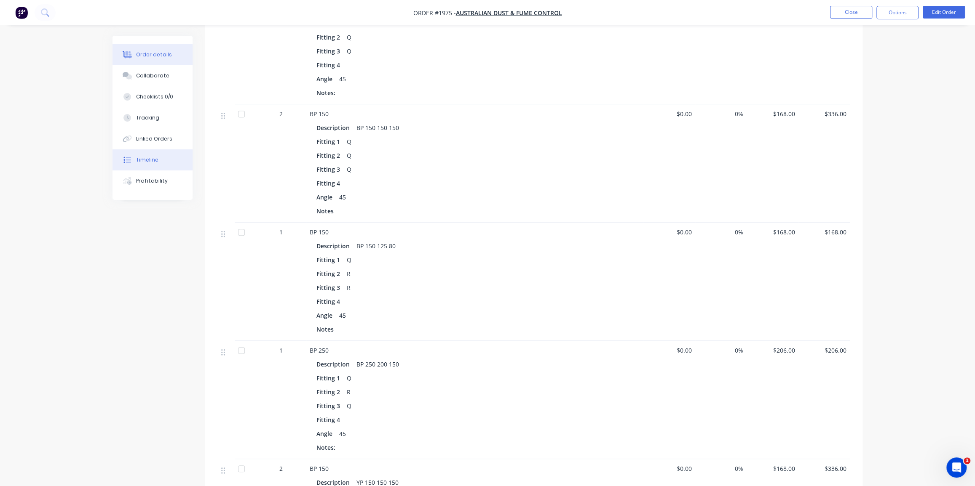
scroll to position [550, 0]
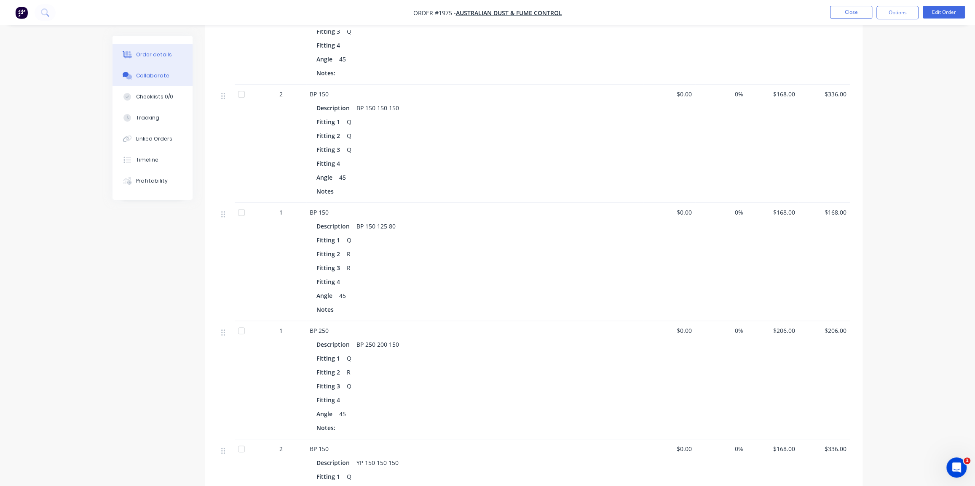
click at [146, 78] on div "Collaborate" at bounding box center [152, 76] width 33 height 8
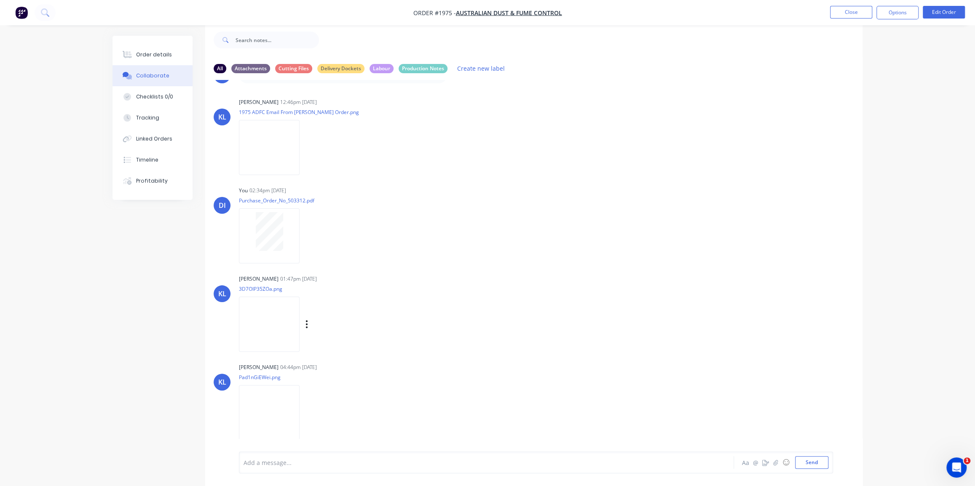
scroll to position [87, 0]
click at [249, 216] on div at bounding box center [269, 226] width 53 height 39
click at [164, 55] on div "Order details" at bounding box center [154, 55] width 36 height 8
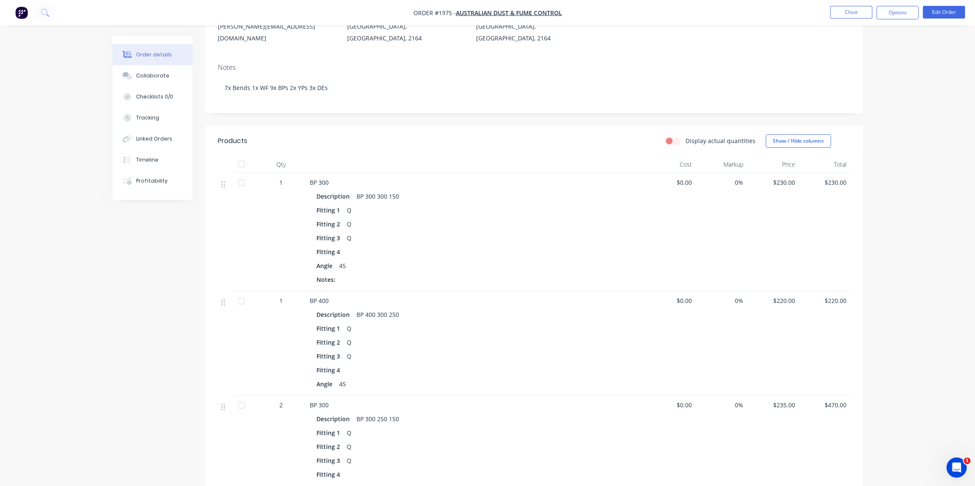
scroll to position [153, 0]
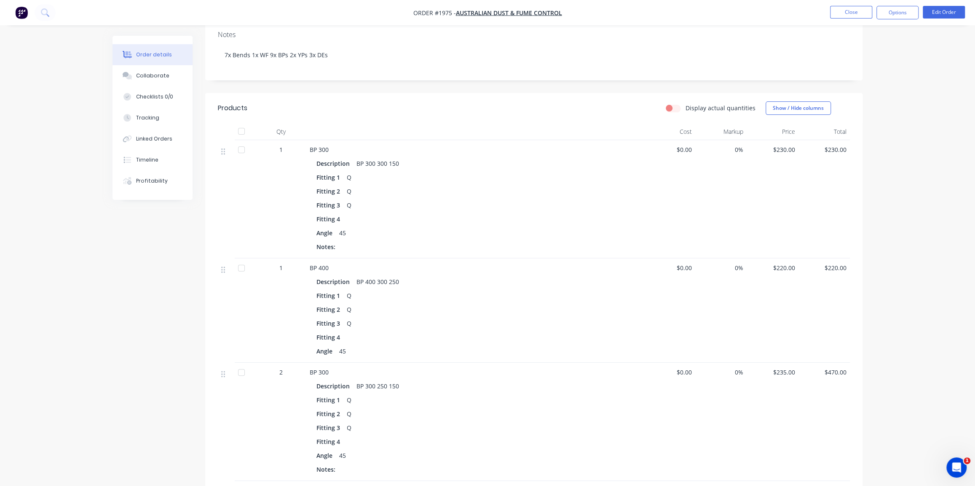
click at [240, 142] on div at bounding box center [241, 150] width 17 height 17
drag, startPoint x: 241, startPoint y: 255, endPoint x: 242, endPoint y: 263, distance: 8.1
click at [241, 260] on div at bounding box center [241, 268] width 17 height 17
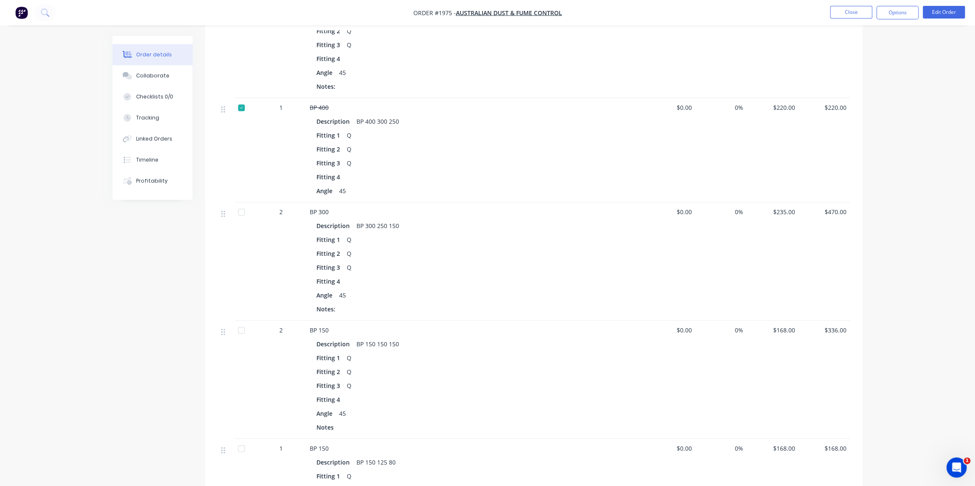
scroll to position [344, 0]
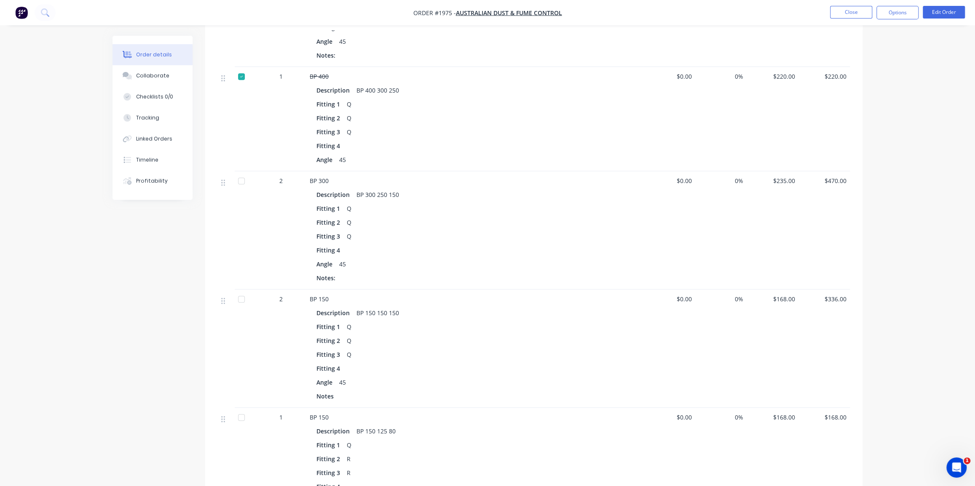
drag, startPoint x: 238, startPoint y: 168, endPoint x: 246, endPoint y: 224, distance: 56.5
click at [239, 173] on div at bounding box center [241, 181] width 17 height 17
click at [238, 291] on div at bounding box center [241, 299] width 17 height 17
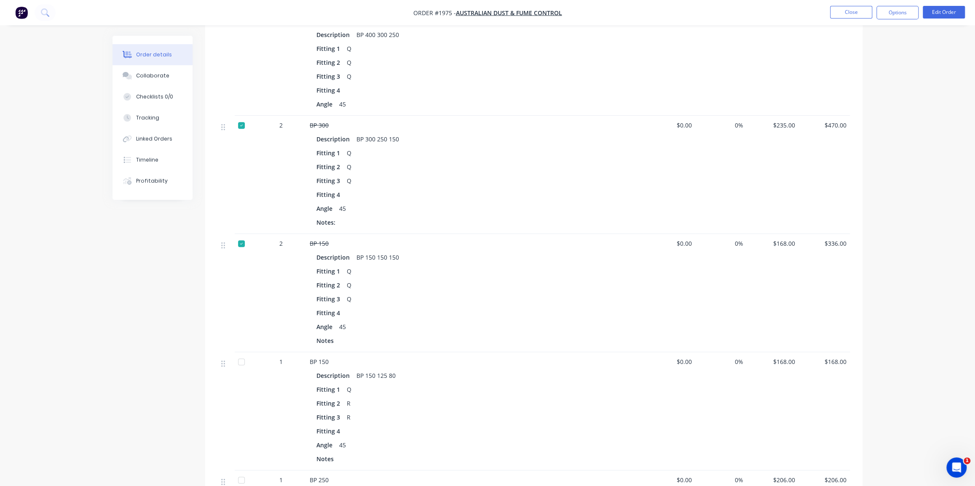
scroll to position [574, 0]
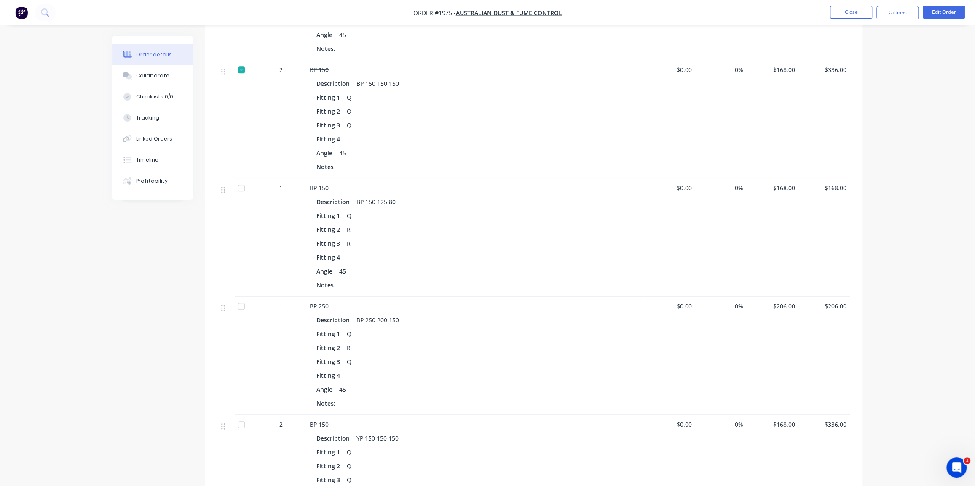
drag, startPoint x: 232, startPoint y: 174, endPoint x: 236, endPoint y: 189, distance: 15.1
click at [233, 180] on div at bounding box center [241, 188] width 17 height 17
click at [240, 298] on div at bounding box center [241, 306] width 17 height 17
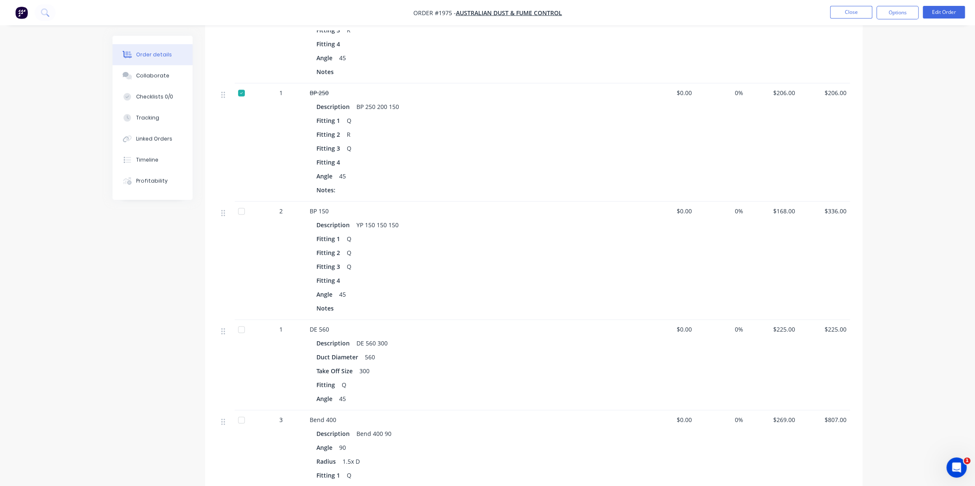
scroll to position [804, 0]
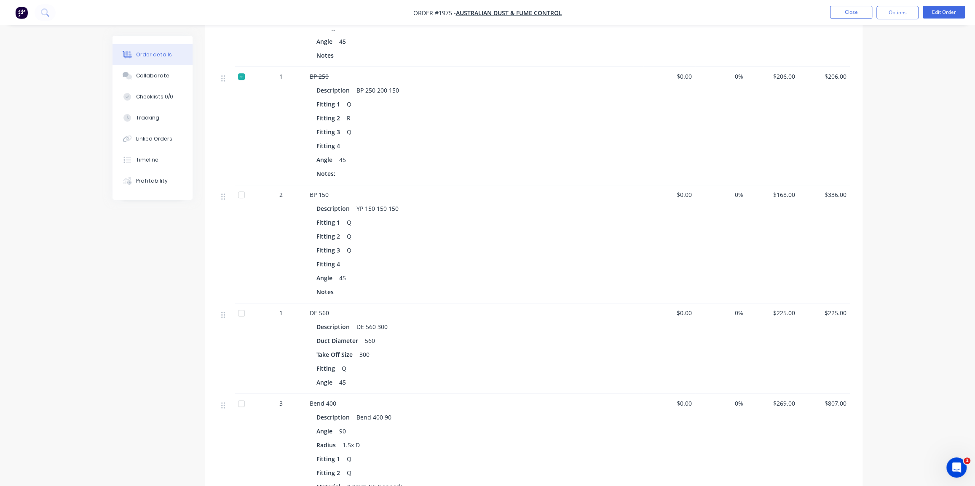
click at [241, 187] on div at bounding box center [241, 195] width 17 height 17
click at [239, 305] on div at bounding box center [241, 313] width 17 height 17
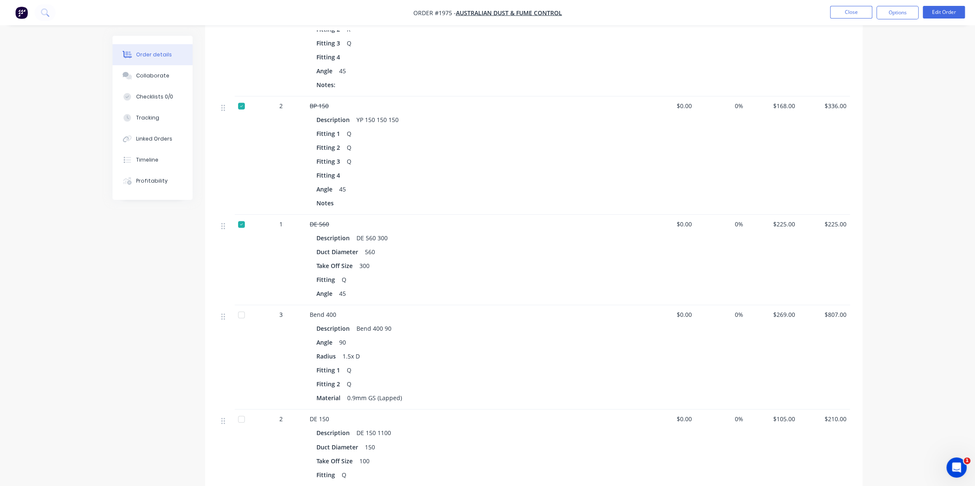
scroll to position [995, 0]
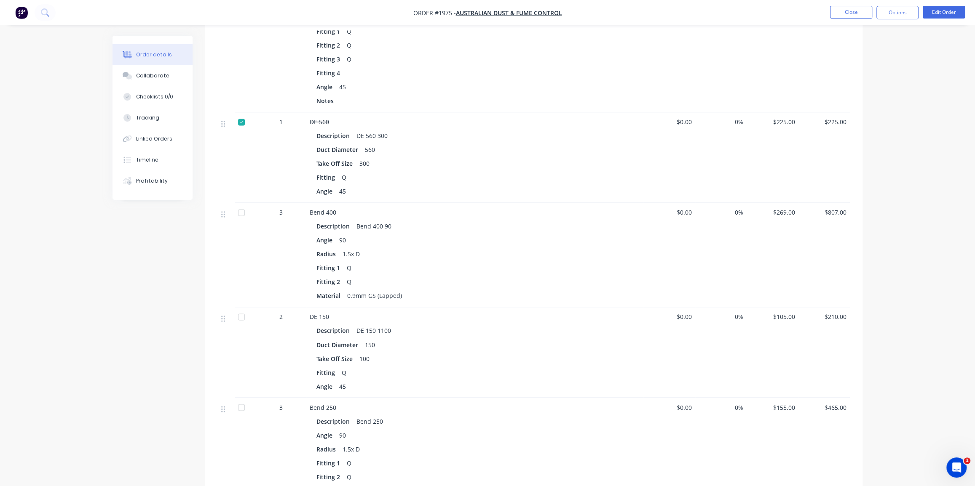
click at [241, 204] on div at bounding box center [241, 212] width 17 height 17
click at [240, 310] on div at bounding box center [241, 317] width 17 height 17
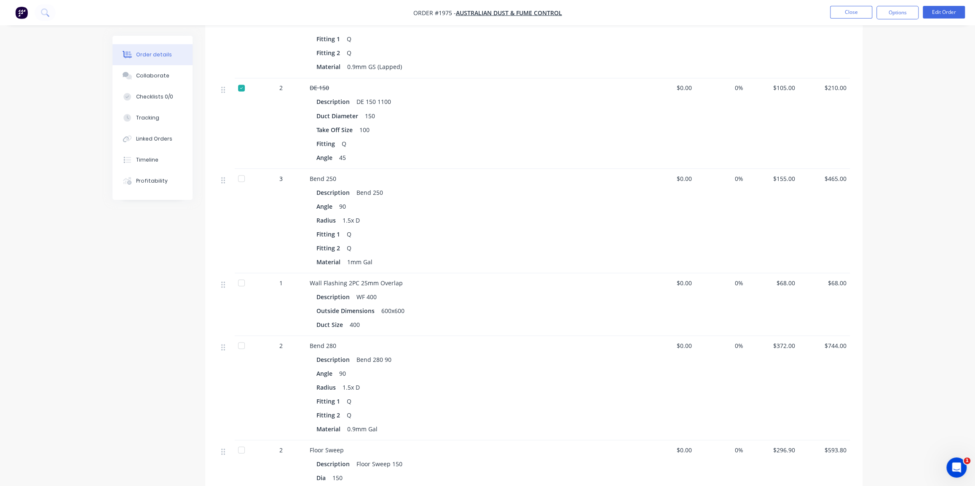
scroll to position [1225, 0]
click at [241, 169] on div at bounding box center [241, 177] width 17 height 17
click at [241, 274] on div at bounding box center [241, 282] width 17 height 17
click at [241, 336] on div at bounding box center [241, 344] width 17 height 17
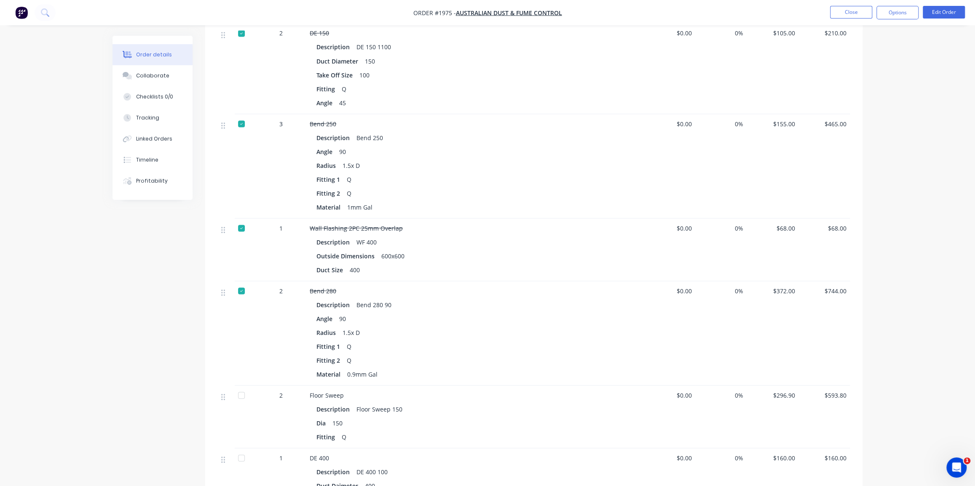
scroll to position [1455, 0]
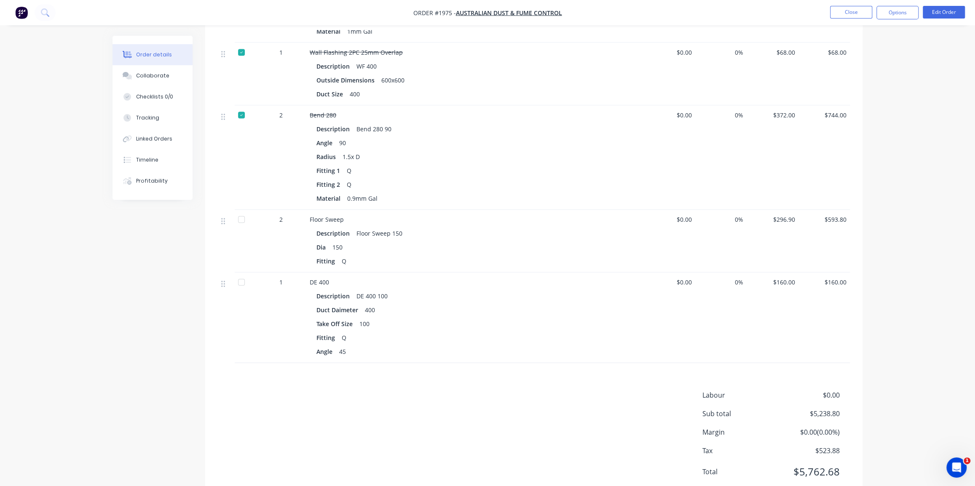
click at [238, 274] on div at bounding box center [241, 282] width 17 height 17
click at [850, 5] on nav "Order #1975 - Australian Dust & Fume Control Close Options Edit Order" at bounding box center [487, 12] width 975 height 25
click at [852, 17] on button "Close" at bounding box center [851, 12] width 42 height 13
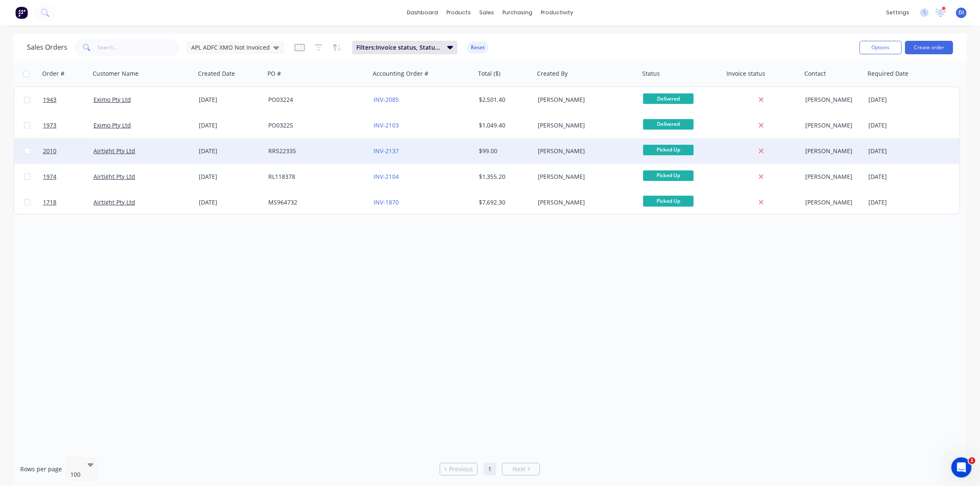
click at [459, 150] on div "INV-2137" at bounding box center [420, 151] width 93 height 8
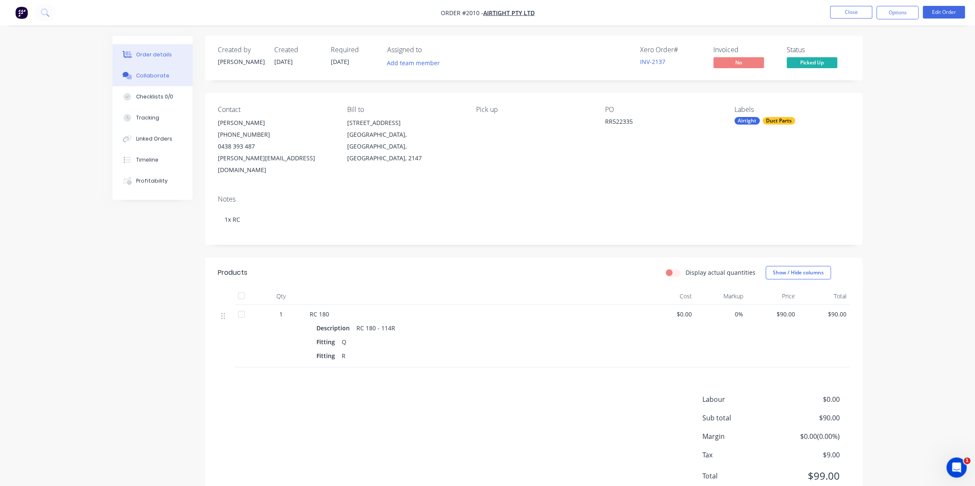
click at [153, 72] on div "Collaborate" at bounding box center [152, 76] width 33 height 8
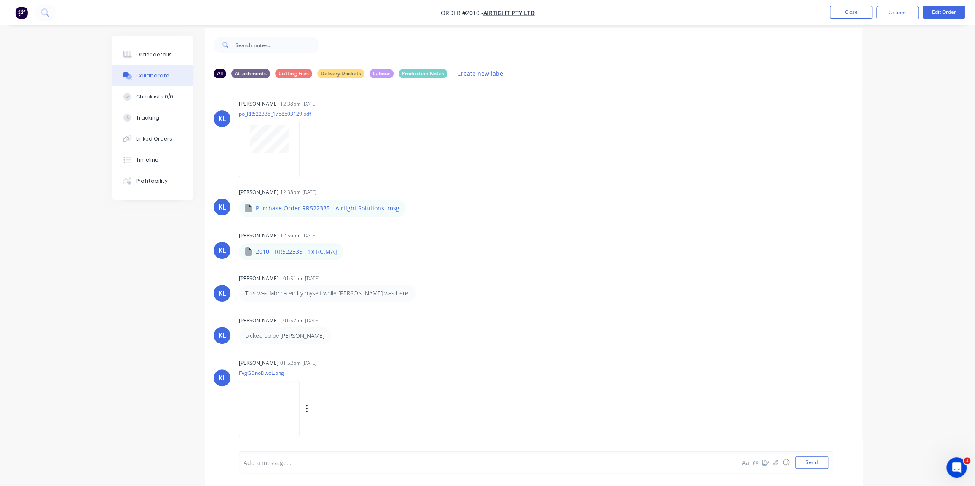
scroll to position [13, 0]
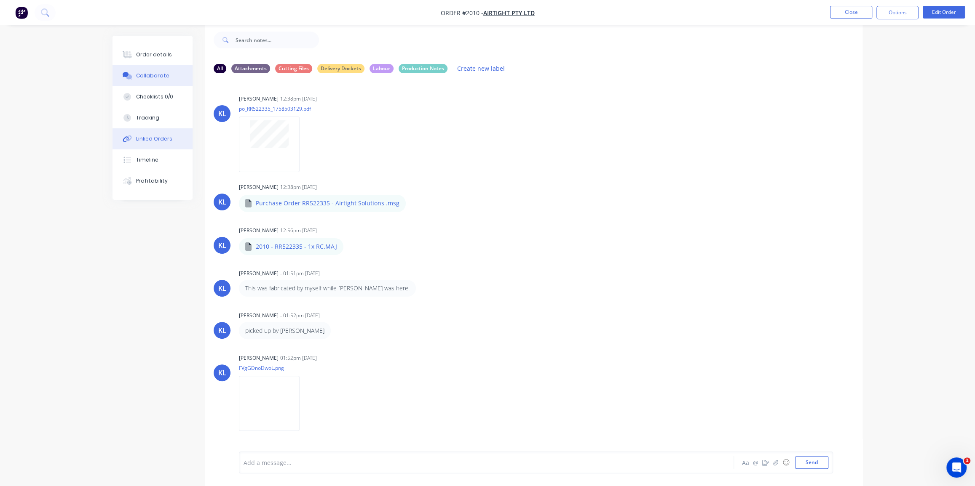
click at [143, 148] on button "Linked Orders" at bounding box center [152, 138] width 80 height 21
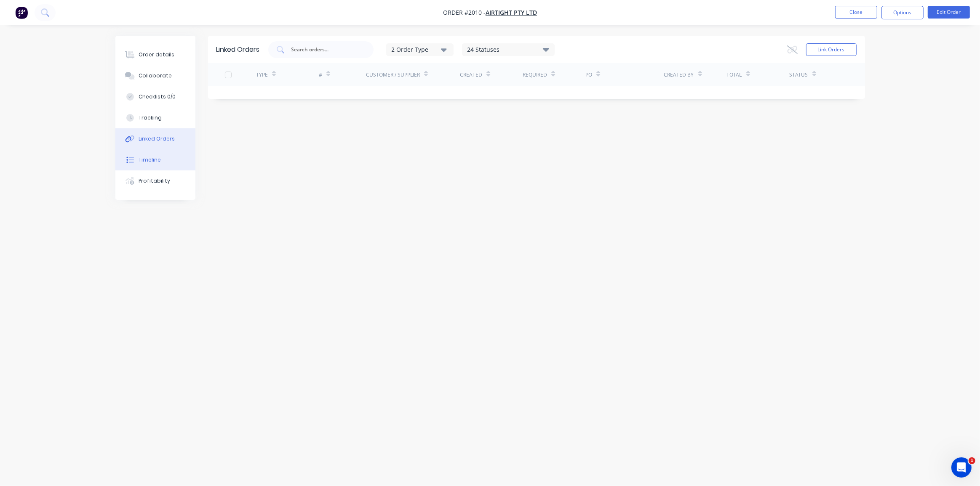
click at [148, 161] on div "Timeline" at bounding box center [150, 160] width 22 height 8
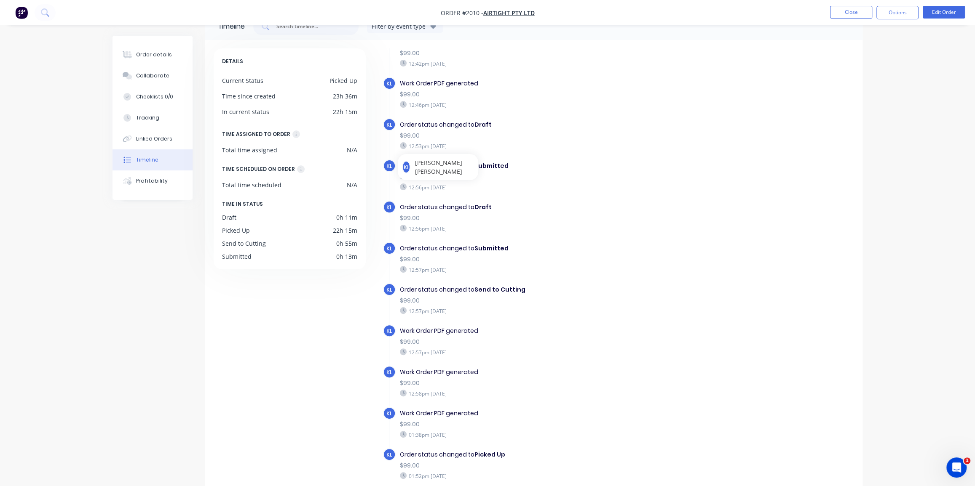
scroll to position [21, 0]
click at [153, 53] on div "Order details" at bounding box center [154, 55] width 36 height 8
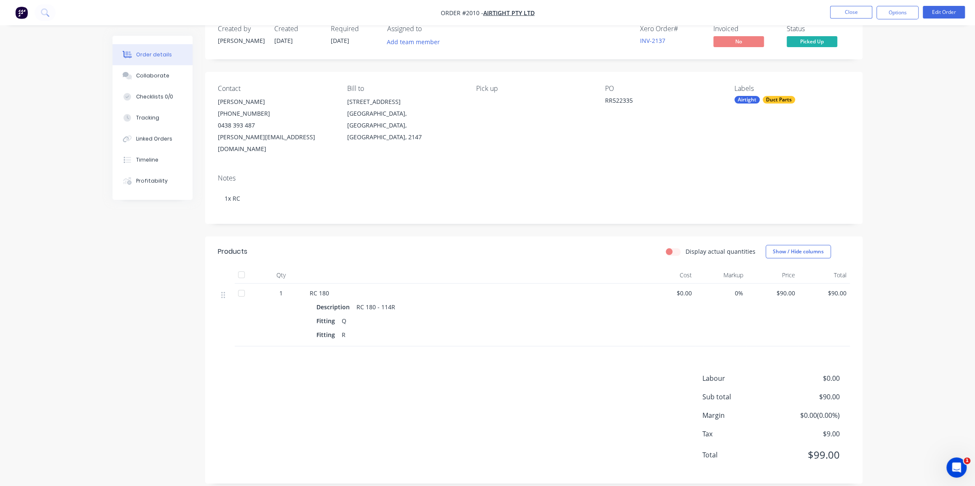
scroll to position [19, 0]
click at [889, 12] on button "Options" at bounding box center [897, 12] width 42 height 13
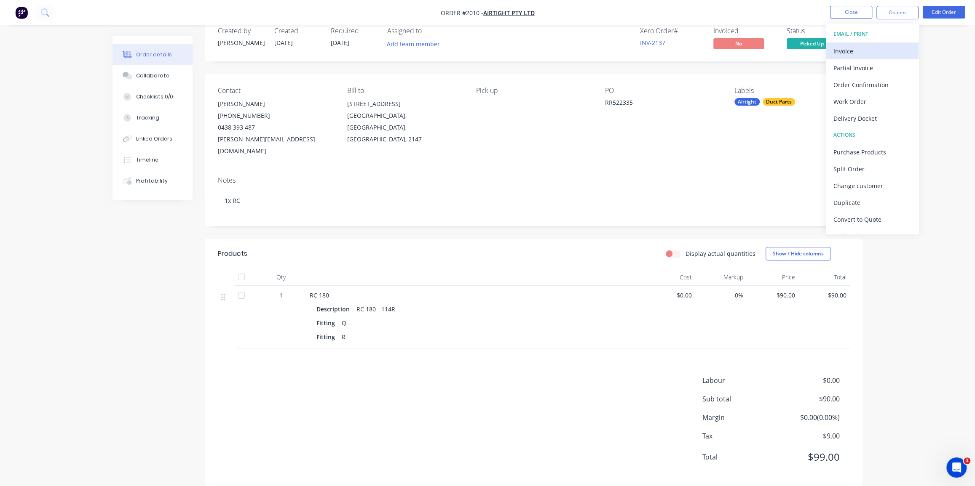
click at [866, 50] on div "Invoice" at bounding box center [871, 51] width 77 height 12
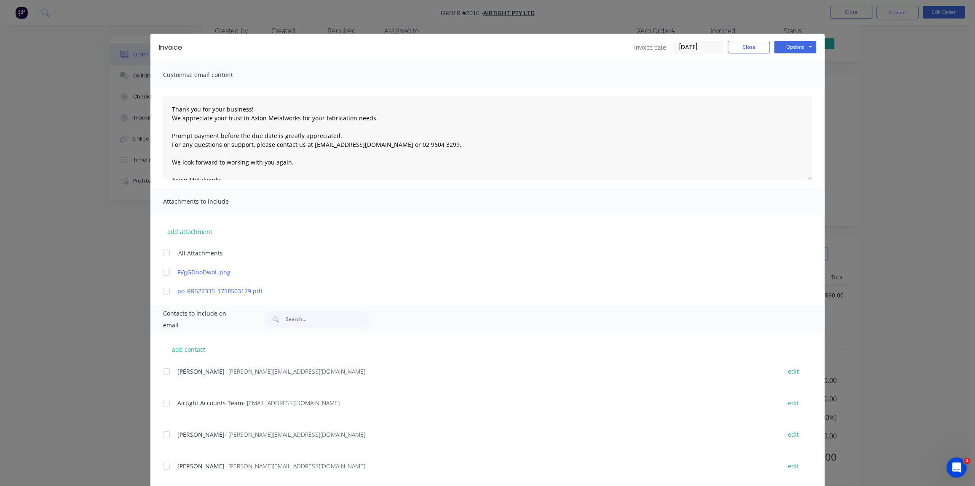
click at [688, 46] on input "[DATE]" at bounding box center [698, 47] width 50 height 13
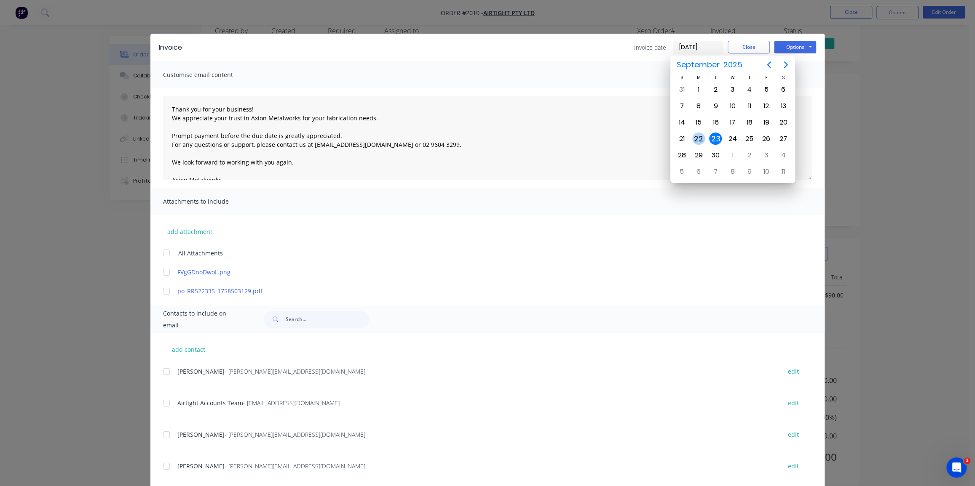
click at [692, 135] on div "22" at bounding box center [698, 139] width 13 height 13
click at [163, 291] on div at bounding box center [166, 291] width 17 height 17
click at [168, 404] on div at bounding box center [166, 403] width 17 height 17
click at [796, 44] on button "Options" at bounding box center [795, 47] width 42 height 13
click at [801, 88] on button "Email" at bounding box center [801, 90] width 54 height 14
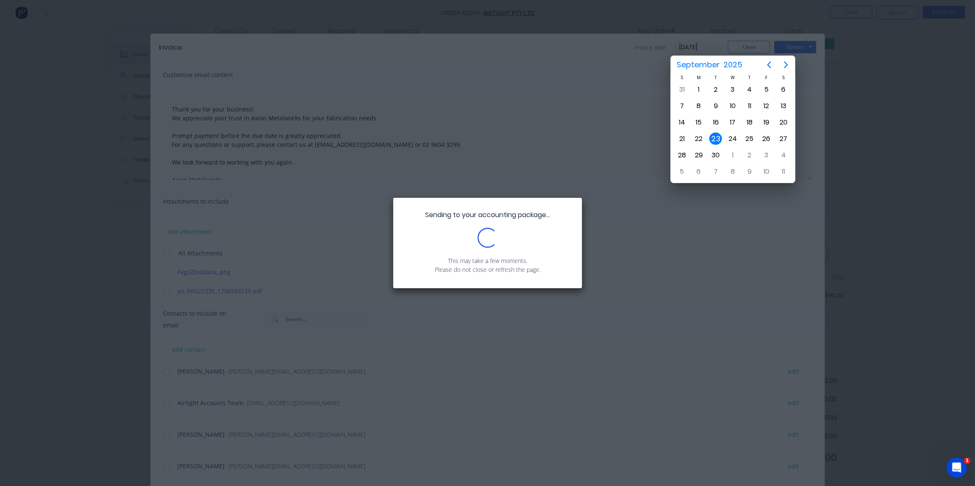
click at [869, 87] on div "Sending to your accounting package... Loading... This may take a few moments. P…" at bounding box center [487, 243] width 975 height 486
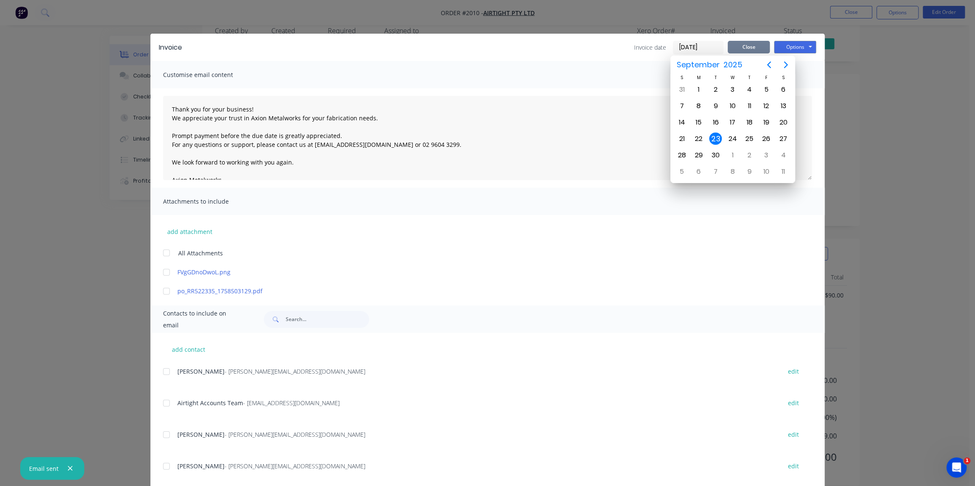
click at [746, 48] on button "Close" at bounding box center [748, 47] width 42 height 13
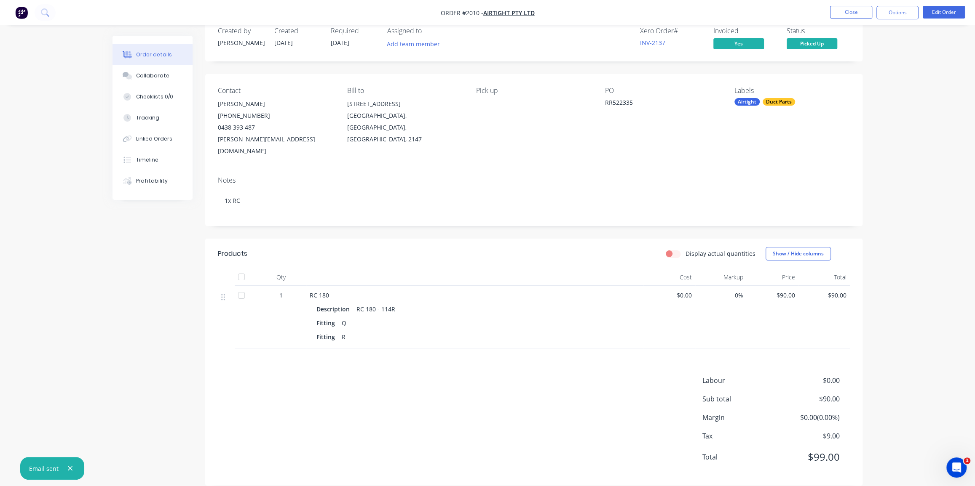
click at [905, 54] on div "Order details Collaborate Checklists 0/0 Tracking Linked Orders Timeline Profit…" at bounding box center [487, 240] width 975 height 518
click at [859, 13] on button "Close" at bounding box center [851, 12] width 42 height 13
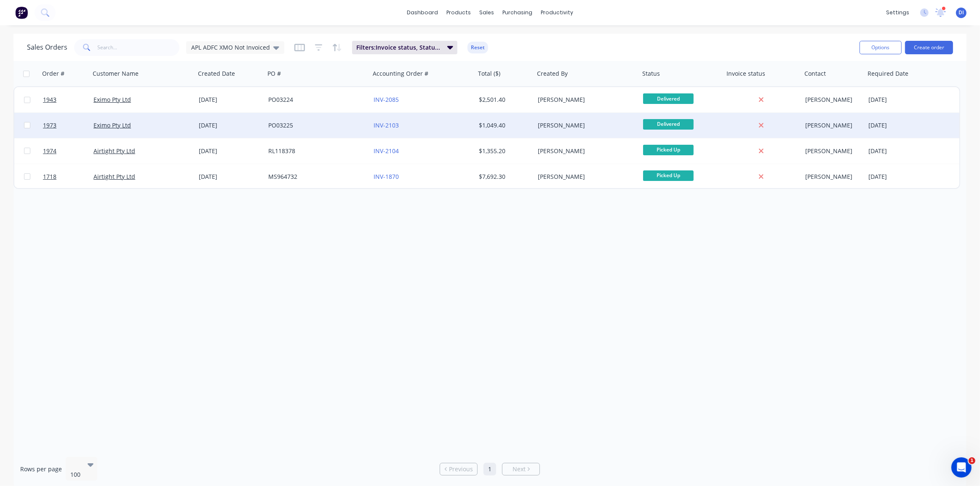
click at [467, 117] on div "INV-2103" at bounding box center [422, 125] width 105 height 25
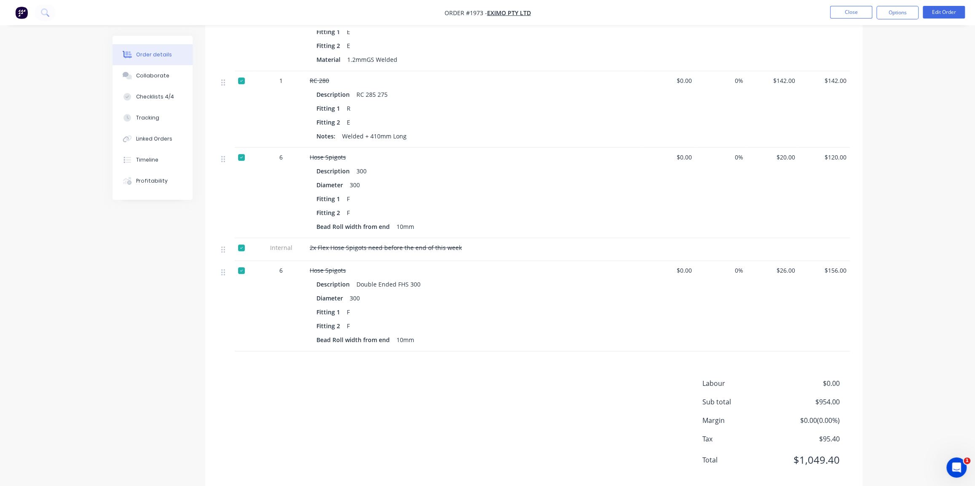
scroll to position [329, 0]
click at [149, 72] on div "Collaborate" at bounding box center [152, 76] width 33 height 8
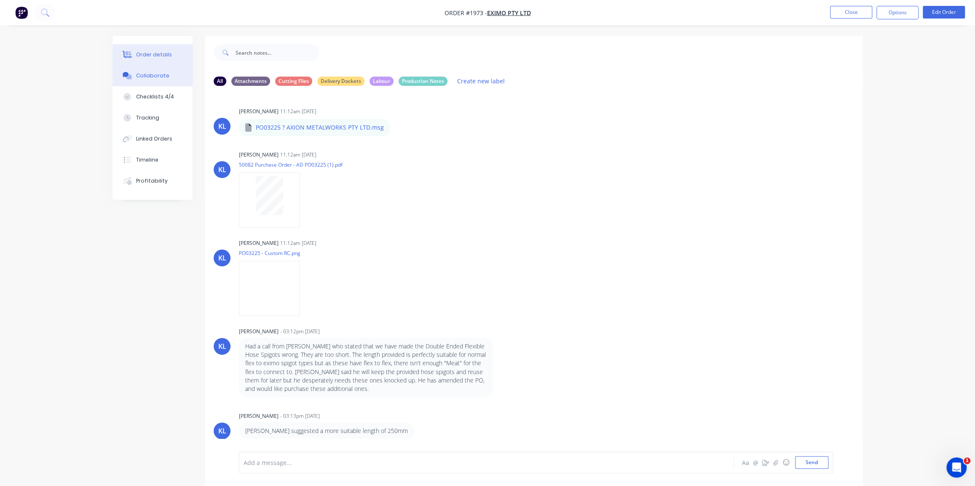
click at [150, 60] on button "Order details" at bounding box center [152, 54] width 80 height 21
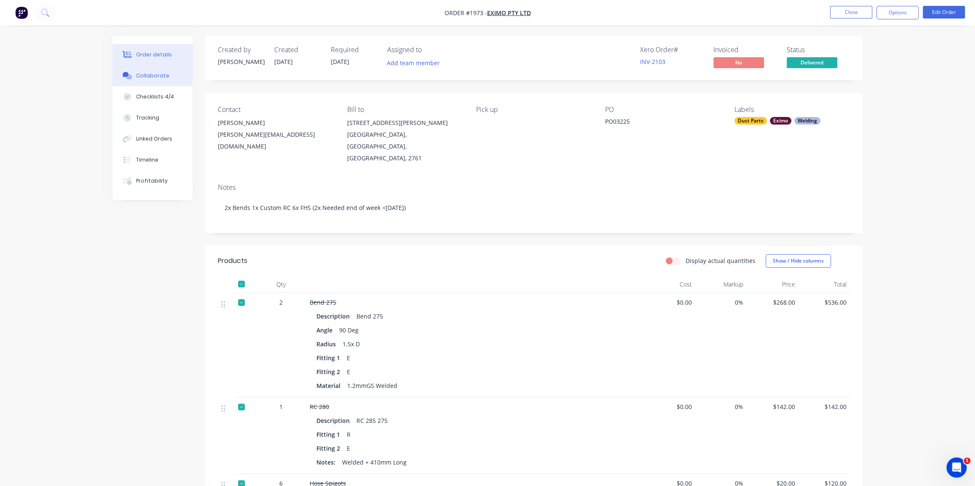
click at [142, 80] on button "Collaborate" at bounding box center [152, 75] width 80 height 21
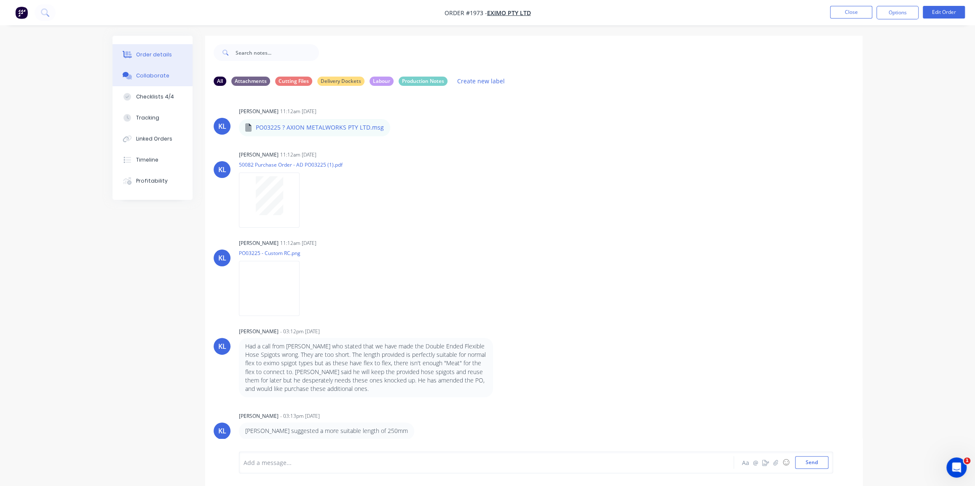
click at [141, 57] on div "Order details" at bounding box center [154, 55] width 36 height 8
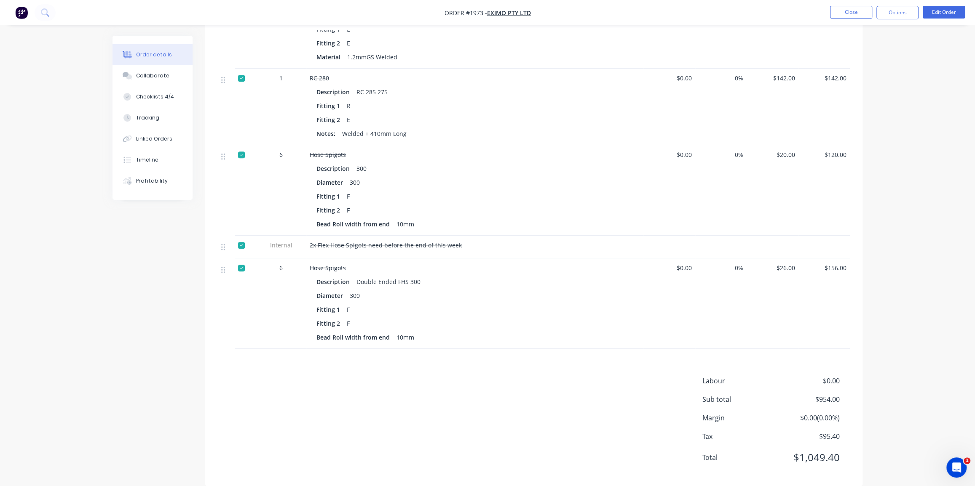
scroll to position [291, 0]
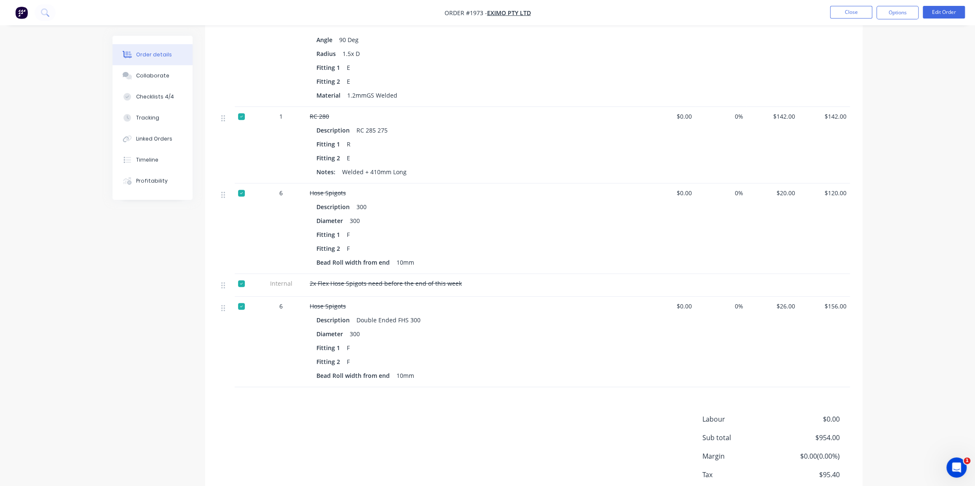
click at [360, 201] on div "300" at bounding box center [361, 207] width 17 height 12
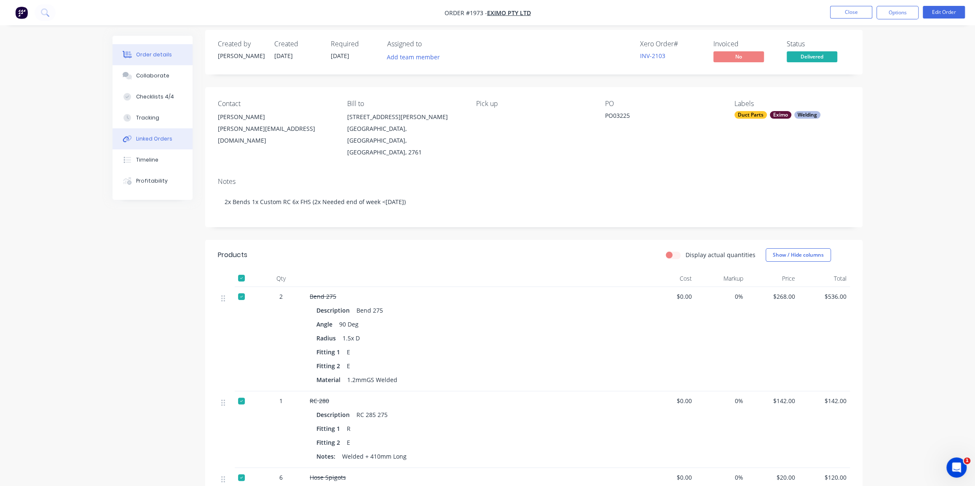
scroll to position [0, 0]
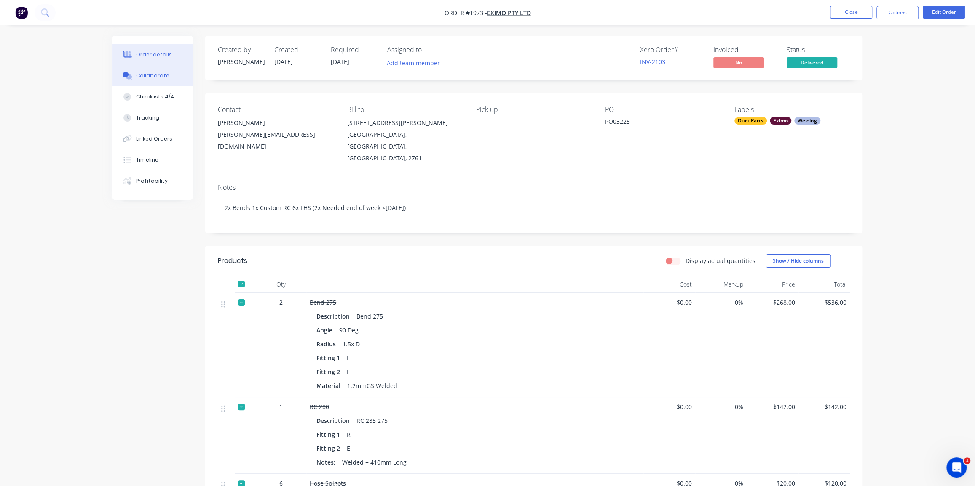
click at [144, 77] on div "Collaborate" at bounding box center [152, 76] width 33 height 8
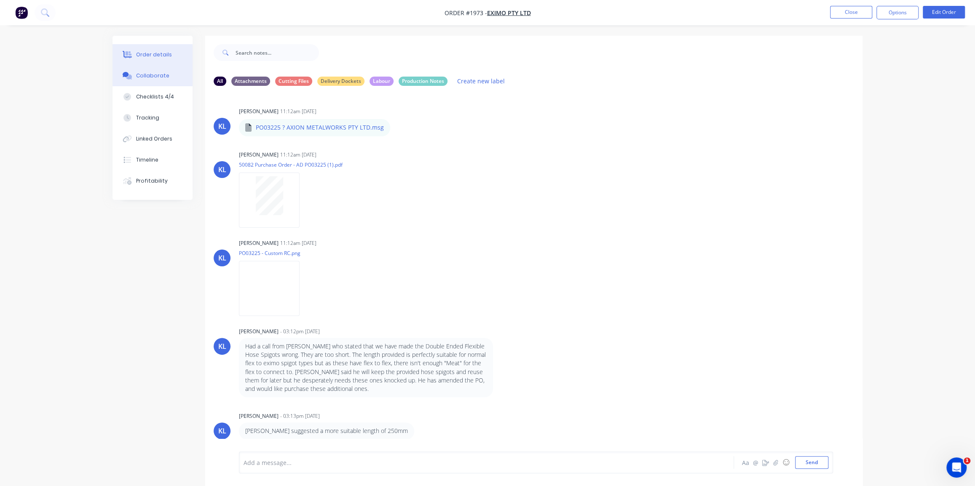
click at [152, 58] on div "Order details" at bounding box center [154, 55] width 36 height 8
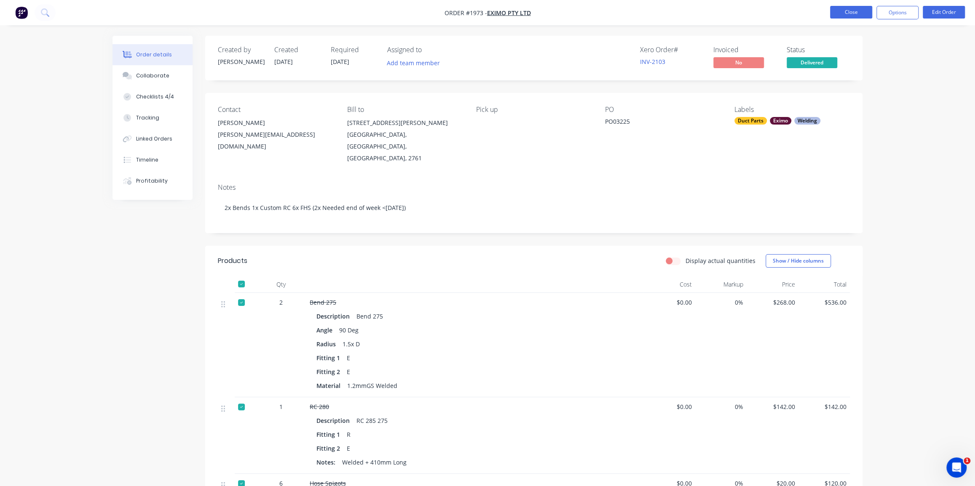
click at [853, 12] on button "Close" at bounding box center [851, 12] width 42 height 13
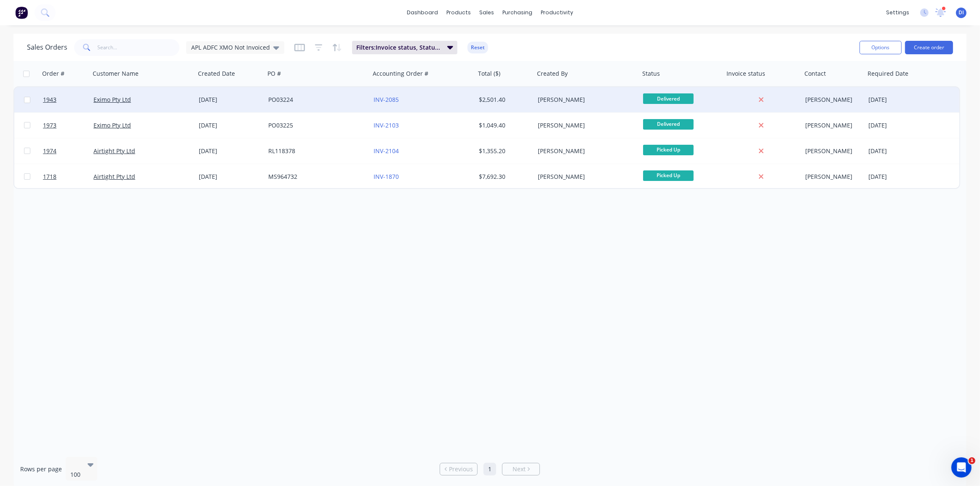
click at [441, 99] on div "INV-2085" at bounding box center [420, 100] width 93 height 8
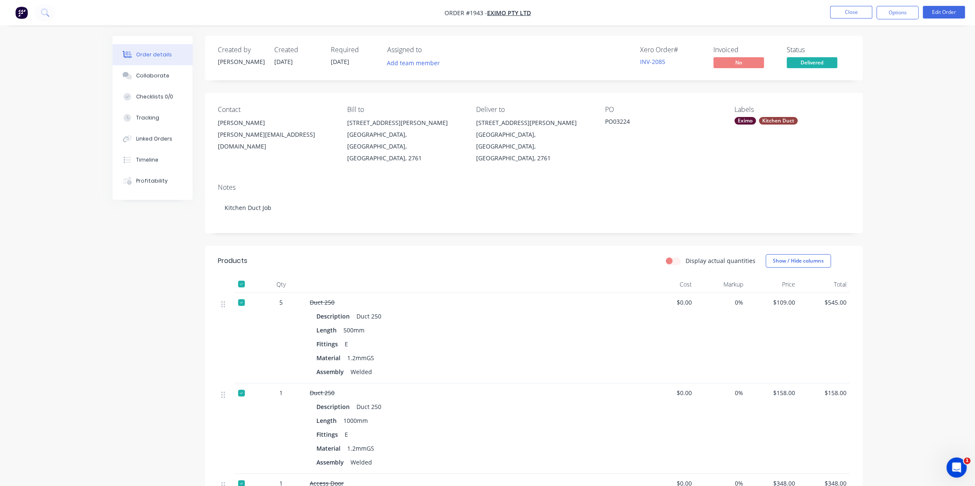
click at [245, 276] on div at bounding box center [241, 284] width 17 height 17
click at [162, 75] on div "Collaborate" at bounding box center [152, 76] width 33 height 8
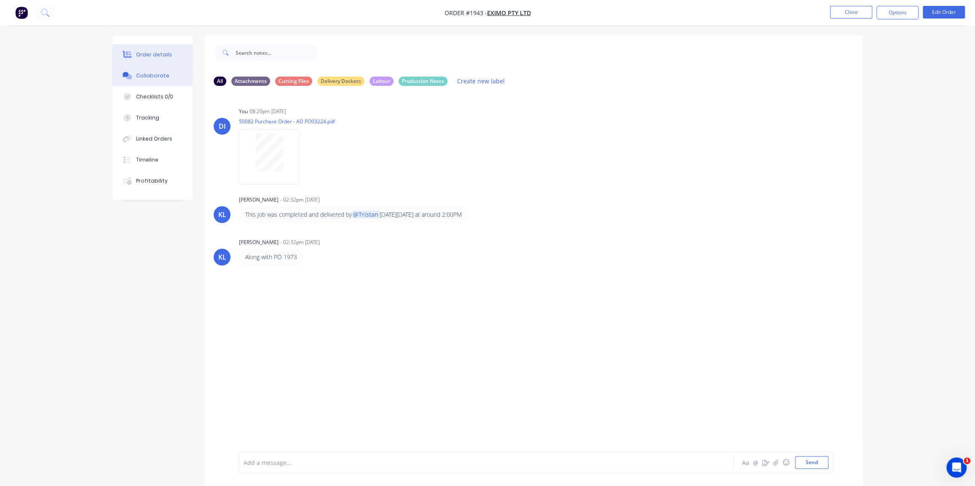
click at [143, 54] on div "Order details" at bounding box center [154, 55] width 36 height 8
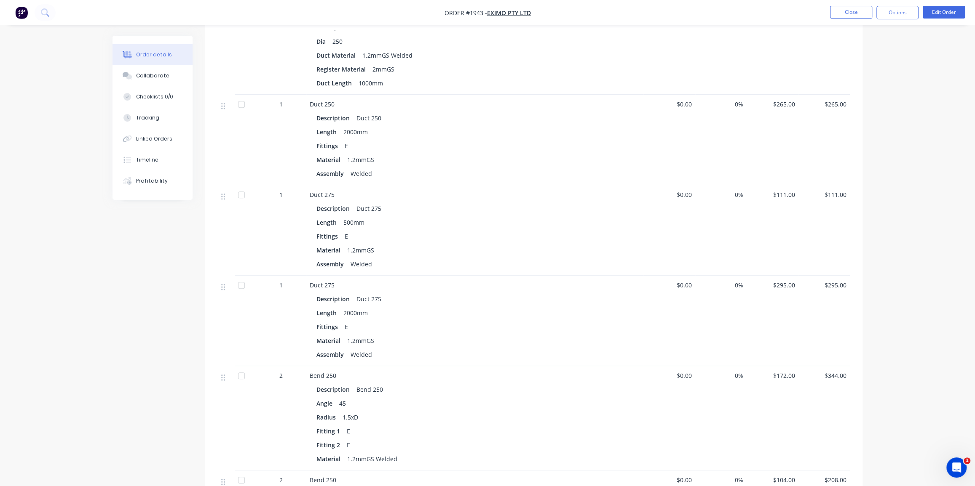
scroll to position [467, 0]
click at [158, 158] on button "Timeline" at bounding box center [152, 160] width 80 height 21
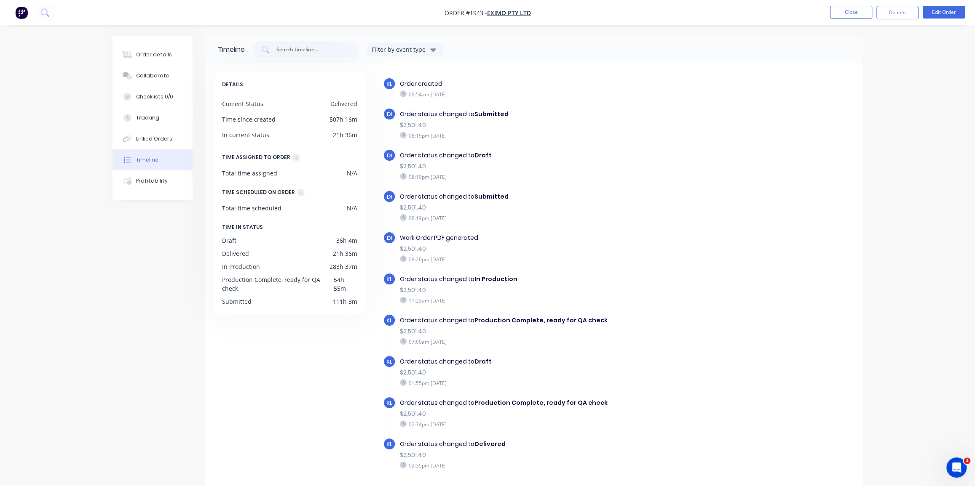
scroll to position [27, 0]
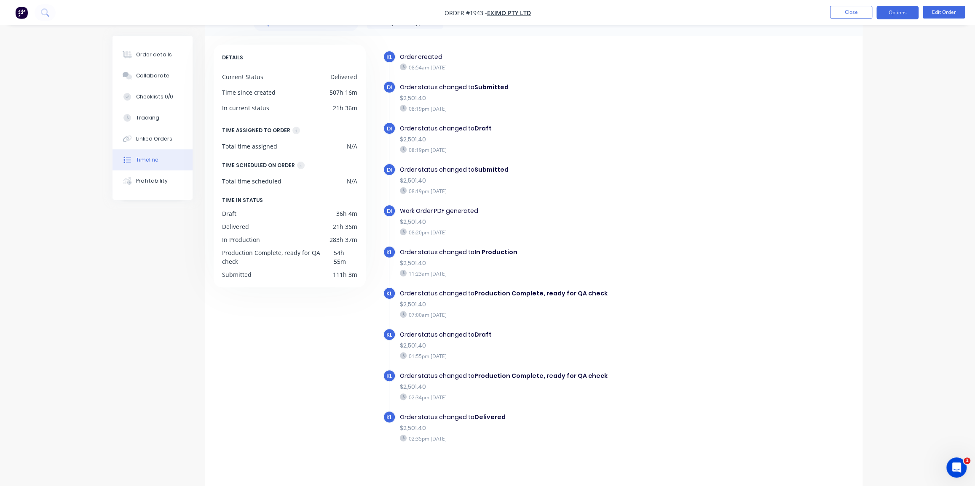
click at [900, 12] on button "Options" at bounding box center [897, 12] width 42 height 13
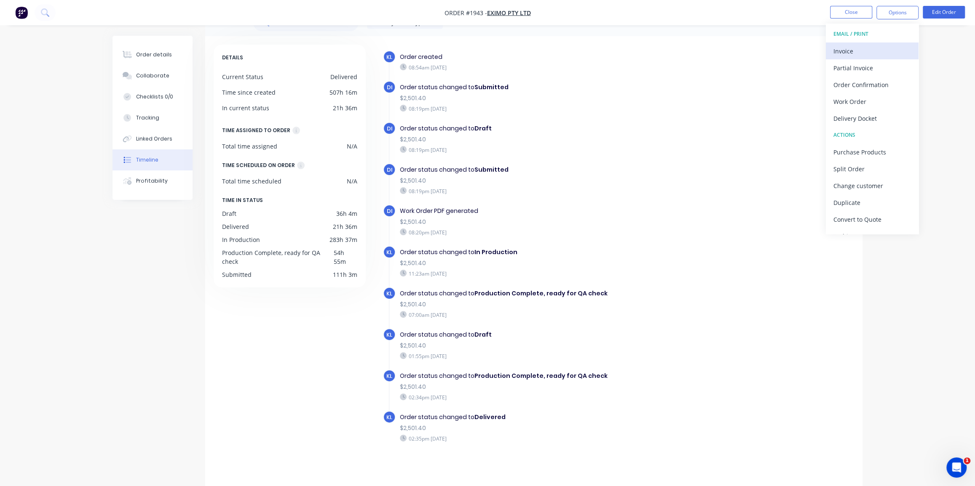
click at [859, 49] on div "Invoice" at bounding box center [871, 51] width 77 height 12
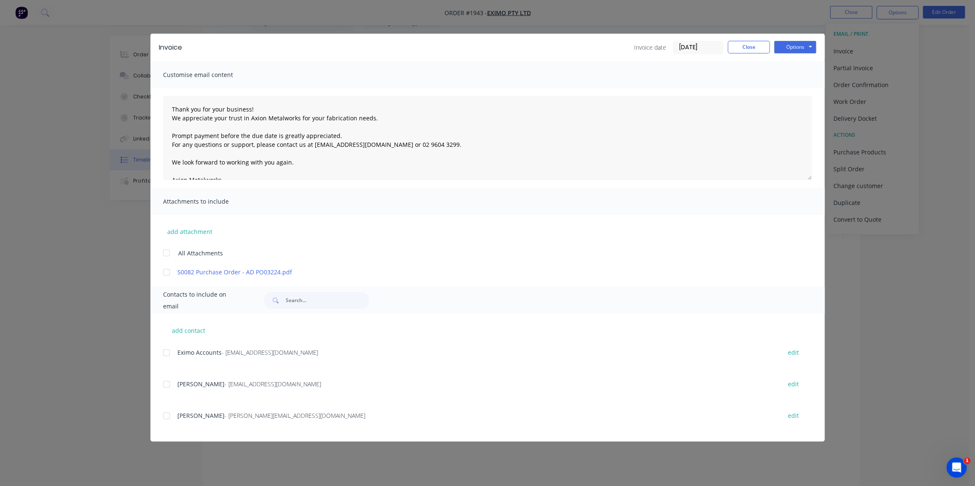
drag, startPoint x: 676, startPoint y: 45, endPoint x: 685, endPoint y: 48, distance: 9.1
click at [677, 45] on input "[DATE]" at bounding box center [698, 47] width 50 height 13
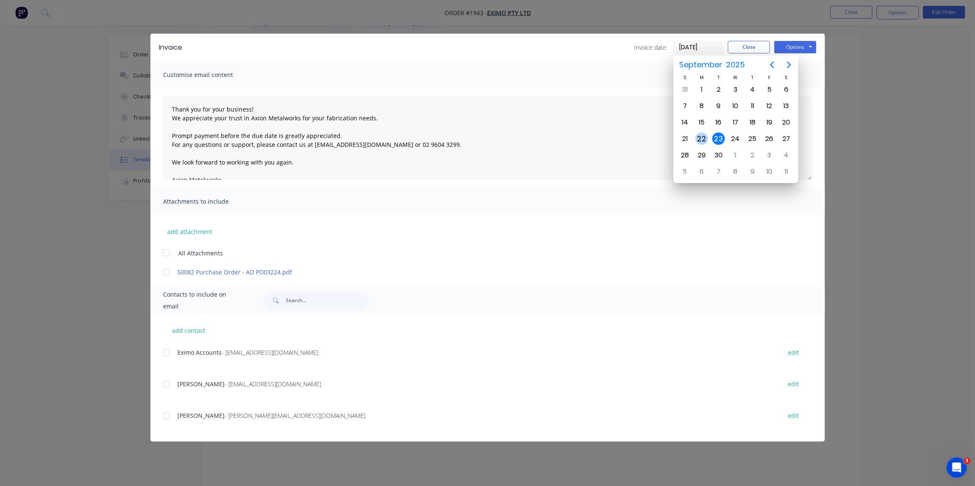
click at [701, 136] on div "22" at bounding box center [701, 139] width 13 height 13
type input "[DATE]"
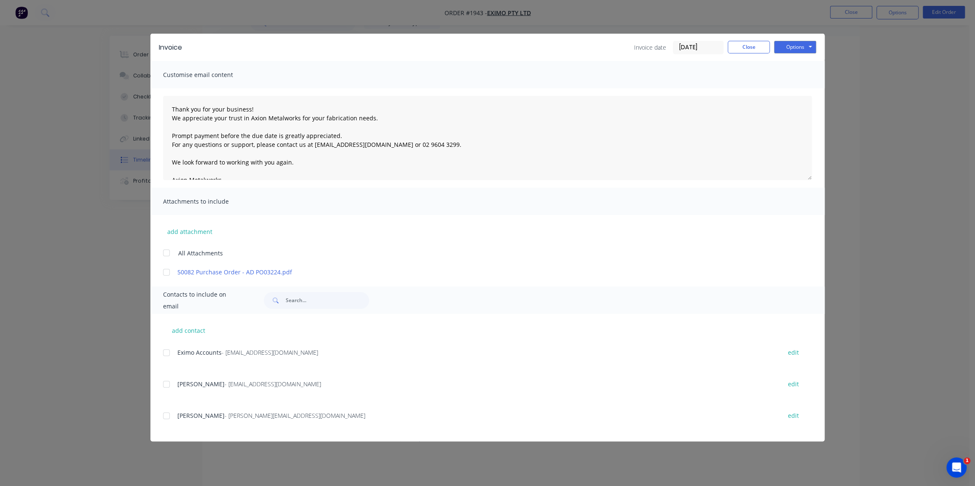
click at [168, 253] on div at bounding box center [166, 253] width 17 height 17
click at [163, 354] on div at bounding box center [166, 352] width 17 height 17
click at [165, 249] on div at bounding box center [166, 253] width 17 height 17
click at [167, 270] on div at bounding box center [166, 272] width 17 height 17
click at [790, 48] on button "Options" at bounding box center [795, 47] width 42 height 13
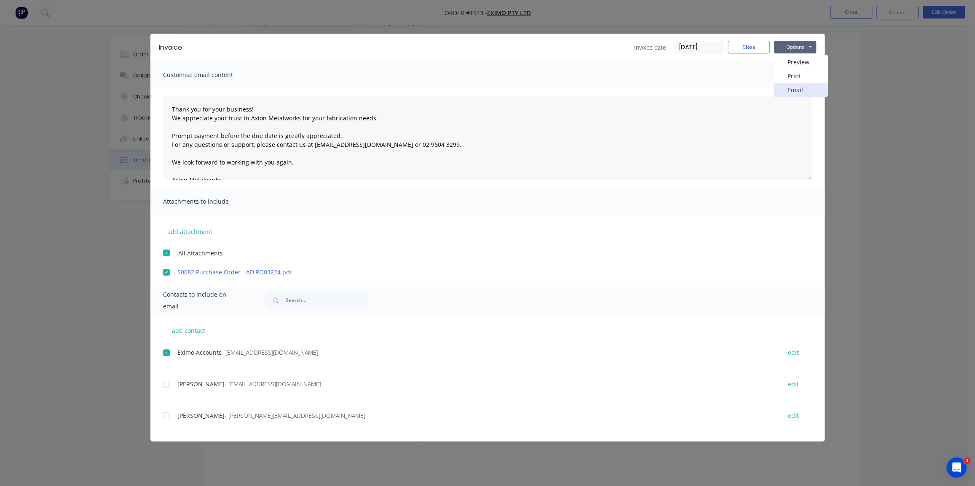
click at [791, 88] on button "Email" at bounding box center [801, 90] width 54 height 14
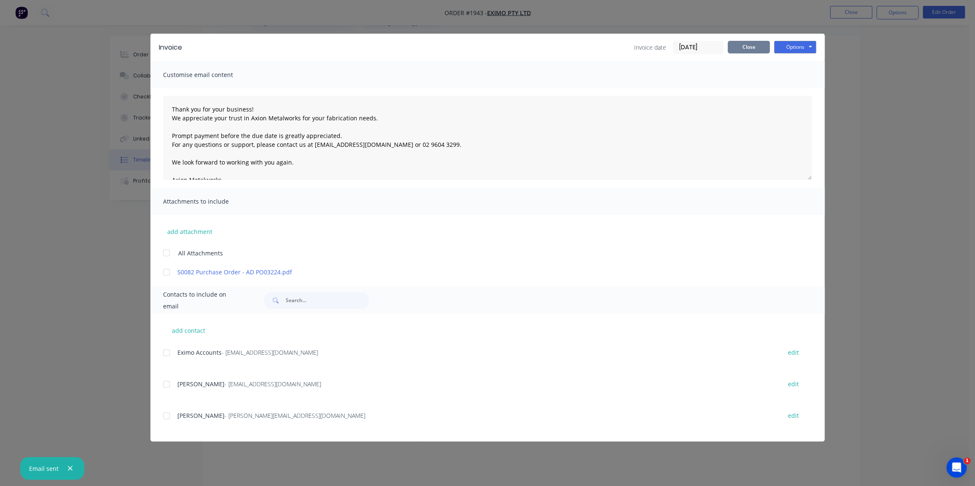
click at [745, 49] on button "Close" at bounding box center [748, 47] width 42 height 13
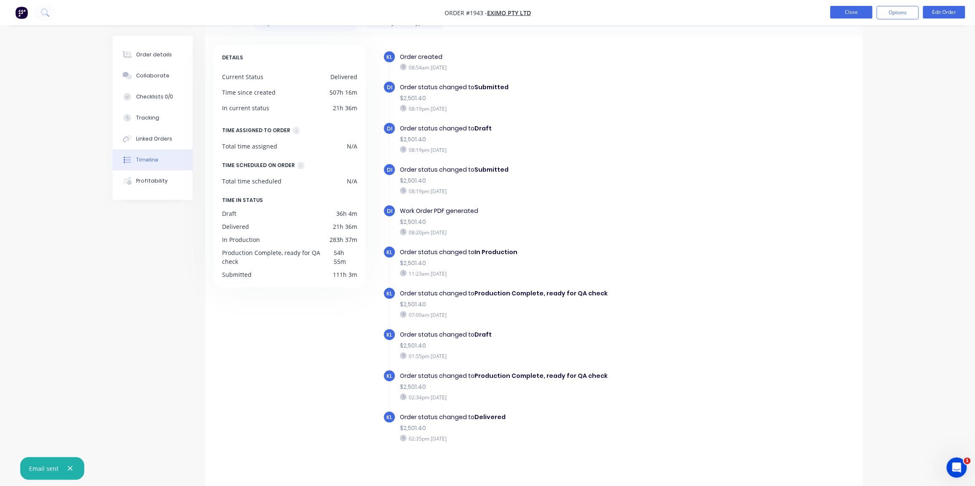
click at [854, 9] on button "Close" at bounding box center [851, 12] width 42 height 13
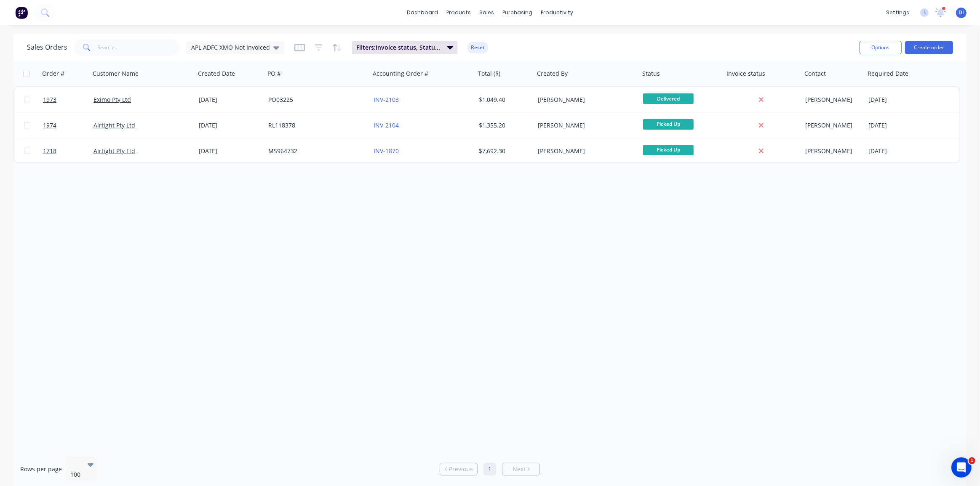
drag, startPoint x: 781, startPoint y: 234, endPoint x: 777, endPoint y: 231, distance: 4.9
click at [781, 234] on div "Order # Customer Name Created Date PO # Accounting Order # Total ($) Created By…" at bounding box center [489, 256] width 953 height 390
click at [779, 247] on div "Order # Customer Name Created Date PO # Accounting Order # Total ($) Created By…" at bounding box center [489, 256] width 953 height 390
click at [89, 15] on div "dashboard products sales purchasing productivity dashboard products Product Cat…" at bounding box center [490, 12] width 980 height 25
click at [24, 11] on img at bounding box center [21, 12] width 13 height 13
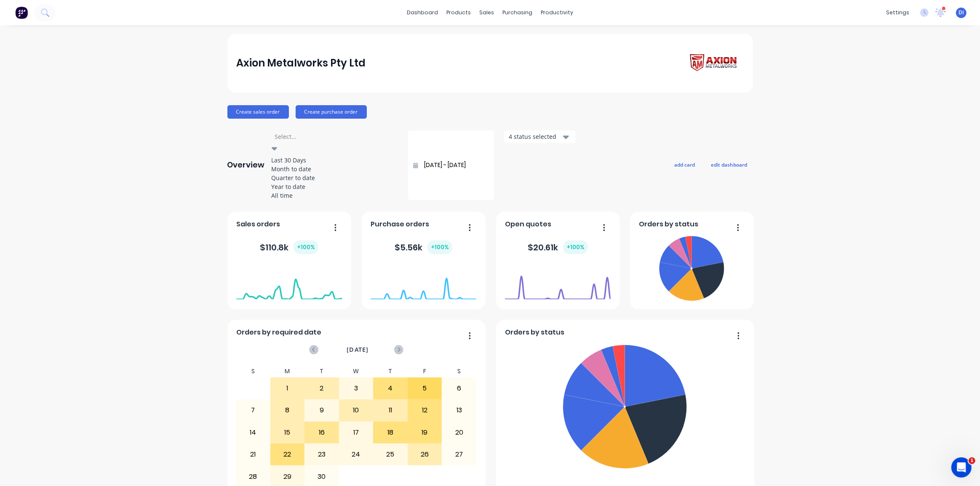
click at [328, 140] on div at bounding box center [334, 136] width 121 height 11
click at [304, 174] on div "Month to date" at bounding box center [335, 169] width 126 height 9
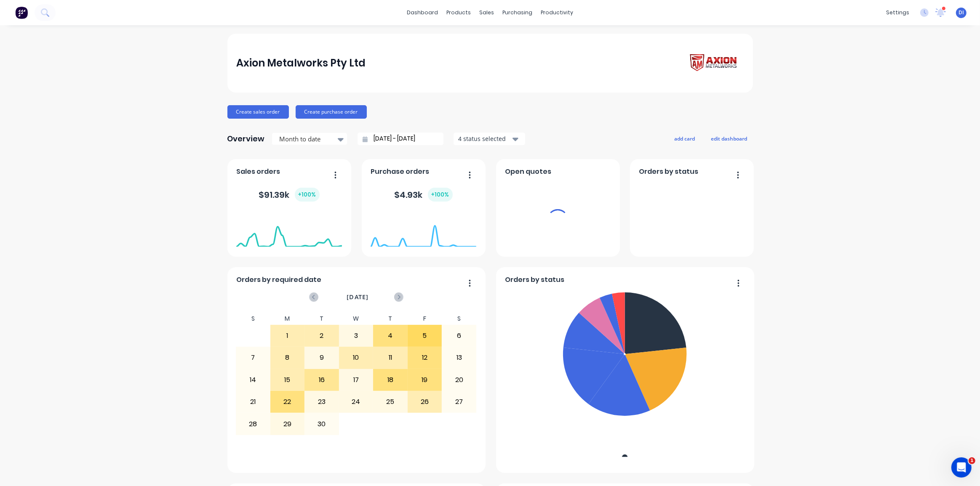
click at [209, 218] on div "Axion Metalworks Pty Ltd Create sales order Create purchase order Overview Mont…" at bounding box center [490, 470] width 980 height 873
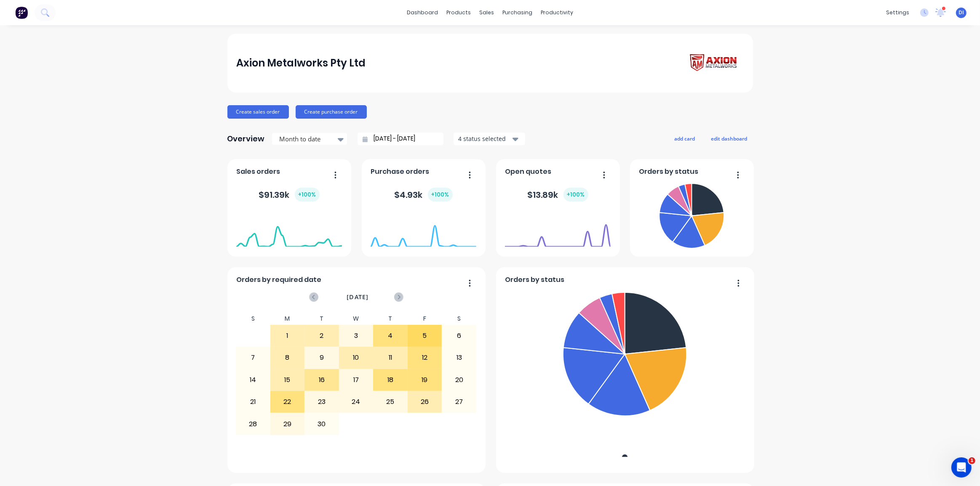
click at [96, 122] on div "Axion Metalworks Pty Ltd Create sales order Create purchase order Overview Mont…" at bounding box center [490, 470] width 980 height 873
click at [128, 104] on div "Axion Metalworks Pty Ltd Create sales order Create purchase order Overview Mont…" at bounding box center [490, 470] width 980 height 873
click at [23, 14] on img at bounding box center [21, 12] width 13 height 13
drag, startPoint x: 807, startPoint y: 93, endPoint x: 785, endPoint y: 101, distance: 23.6
click at [803, 94] on div "Axion Metalworks Pty Ltd Create sales order Create purchase order Overview Mont…" at bounding box center [490, 470] width 980 height 873
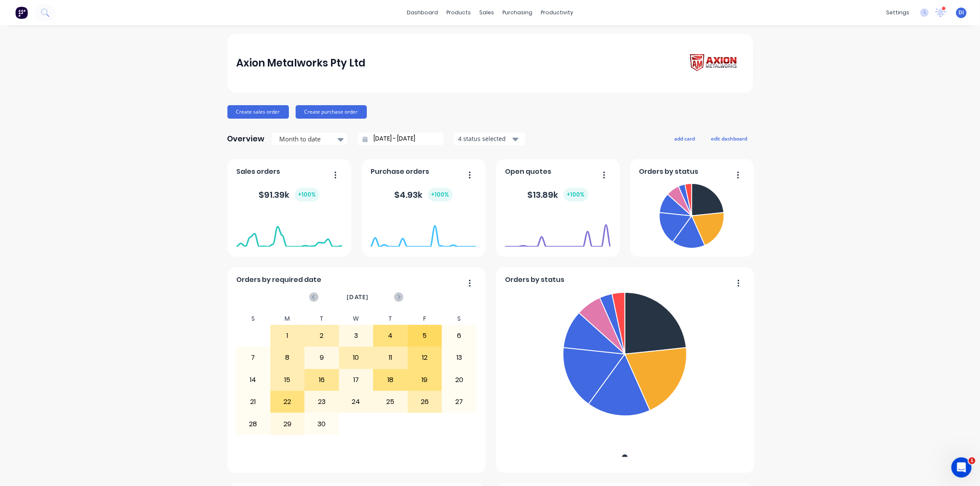
click at [803, 126] on div "Axion Metalworks Pty Ltd Create sales order Create purchase order Overview Mont…" at bounding box center [490, 470] width 980 height 873
drag, startPoint x: 150, startPoint y: 63, endPoint x: 160, endPoint y: 67, distance: 10.6
click at [152, 64] on div "Axion Metalworks Pty Ltd Create sales order Create purchase order Overview Mont…" at bounding box center [490, 470] width 980 height 873
drag, startPoint x: 913, startPoint y: 89, endPoint x: 848, endPoint y: 1, distance: 109.1
click at [905, 84] on div "Axion Metalworks Pty Ltd Create sales order Create purchase order Overview Mont…" at bounding box center [490, 470] width 980 height 873
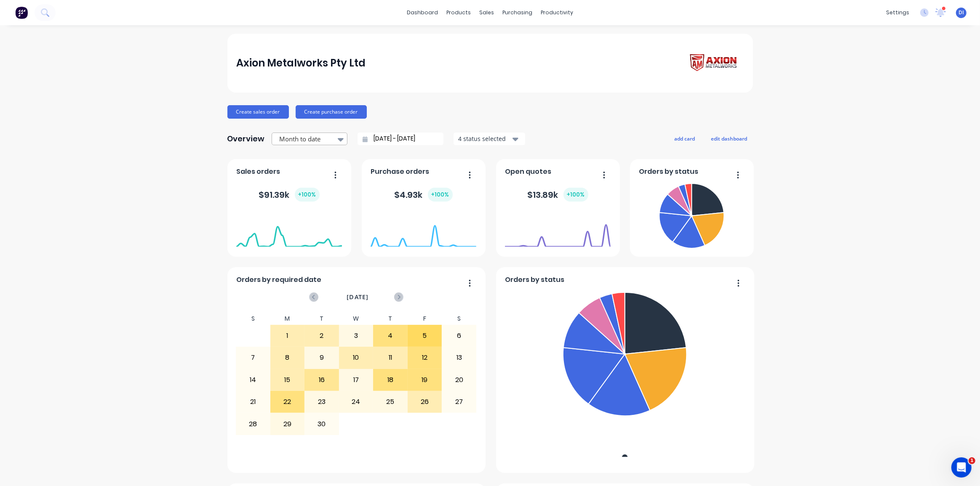
click at [338, 141] on icon at bounding box center [341, 139] width 6 height 9
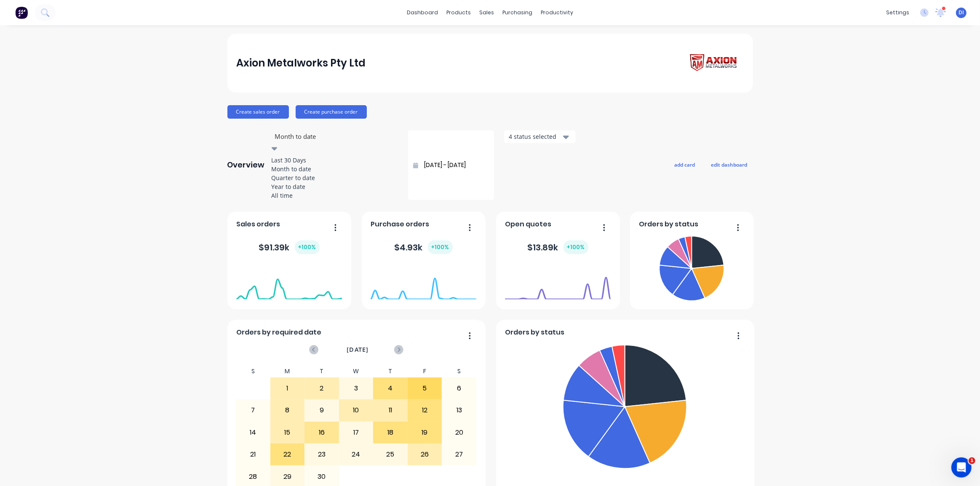
click at [302, 191] on div "Year to date" at bounding box center [335, 186] width 126 height 9
type input "[DATE] - [DATE]"
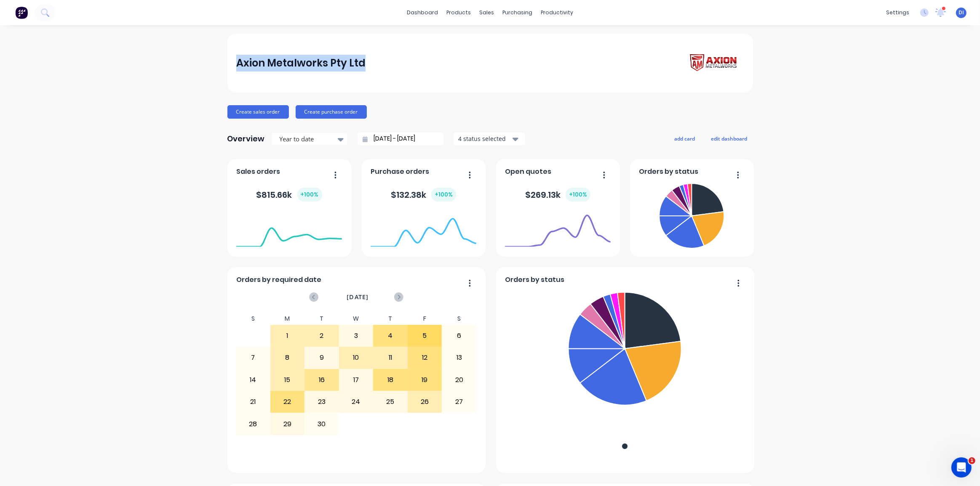
drag, startPoint x: 349, startPoint y: 62, endPoint x: 216, endPoint y: 61, distance: 132.7
click at [216, 61] on div "Axion Metalworks Pty Ltd Create sales order Create purchase order Overview Year…" at bounding box center [490, 470] width 980 height 873
click at [386, 61] on div "Axion Metalworks Pty Ltd" at bounding box center [489, 63] width 507 height 24
drag, startPoint x: 357, startPoint y: 65, endPoint x: 234, endPoint y: 64, distance: 123.0
click at [236, 64] on div "Axion Metalworks Pty Ltd" at bounding box center [489, 63] width 507 height 24
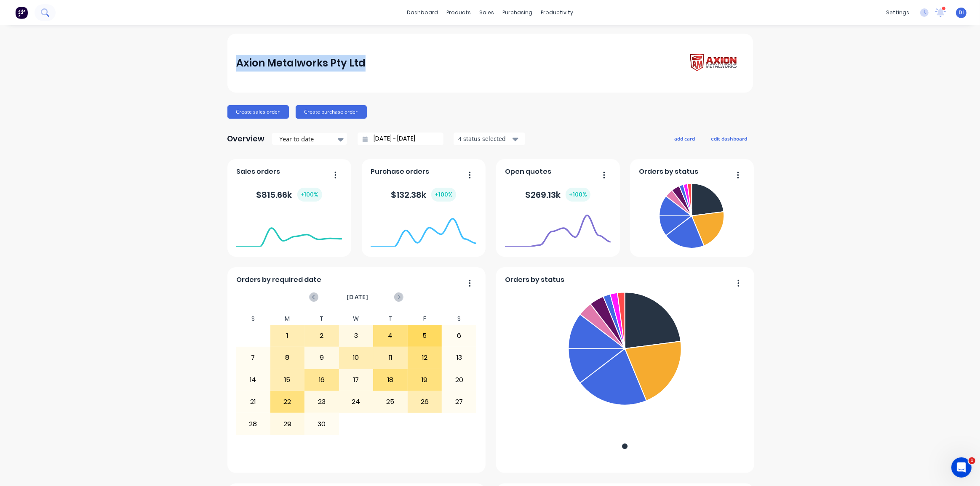
click at [48, 11] on icon at bounding box center [45, 12] width 8 height 8
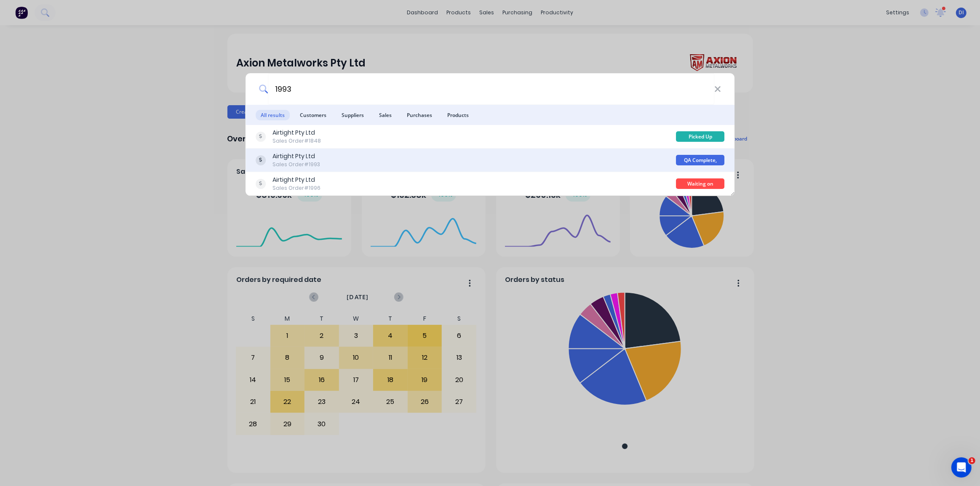
type input "1993"
click at [415, 157] on div "Airtight Pty Ltd Sales Order #1993" at bounding box center [466, 160] width 421 height 16
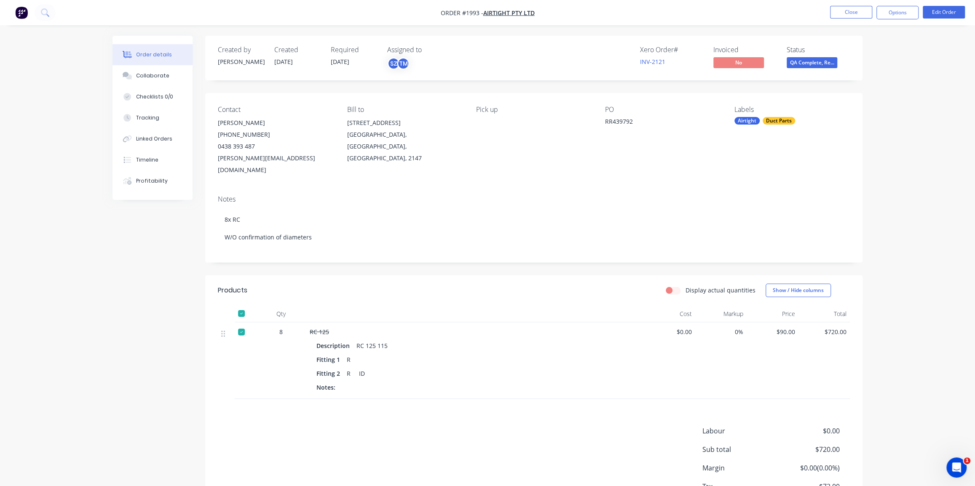
click at [864, 206] on div "Order details Collaborate Checklists 0/0 Tracking Linked Orders Timeline Profit…" at bounding box center [487, 292] width 766 height 513
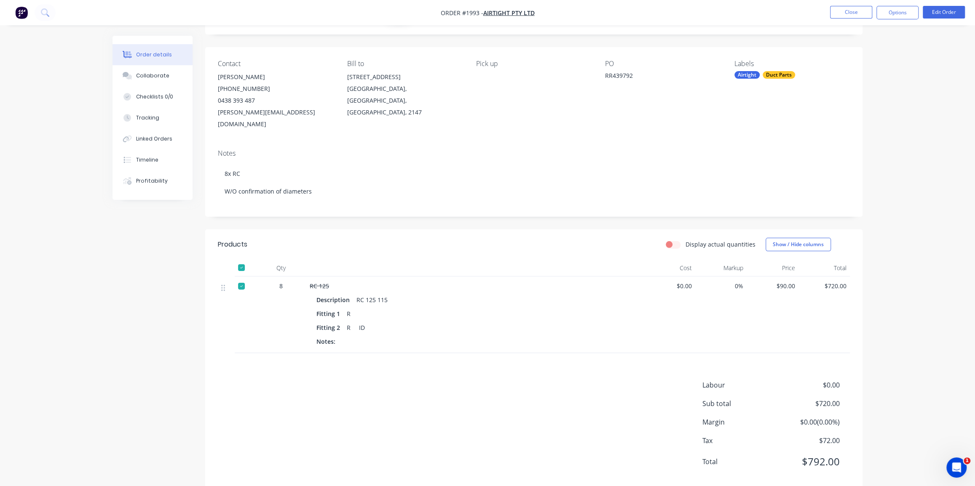
scroll to position [51, 0]
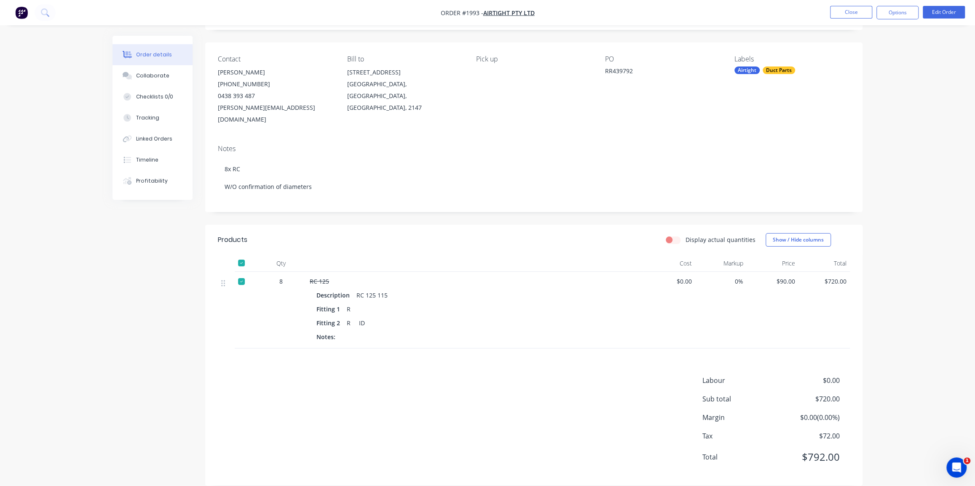
click at [880, 202] on div "Order details Collaborate Checklists 0/0 Tracking Linked Orders Timeline Profit…" at bounding box center [487, 223] width 975 height 549
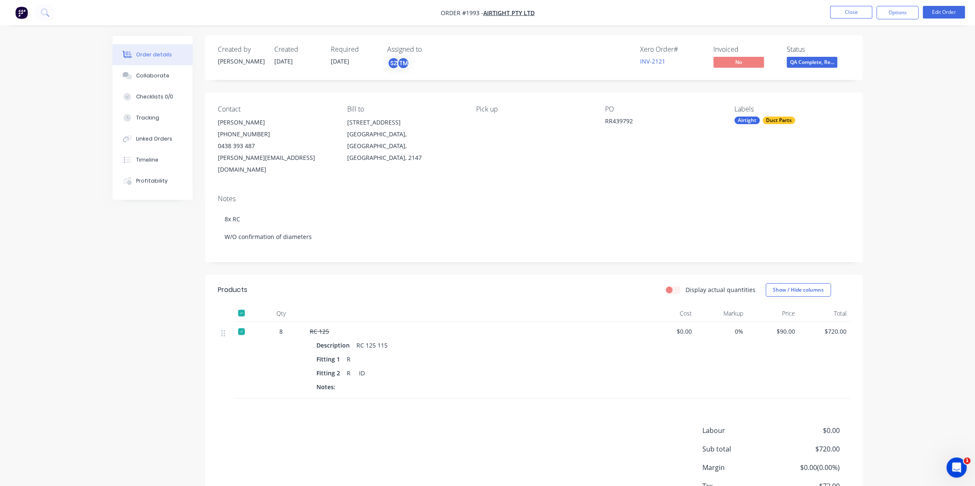
scroll to position [0, 0]
